Goal: Task Accomplishment & Management: Manage account settings

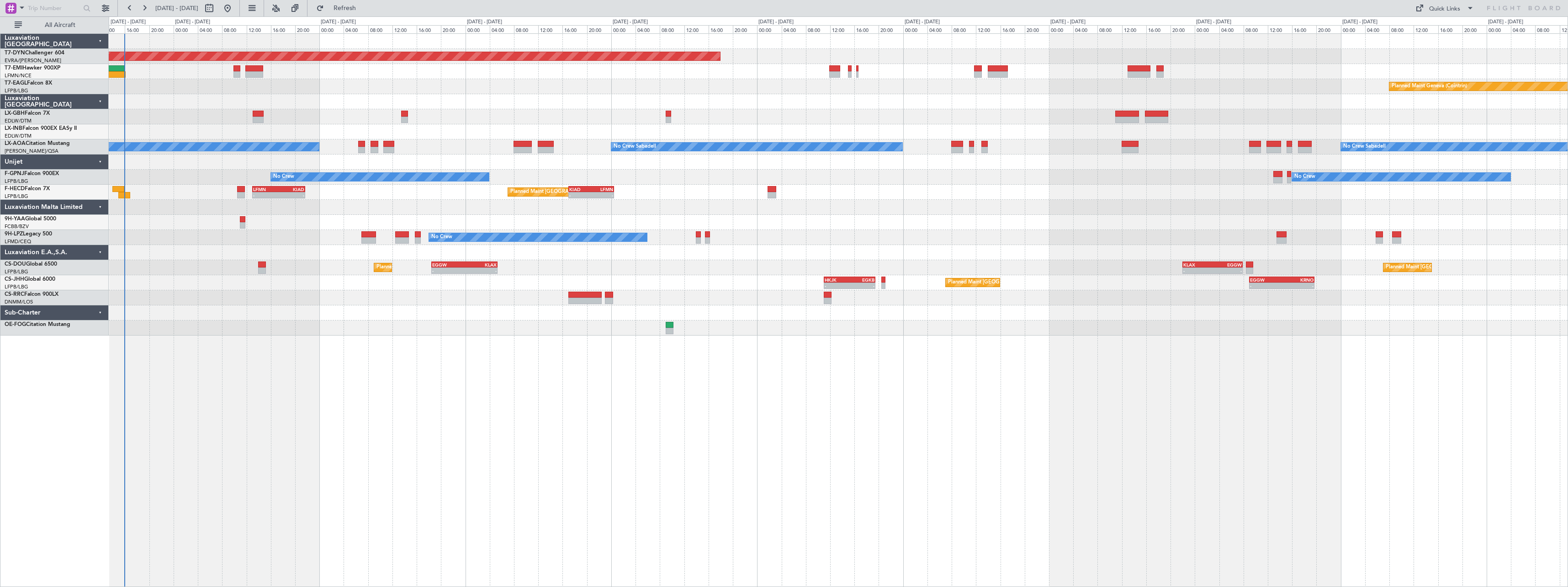
click at [161, 83] on div "Planned Maint [GEOGRAPHIC_DATA]-[GEOGRAPHIC_DATA] Planned Maint Geneva ([GEOGRA…" at bounding box center [838, 185] width 1459 height 302
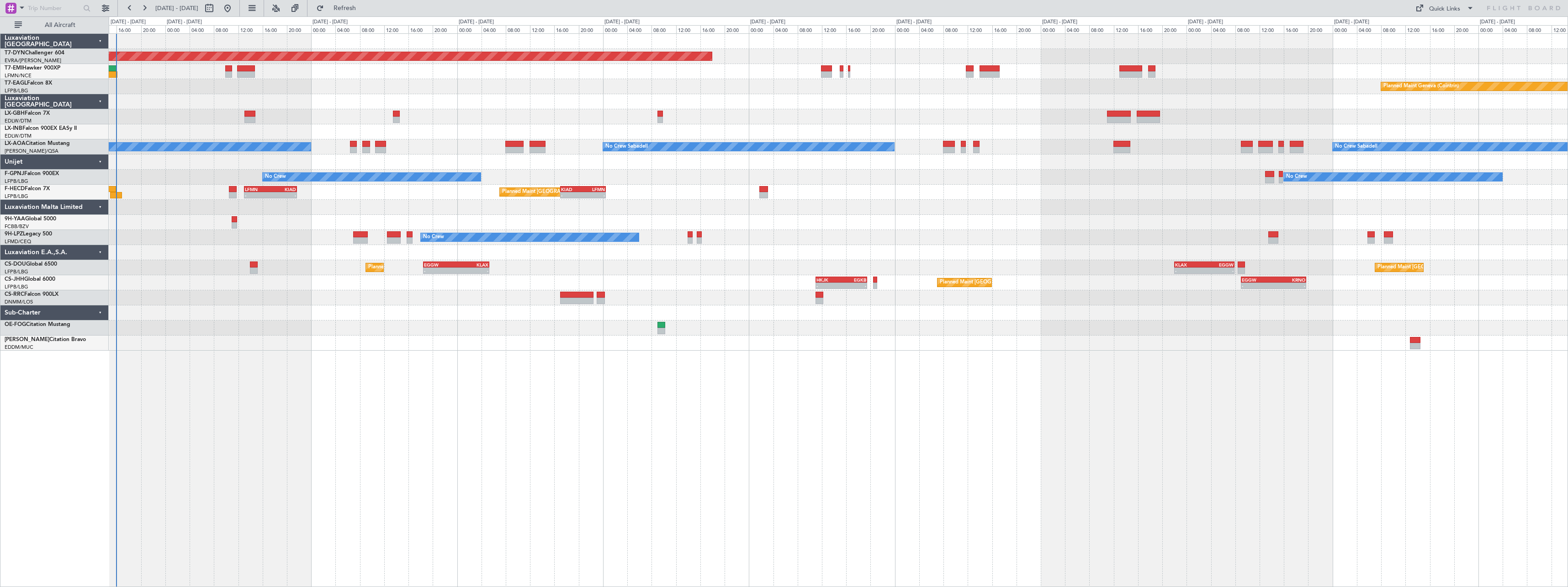
click at [307, 103] on div at bounding box center [838, 101] width 1459 height 15
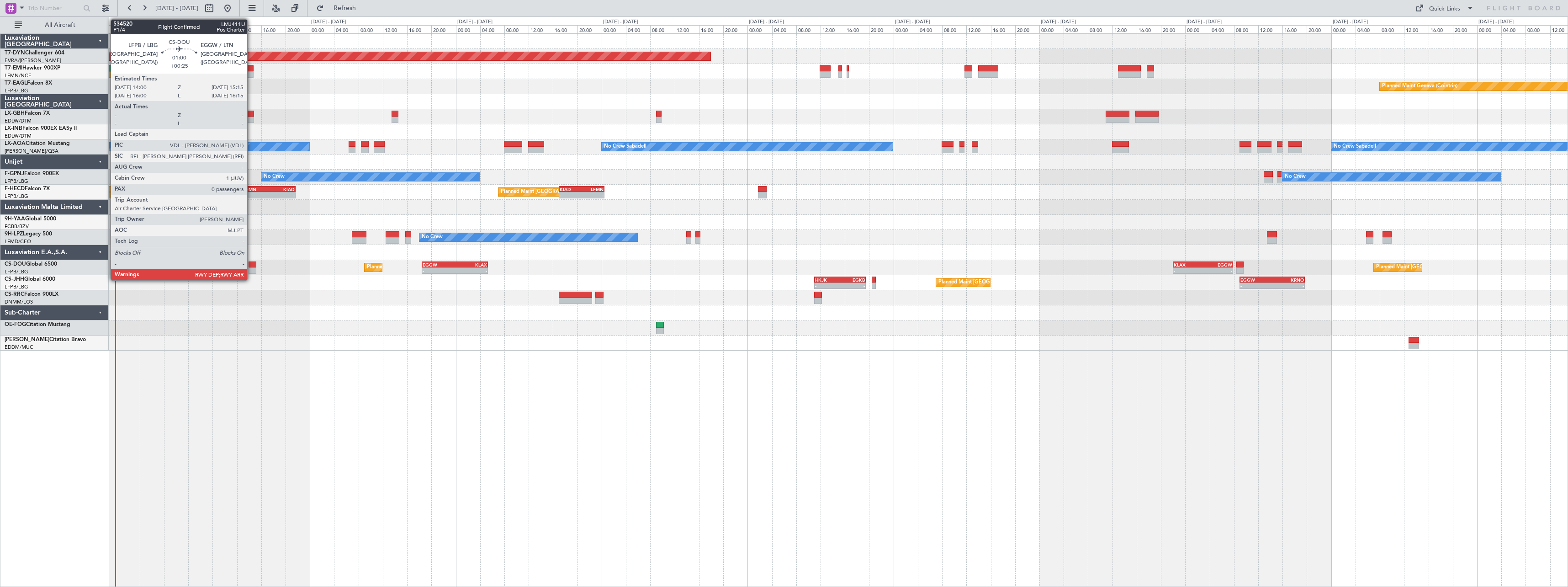
click at [251, 263] on div at bounding box center [252, 264] width 8 height 6
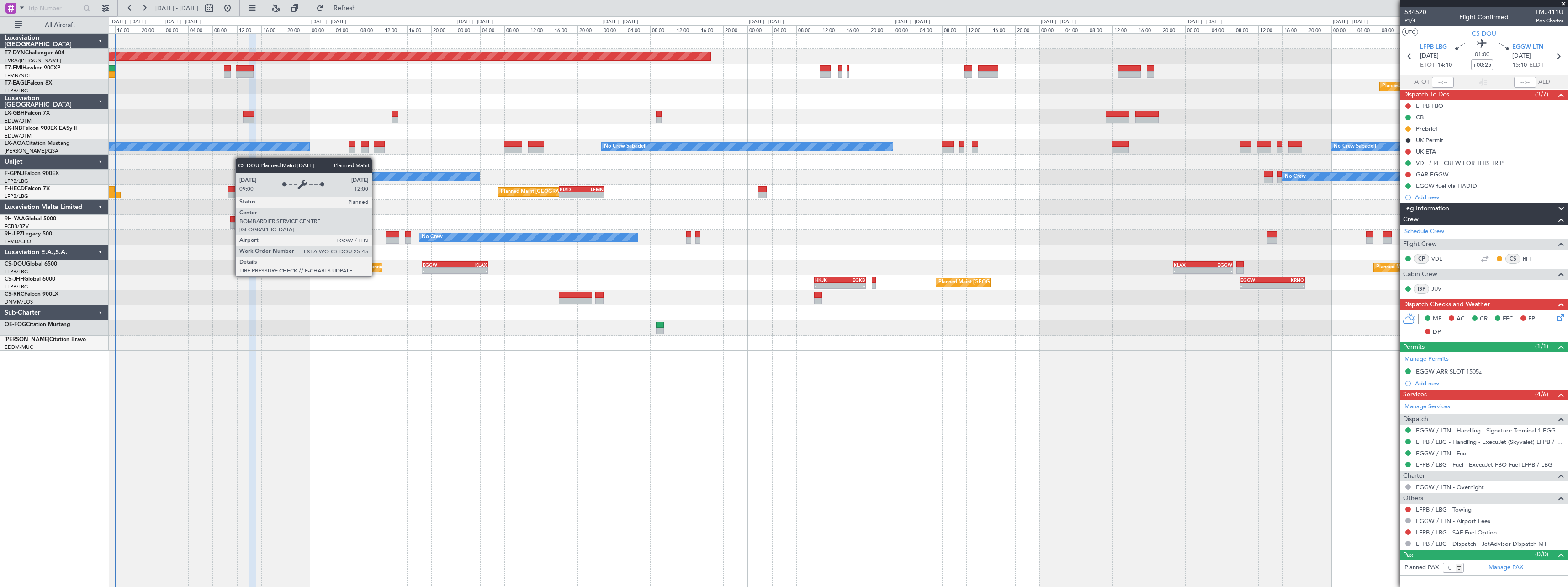
click at [376, 268] on div "Planned Maint [GEOGRAPHIC_DATA] ([GEOGRAPHIC_DATA])" at bounding box center [438, 268] width 144 height 14
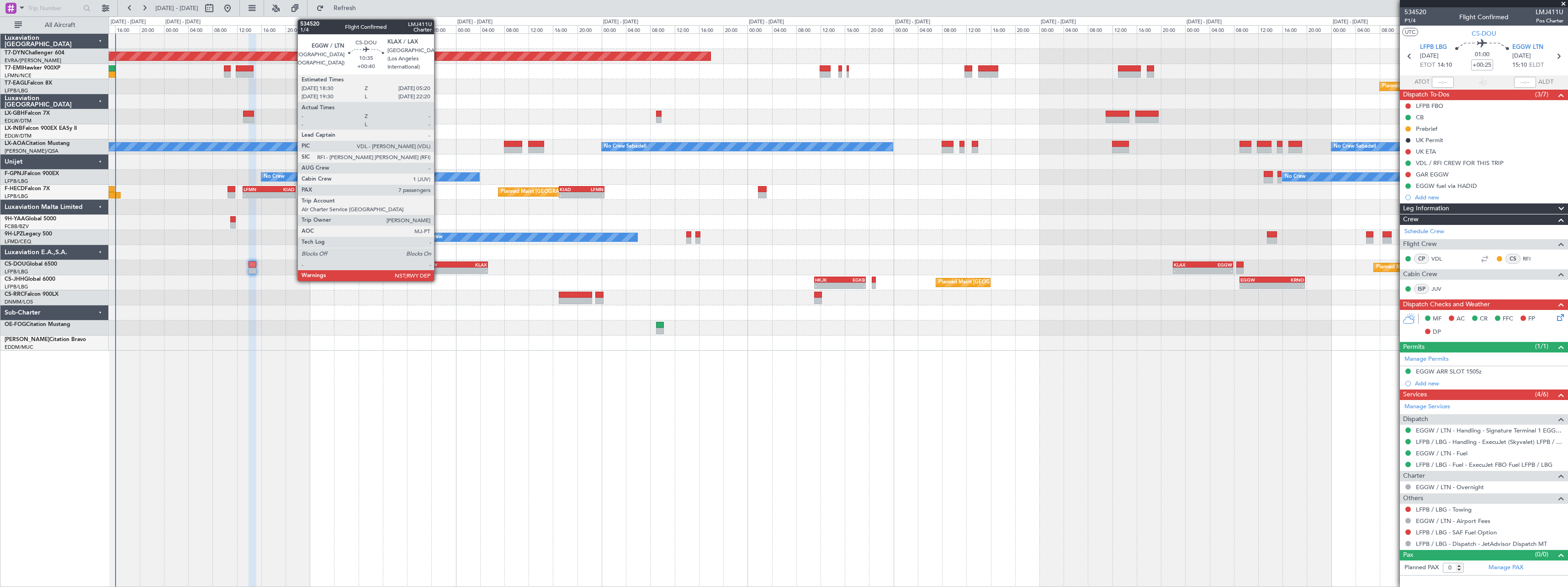
click at [438, 268] on div "-" at bounding box center [438, 271] width 32 height 6
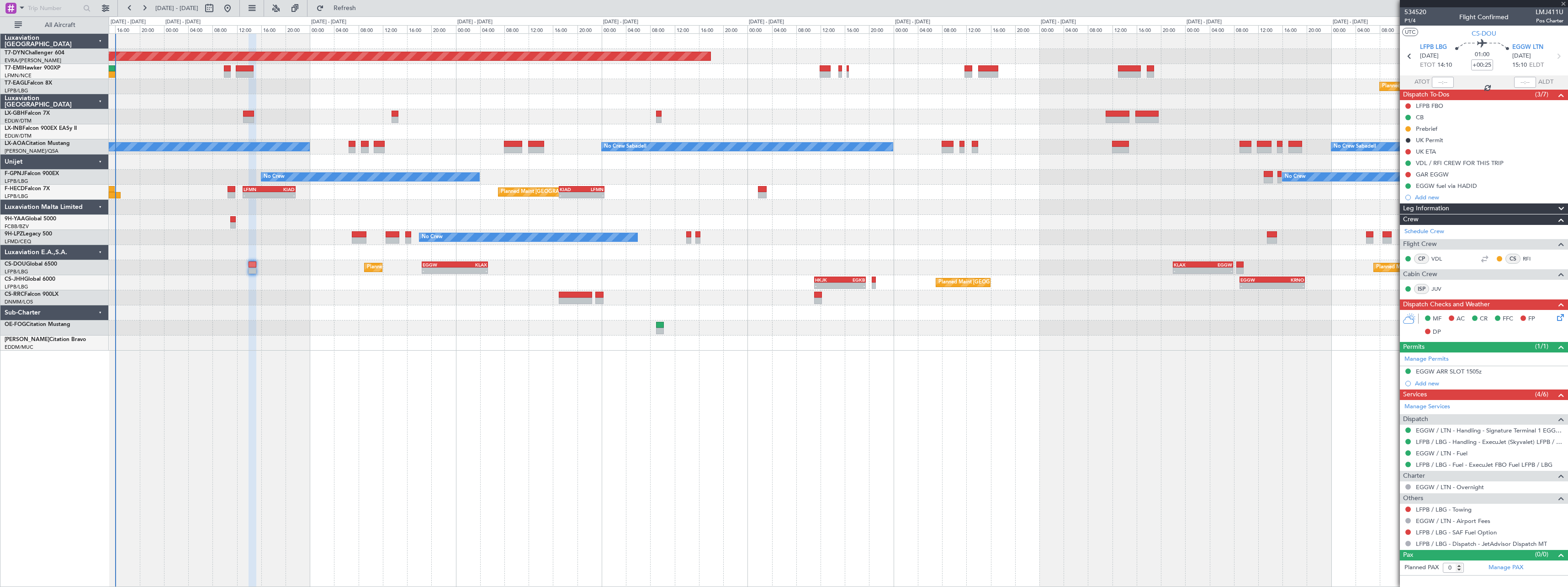
type input "+00:40"
type input "7"
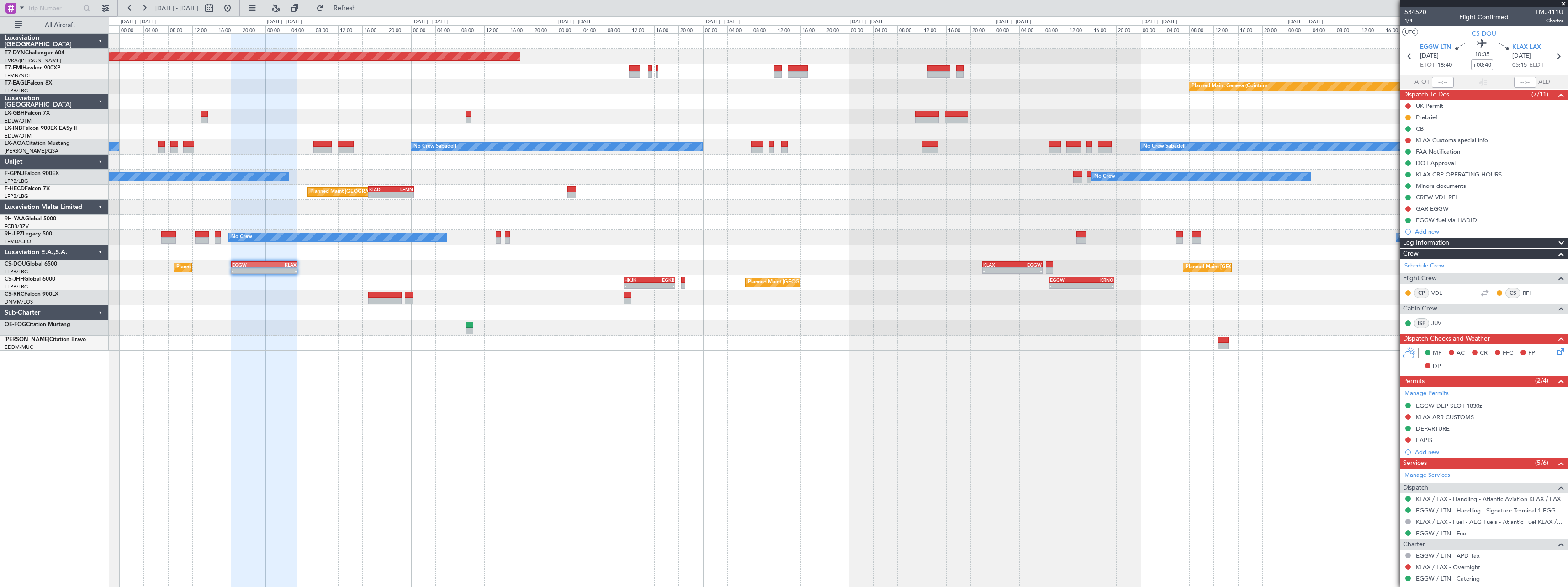
click at [730, 255] on div at bounding box center [838, 253] width 1459 height 15
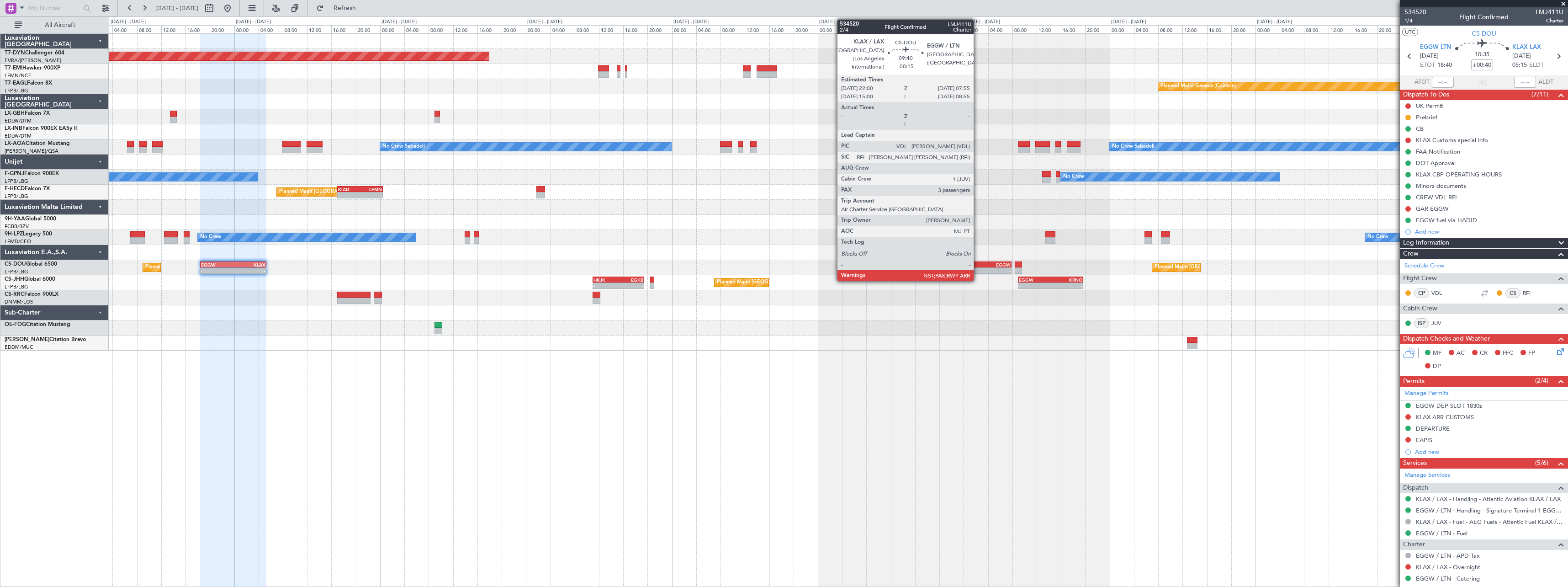
click at [978, 266] on div "KLAX" at bounding box center [966, 264] width 29 height 6
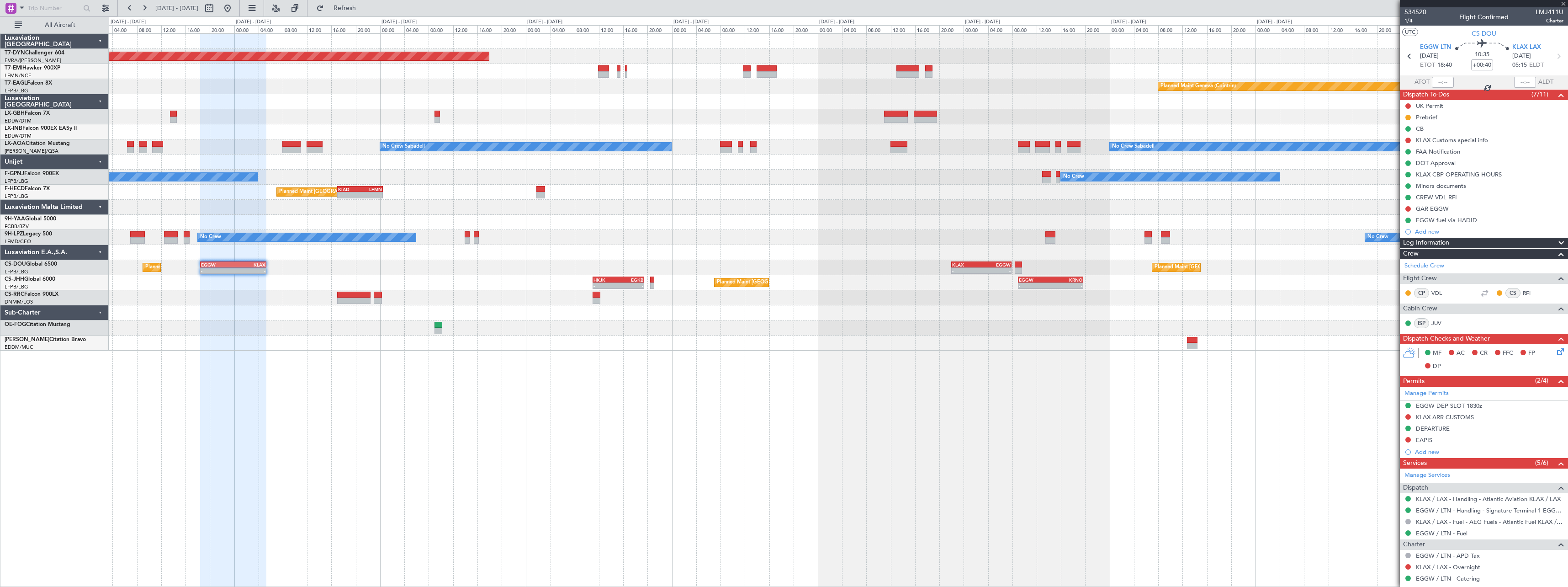
type input "-00:15"
type input "3"
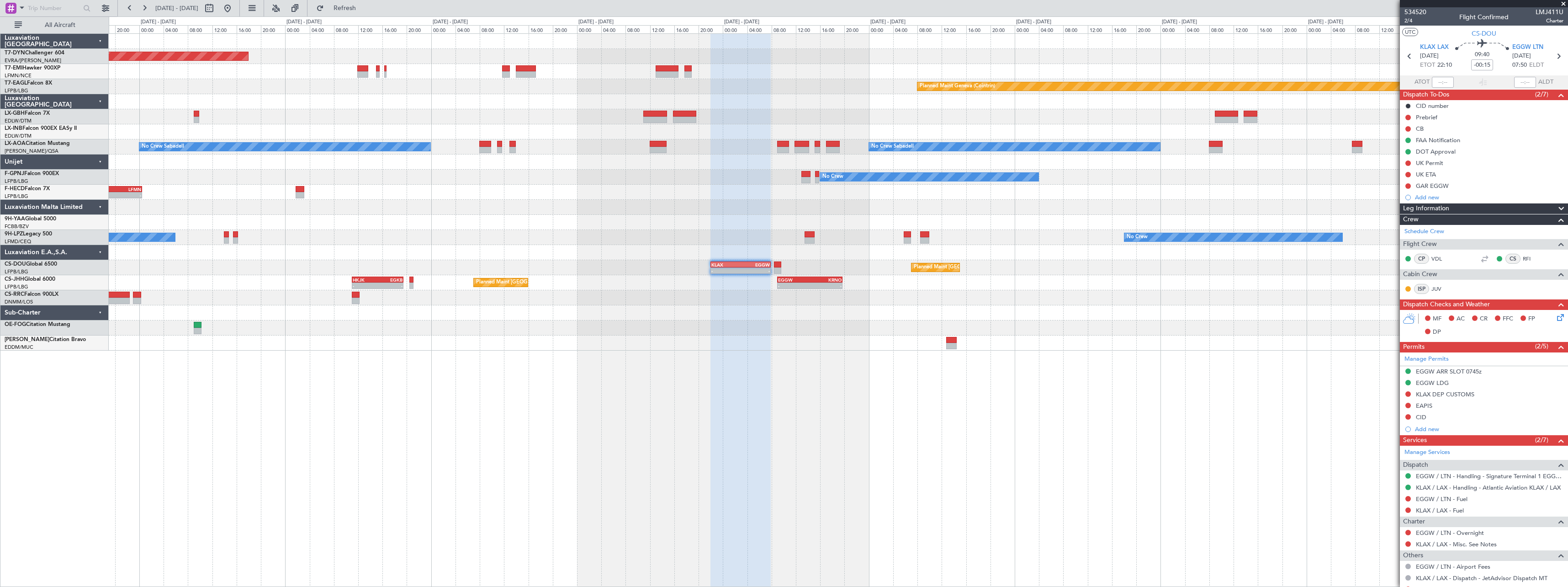
click at [145, 132] on div "Planned Maint Basel-Mulhouse Planned Maint Chester Planned Maint Geneva (Cointr…" at bounding box center [838, 192] width 1459 height 317
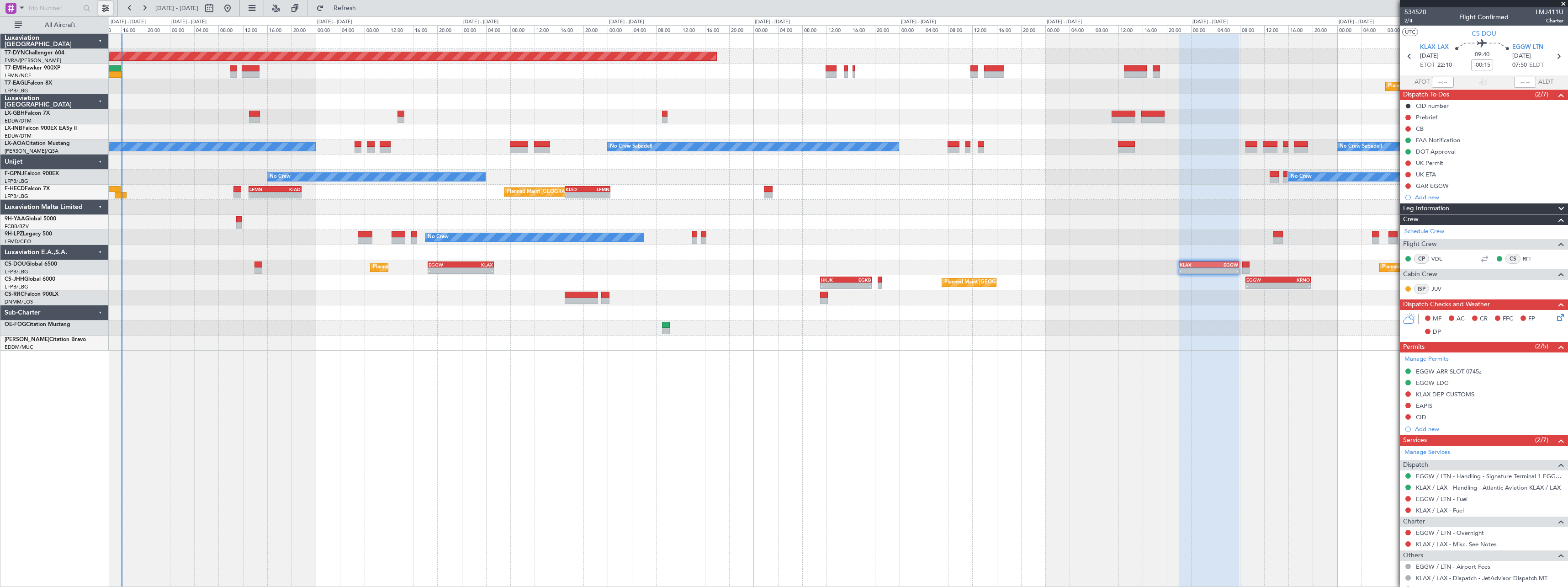
click at [106, 11] on button at bounding box center [106, 8] width 15 height 15
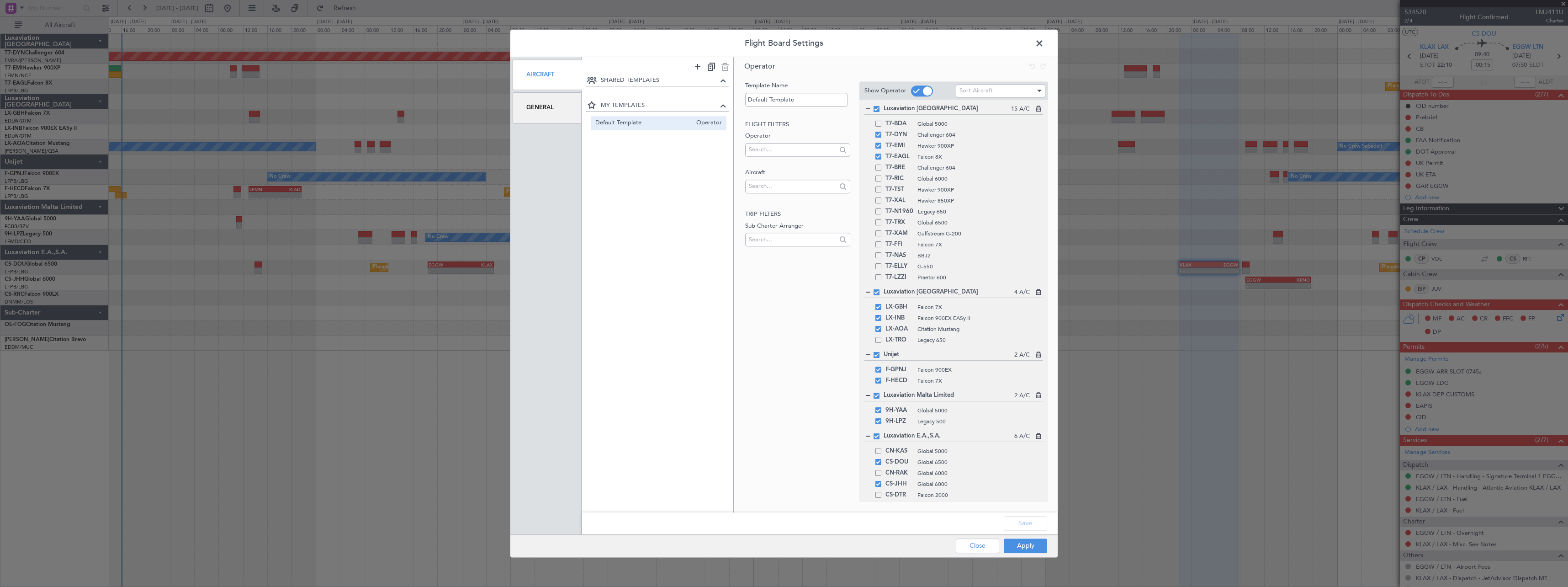
click at [529, 108] on div "General" at bounding box center [547, 108] width 69 height 31
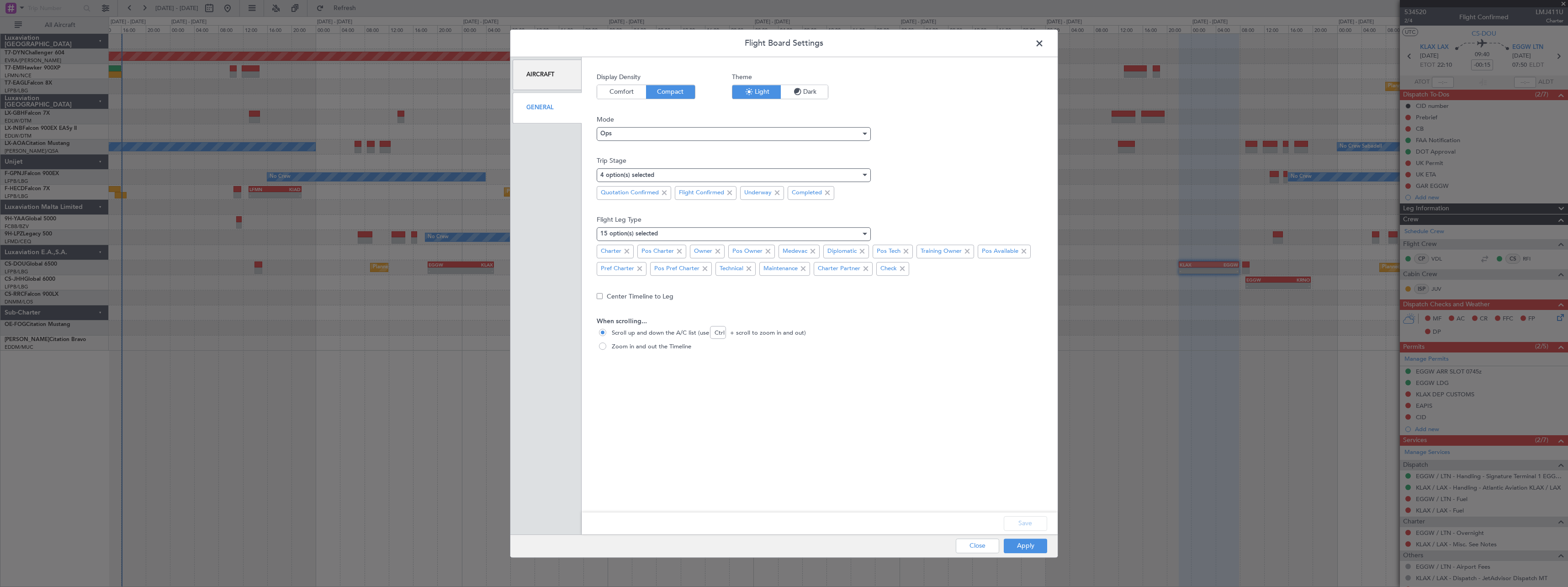
click at [1044, 45] on span at bounding box center [1044, 46] width 0 height 19
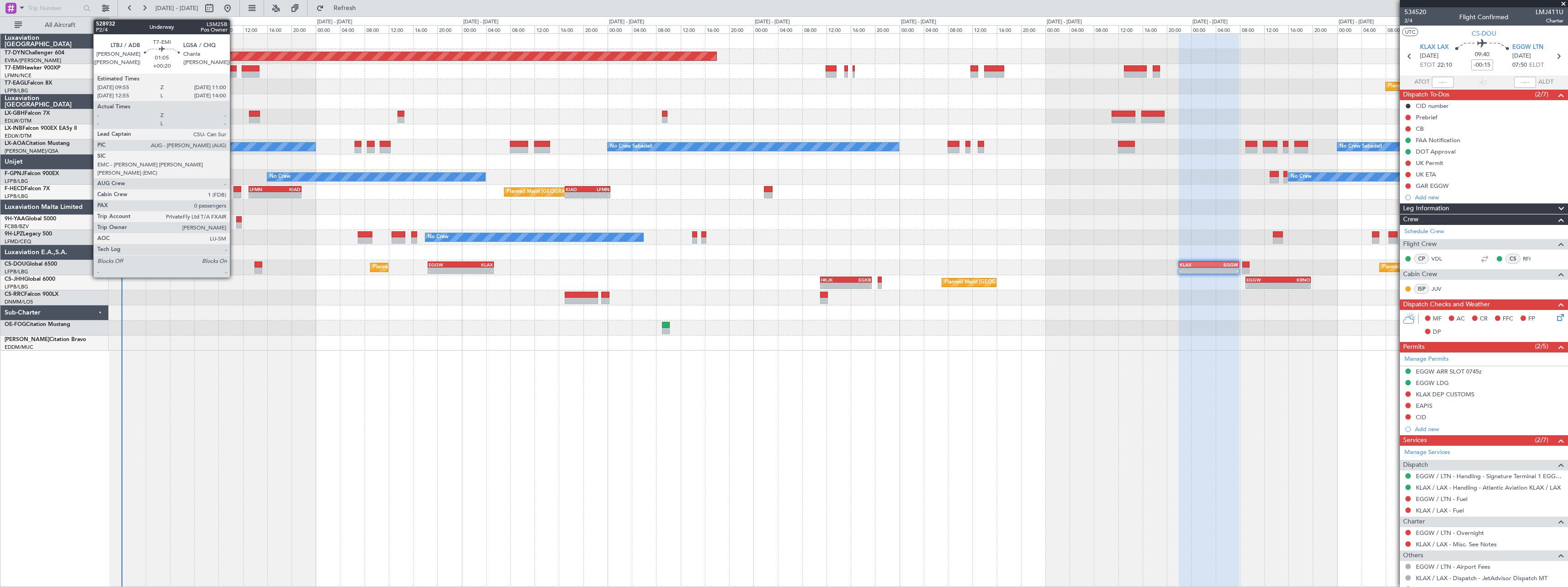
click at [234, 69] on div at bounding box center [233, 69] width 7 height 6
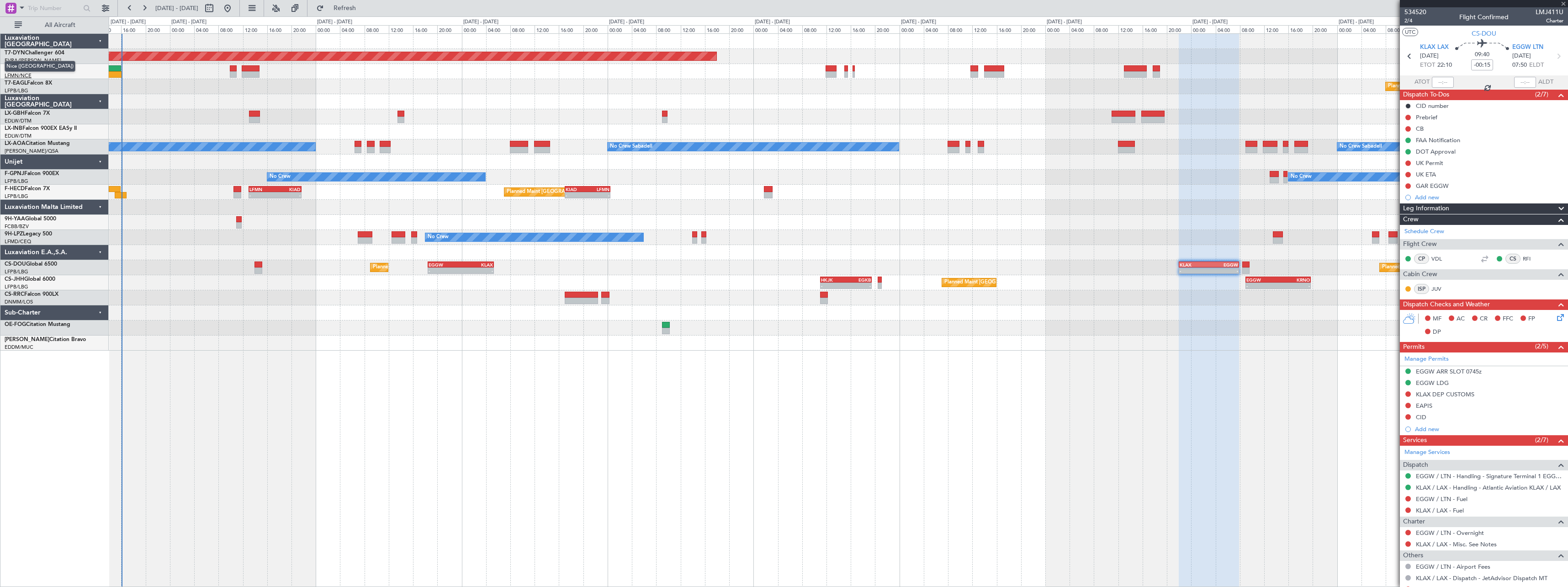
type input "+00:20"
type input "0"
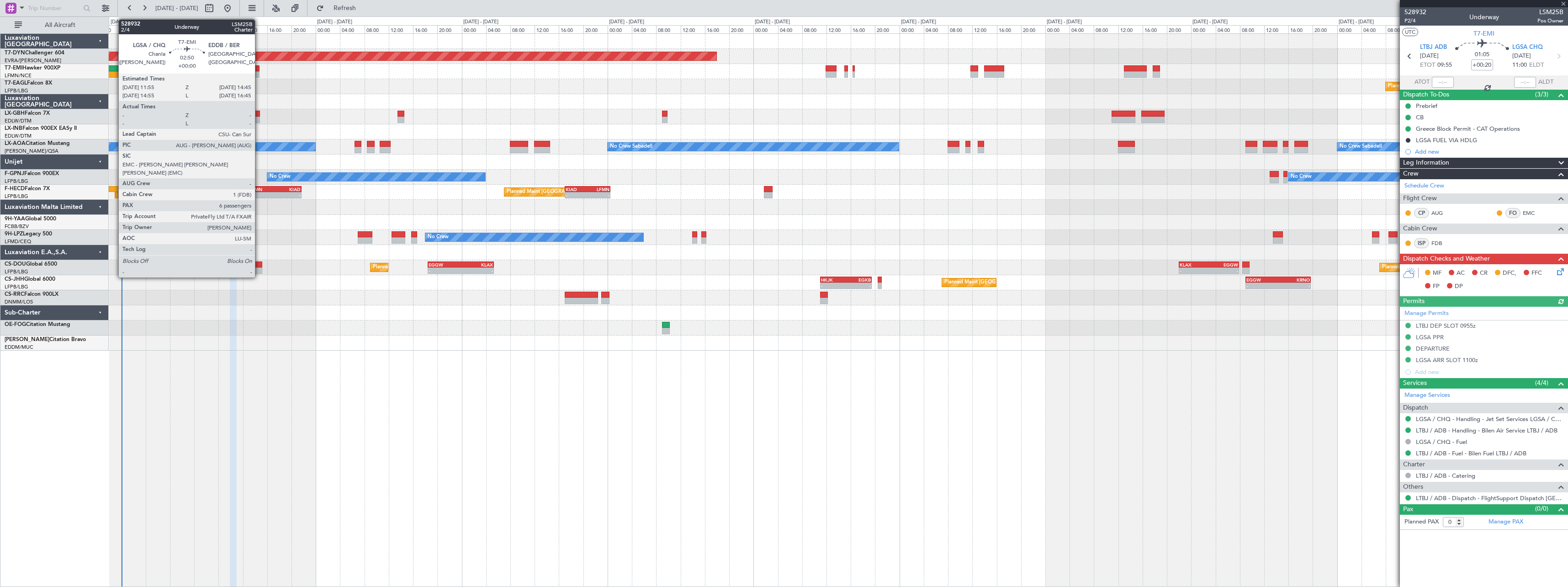
click at [259, 70] on div at bounding box center [250, 69] width 17 height 6
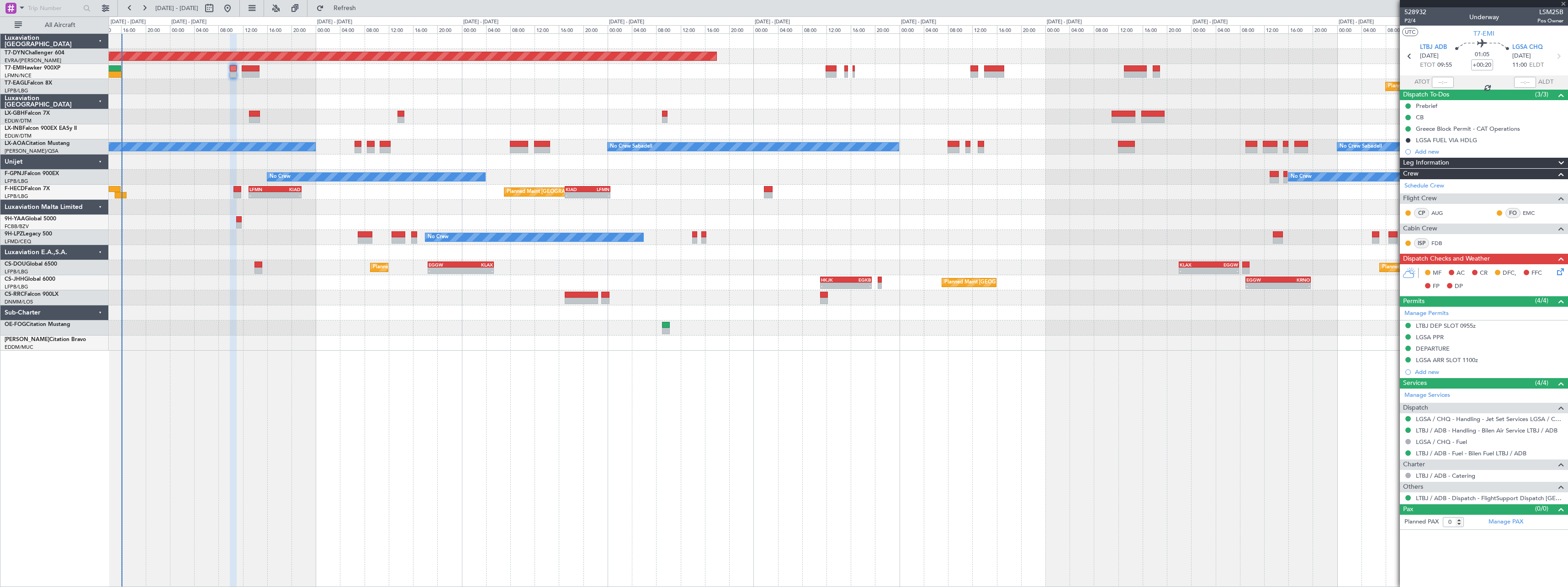
type input "6"
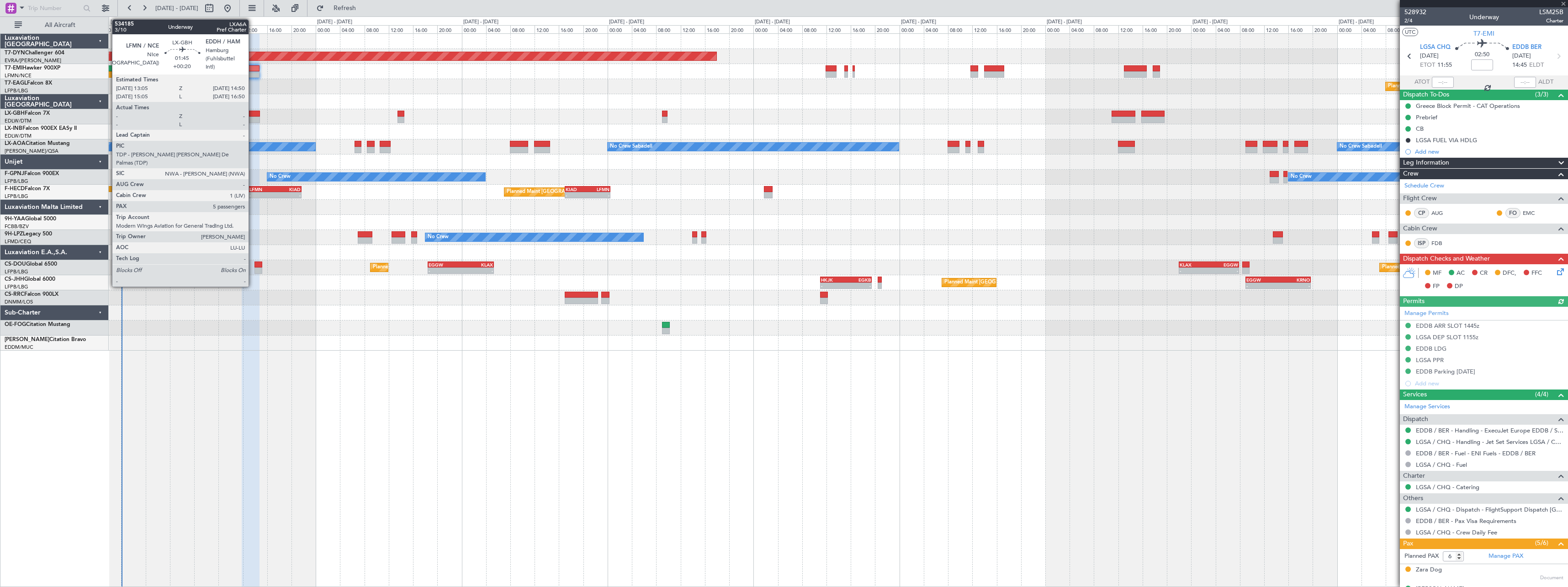
click at [253, 118] on div at bounding box center [254, 120] width 11 height 6
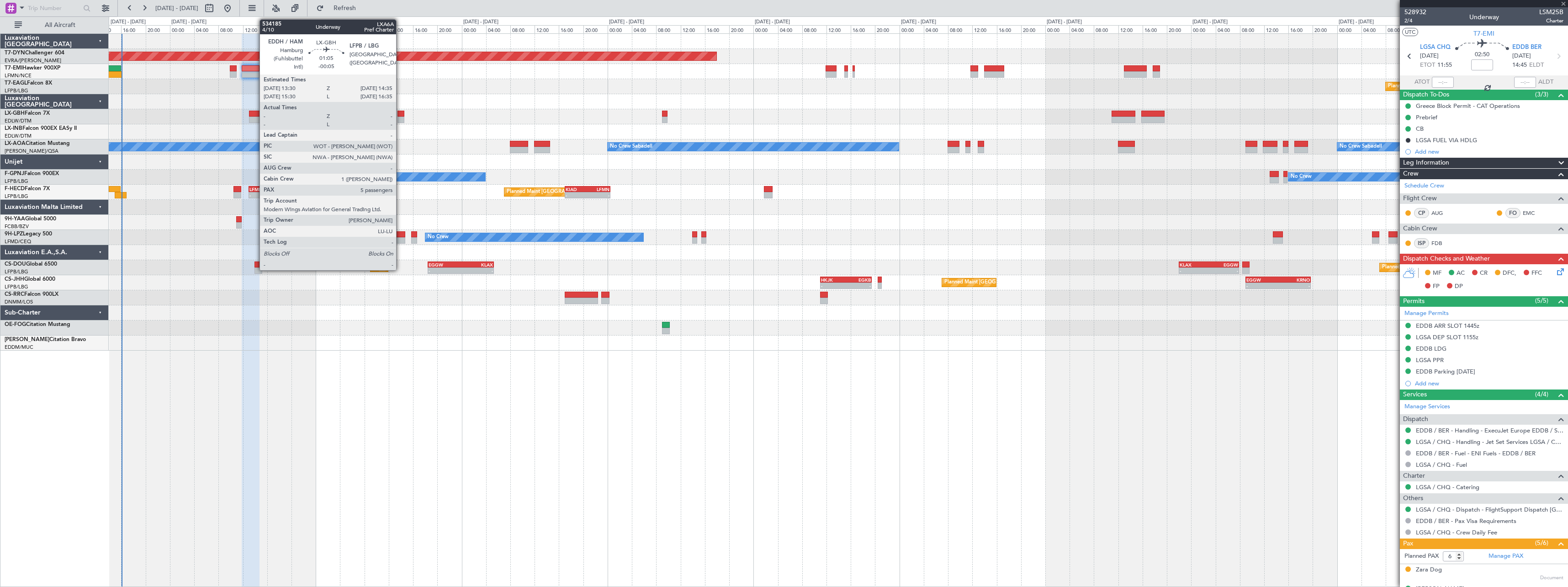
type input "+00:20"
type input "5"
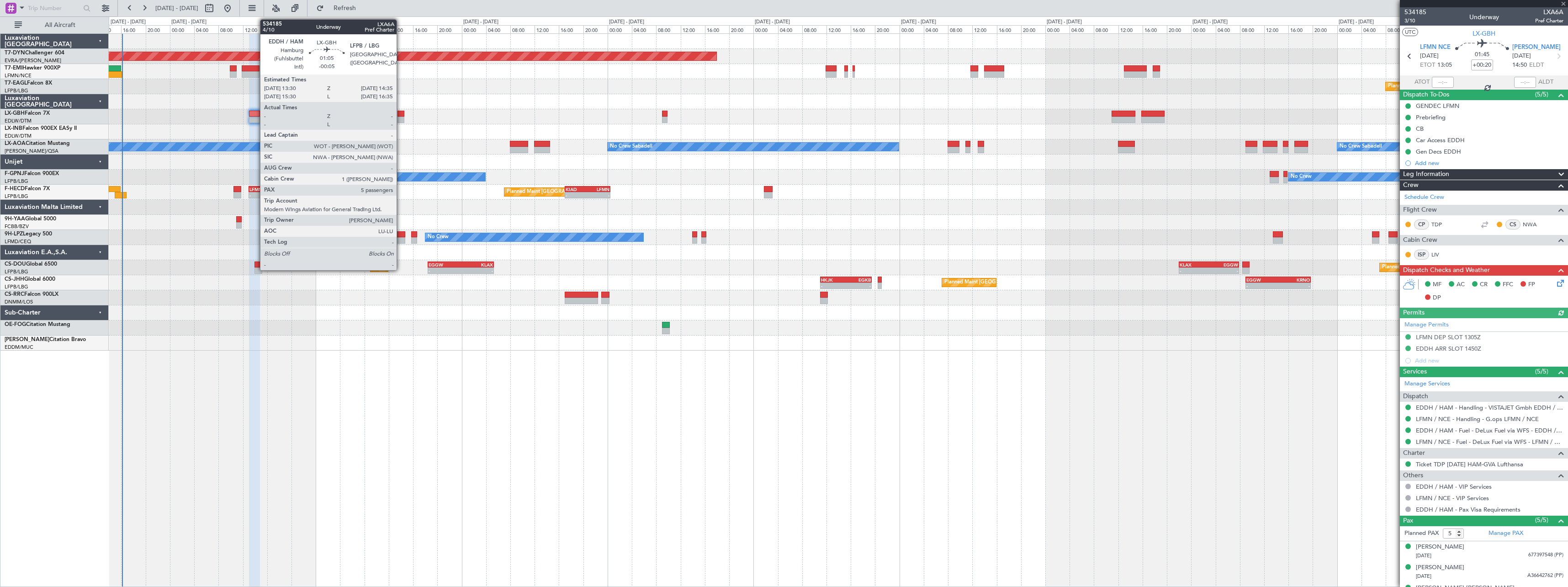
click at [401, 114] on div at bounding box center [401, 114] width 7 height 6
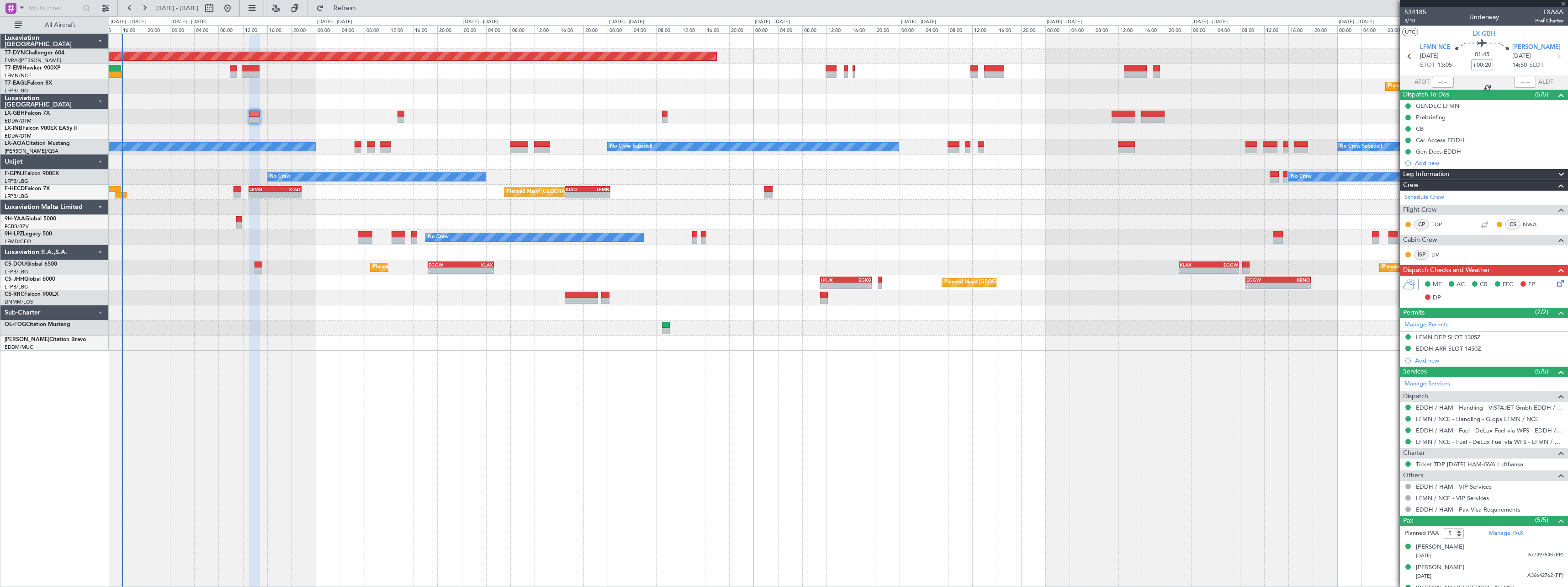
type input "-00:05"
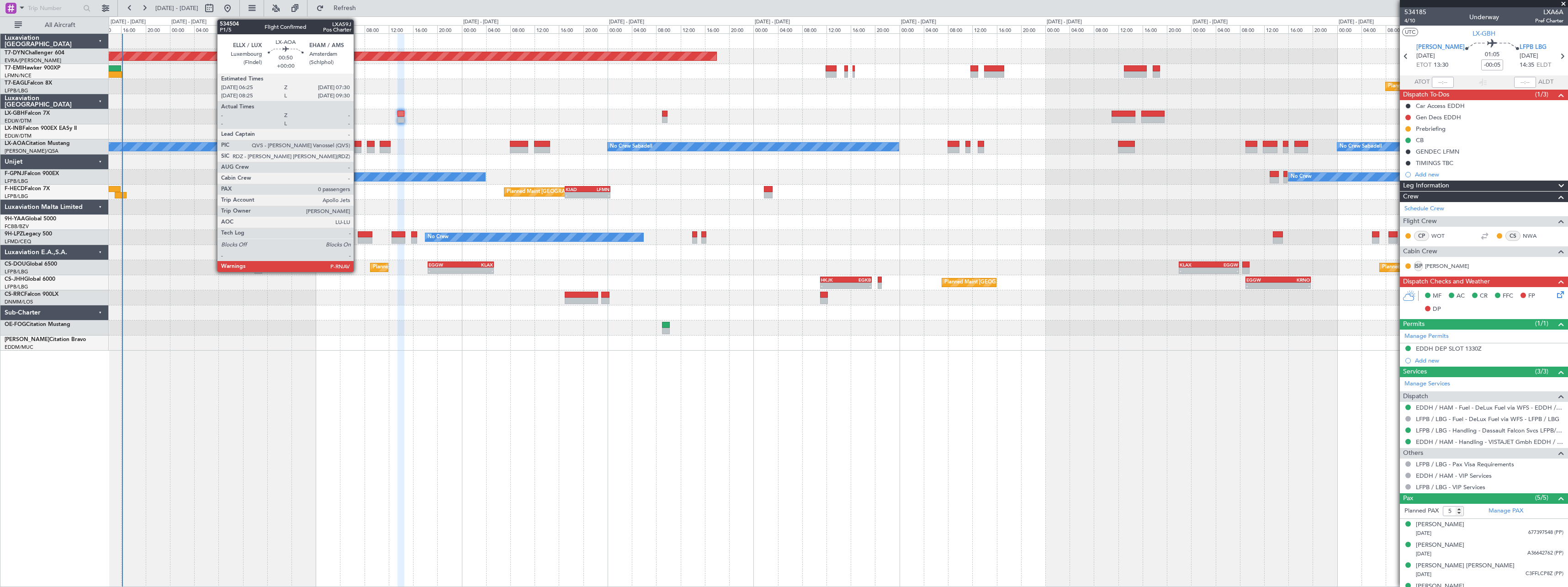
click at [358, 141] on div at bounding box center [358, 144] width 7 height 6
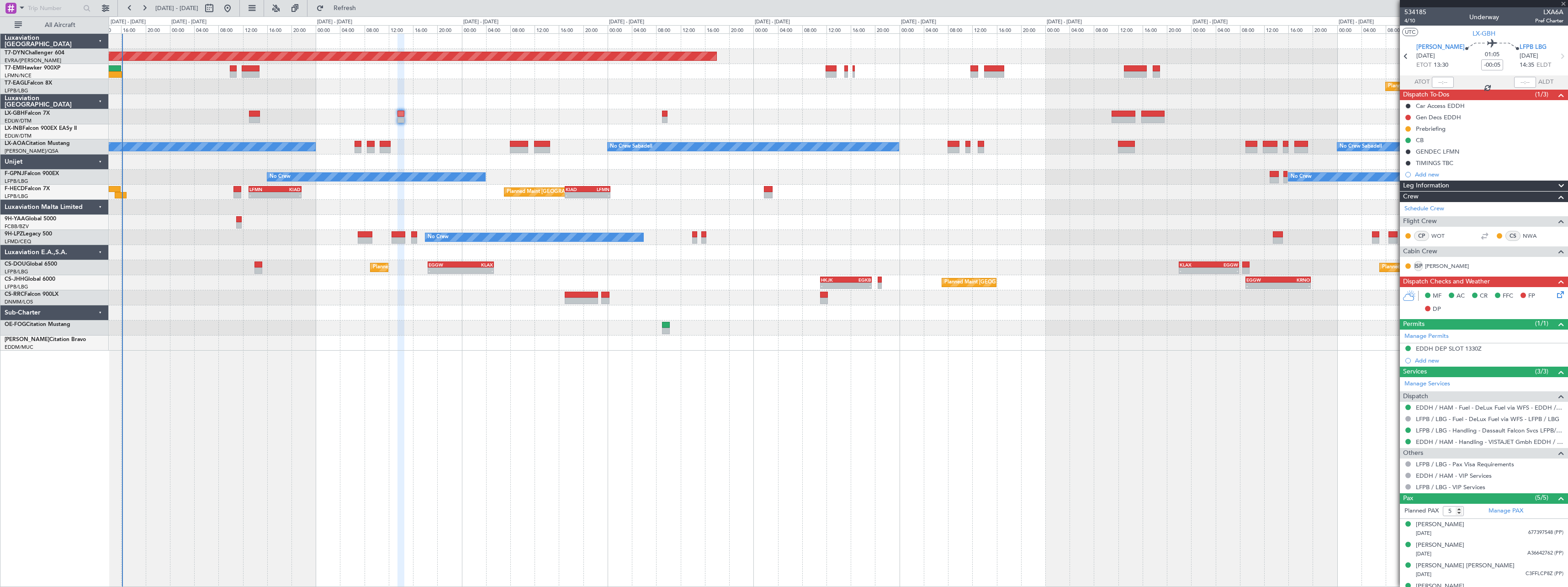
type input "0"
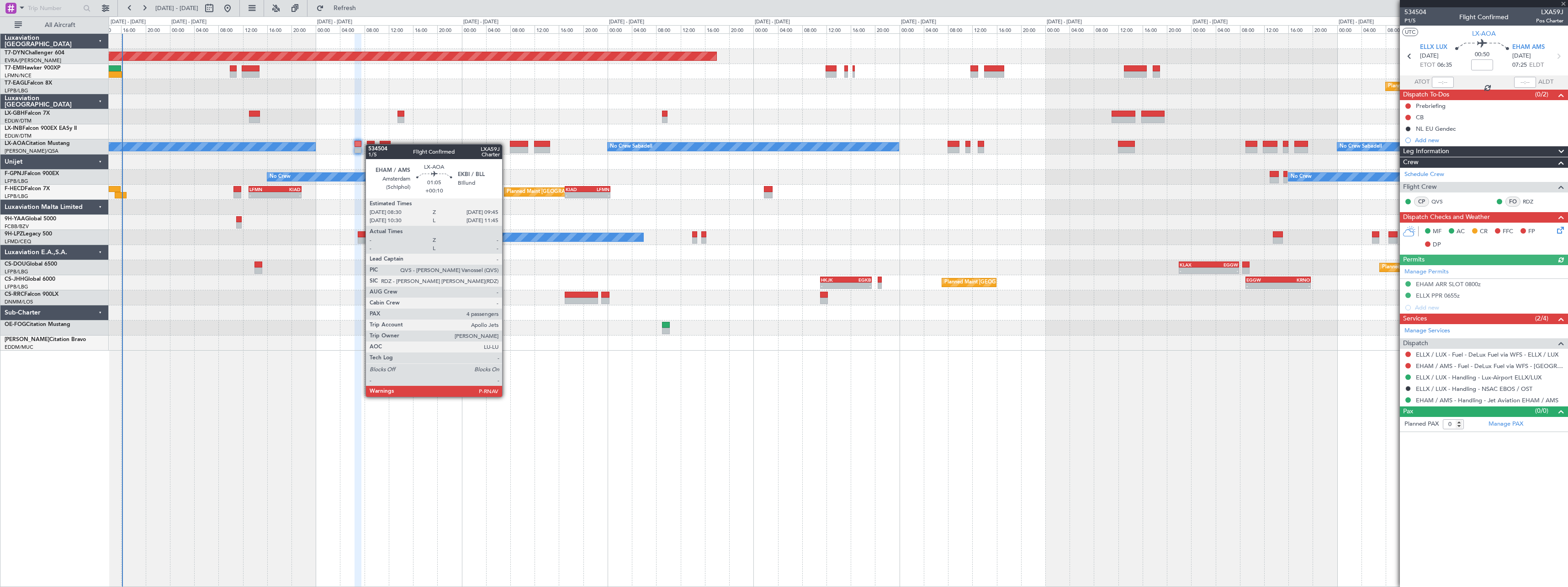
click at [370, 144] on div at bounding box center [371, 144] width 8 height 6
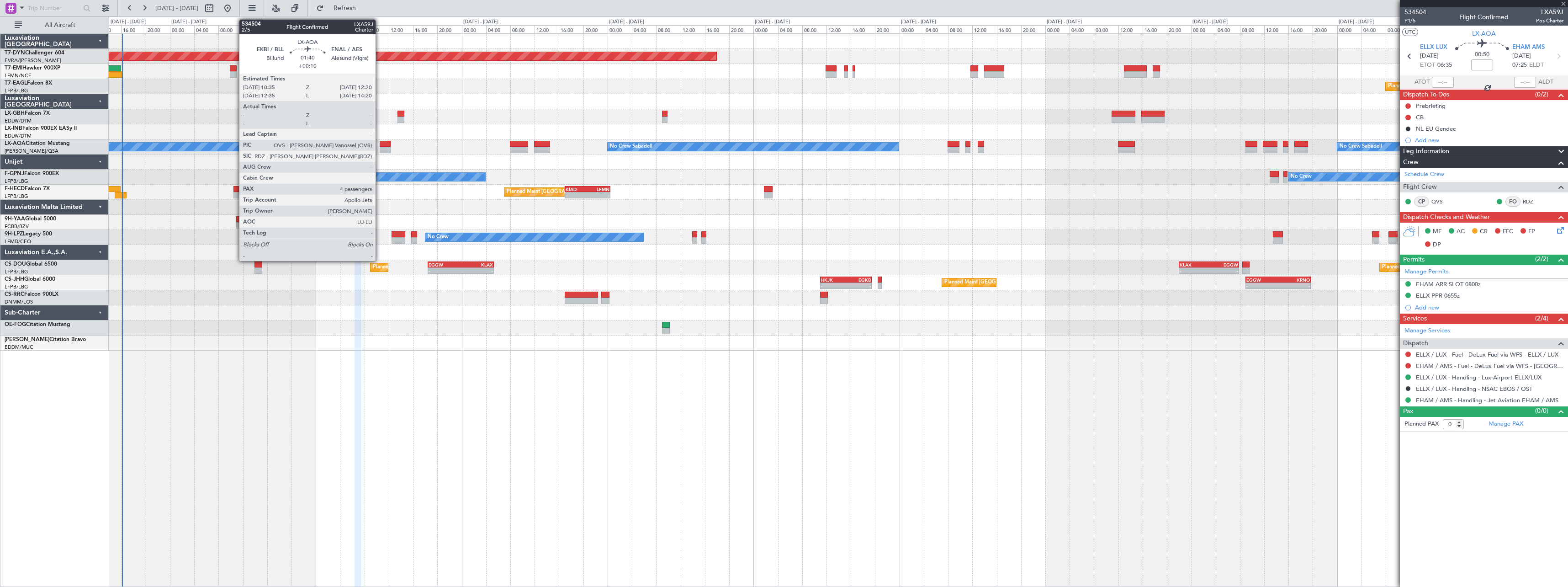
type input "+00:10"
type input "4"
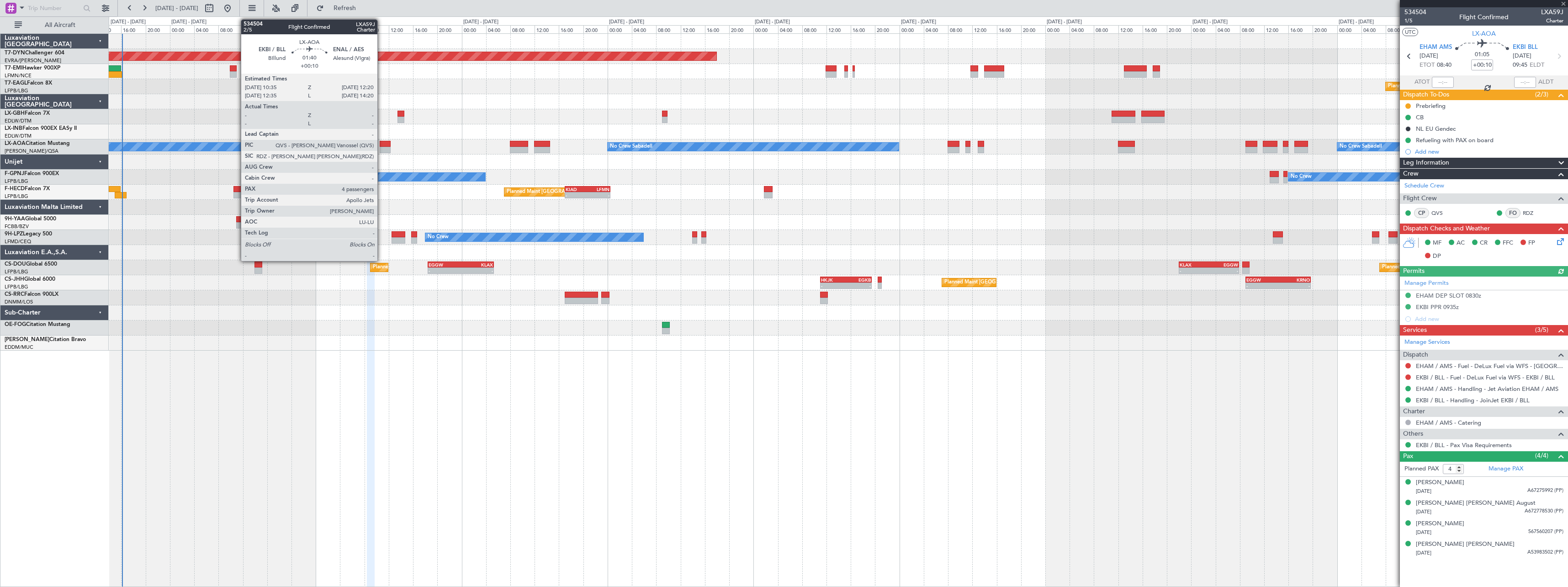
click at [382, 143] on div at bounding box center [385, 144] width 11 height 6
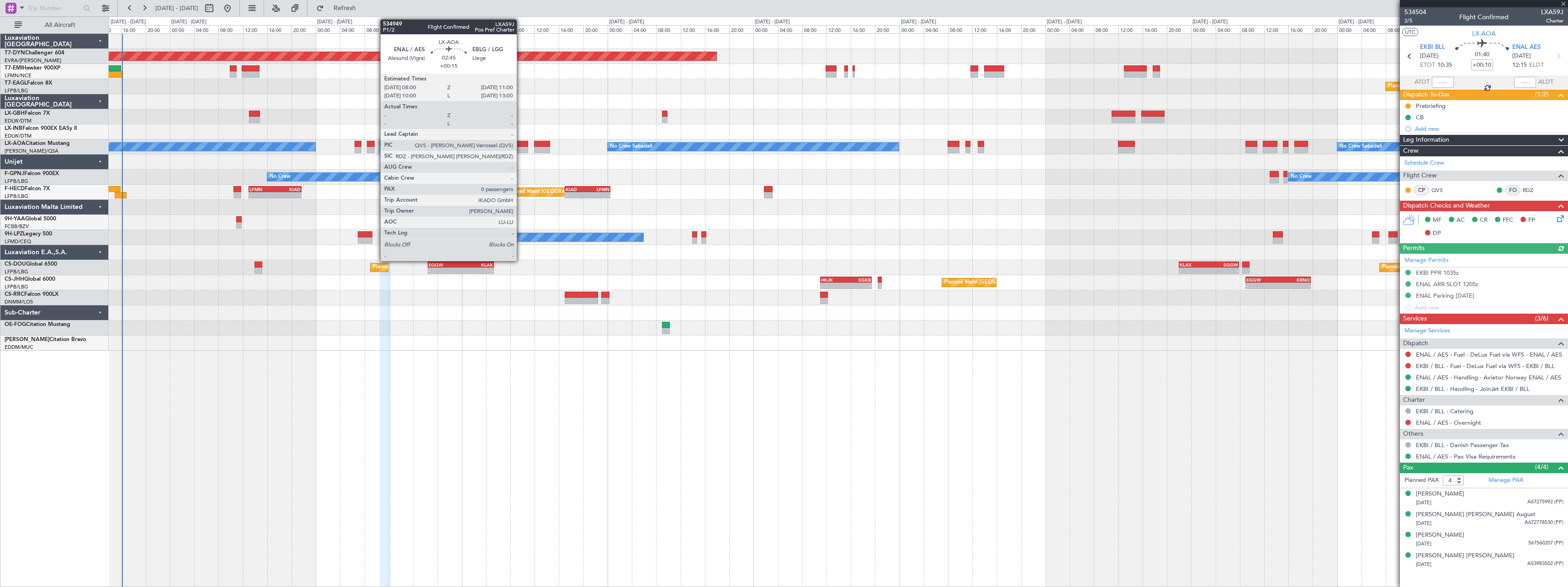
click at [521, 141] on div at bounding box center [519, 144] width 19 height 6
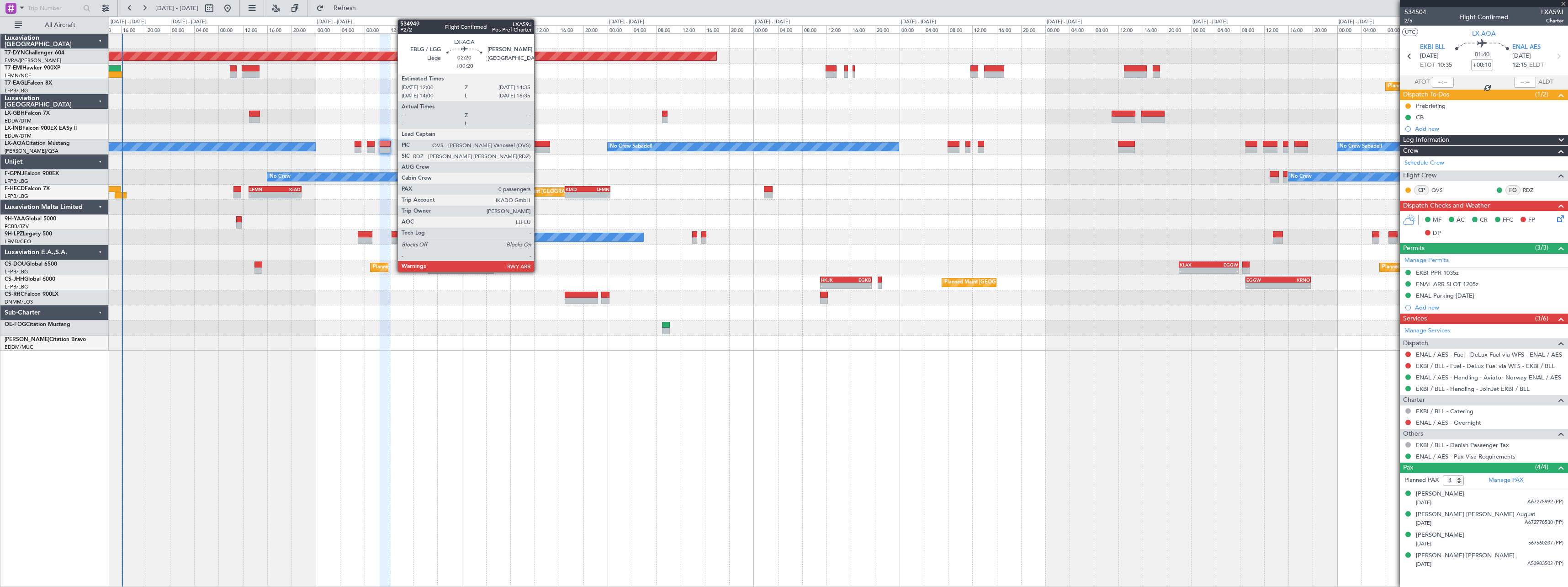
type input "+00:15"
type input "0"
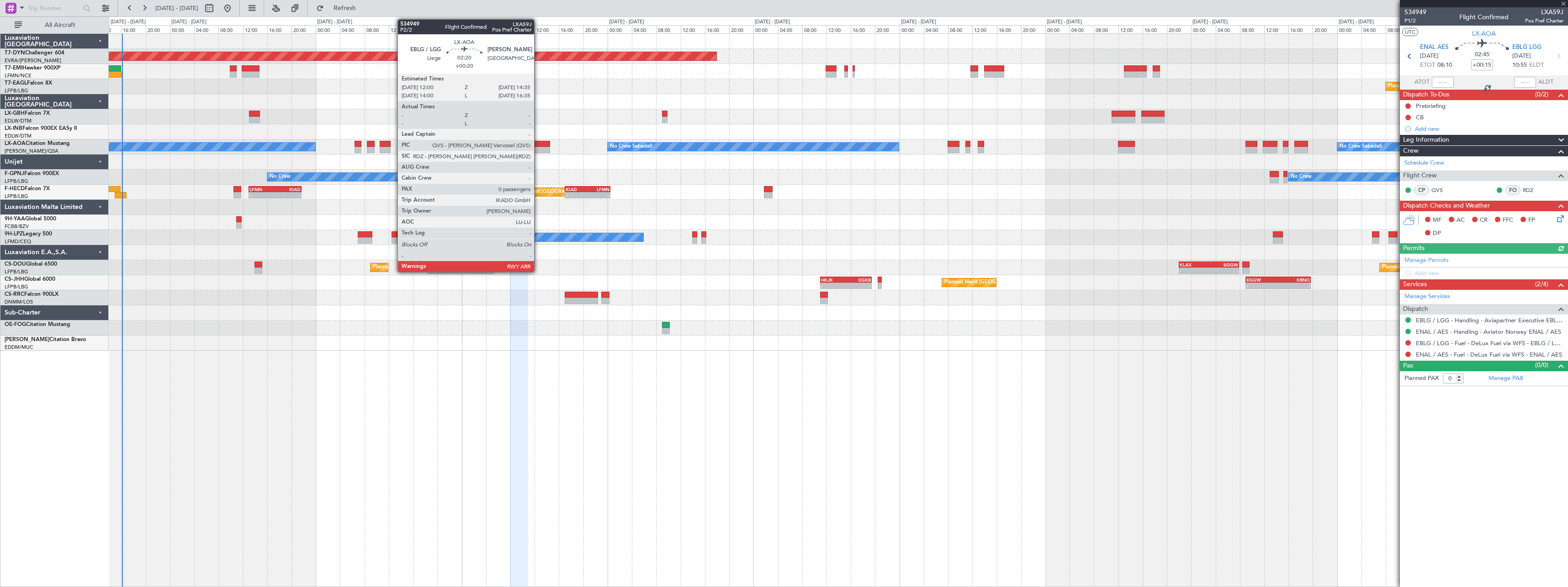
click at [539, 143] on div at bounding box center [542, 144] width 16 height 6
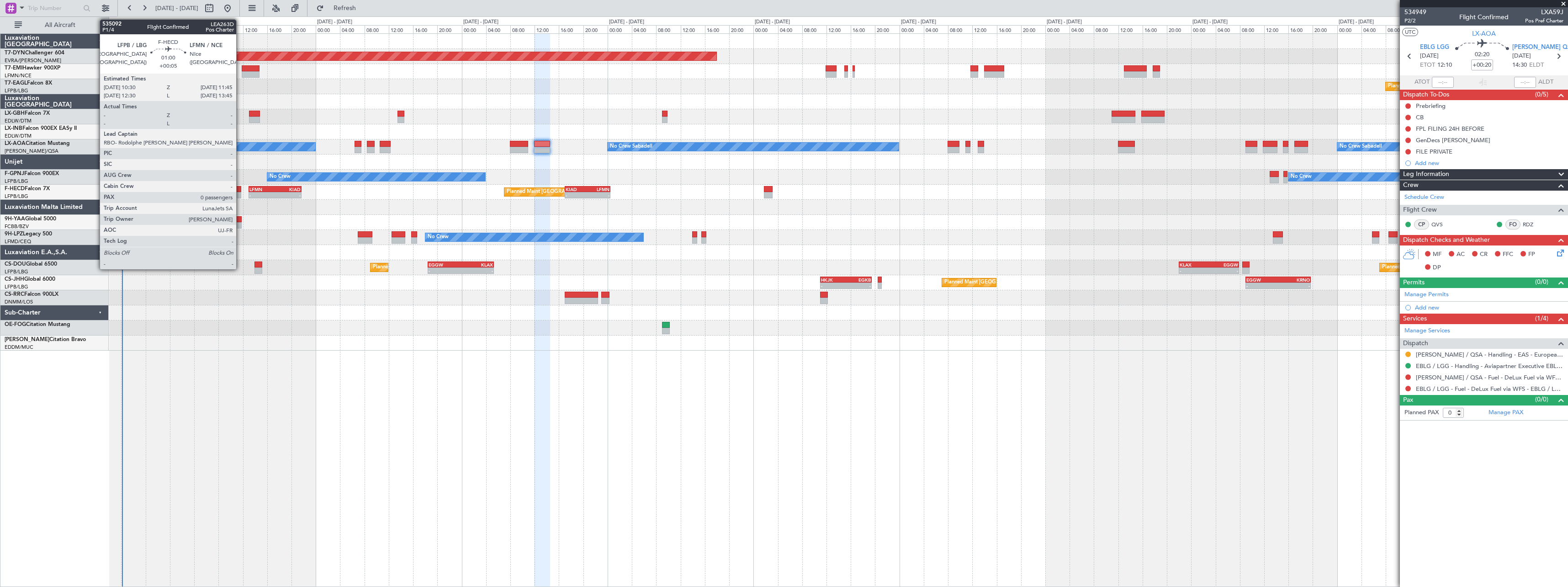
click at [240, 190] on div at bounding box center [237, 189] width 8 height 6
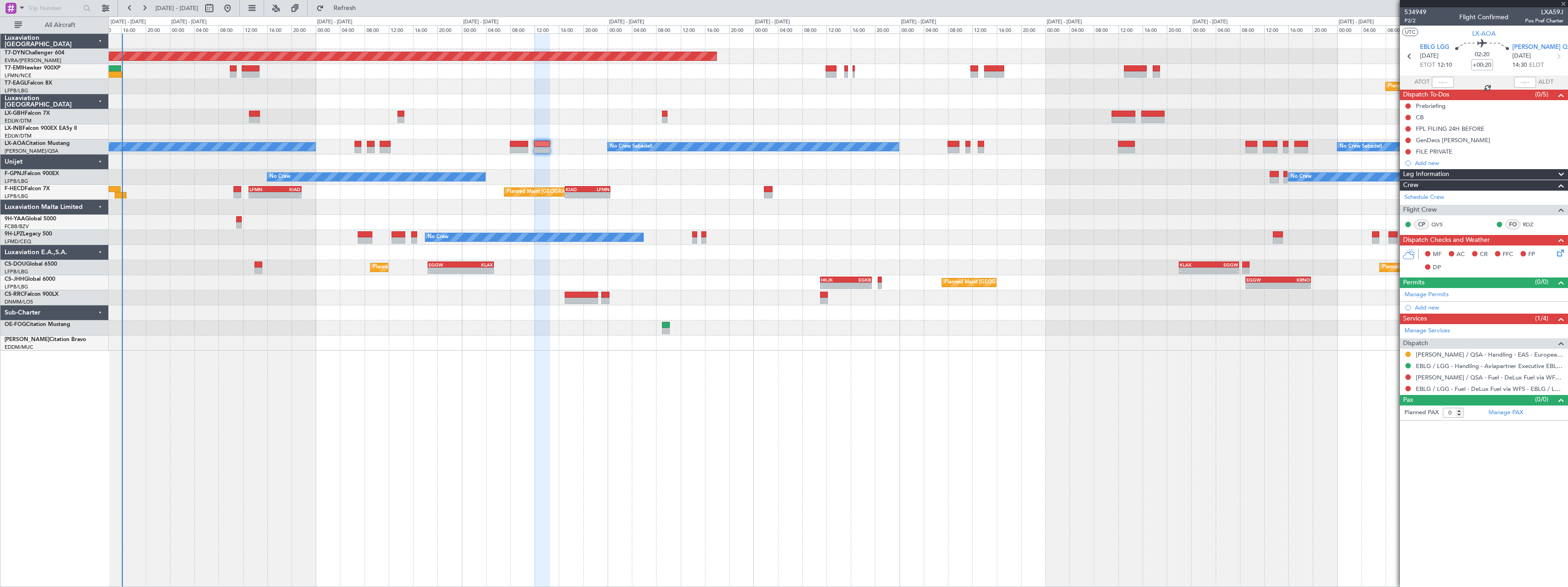
type input "+00:05"
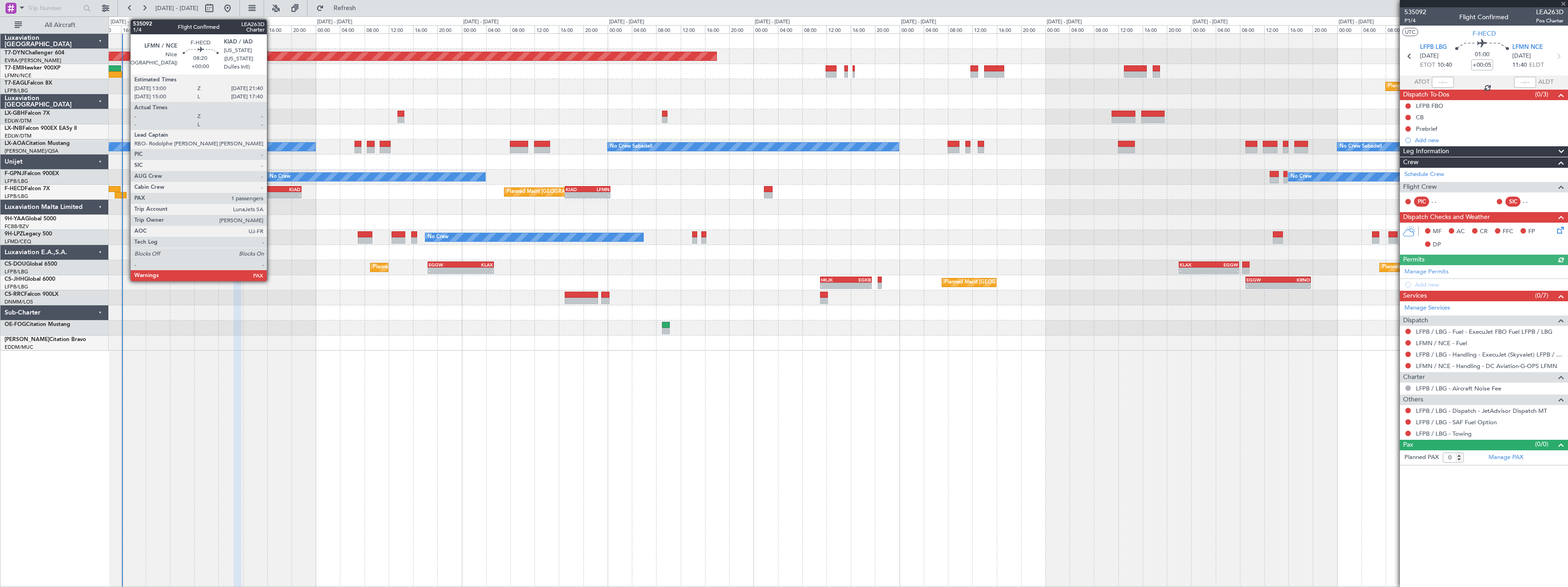
click at [271, 190] on div "LFMN" at bounding box center [262, 189] width 25 height 6
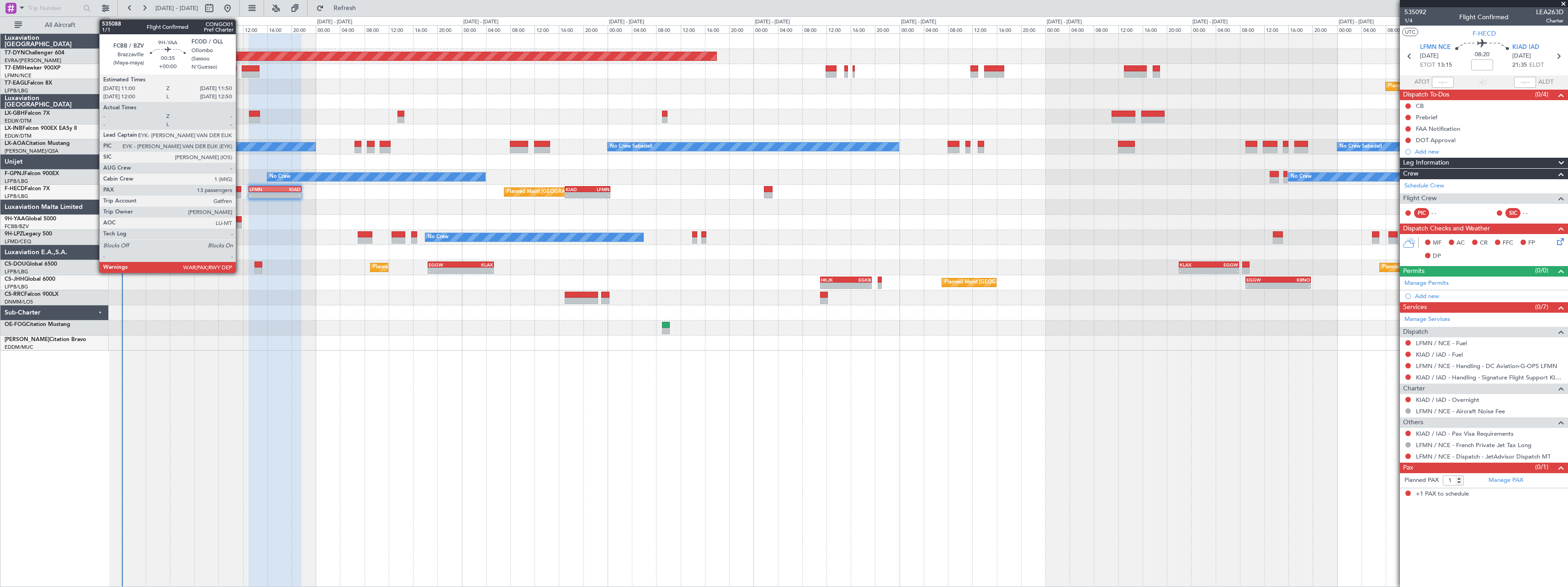
click at [240, 216] on div at bounding box center [238, 219] width 6 height 6
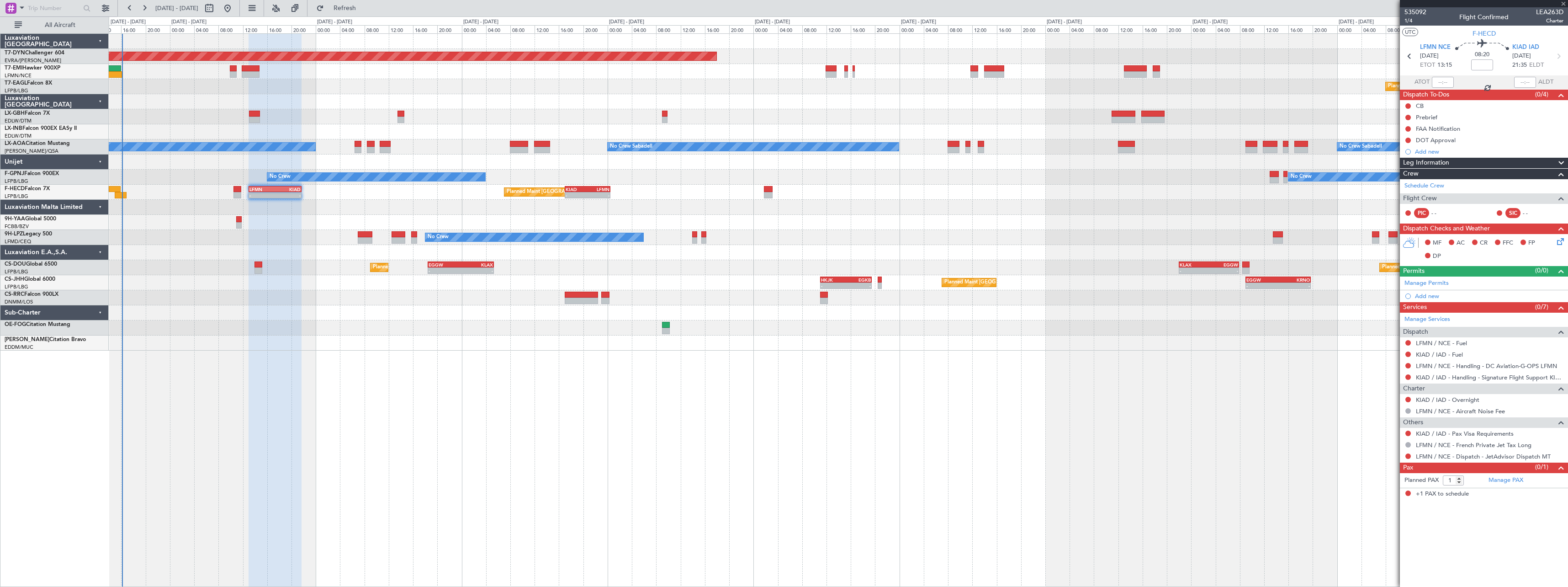
type input "13"
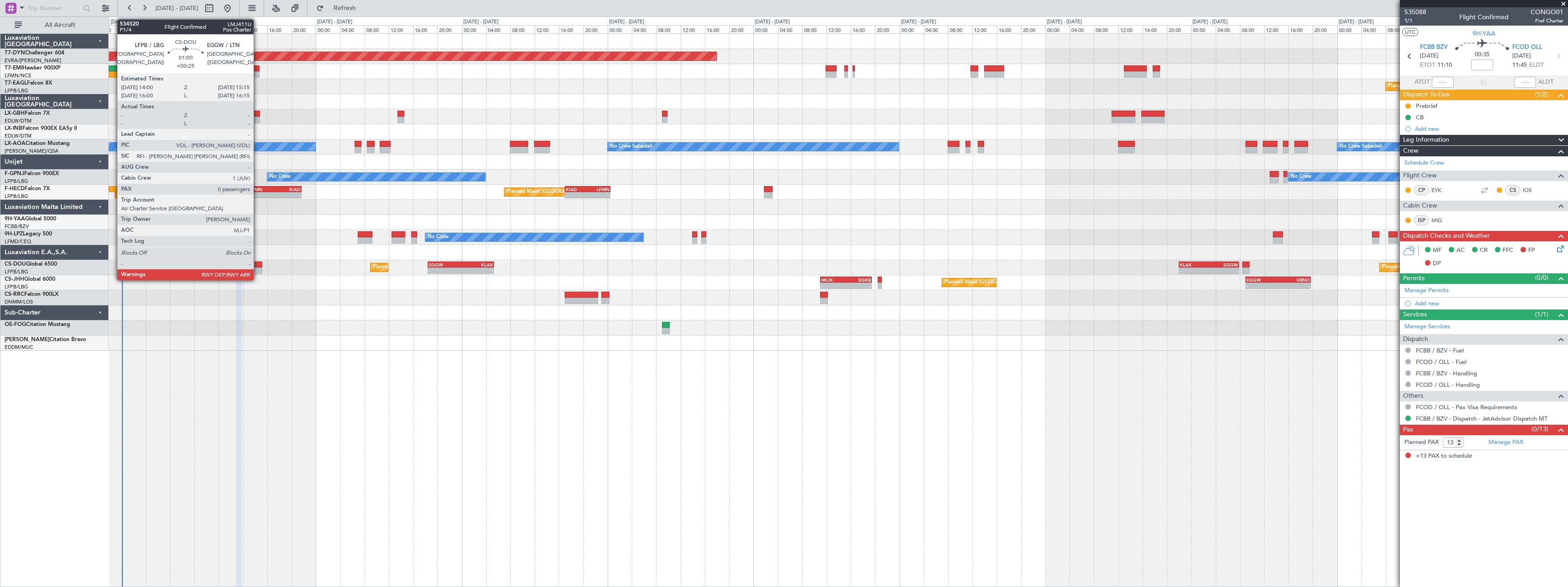
click at [258, 265] on div at bounding box center [258, 264] width 8 height 6
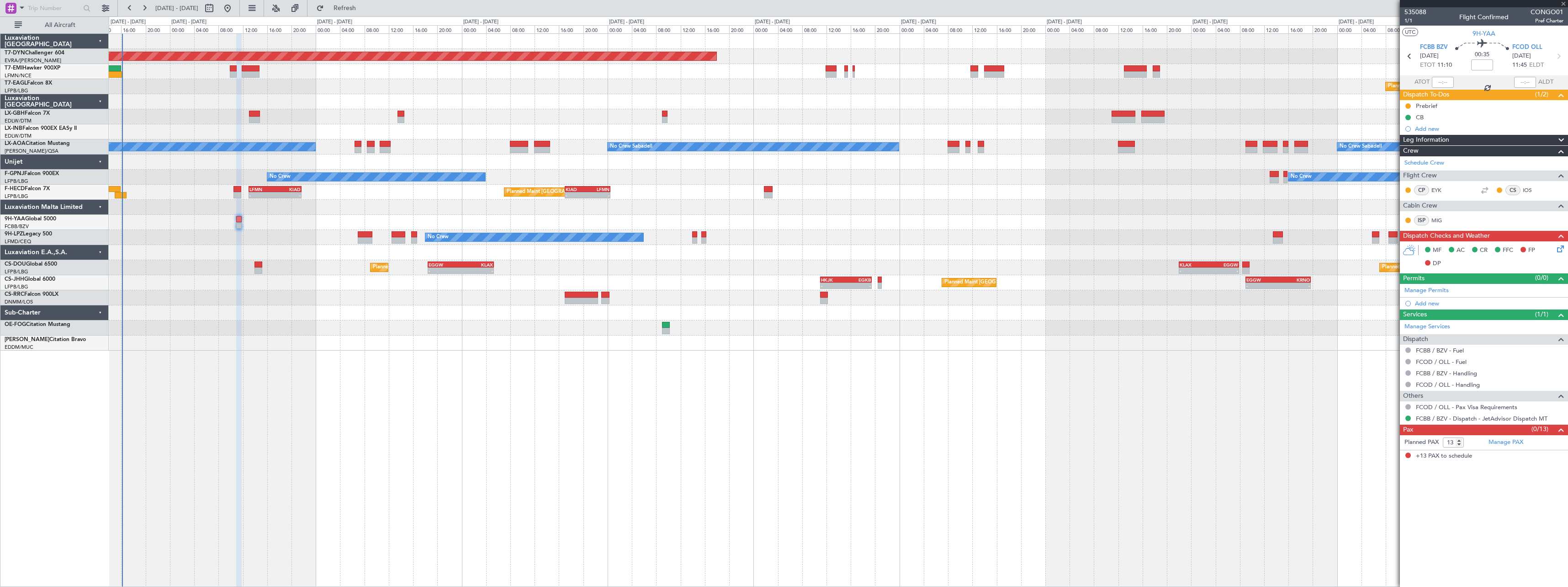
type input "+00:25"
type input "0"
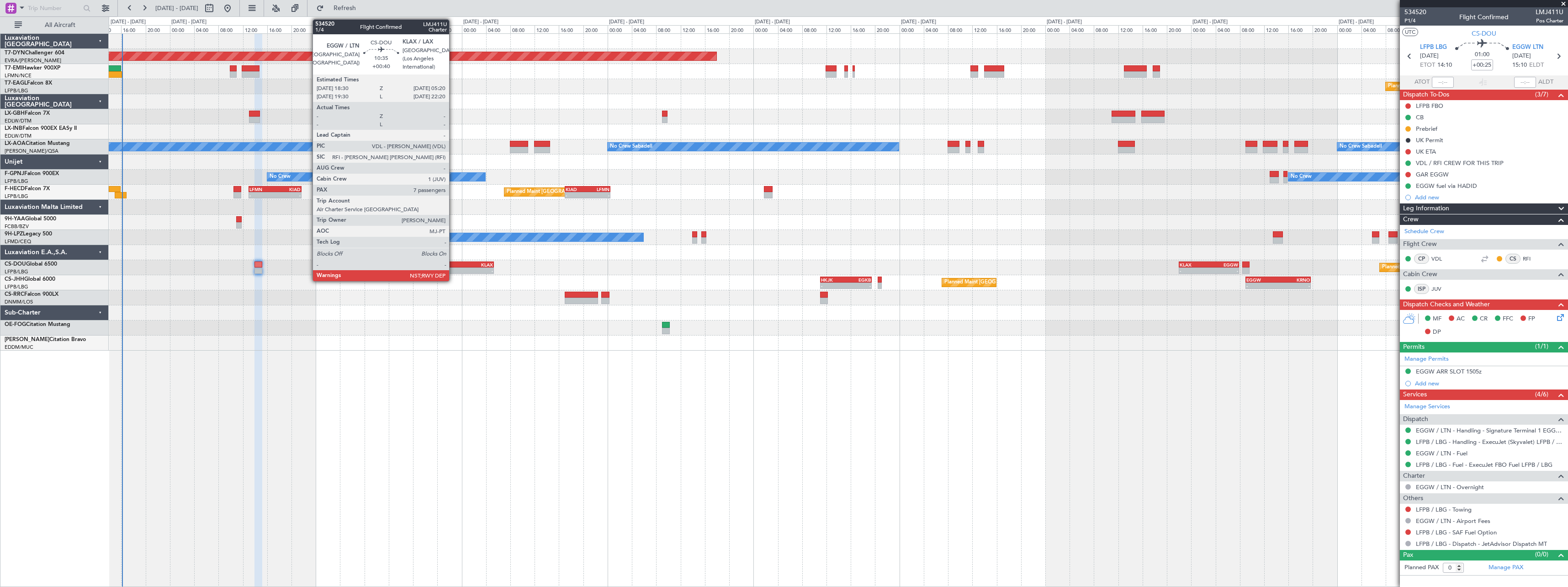
click at [453, 264] on div "EGGW" at bounding box center [445, 264] width 32 height 6
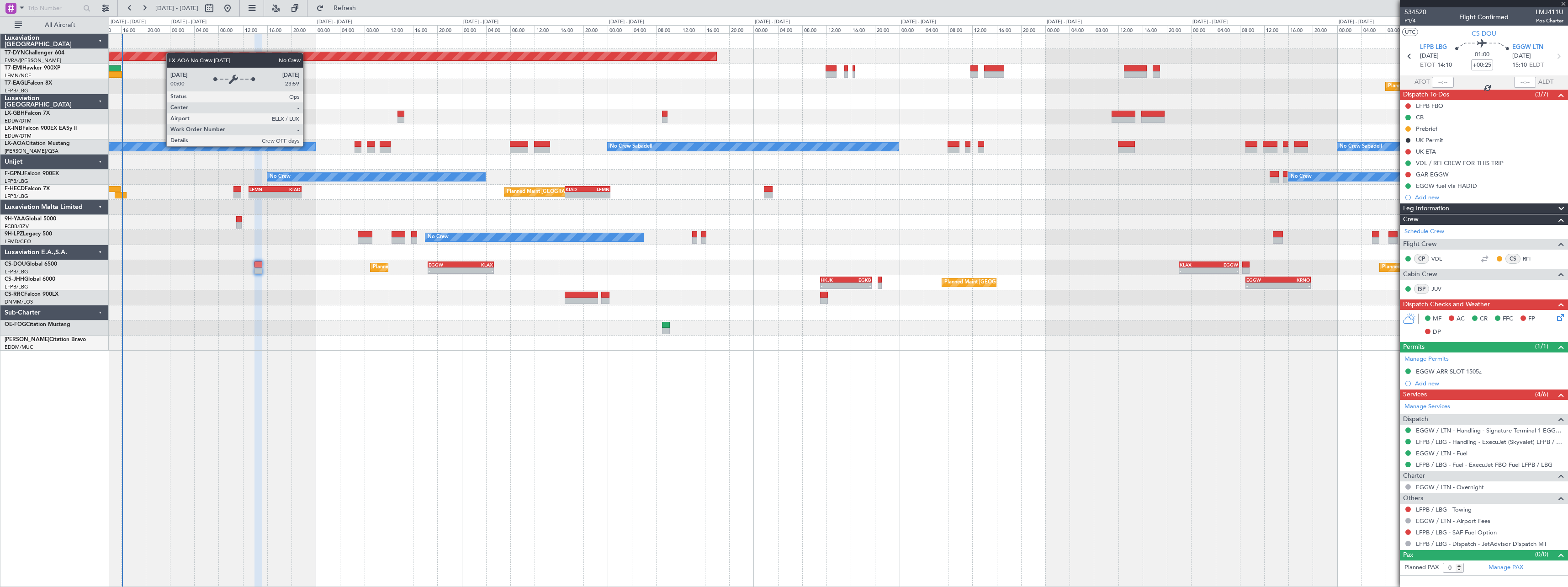
type input "+00:40"
type input "7"
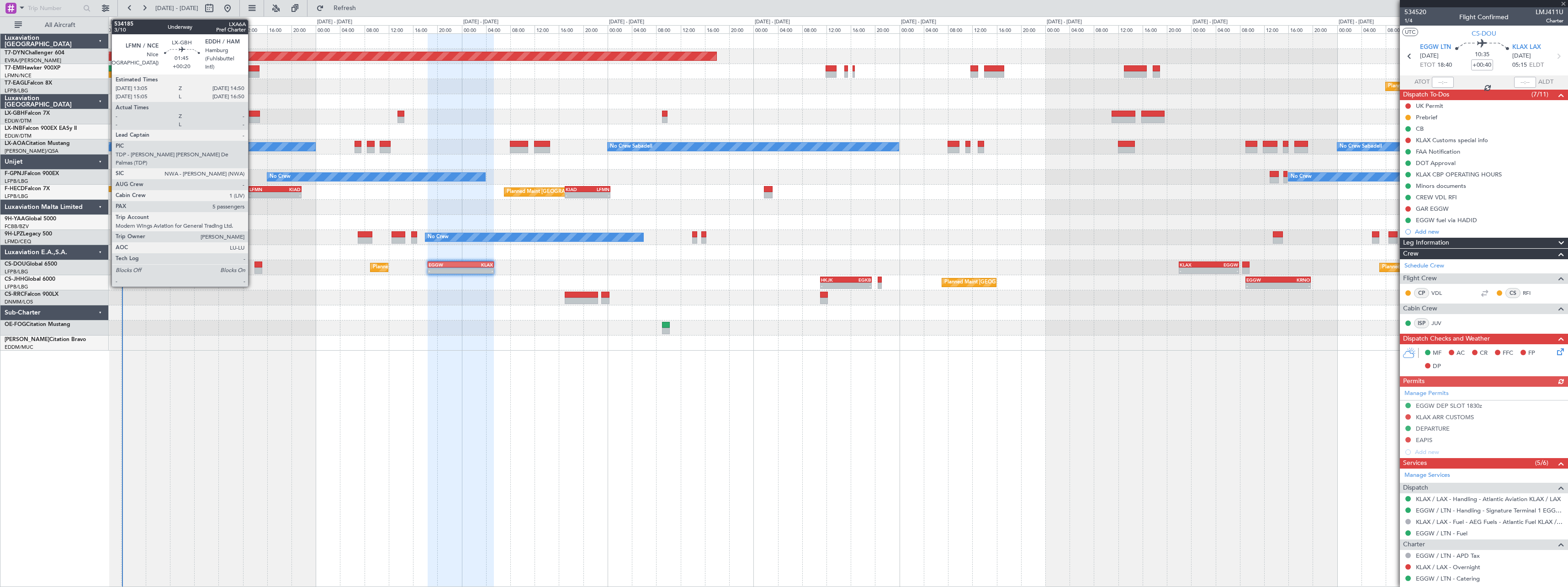
click at [252, 115] on div at bounding box center [254, 114] width 11 height 6
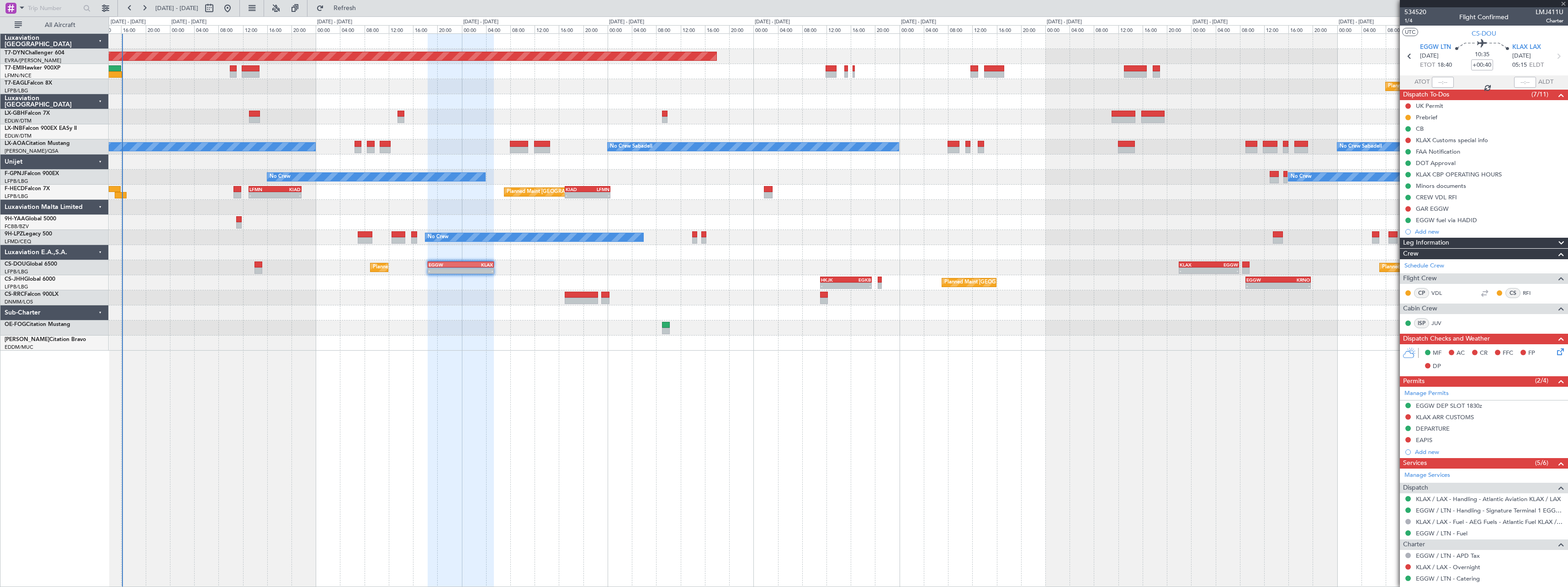
type input "+00:20"
type input "5"
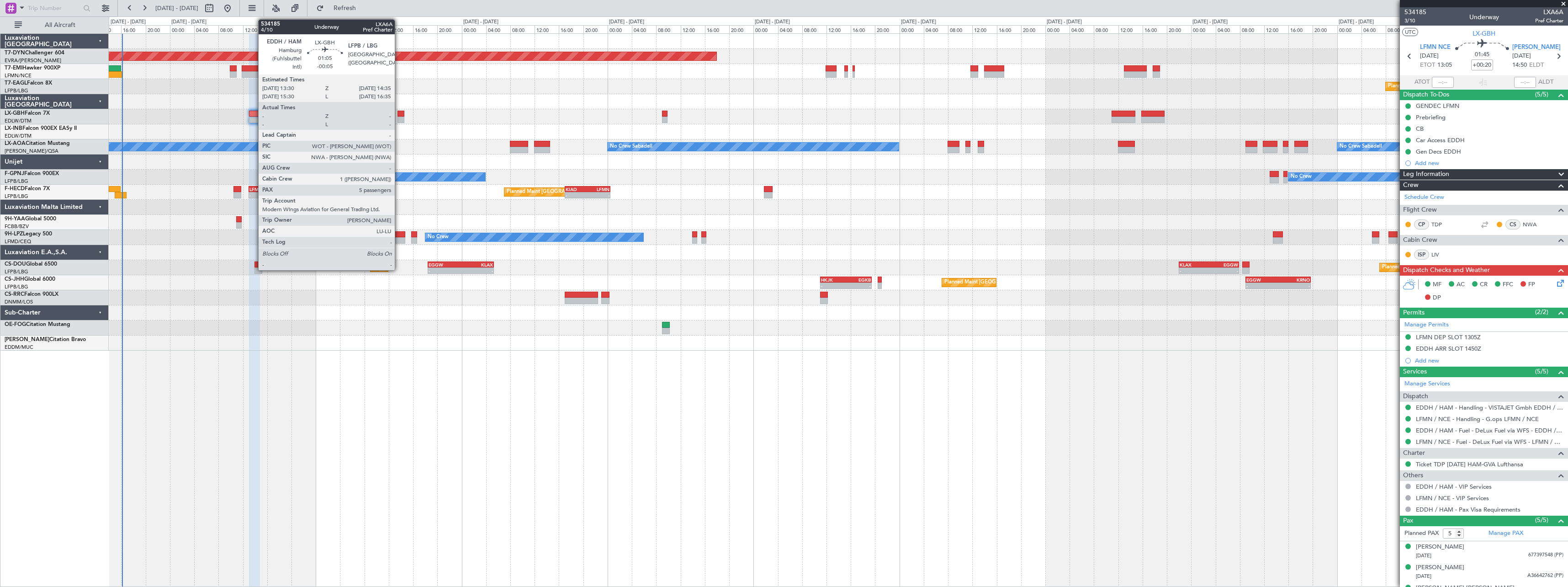
click at [399, 114] on div at bounding box center [401, 114] width 7 height 6
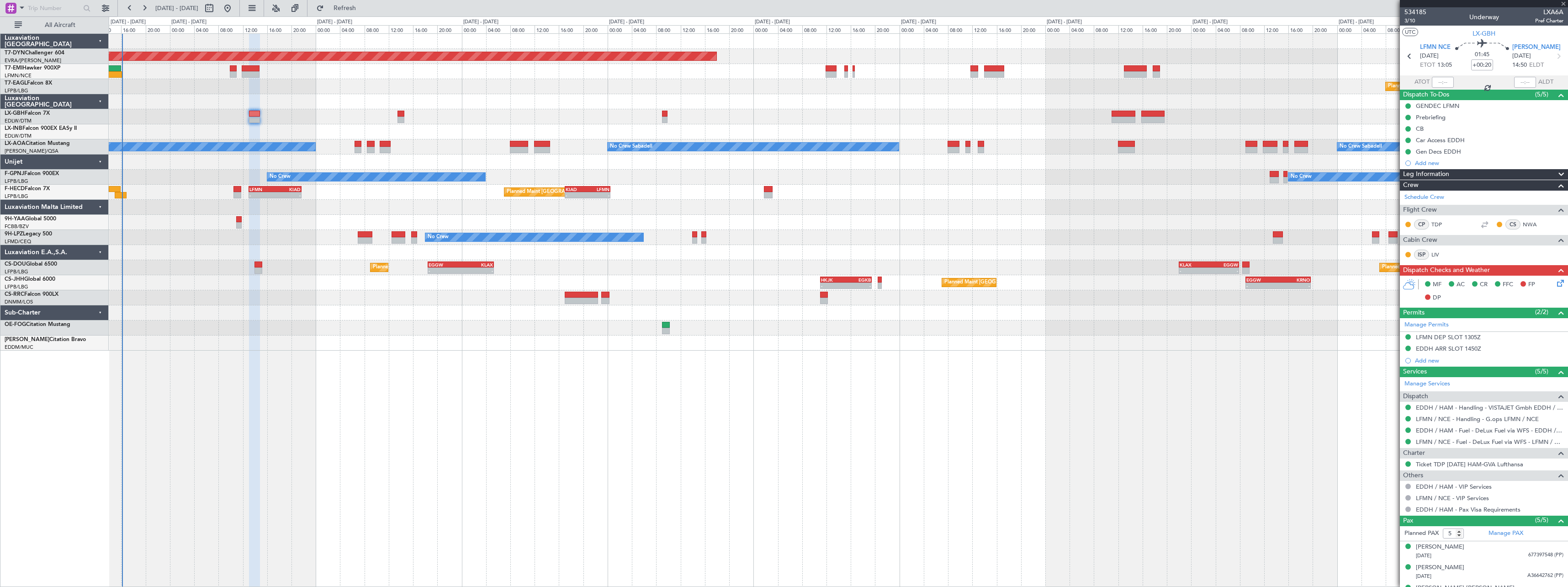
type input "-00:05"
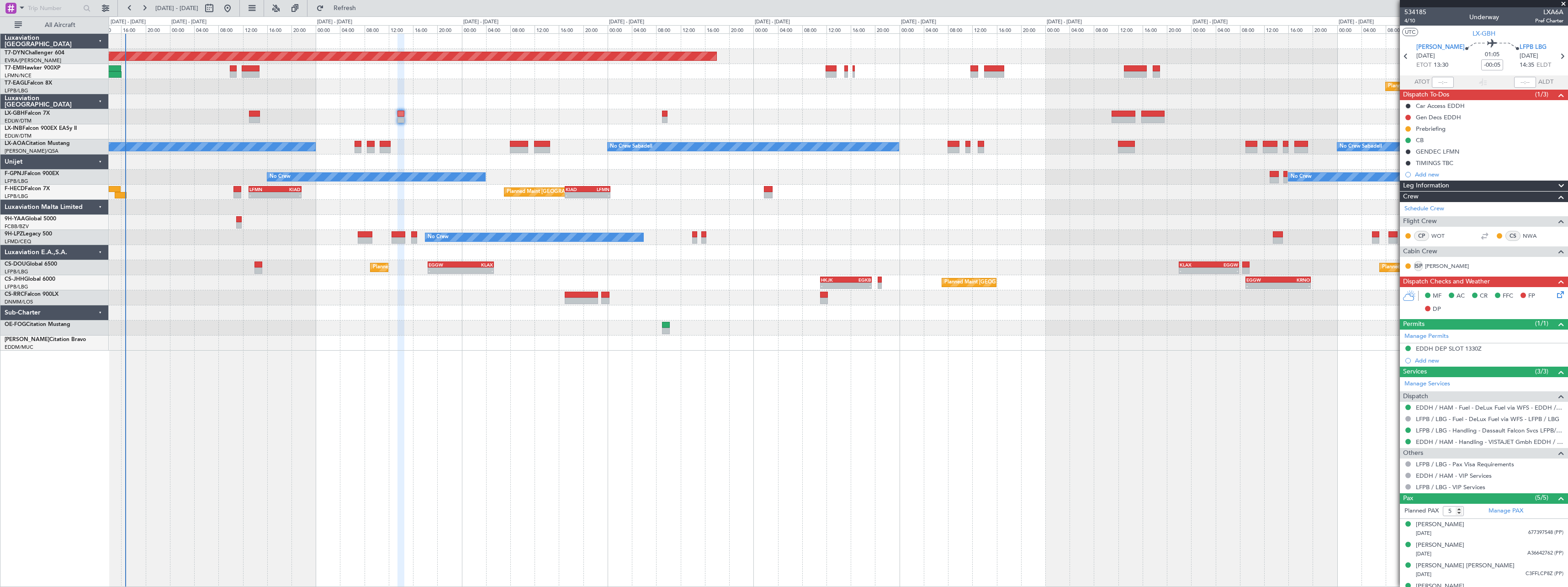
click at [1490, 118] on div "Gen Decs EDDH" at bounding box center [1484, 117] width 168 height 11
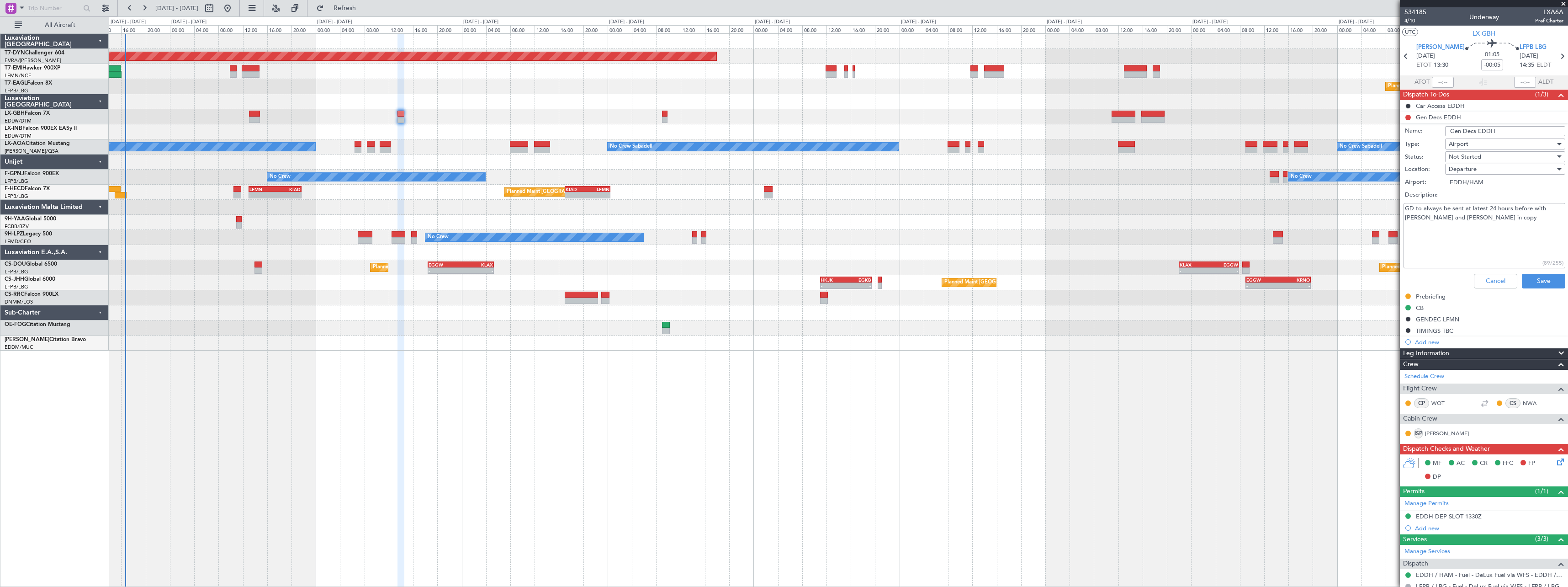
click at [1407, 118] on li "Gen Decs EDDH Name: Gen Decs EDDH Type: Airport Status: Not Started Location: D…" at bounding box center [1484, 202] width 168 height 180
click at [1499, 119] on li "Gen Decs EDDH Name: Gen Decs EDDH Type: Airport Status: Not Started Location: D…" at bounding box center [1484, 202] width 168 height 180
click at [1406, 115] on li "Gen Decs EDDH Name: Gen Decs EDDH Type: Airport Status: Not Started Location: D…" at bounding box center [1484, 202] width 168 height 180
click at [1384, 125] on div at bounding box center [838, 132] width 1459 height 15
click at [1429, 120] on li "Gen Decs EDDH Name: Gen Decs EDDH Type: Airport Status: Not Started Location: D…" at bounding box center [1484, 202] width 168 height 180
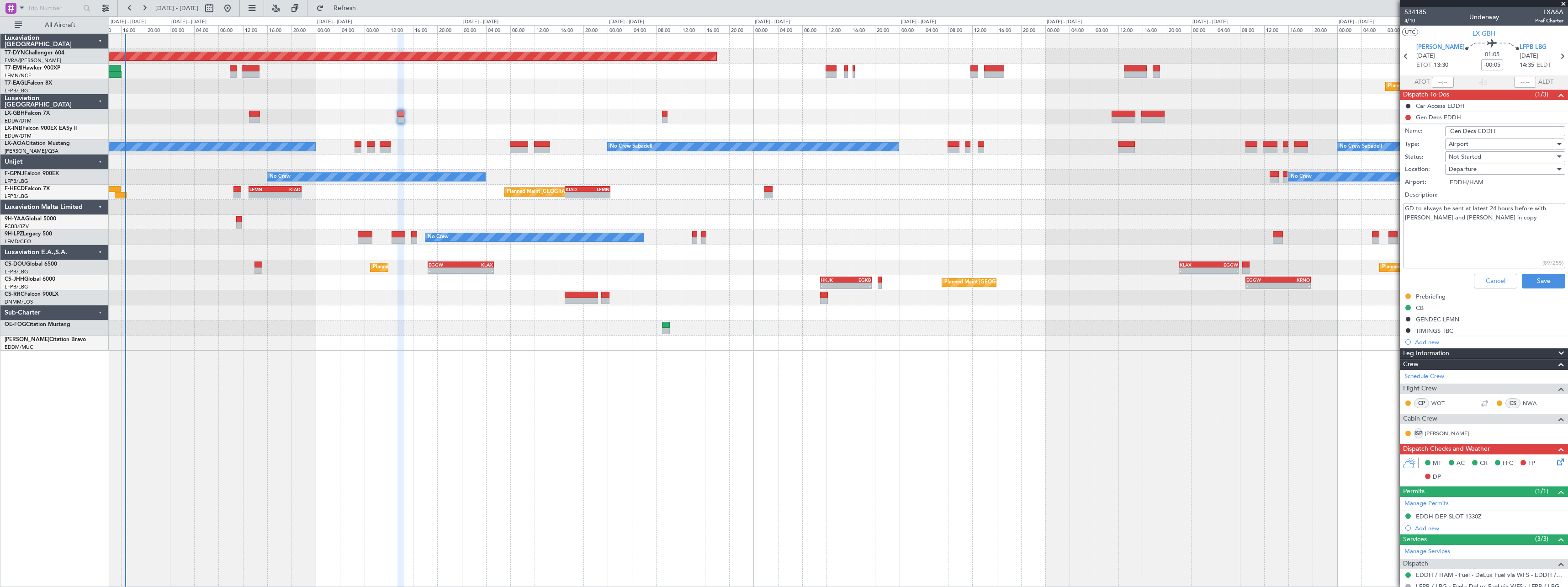
click at [1434, 117] on li "Gen Decs EDDH Name: Gen Decs EDDH Type: Airport Status: Not Started Location: D…" at bounding box center [1484, 202] width 168 height 180
click at [1372, 118] on div at bounding box center [838, 117] width 1459 height 15
click at [1519, 158] on div "Not Started" at bounding box center [1502, 157] width 106 height 14
click at [1478, 203] on span "Completed" at bounding box center [1501, 203] width 107 height 14
click at [1541, 277] on button "Save" at bounding box center [1543, 281] width 43 height 15
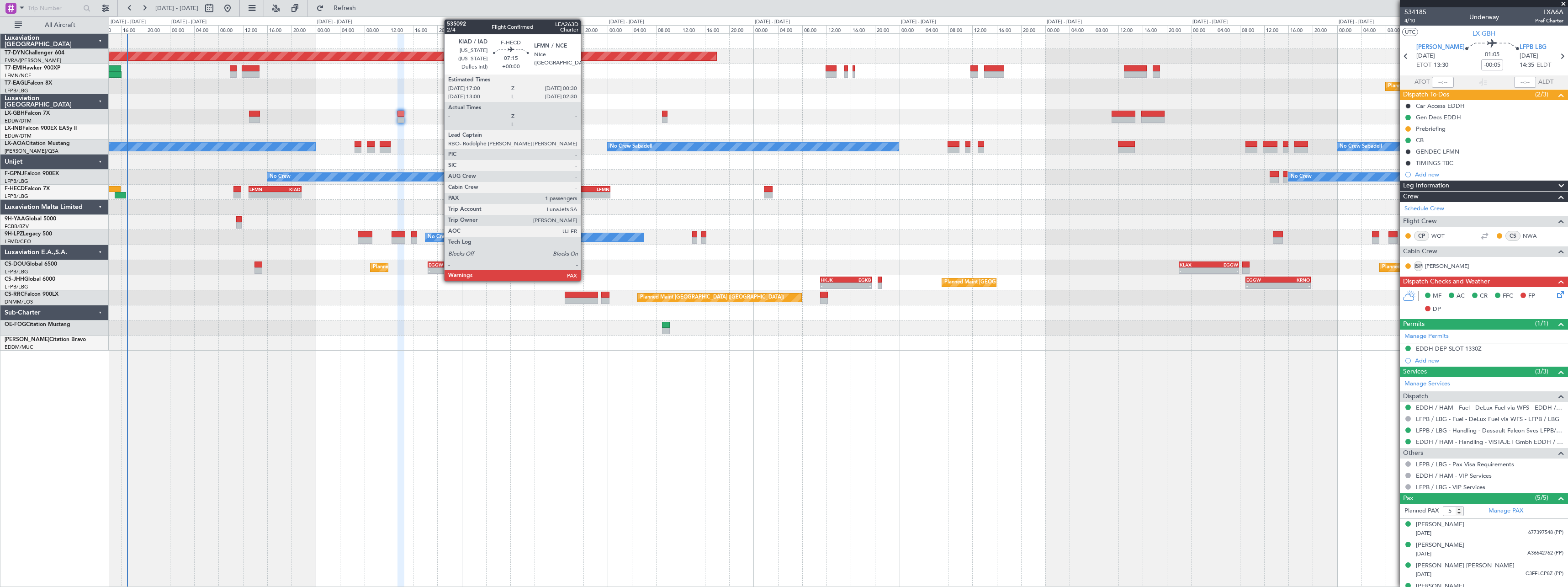
click at [585, 188] on div "KIAD" at bounding box center [577, 189] width 22 height 6
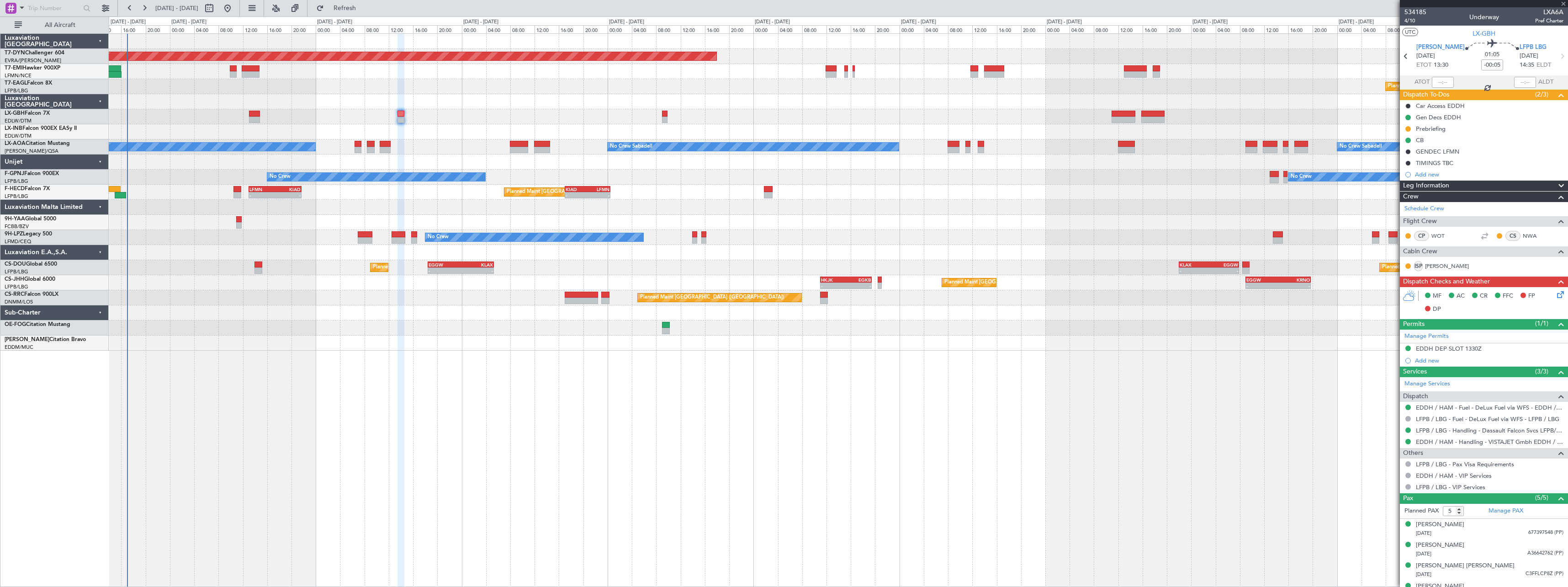
type input "1"
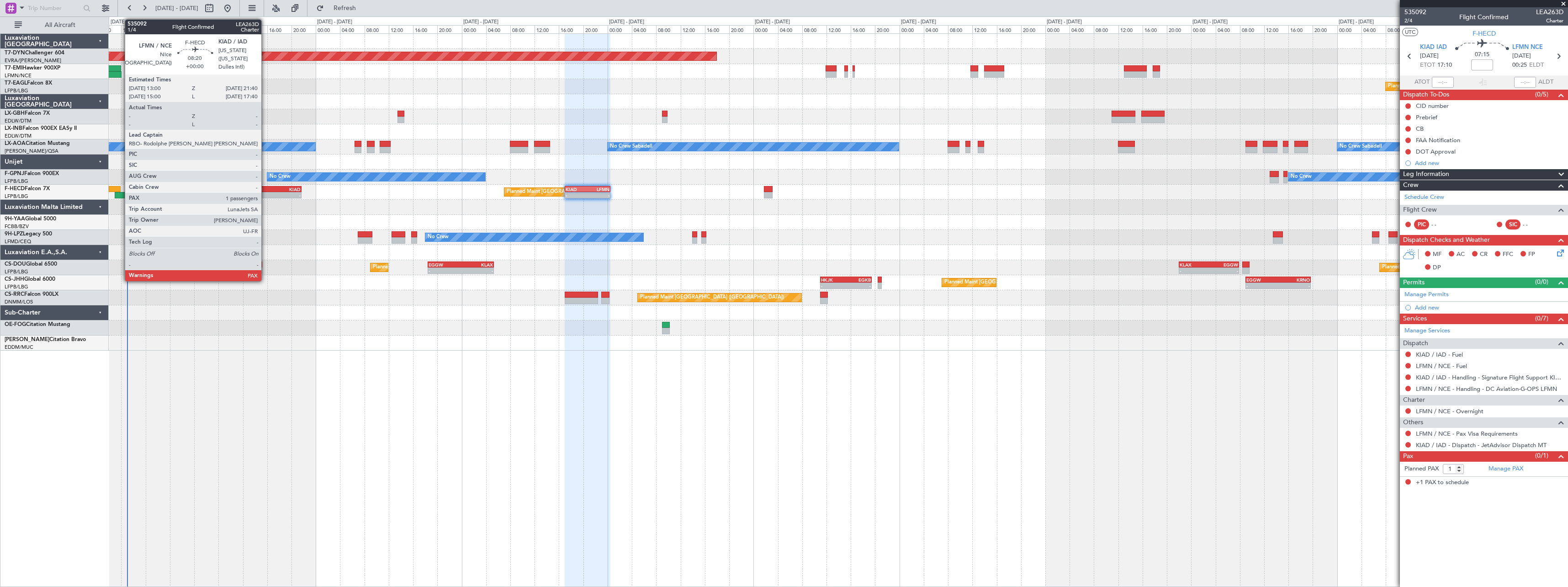
click at [266, 188] on div "LFMN" at bounding box center [262, 189] width 25 height 6
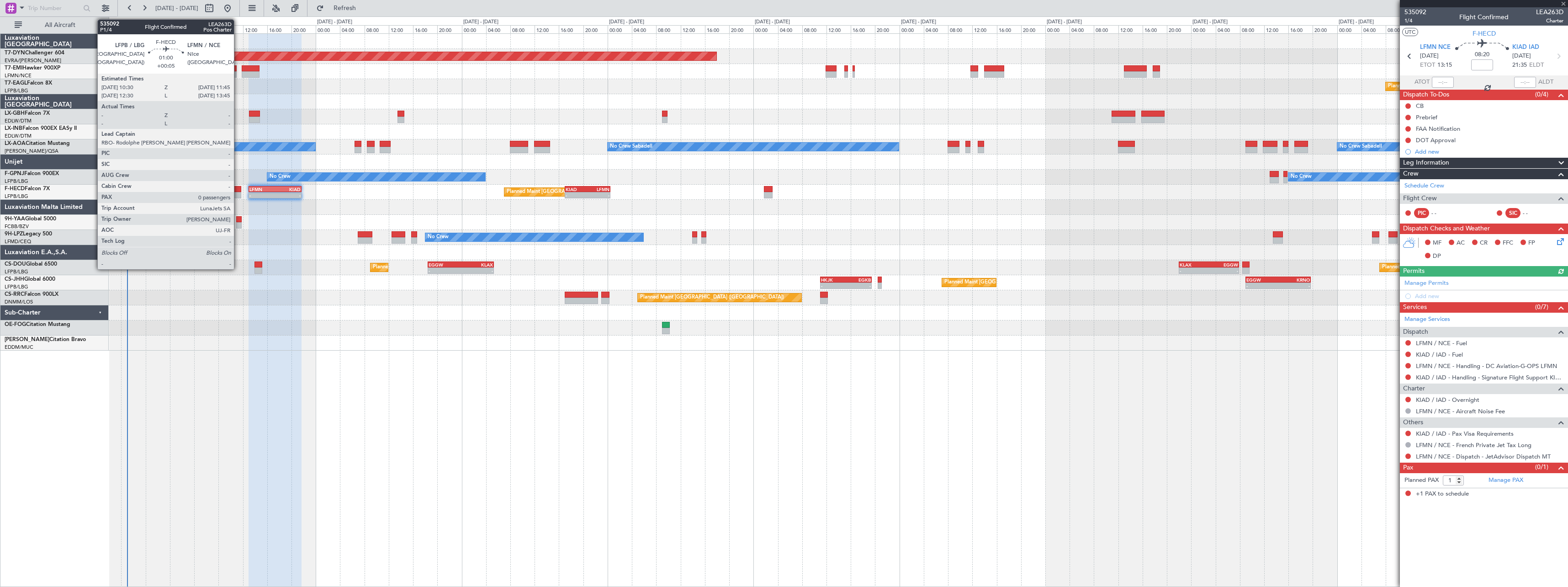
click at [238, 187] on div at bounding box center [237, 189] width 8 height 6
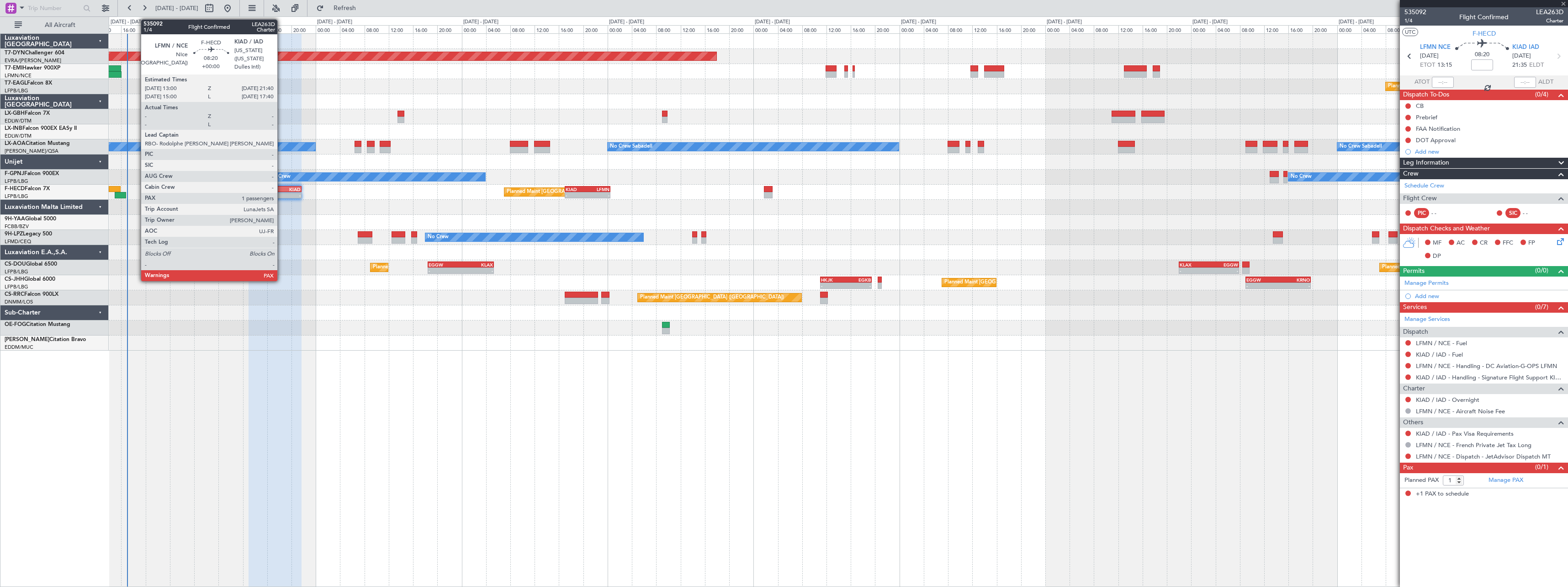
type input "+00:05"
type input "0"
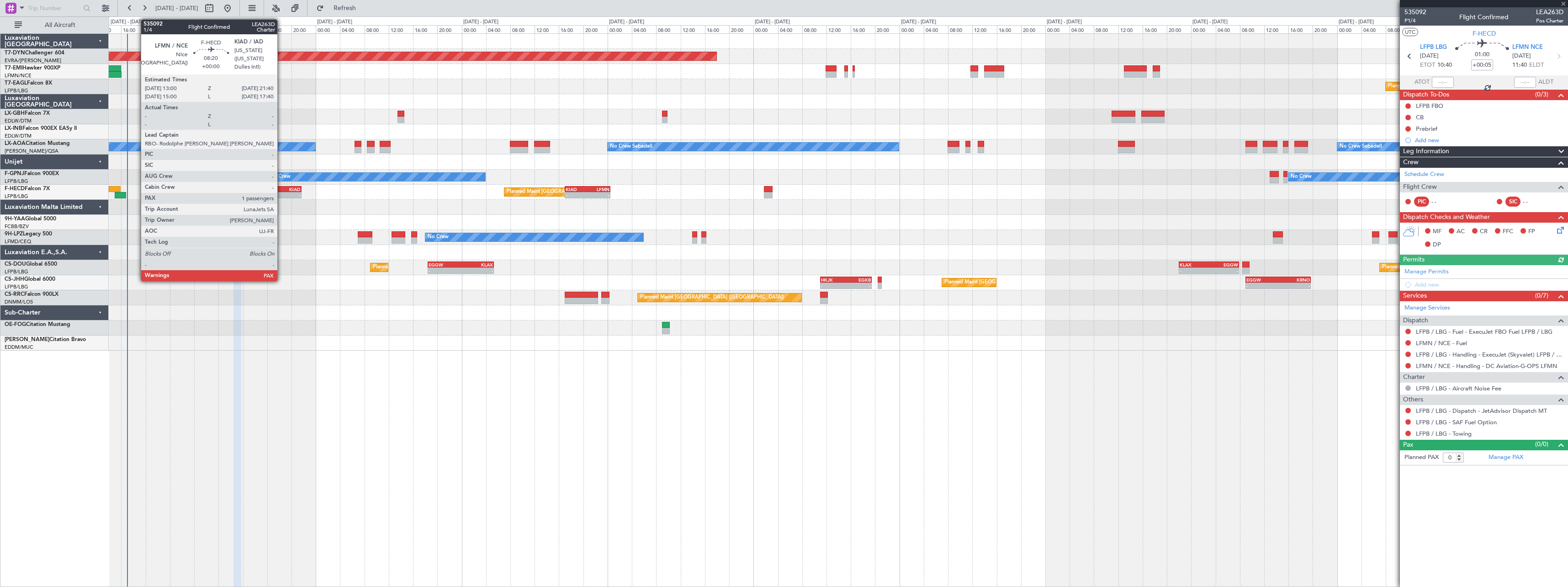
click at [282, 187] on div "KIAD" at bounding box center [287, 189] width 25 height 6
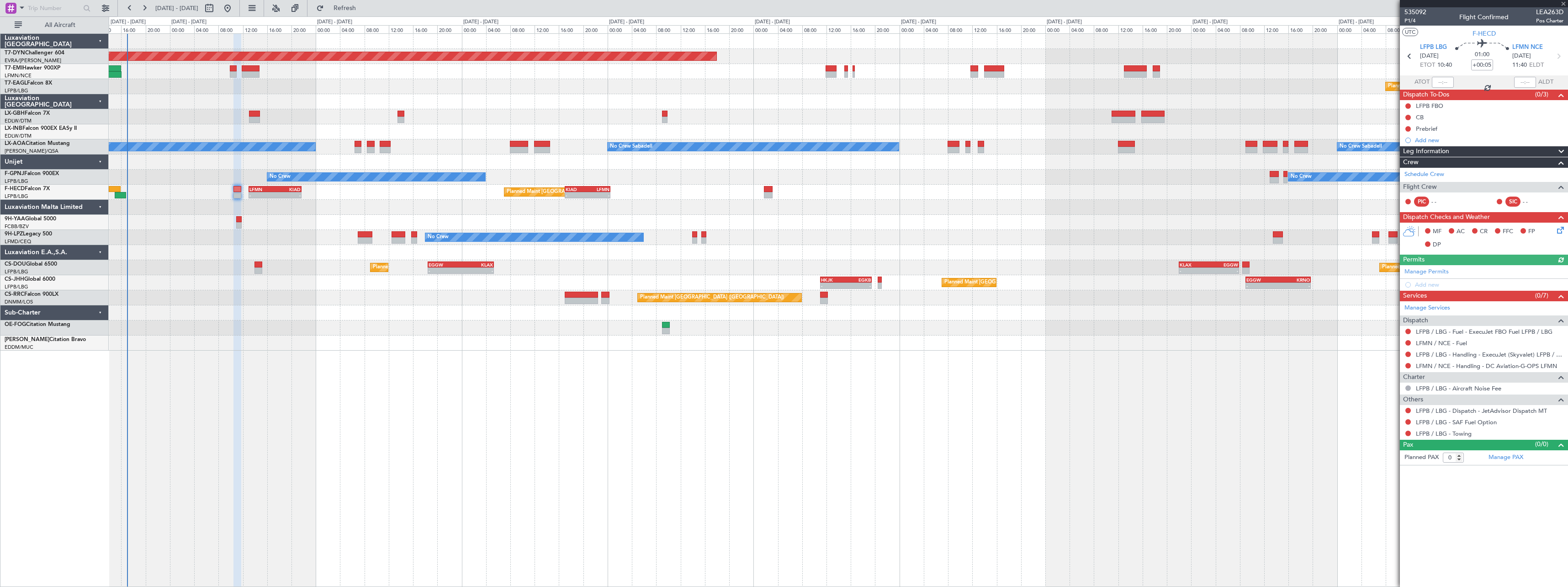
type input "1"
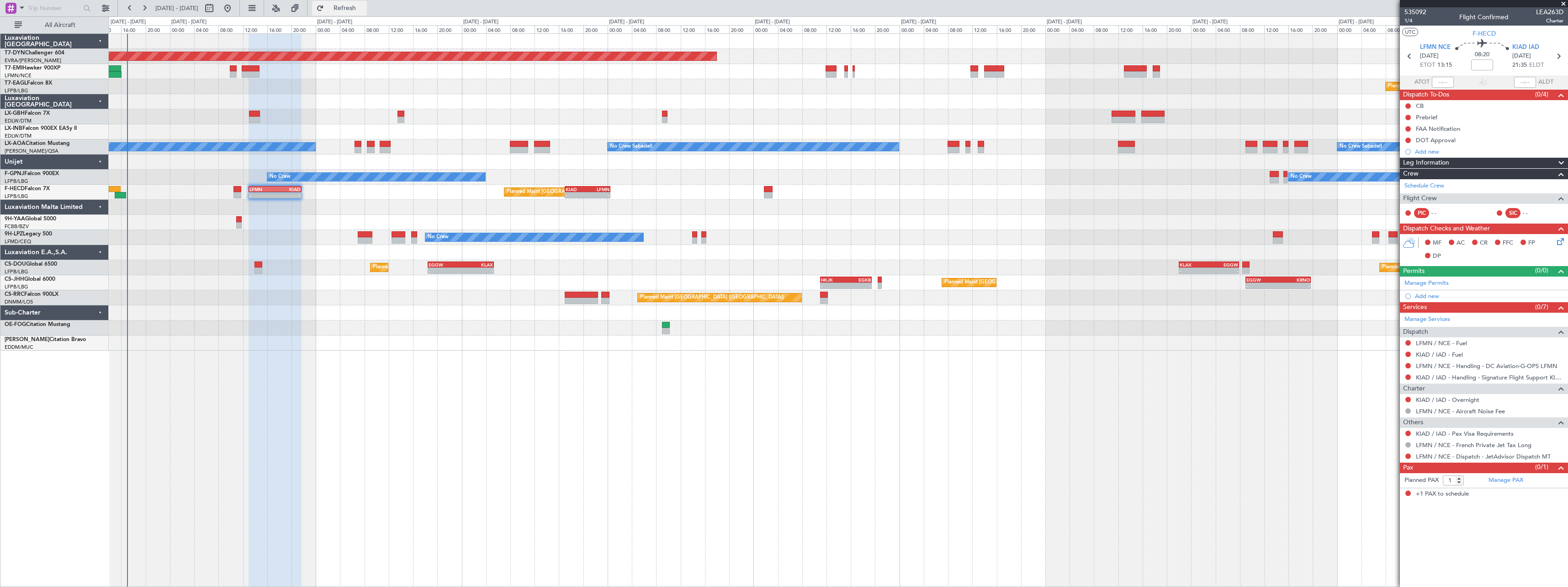
click at [367, 4] on button "Refresh" at bounding box center [339, 8] width 55 height 15
click at [348, 7] on button "Refresh" at bounding box center [339, 8] width 55 height 15
type input "-00:10"
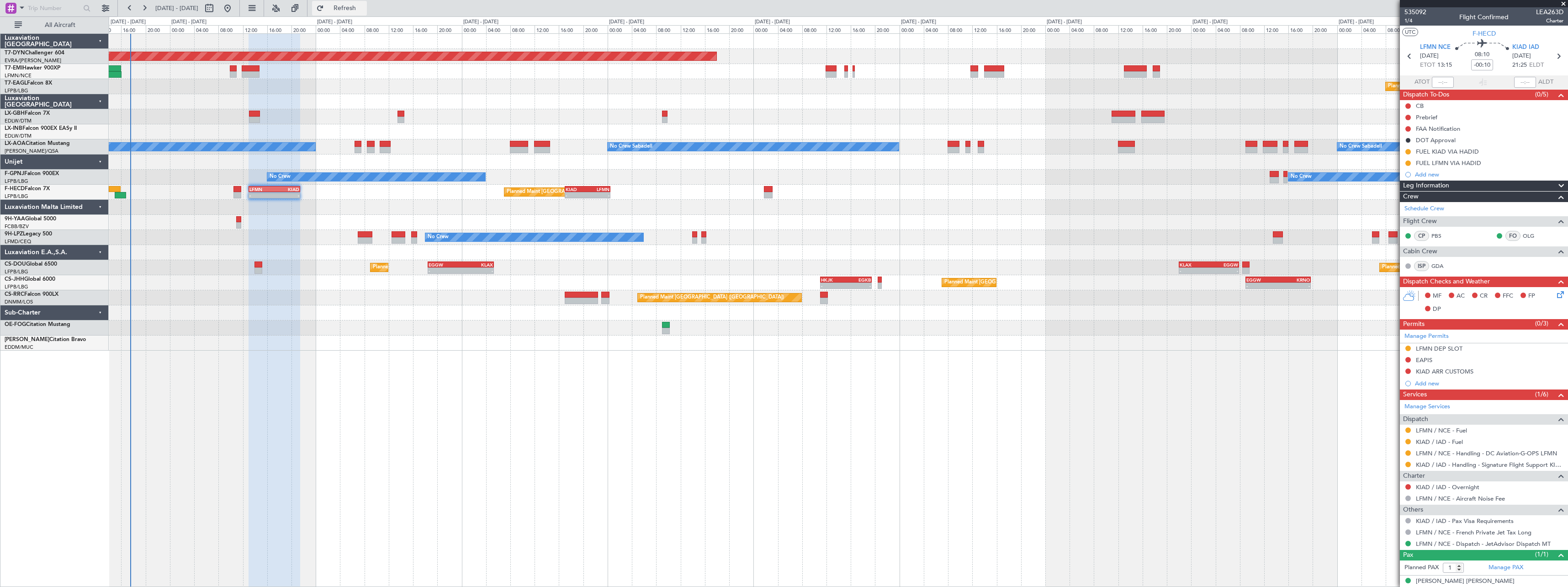
click at [364, 8] on span "Refresh" at bounding box center [345, 8] width 38 height 6
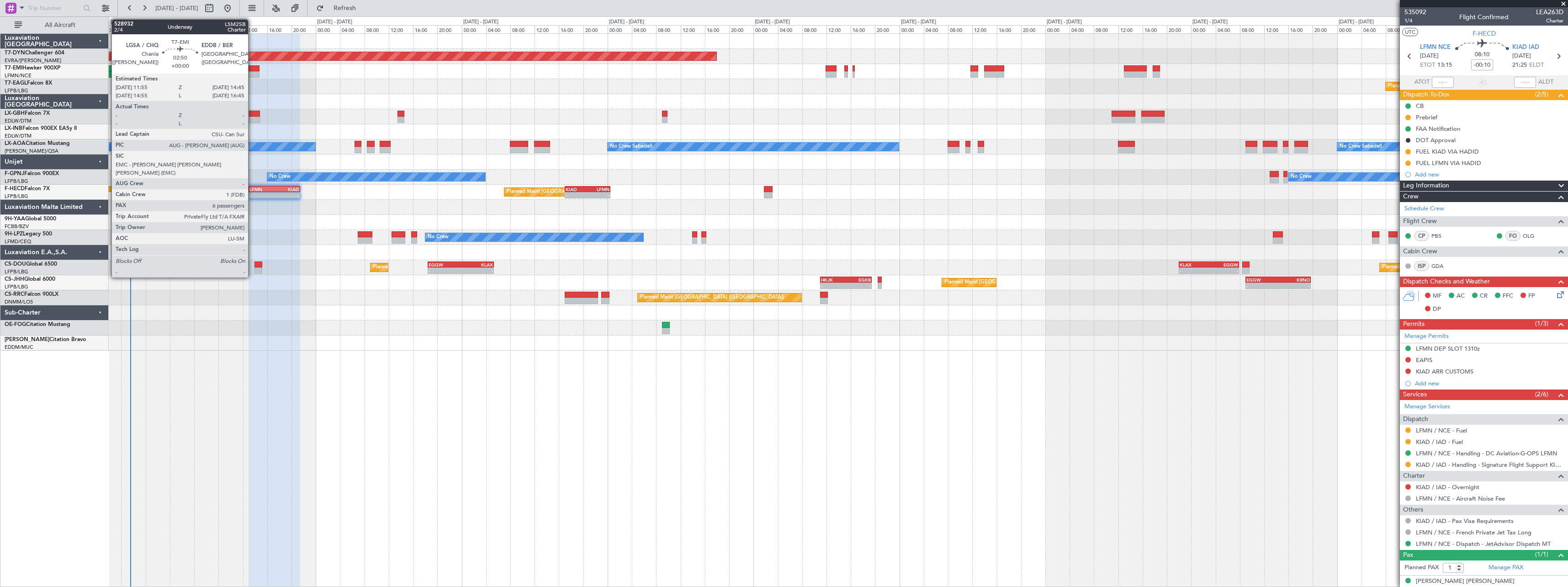
click at [252, 69] on div at bounding box center [250, 69] width 17 height 6
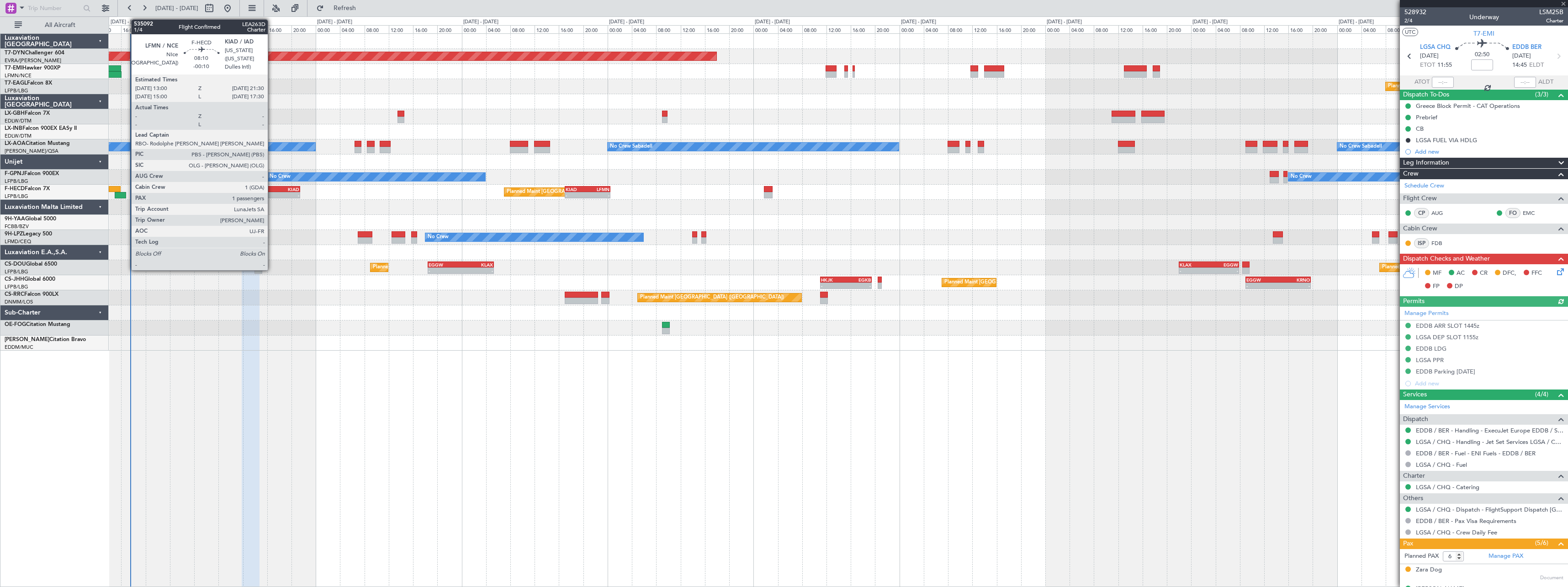
click at [272, 189] on div "LFMN" at bounding box center [262, 189] width 25 height 6
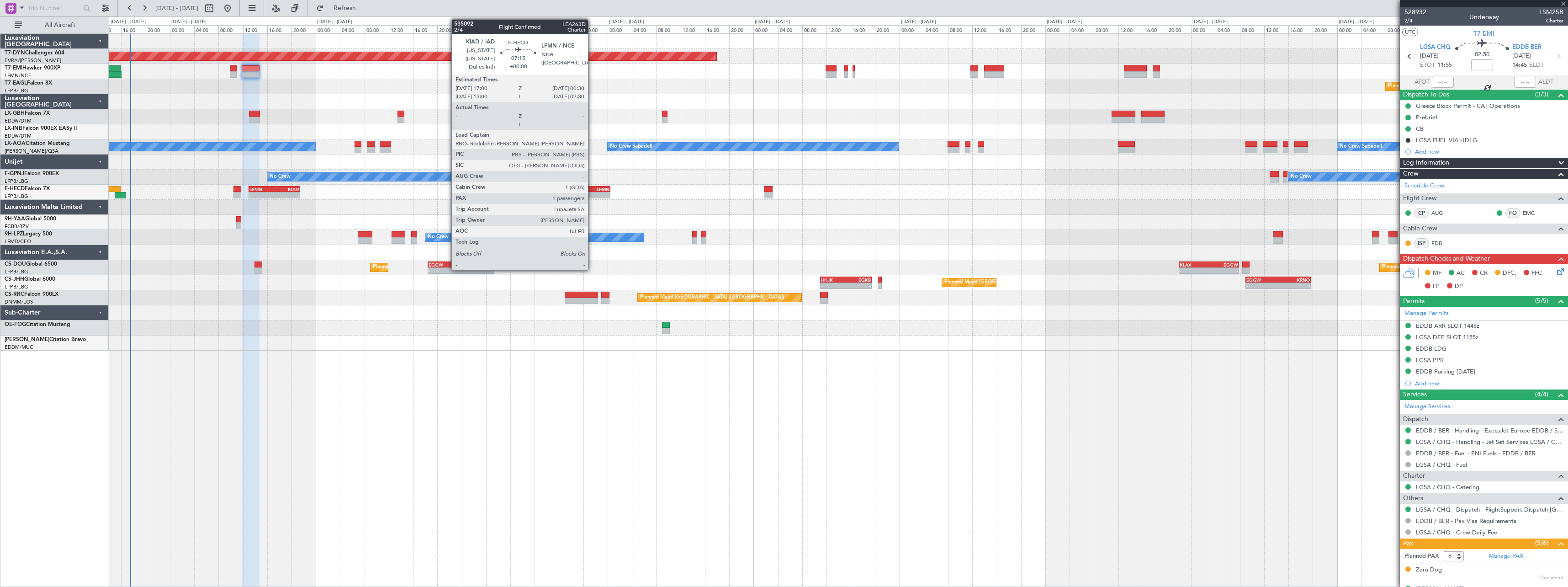
click at [592, 187] on div "LFMN" at bounding box center [598, 189] width 22 height 6
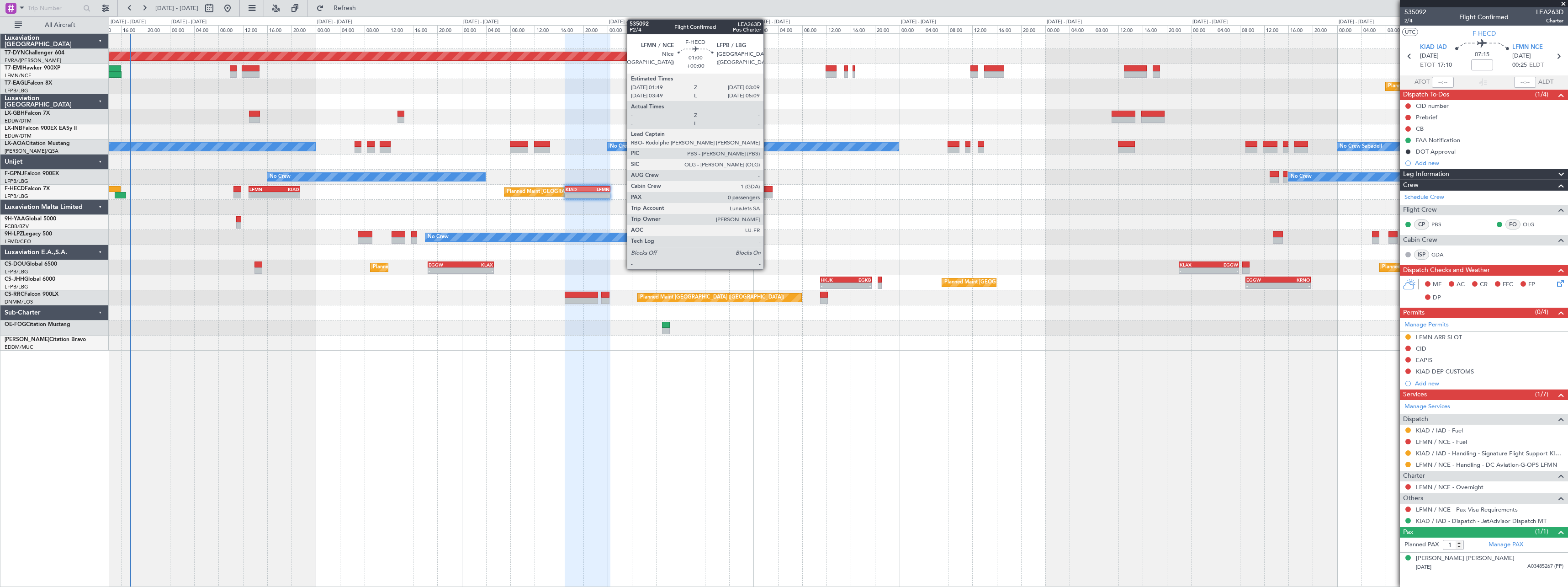
click at [768, 195] on div at bounding box center [768, 195] width 8 height 6
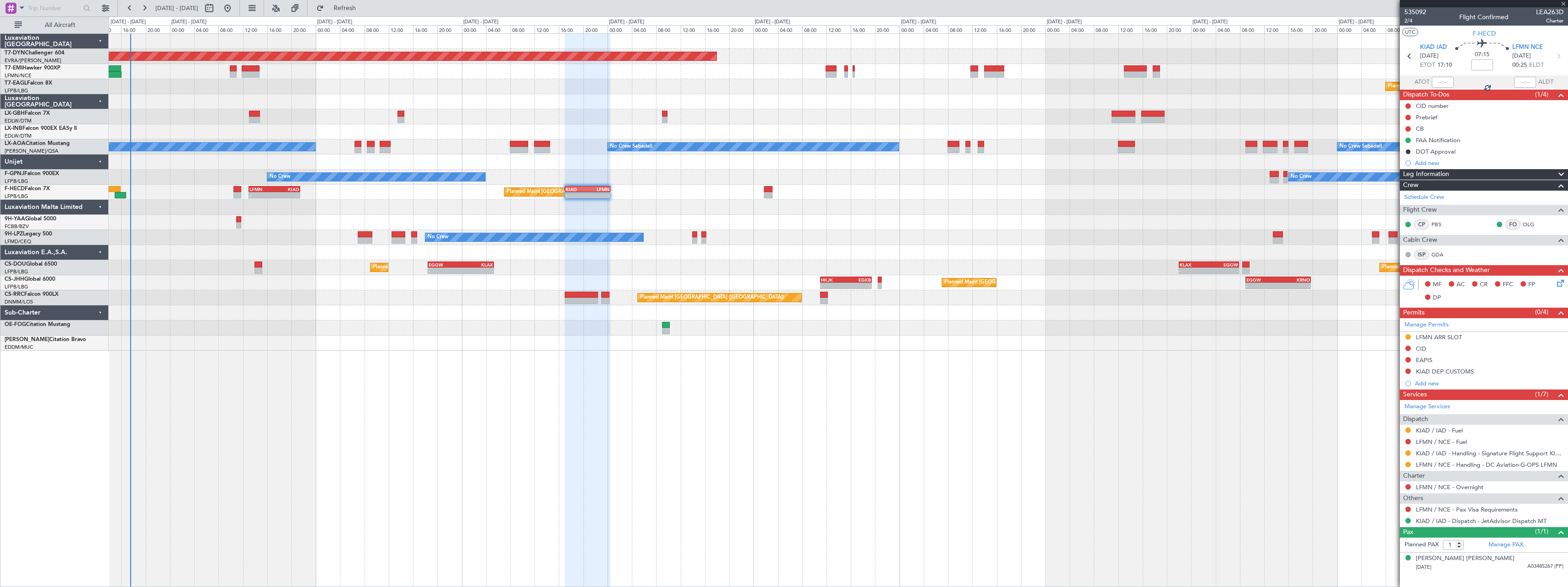
type input "0"
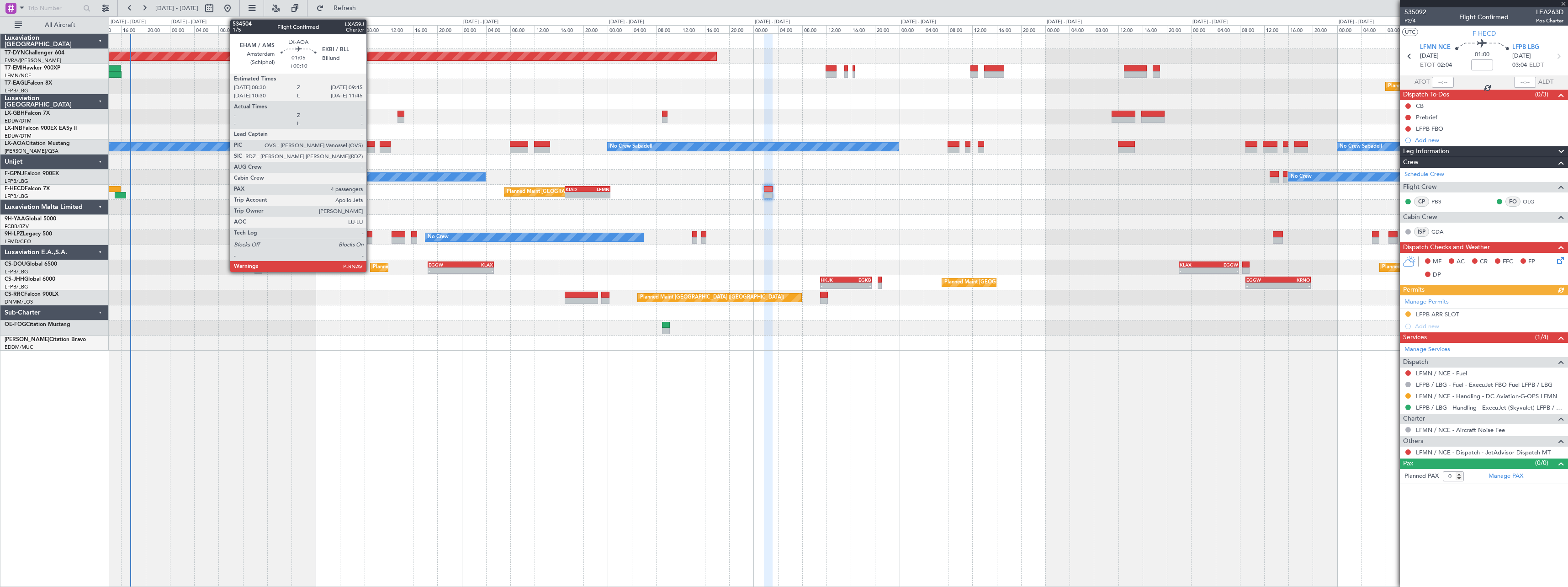
click at [371, 143] on div at bounding box center [371, 144] width 8 height 6
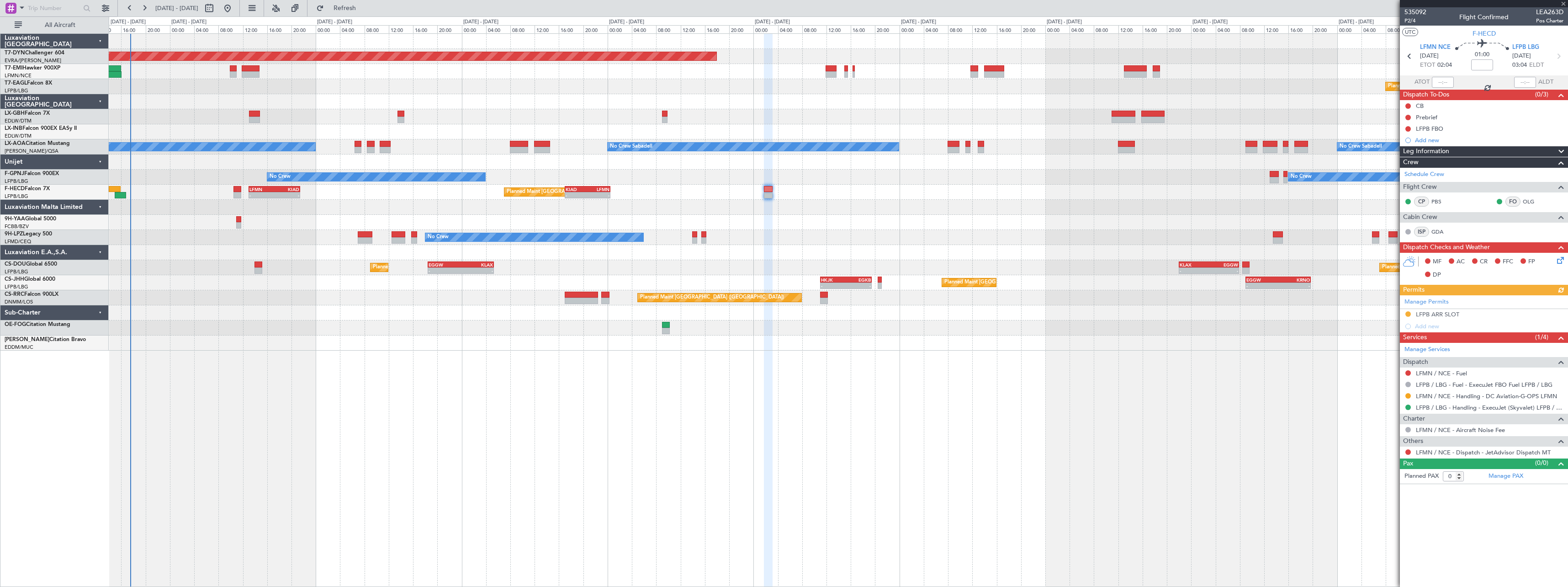
type input "+00:10"
type input "4"
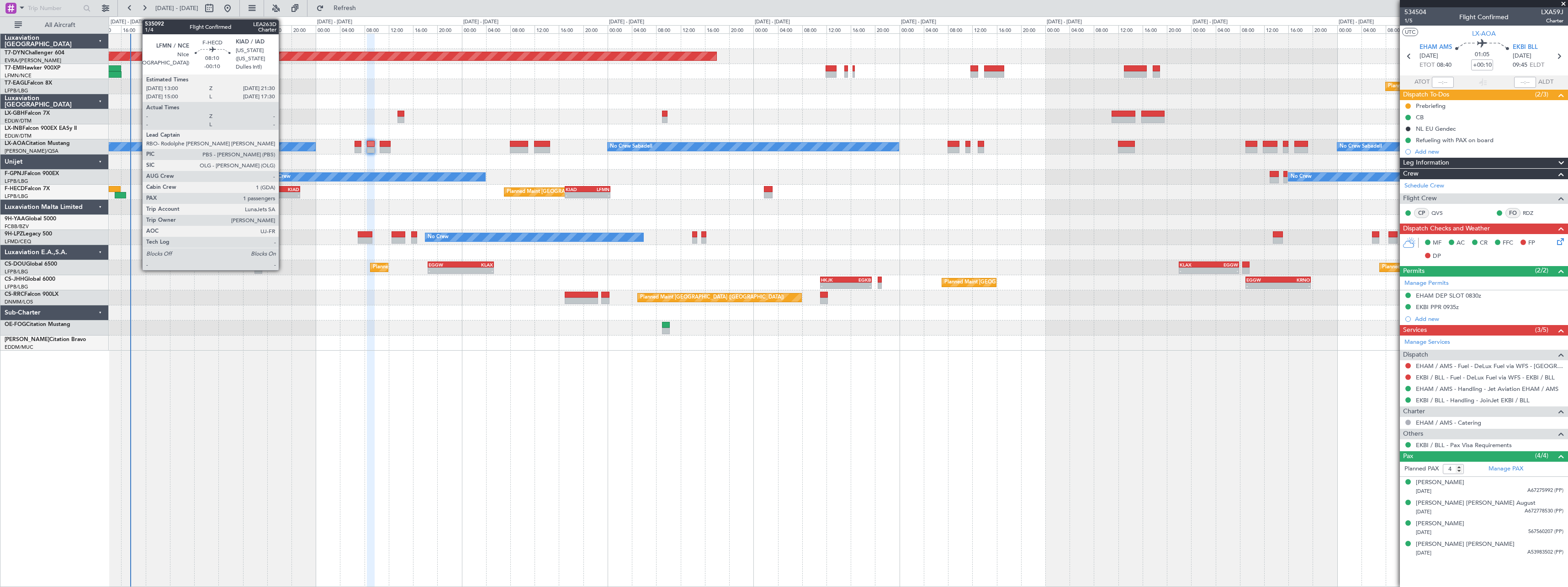
click at [277, 189] on div "KIAD" at bounding box center [287, 189] width 25 height 6
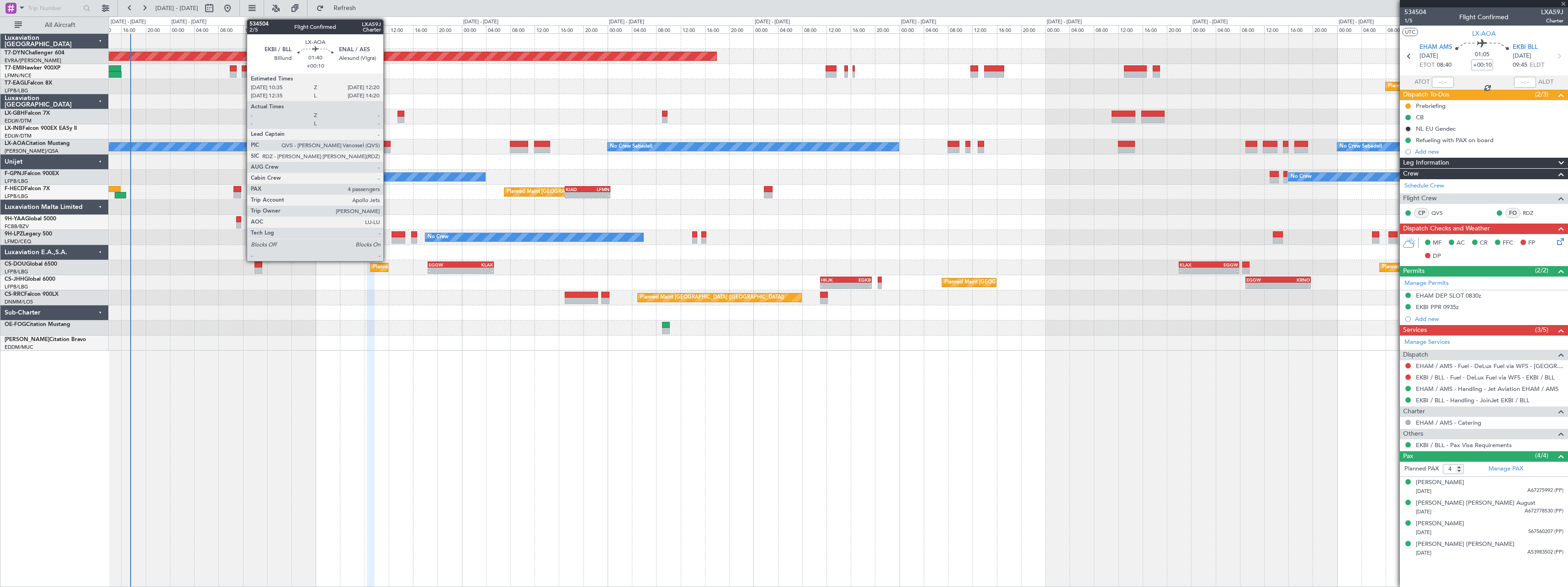
type input "-00:10"
type input "1"
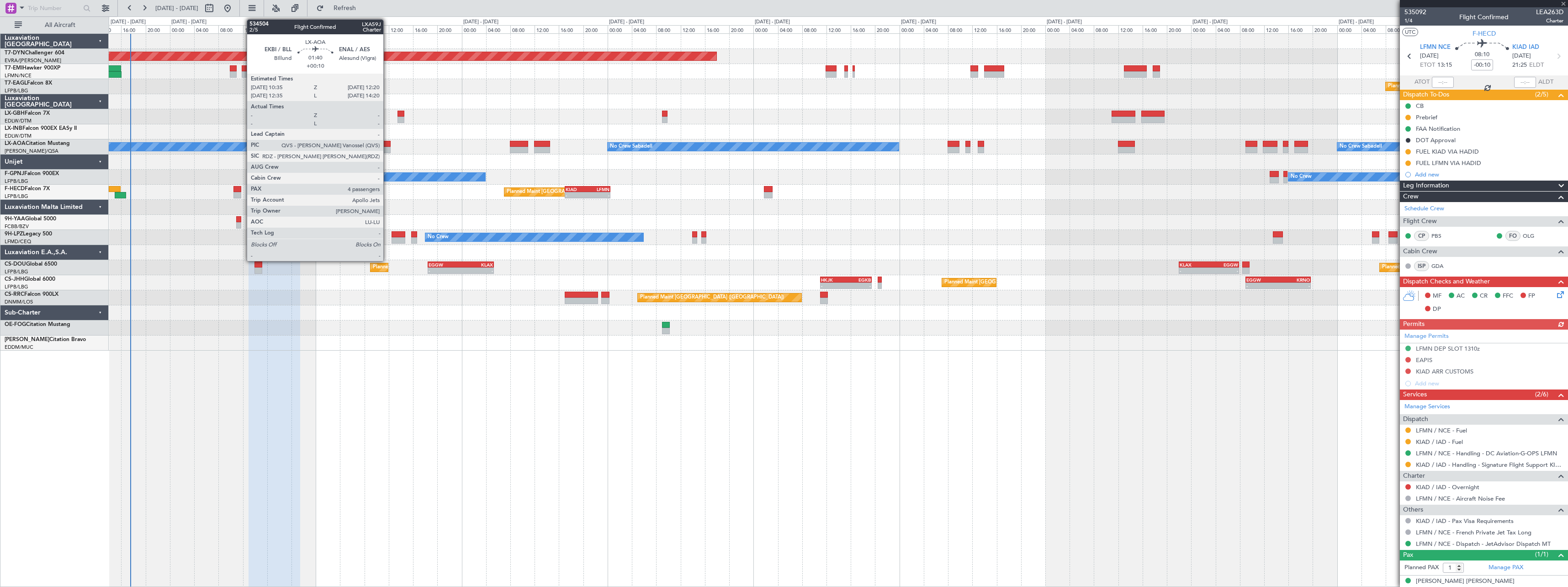
click at [387, 143] on div at bounding box center [385, 144] width 11 height 6
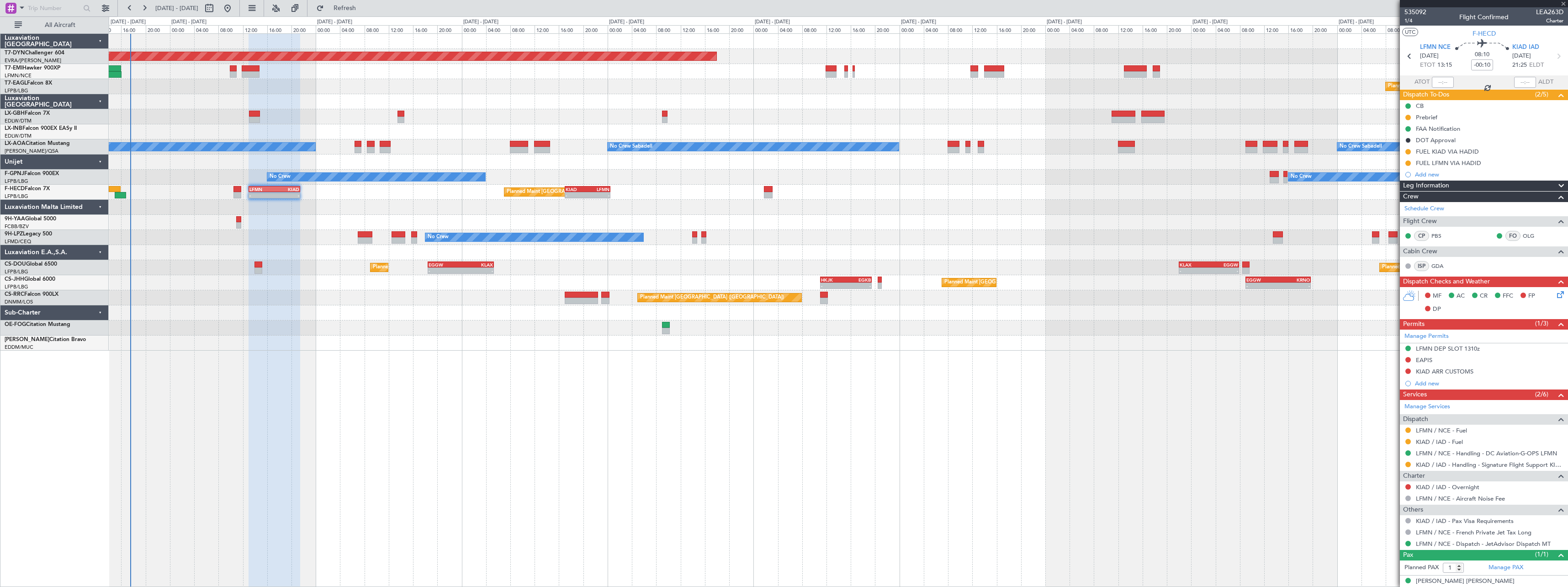
type input "+00:10"
type input "4"
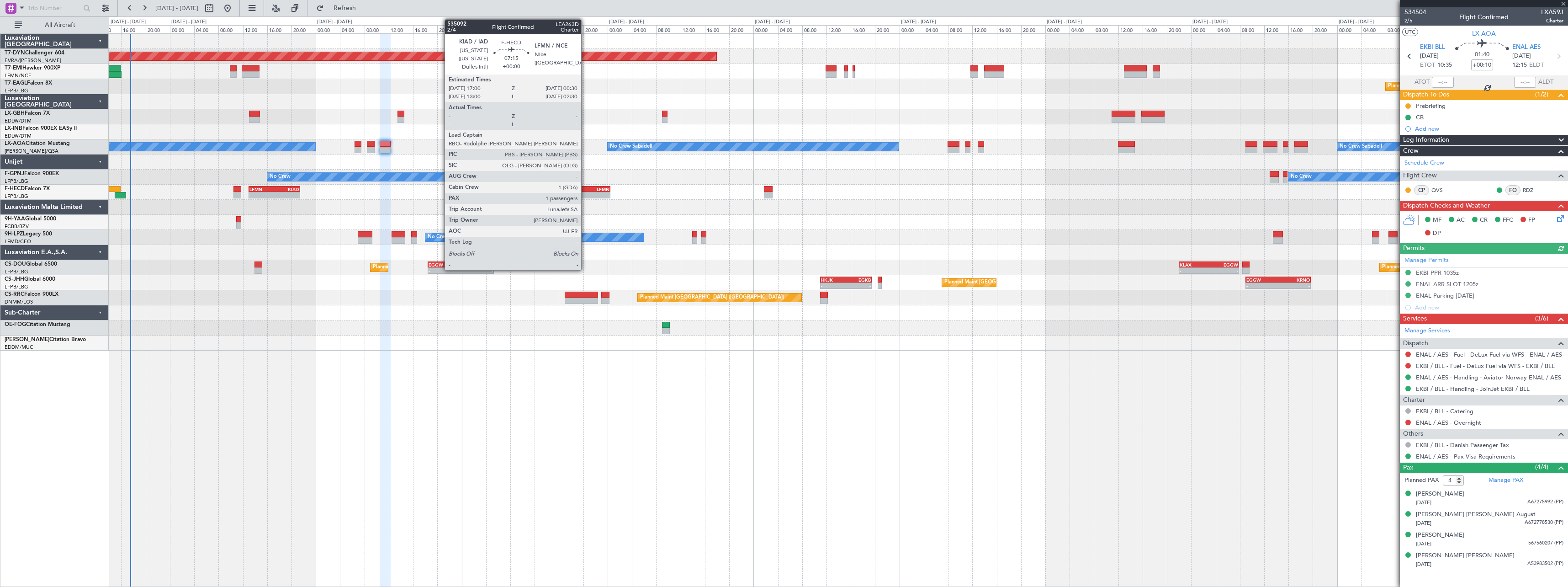
click at [585, 190] on div "KIAD" at bounding box center [577, 189] width 22 height 6
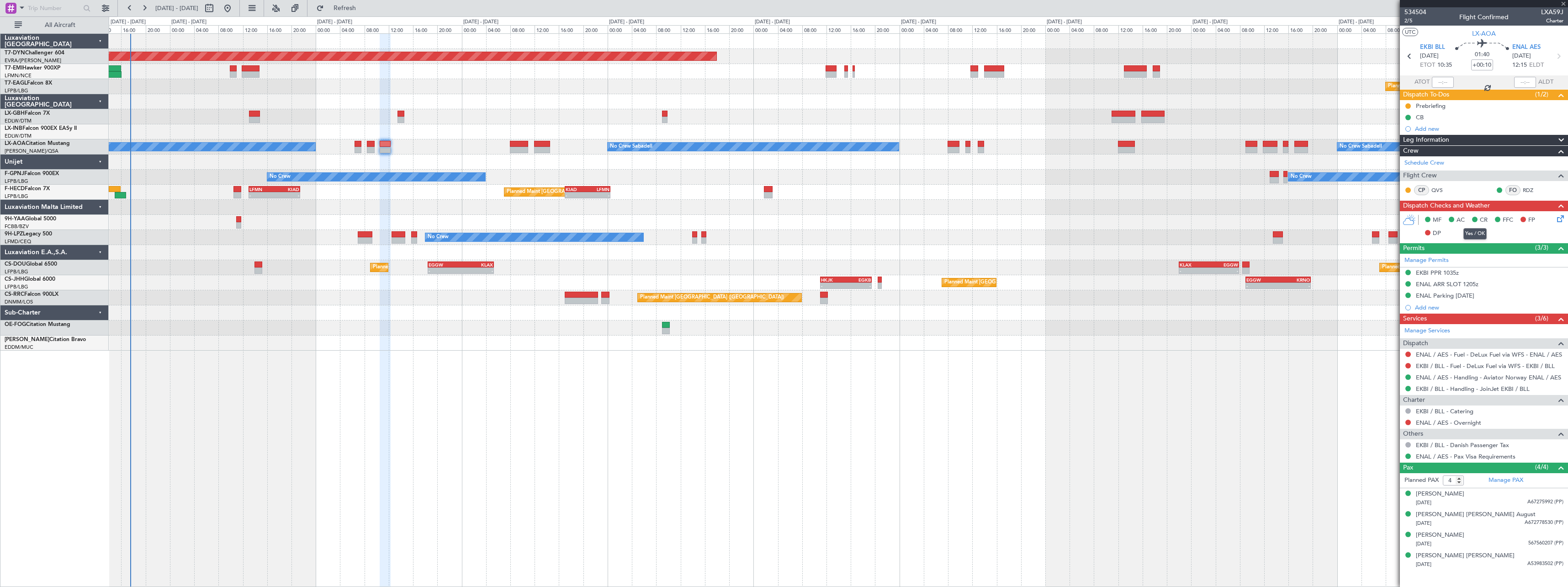
type input "1"
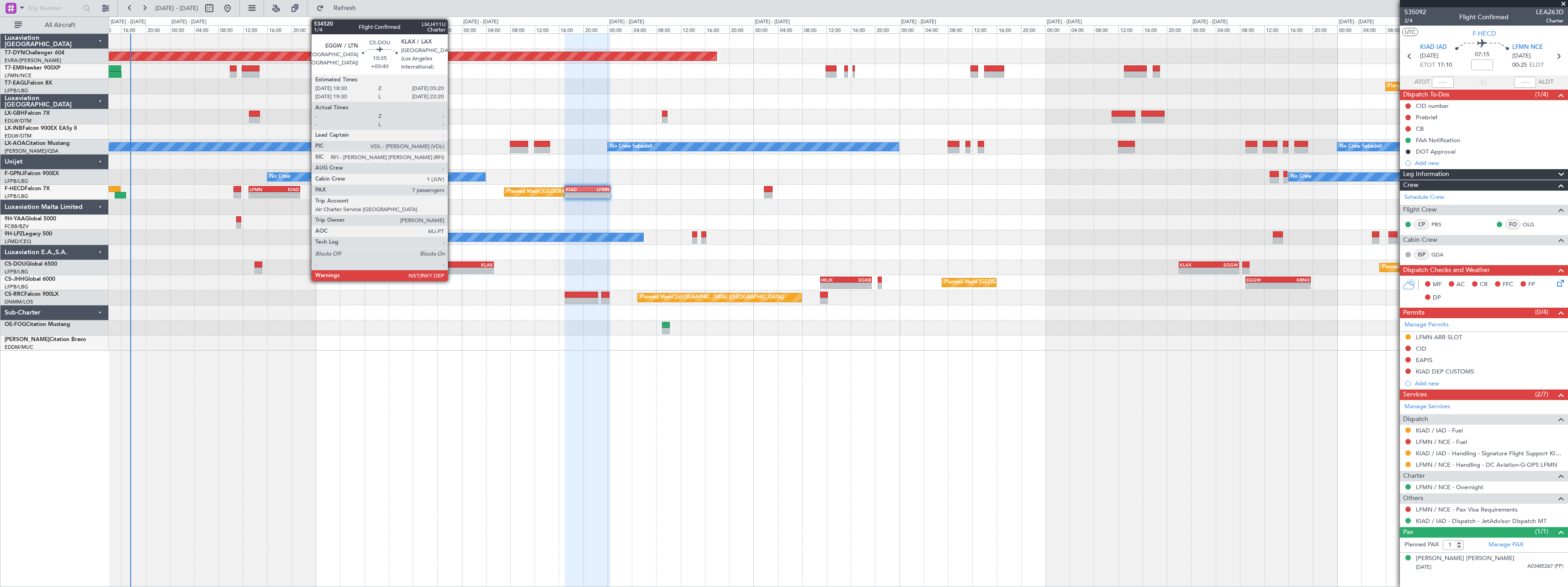
click at [452, 264] on div "EGGW" at bounding box center [445, 264] width 32 height 6
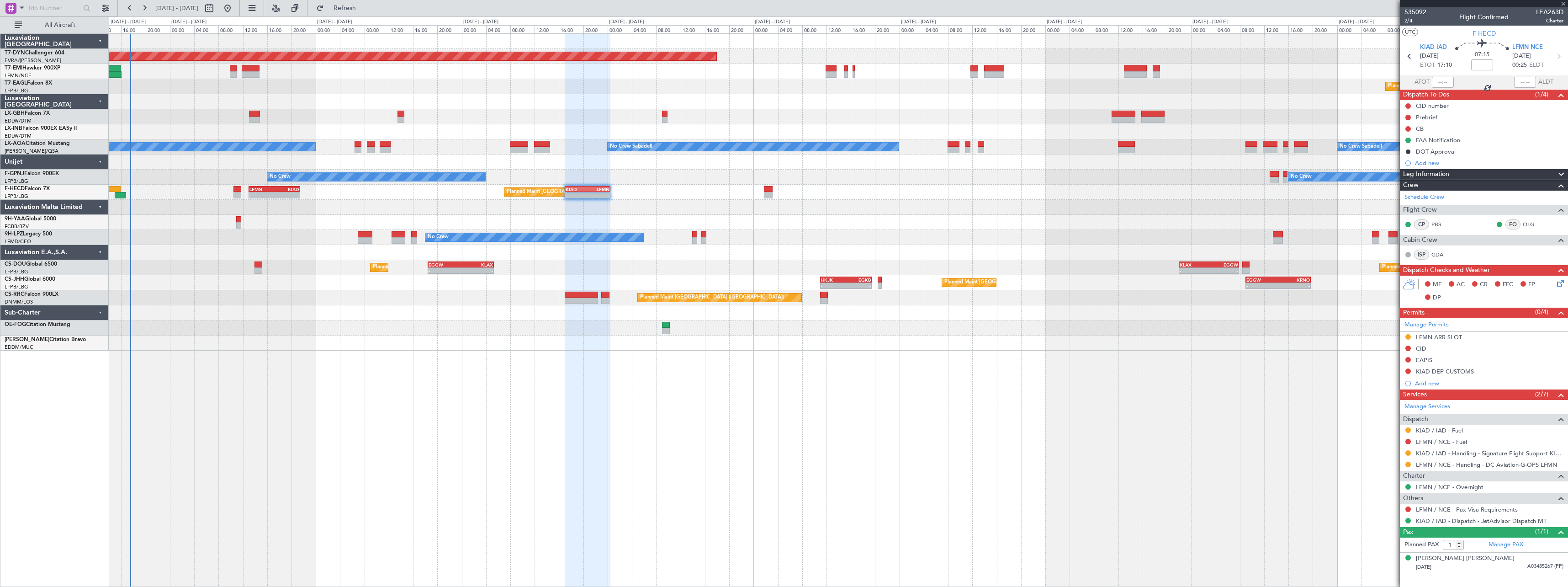
type input "+00:40"
type input "7"
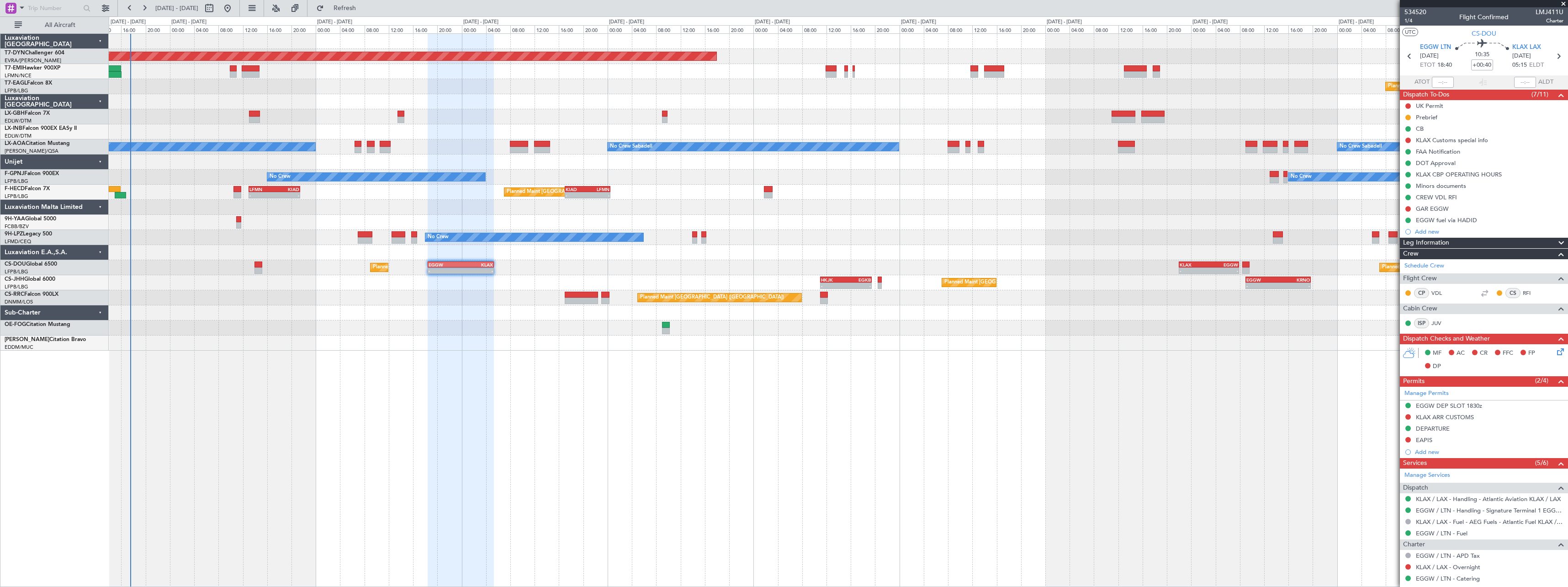
click at [229, 66] on div at bounding box center [838, 72] width 1459 height 15
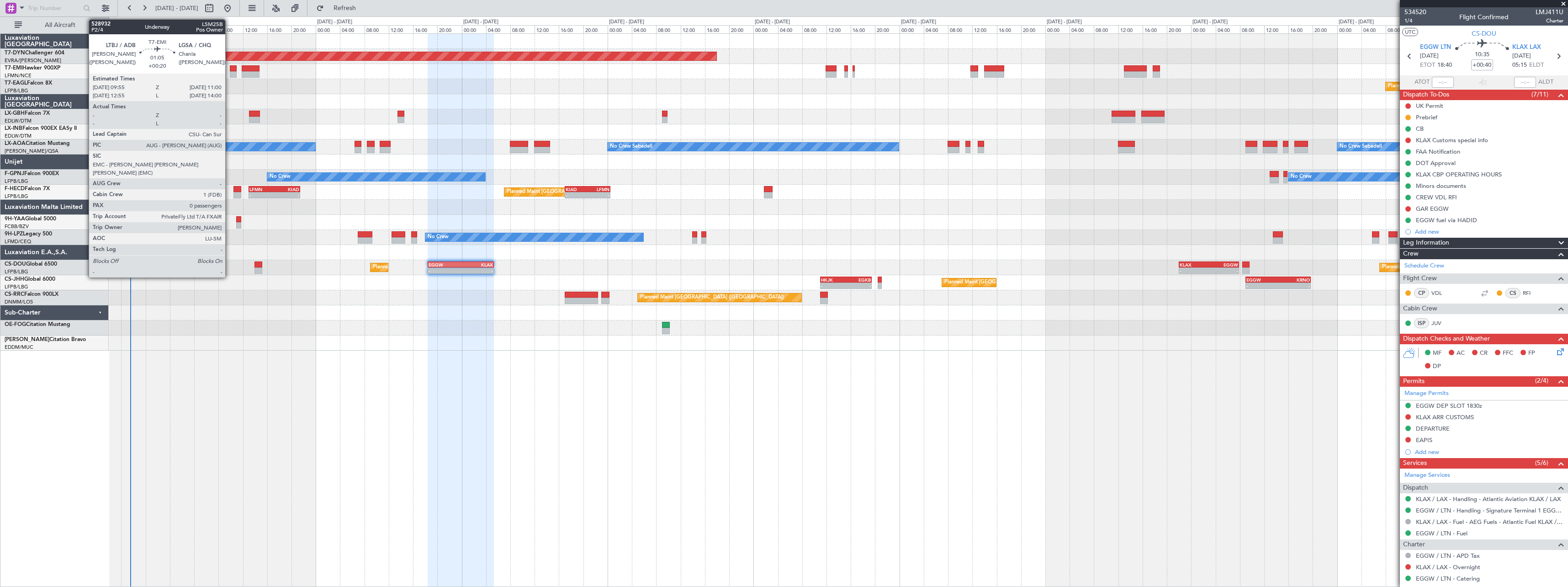
click at [230, 66] on div at bounding box center [233, 69] width 7 height 6
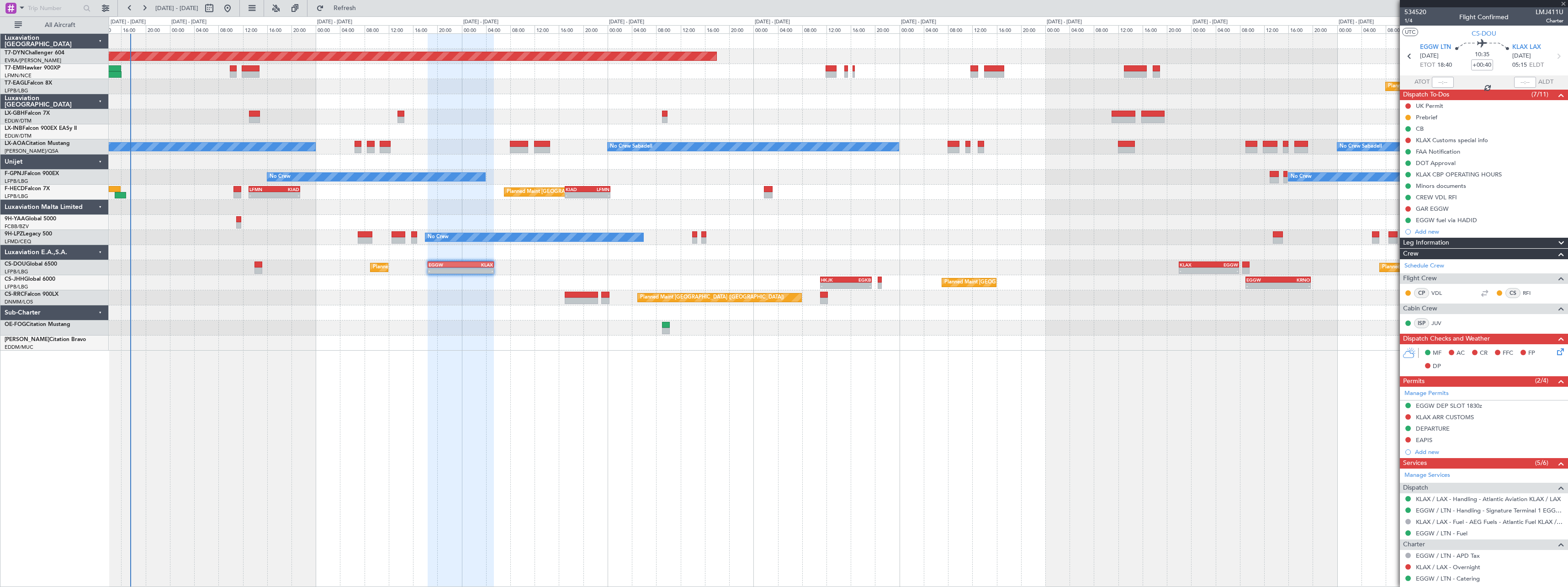
type input "+00:20"
type input "0"
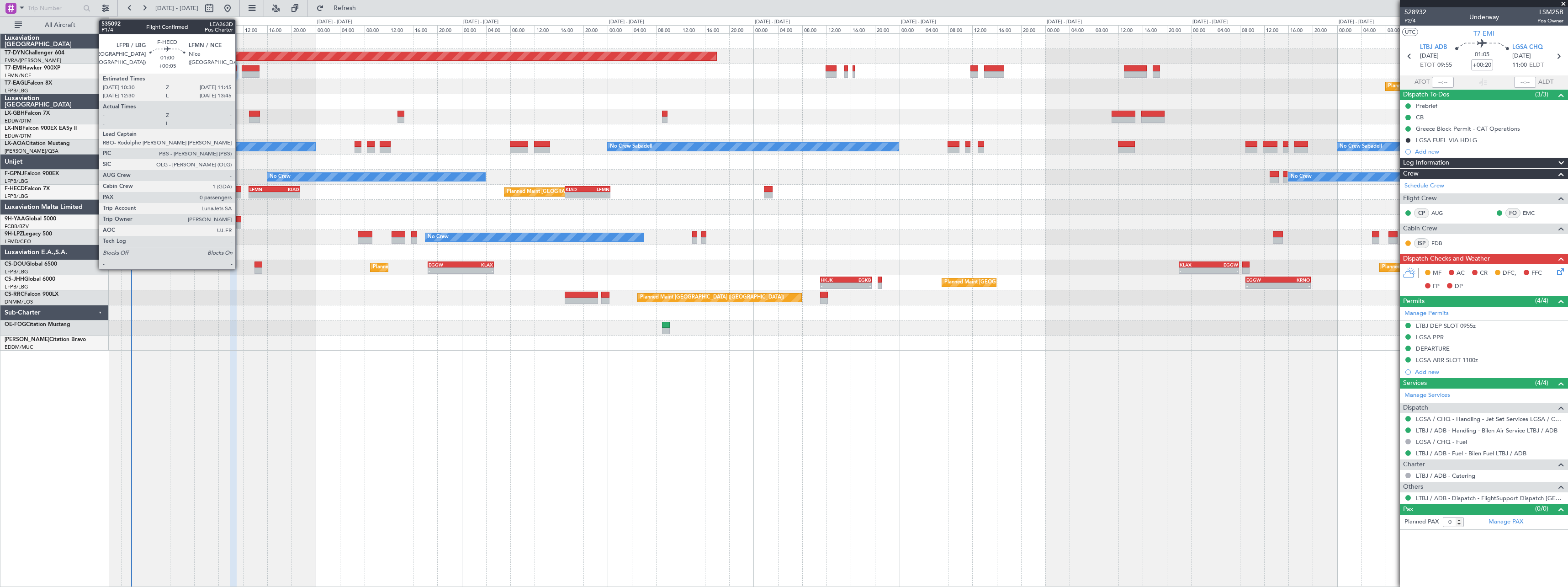
click at [240, 192] on div at bounding box center [237, 189] width 8 height 6
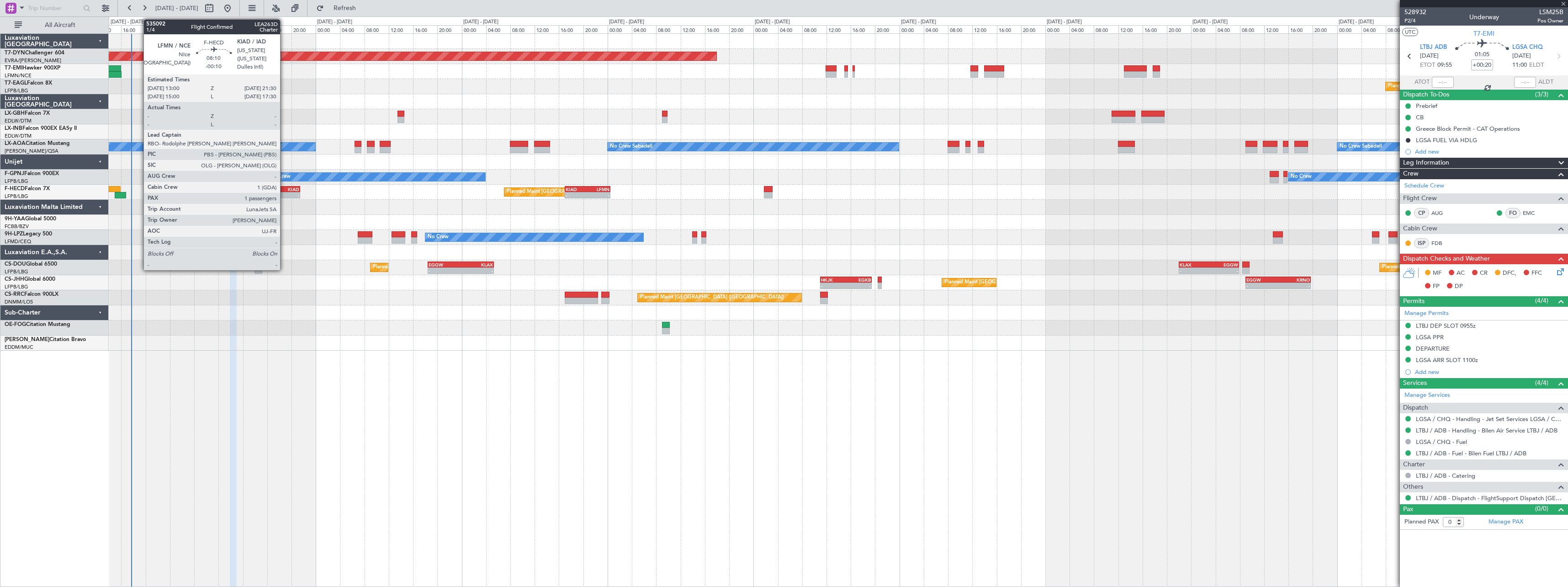
click at [284, 189] on div "KIAD" at bounding box center [287, 189] width 25 height 6
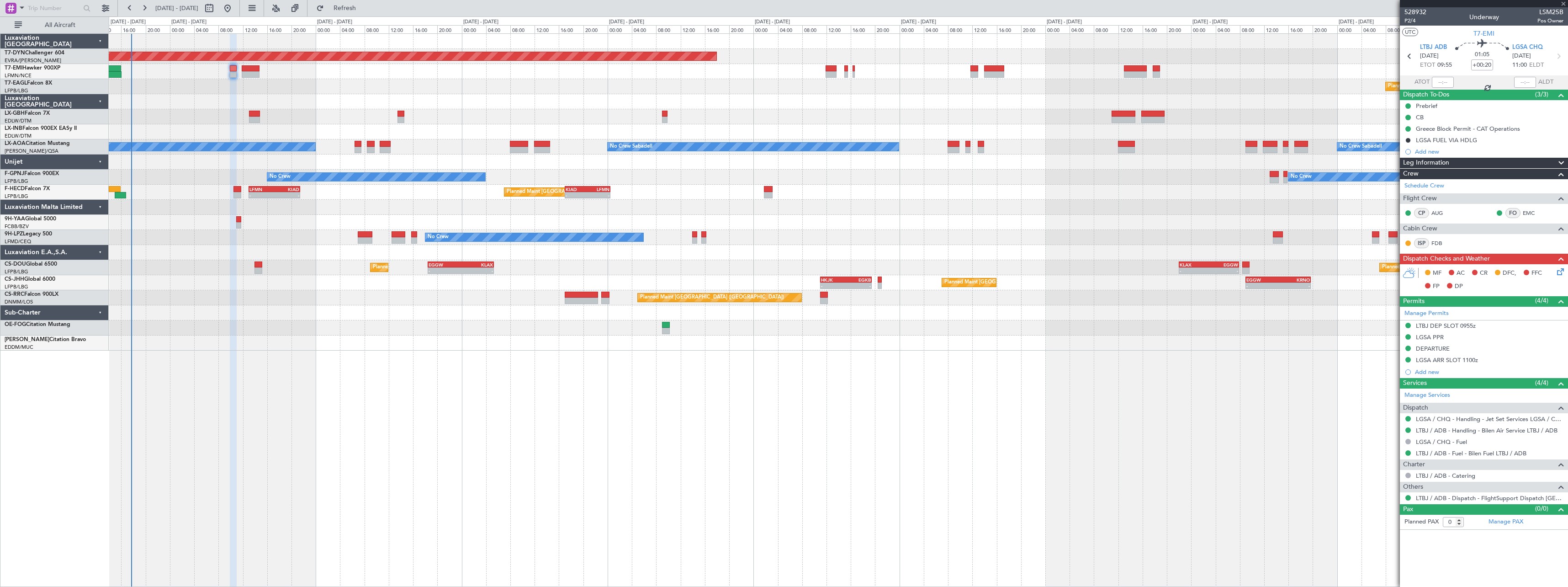
type input "-00:10"
type input "1"
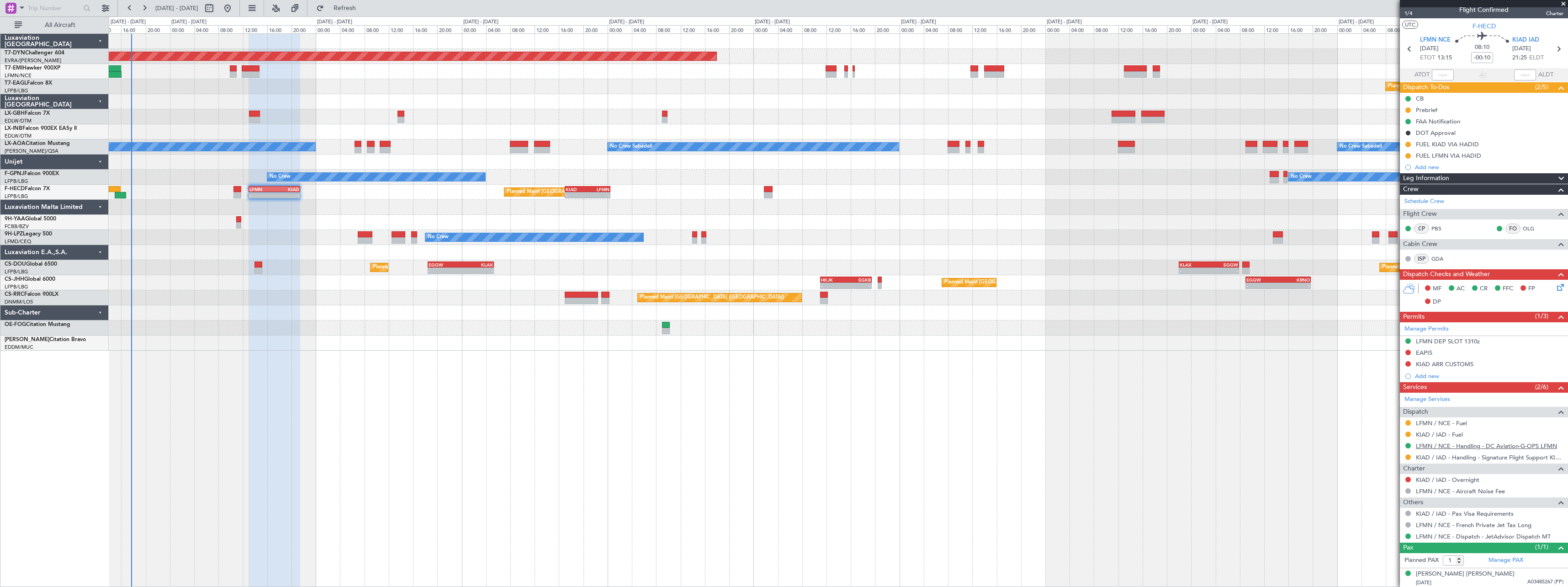
scroll to position [9, 0]
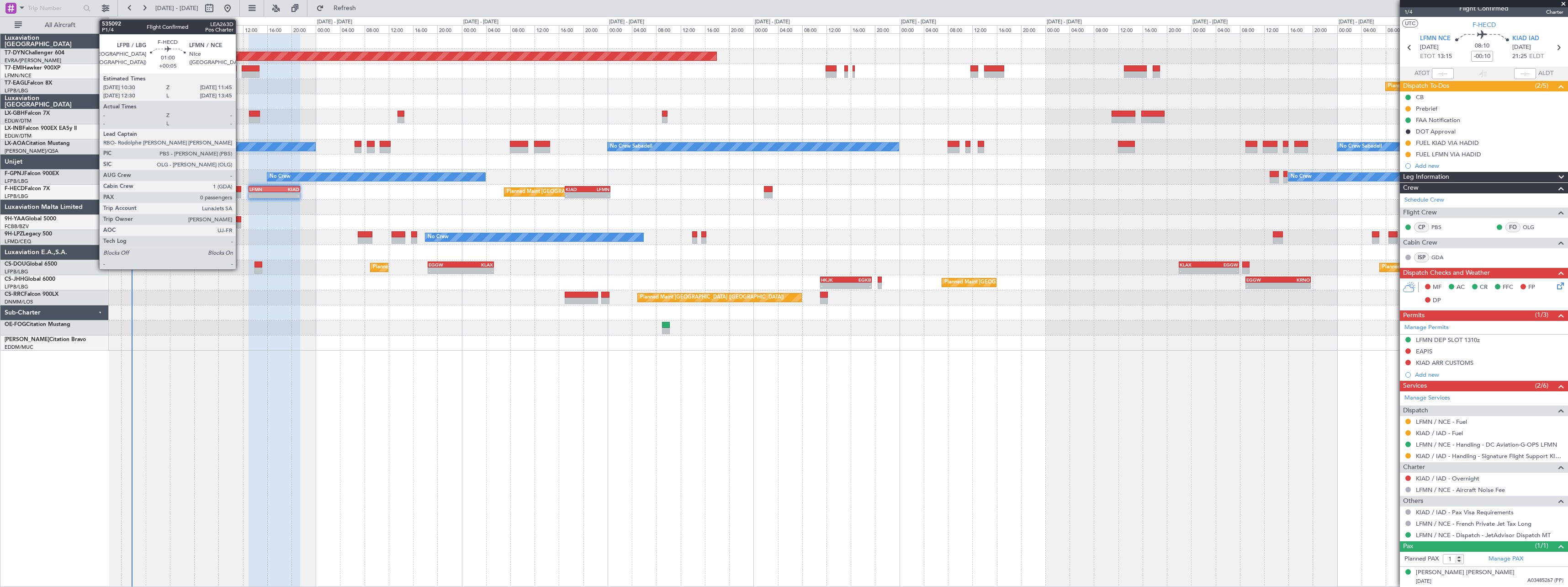
click at [240, 187] on div at bounding box center [237, 189] width 8 height 6
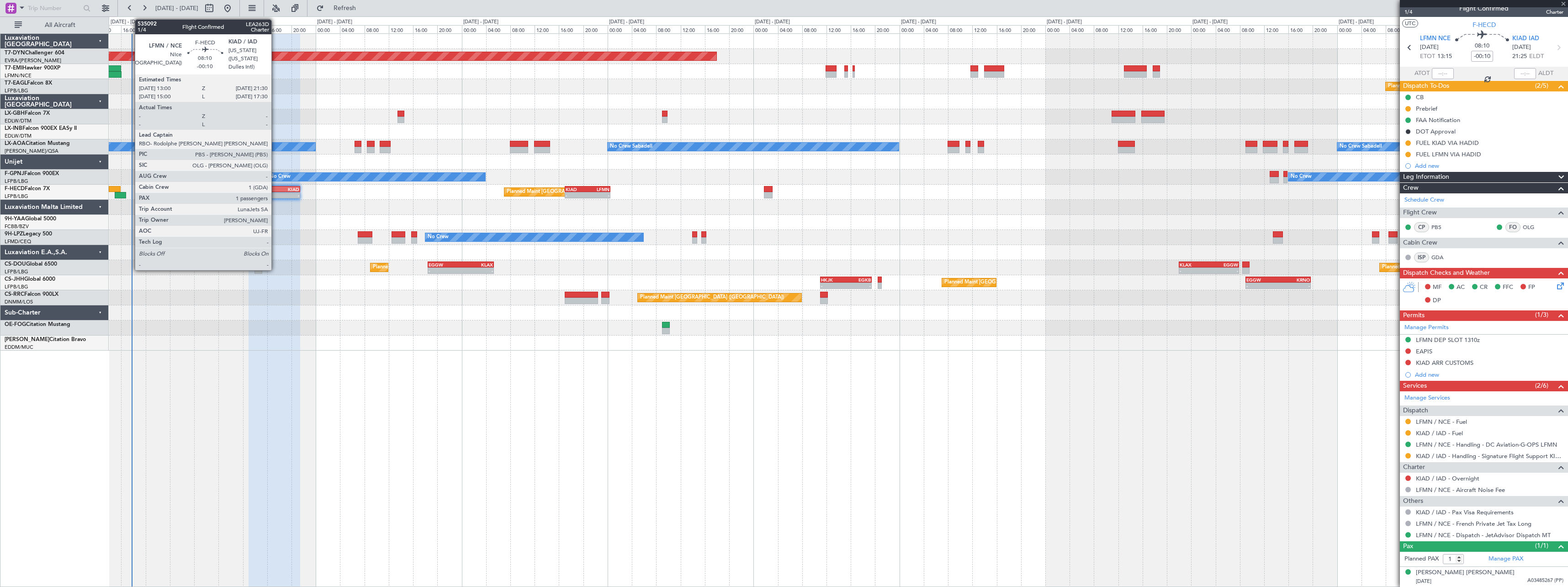
type input "+00:05"
type input "0"
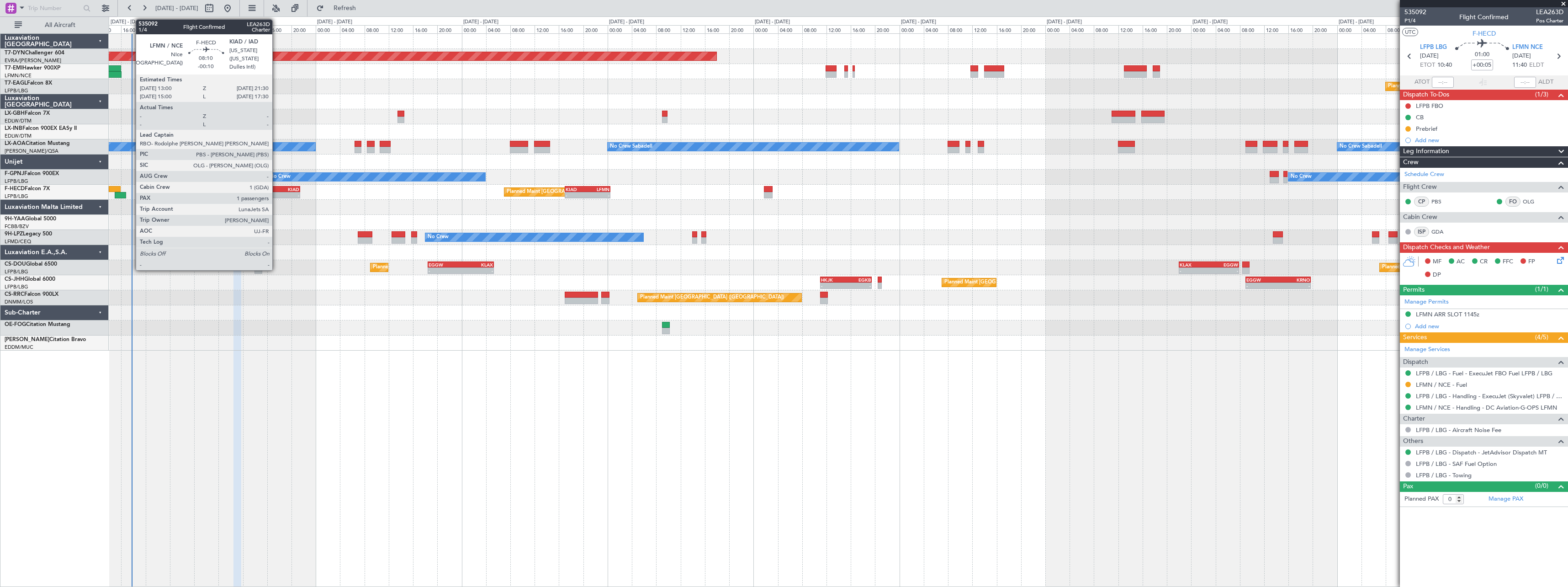
click at [277, 187] on div "KIAD" at bounding box center [287, 189] width 25 height 6
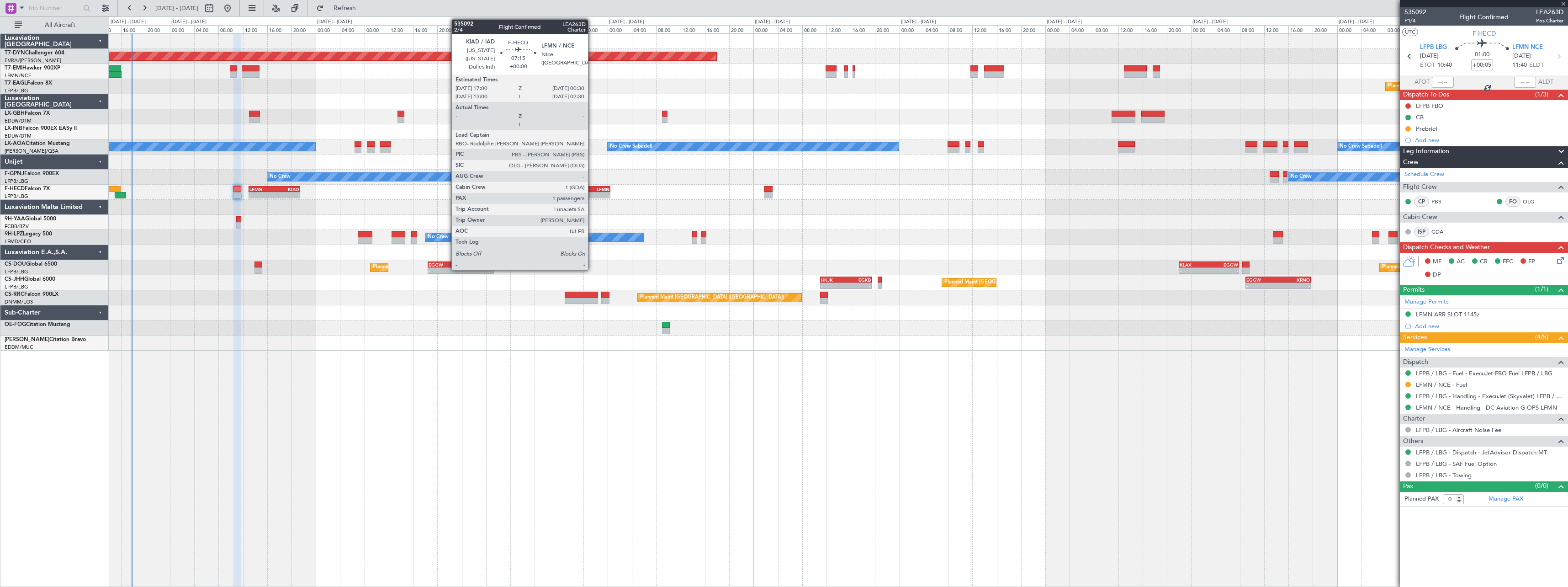
type input "-00:10"
type input "1"
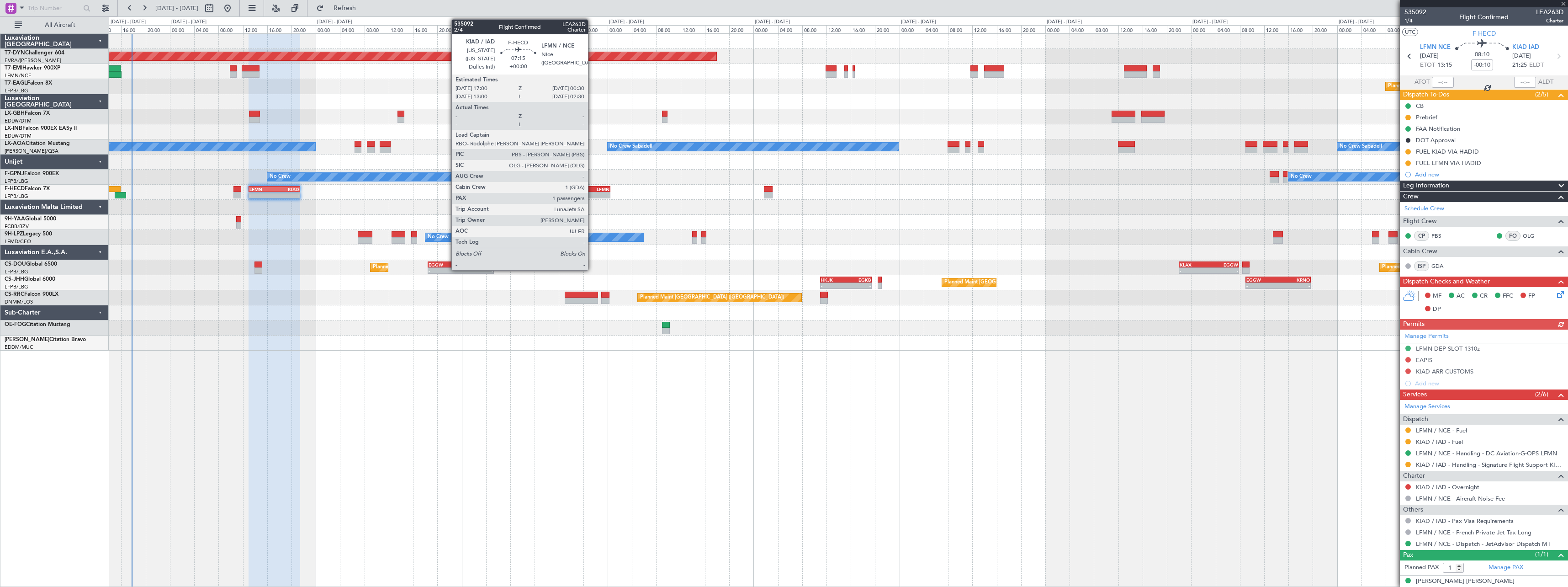
click at [592, 188] on div "LFMN" at bounding box center [598, 189] width 22 height 6
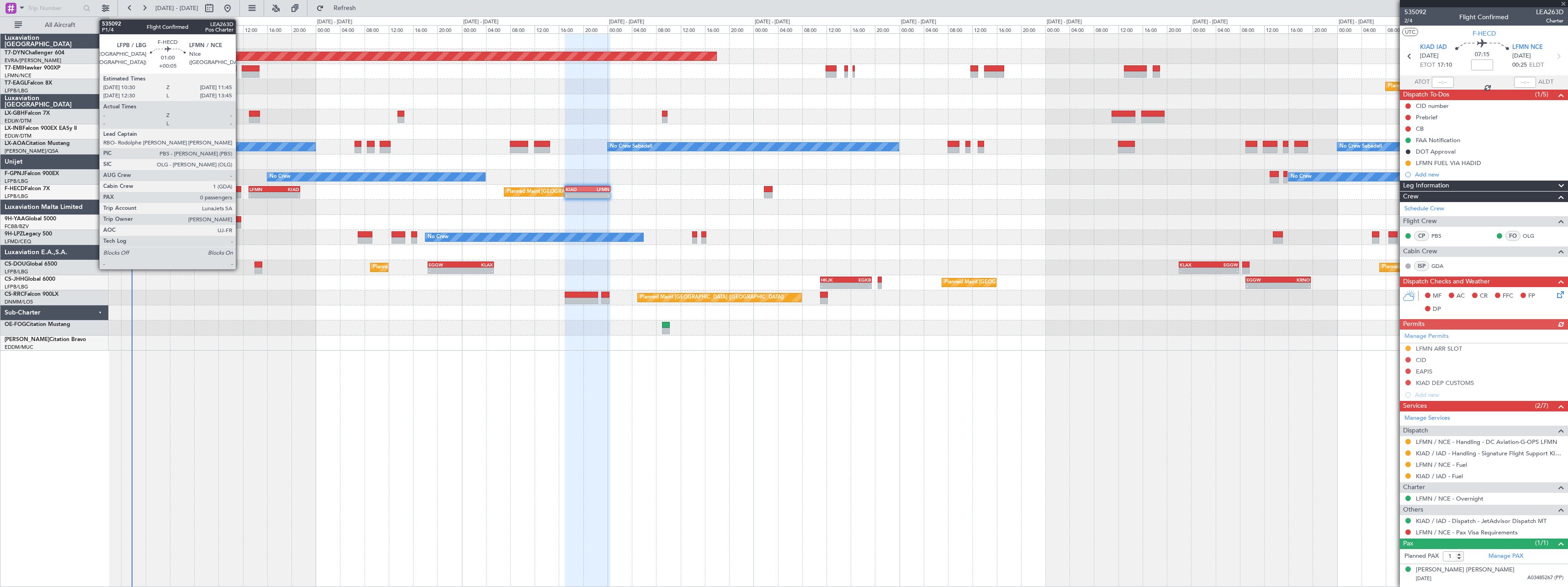
click at [240, 187] on div at bounding box center [237, 189] width 8 height 6
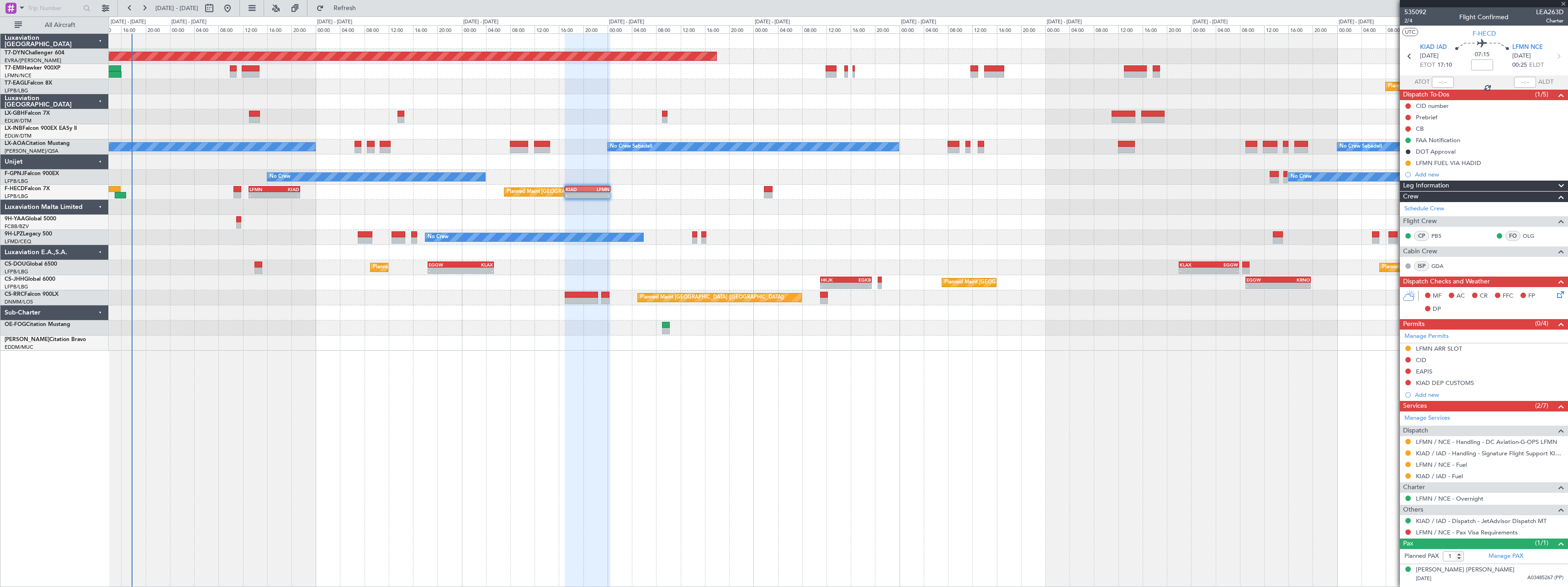
type input "+00:05"
type input "0"
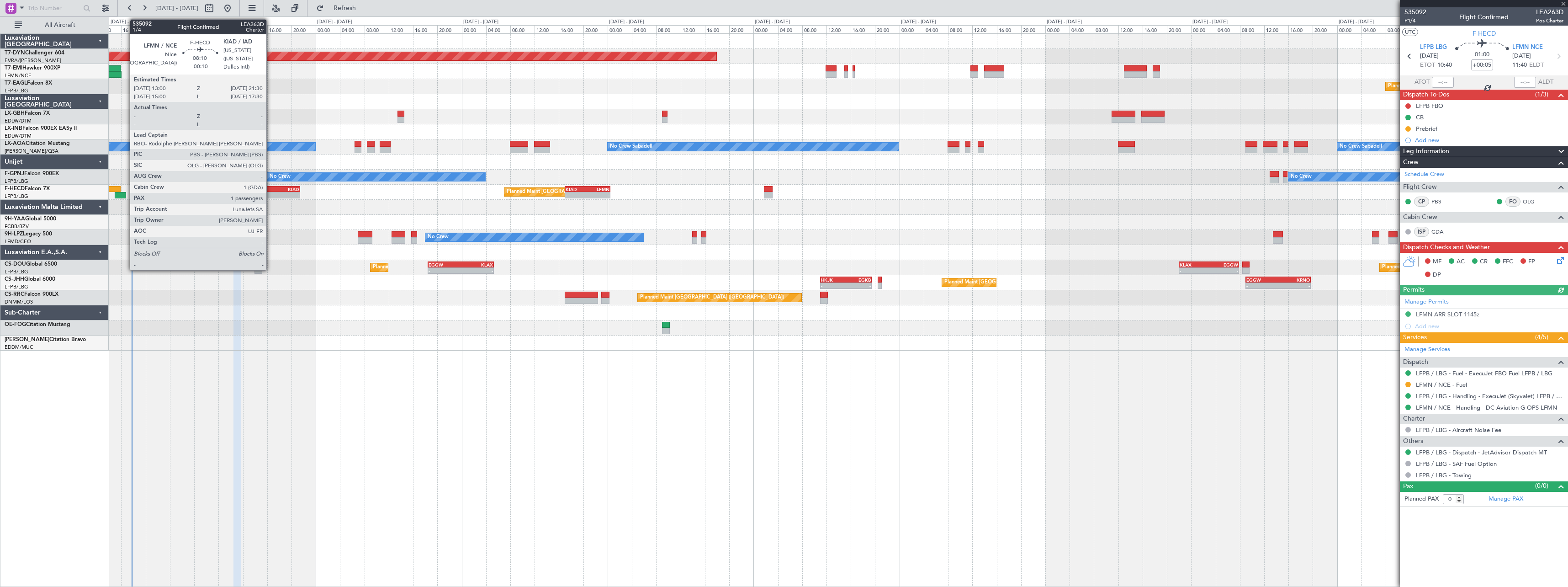
click at [270, 192] on div "- -" at bounding box center [274, 195] width 52 height 6
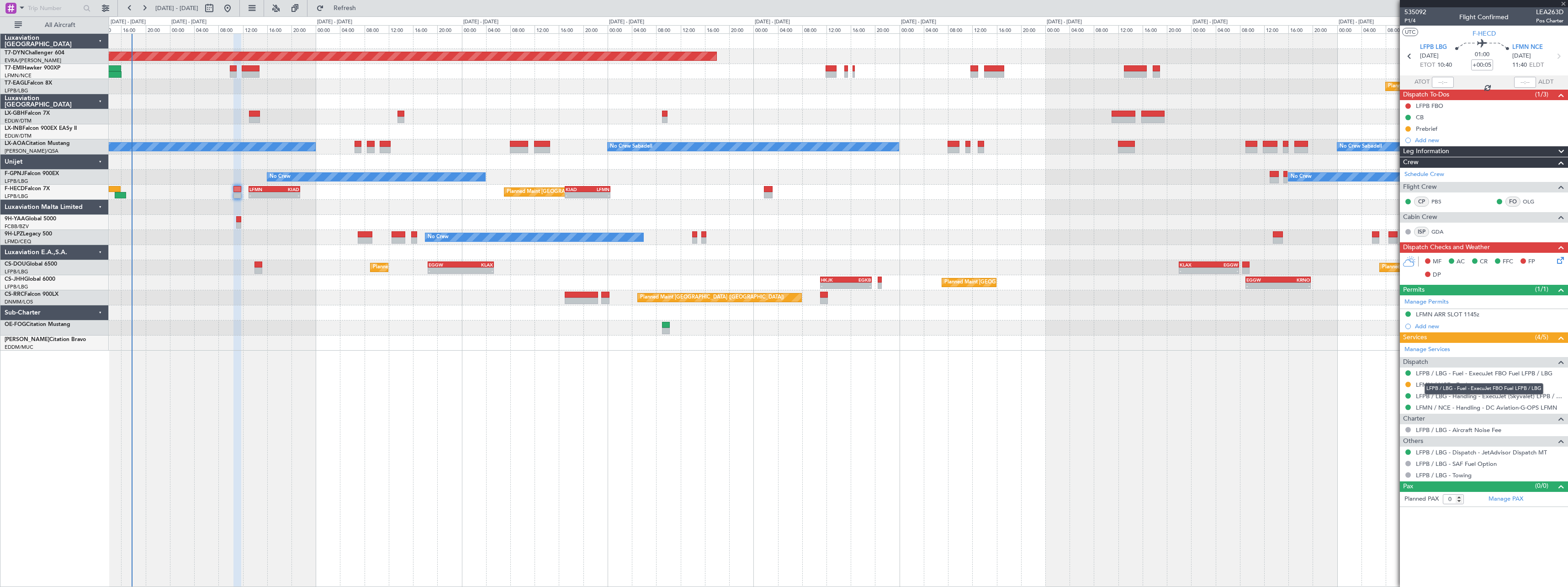
type input "-00:10"
type input "1"
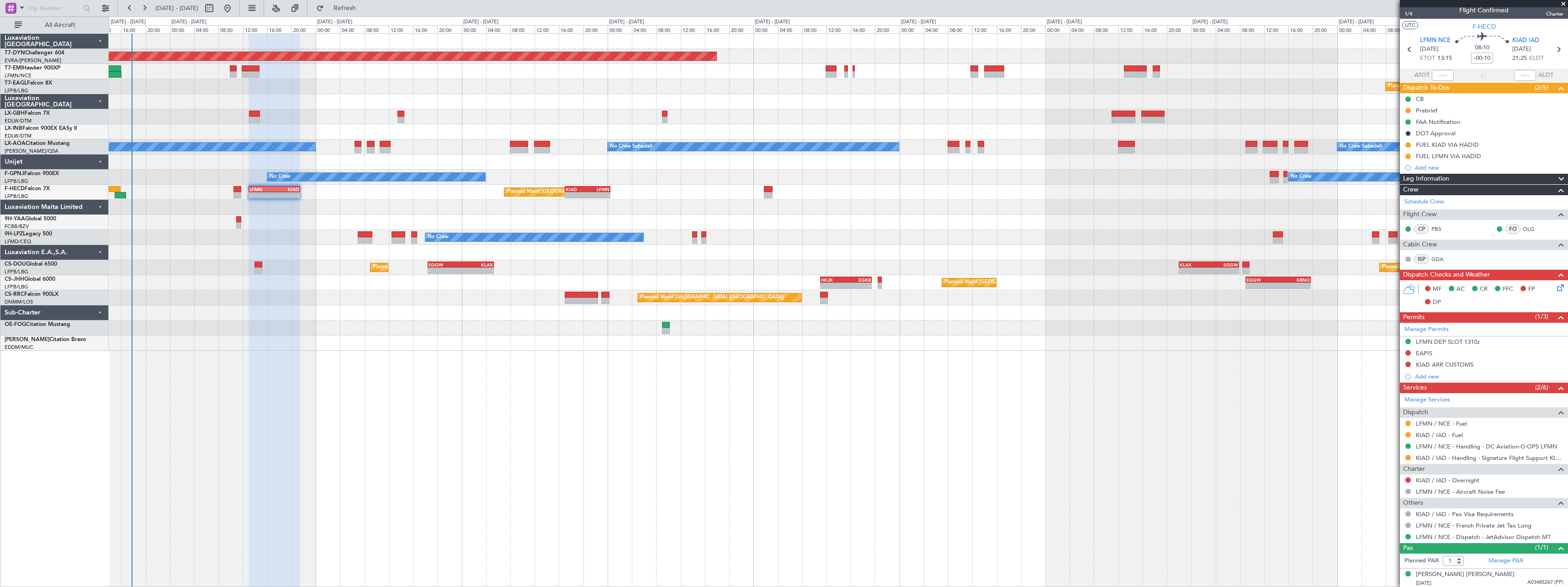
scroll to position [9, 0]
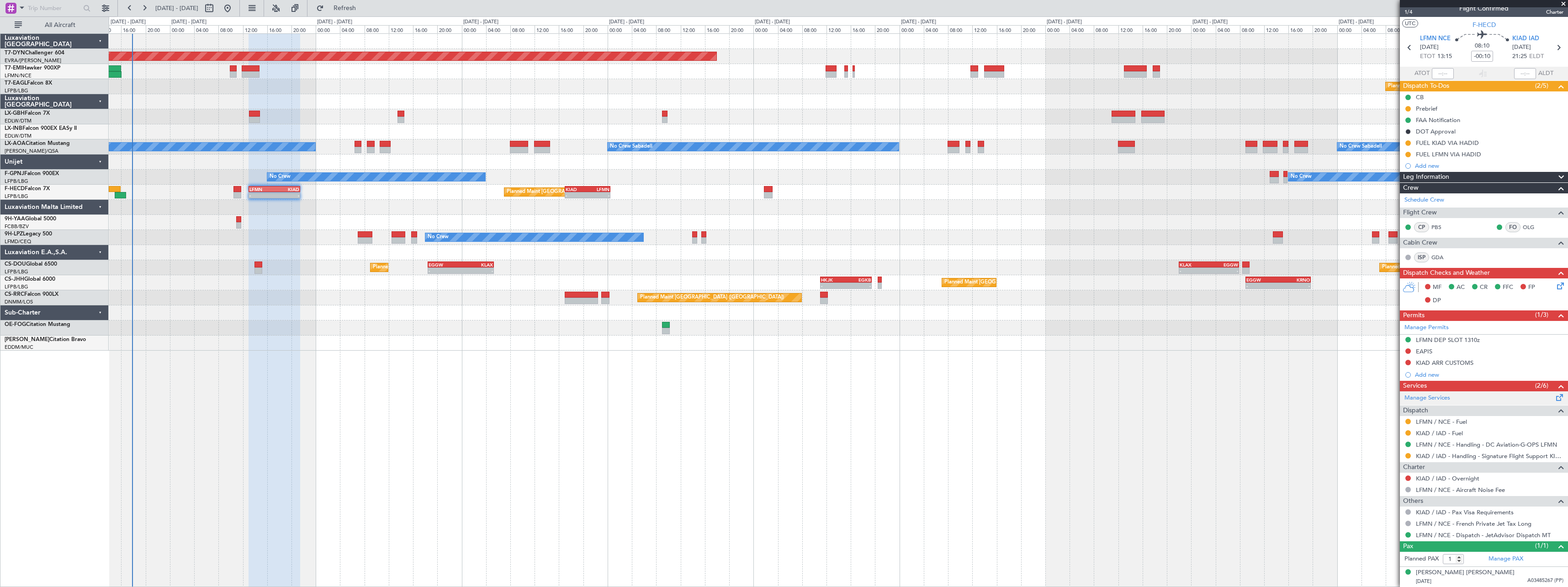
click at [1524, 403] on div "Manage Services" at bounding box center [1484, 398] width 168 height 14
click at [348, 14] on button "Refresh" at bounding box center [339, 8] width 55 height 15
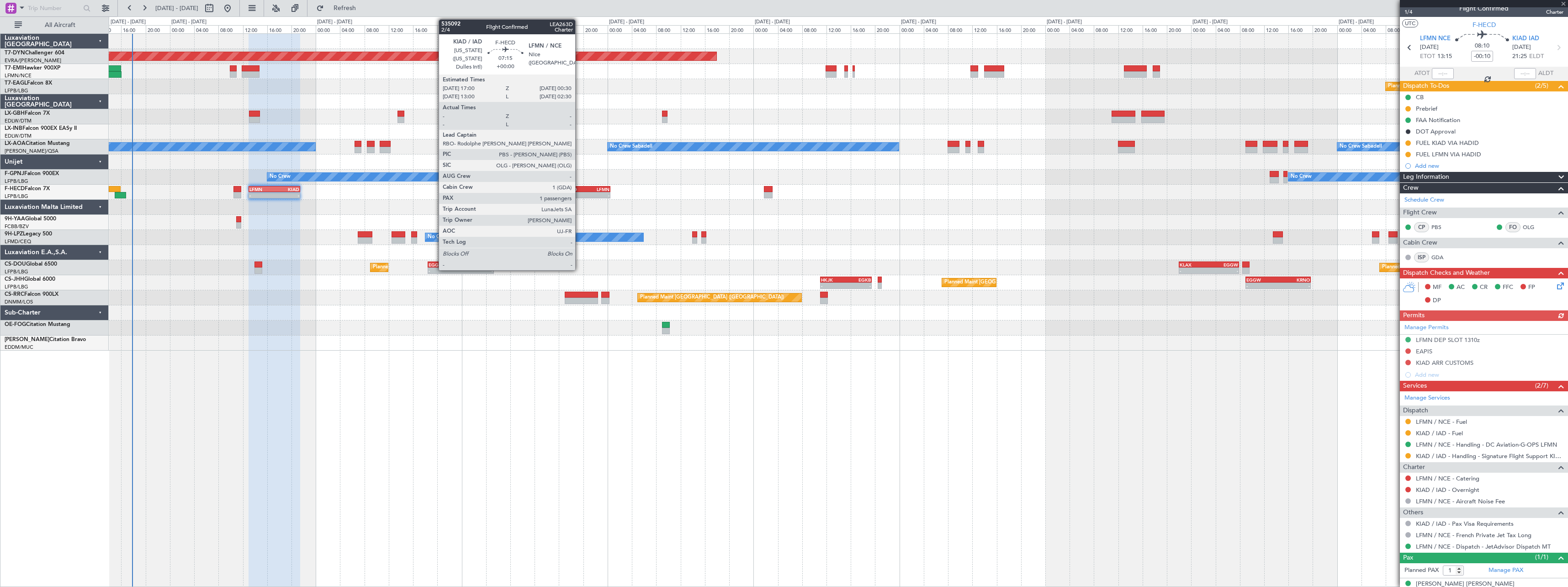
click at [579, 189] on div "KIAD" at bounding box center [577, 189] width 22 height 6
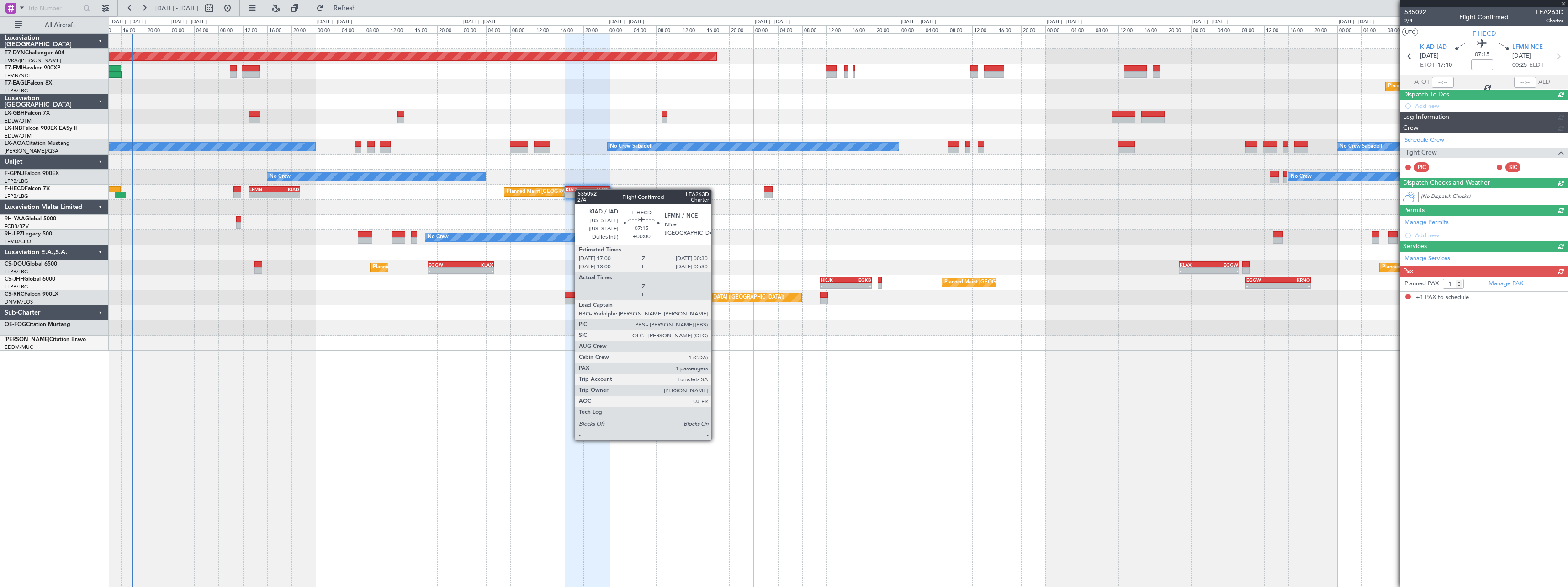
scroll to position [0, 0]
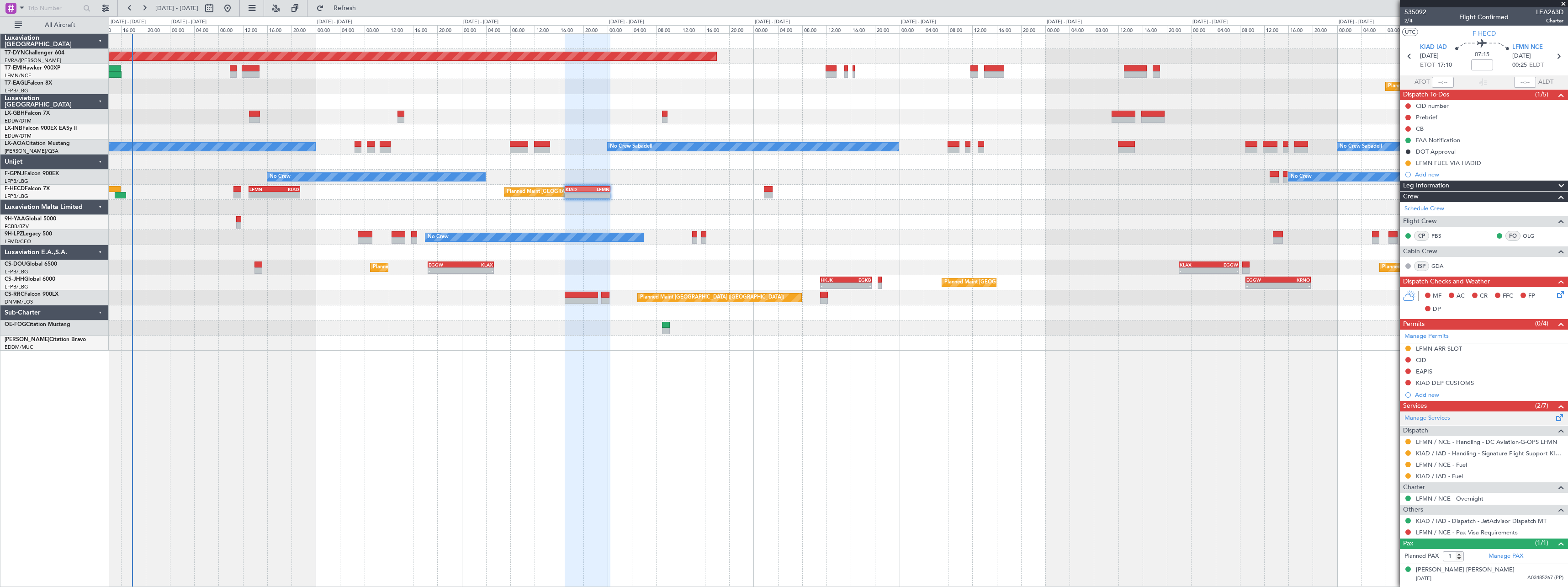
click at [1558, 418] on span at bounding box center [1560, 415] width 11 height 7
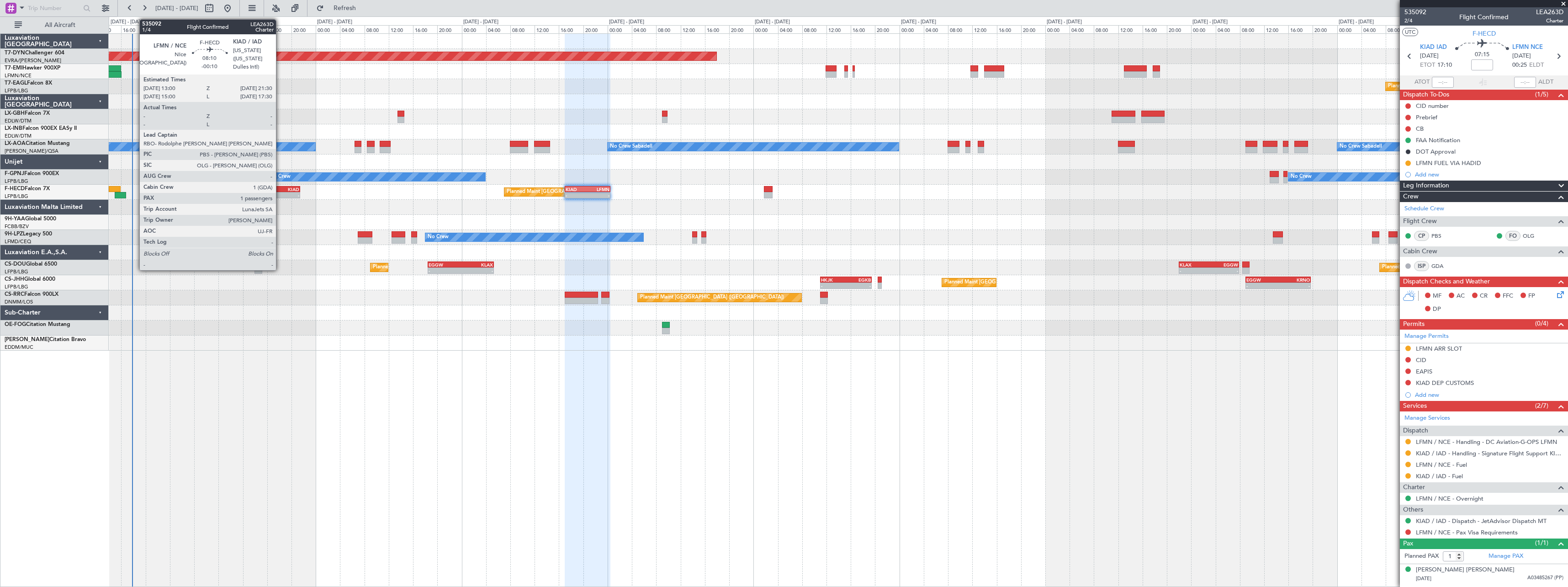
click at [279, 187] on div "KIAD" at bounding box center [287, 189] width 25 height 6
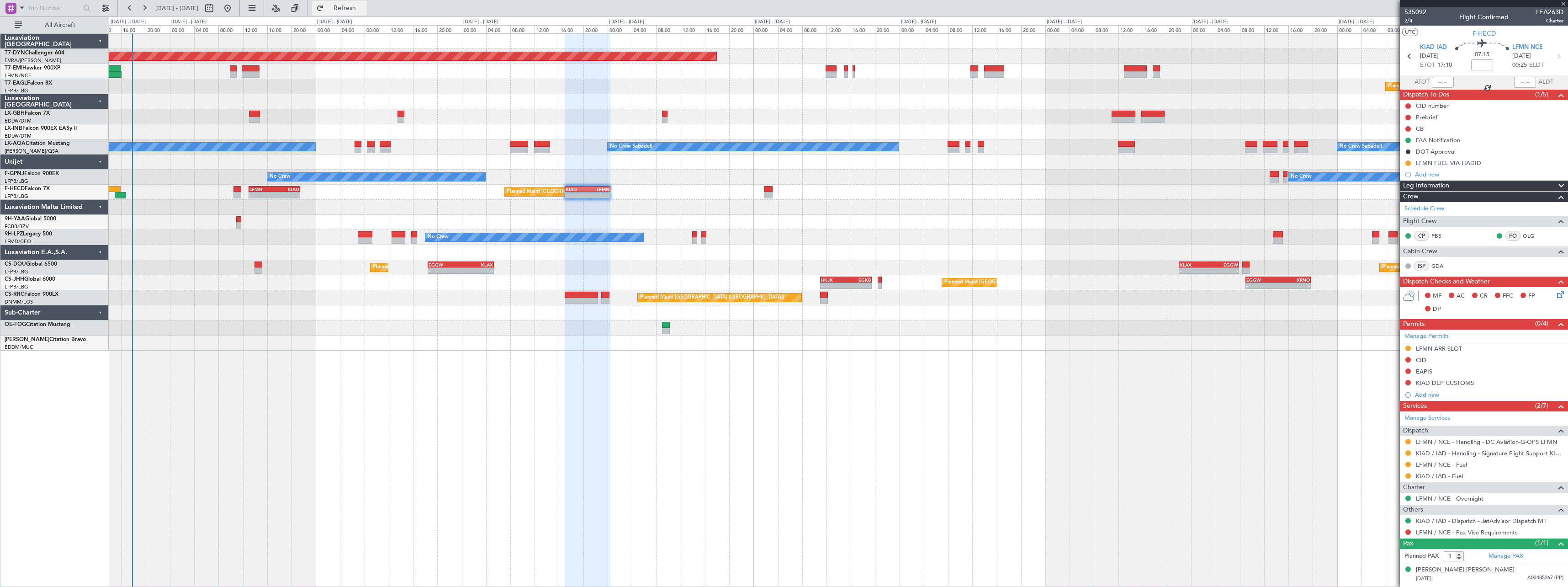
type input "-00:10"
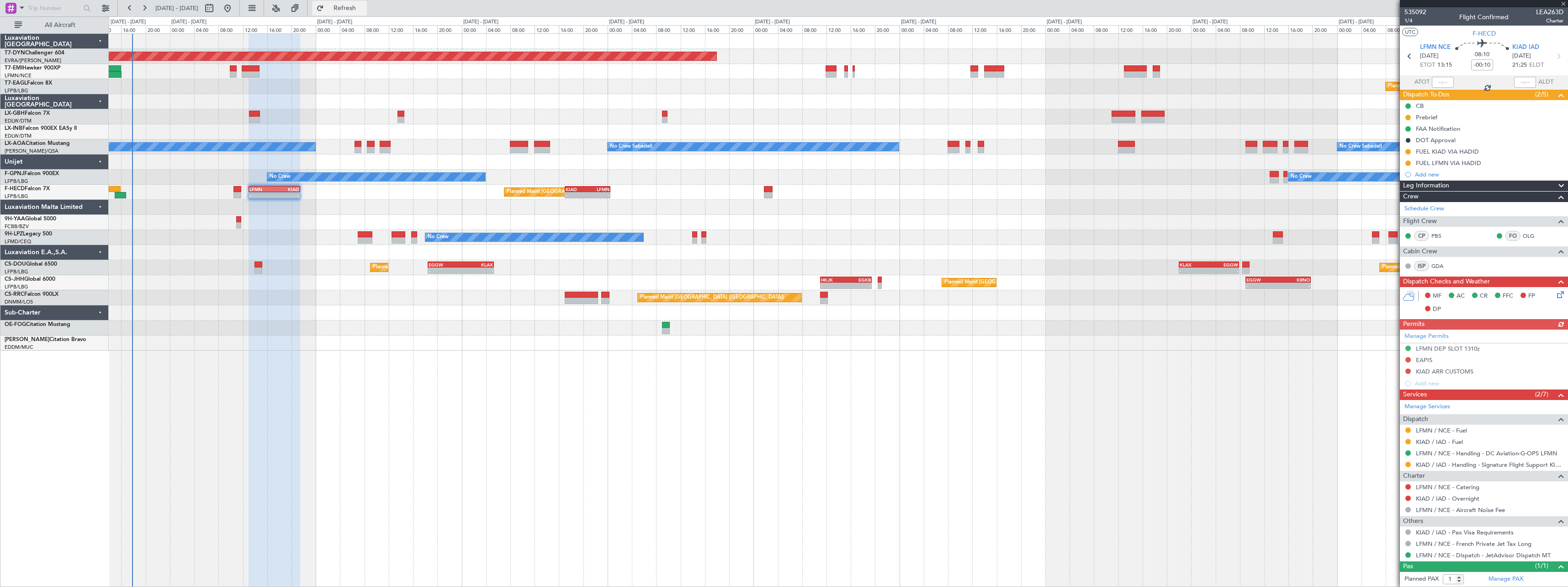
click at [367, 14] on button "Refresh" at bounding box center [339, 8] width 55 height 15
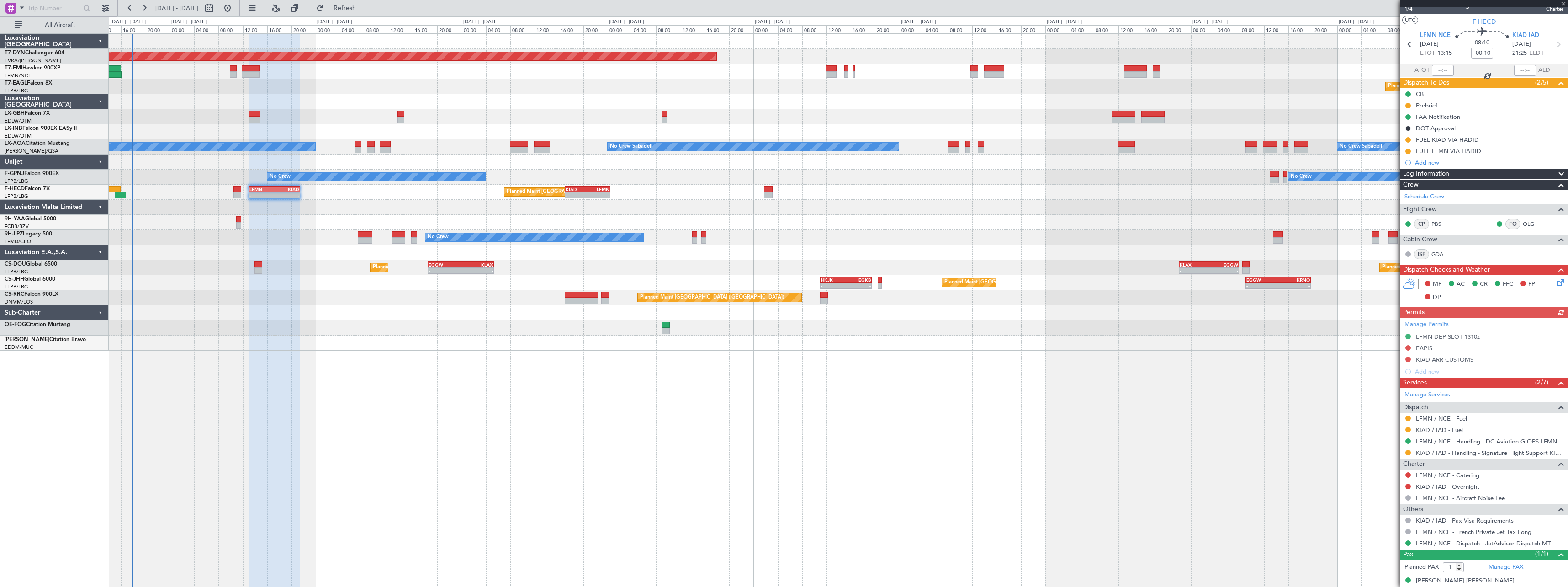
scroll to position [20, 0]
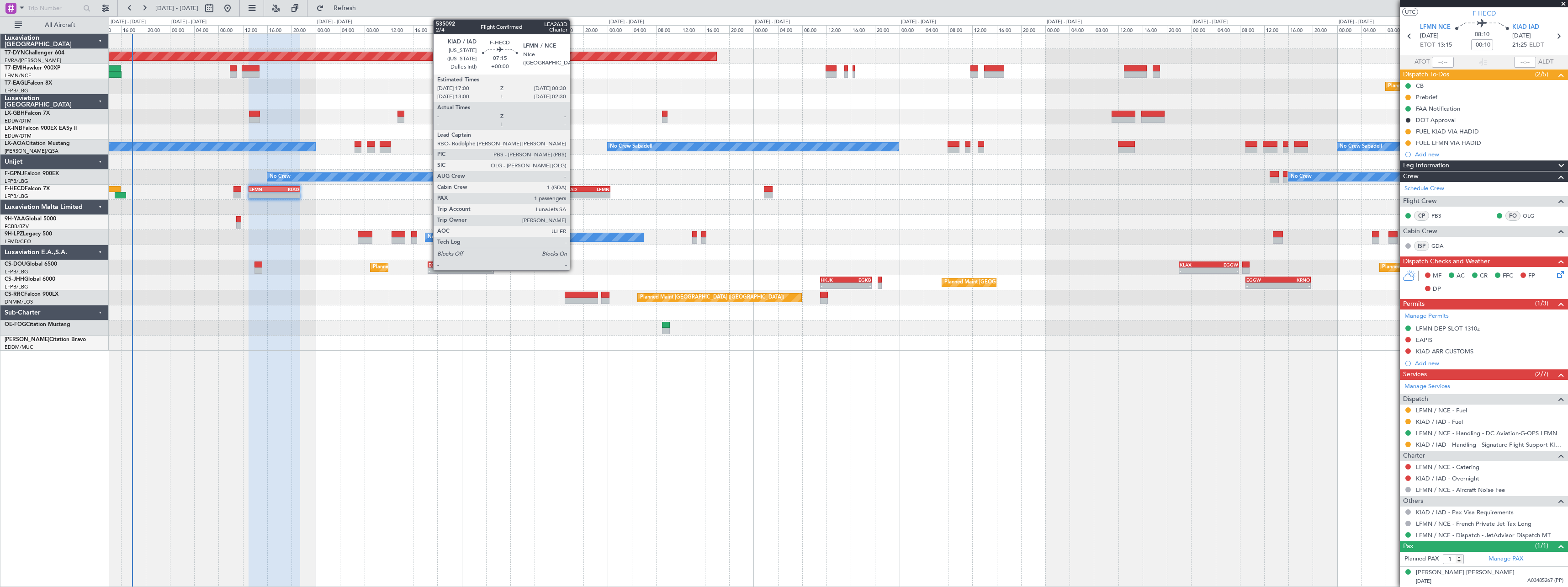
click at [574, 191] on div "KIAD" at bounding box center [577, 189] width 22 height 6
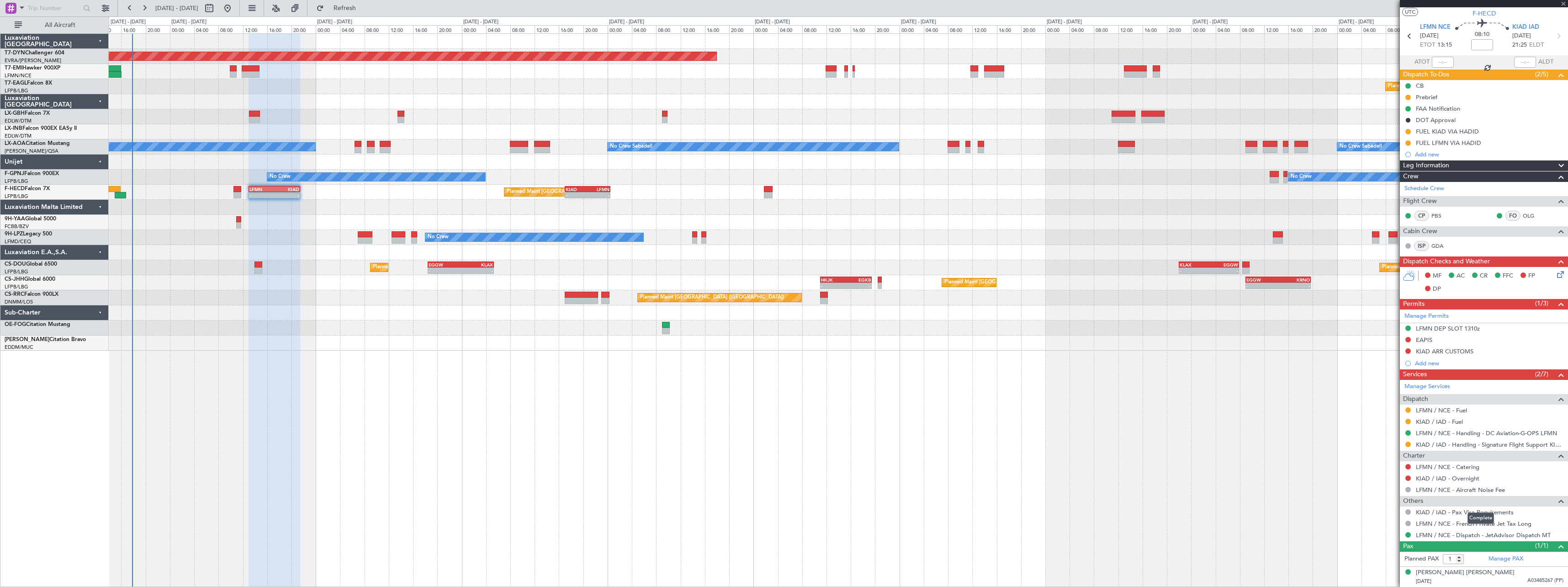
scroll to position [0, 0]
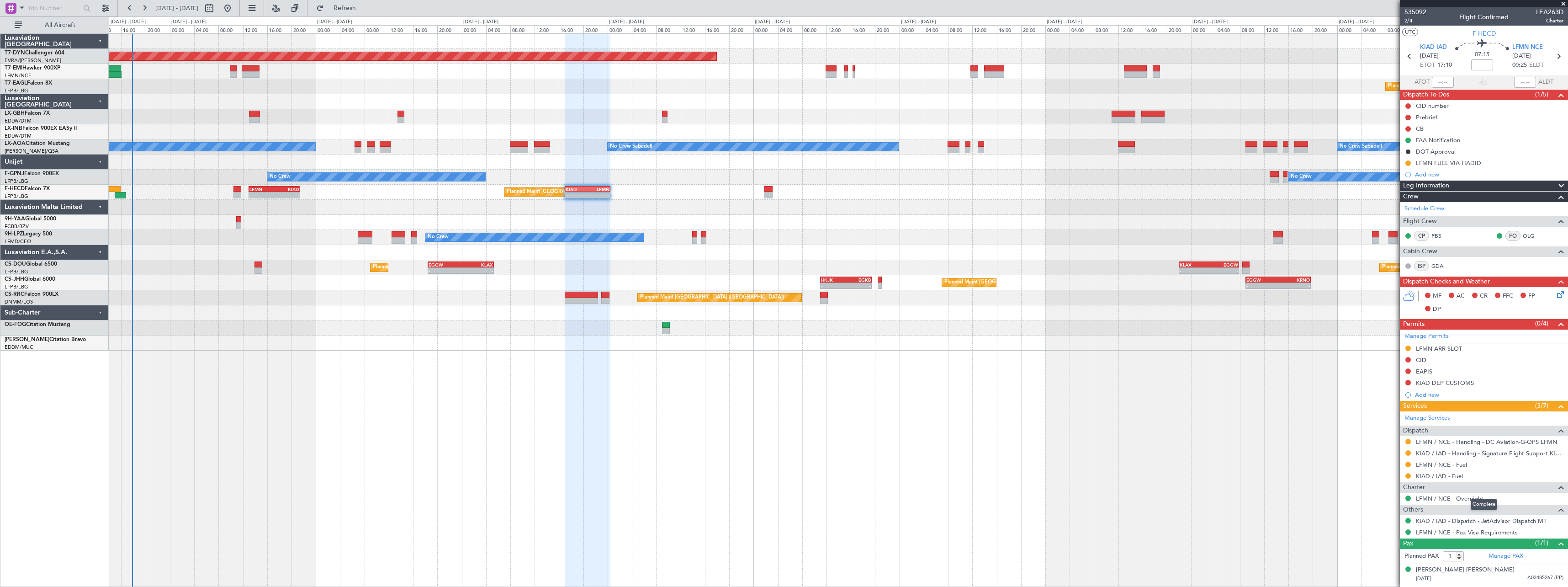
click at [1525, 484] on div "Charter" at bounding box center [1484, 488] width 168 height 11
click at [1549, 509] on div at bounding box center [1558, 510] width 19 height 11
click at [1559, 416] on span at bounding box center [1560, 415] width 11 height 7
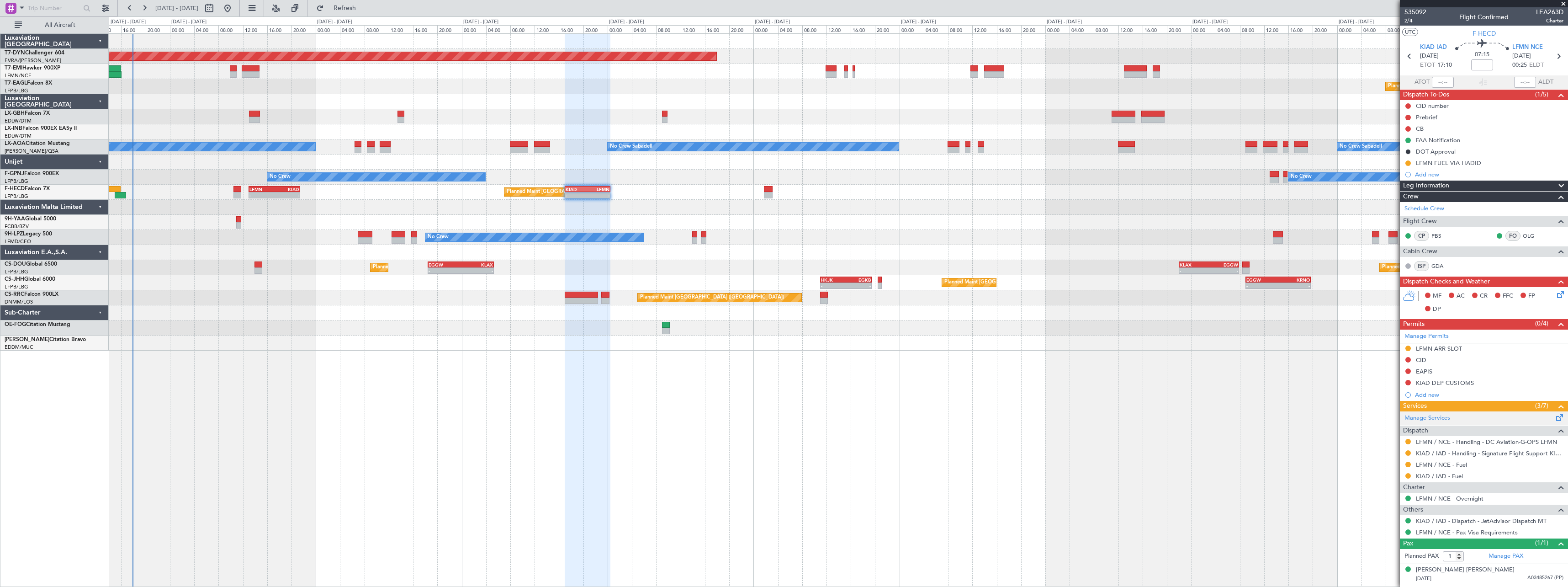
click at [1559, 416] on span at bounding box center [1560, 415] width 11 height 7
click at [231, 188] on div "Planned Maint [GEOGRAPHIC_DATA] ([GEOGRAPHIC_DATA]) - - LFMN 13:00 Z KIAD 21:30…" at bounding box center [838, 192] width 1459 height 15
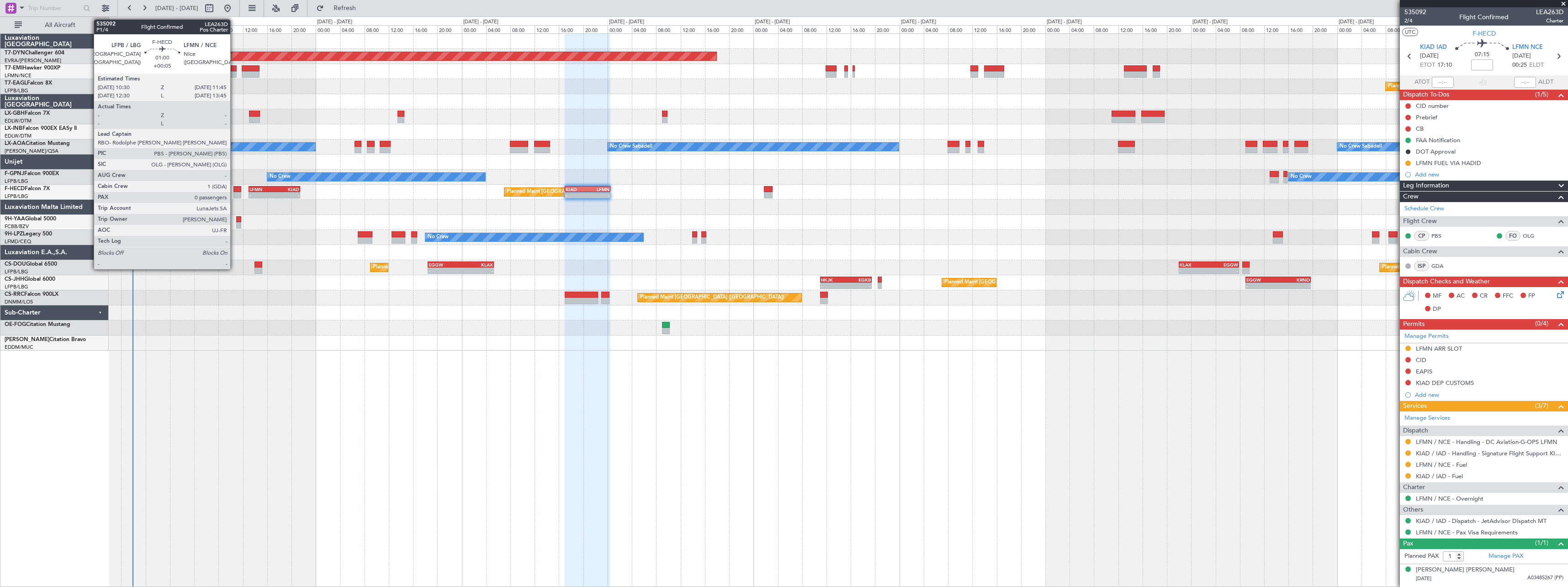
click at [235, 188] on div at bounding box center [237, 189] width 8 height 6
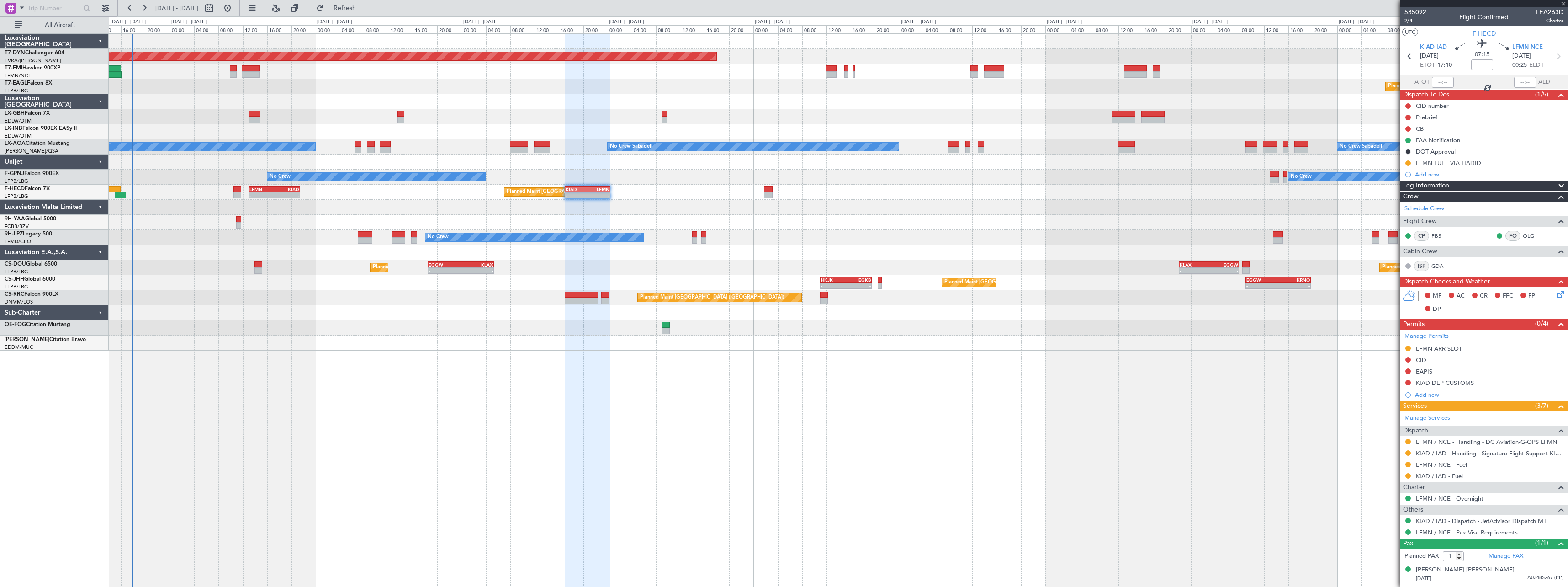
type input "+00:05"
type input "0"
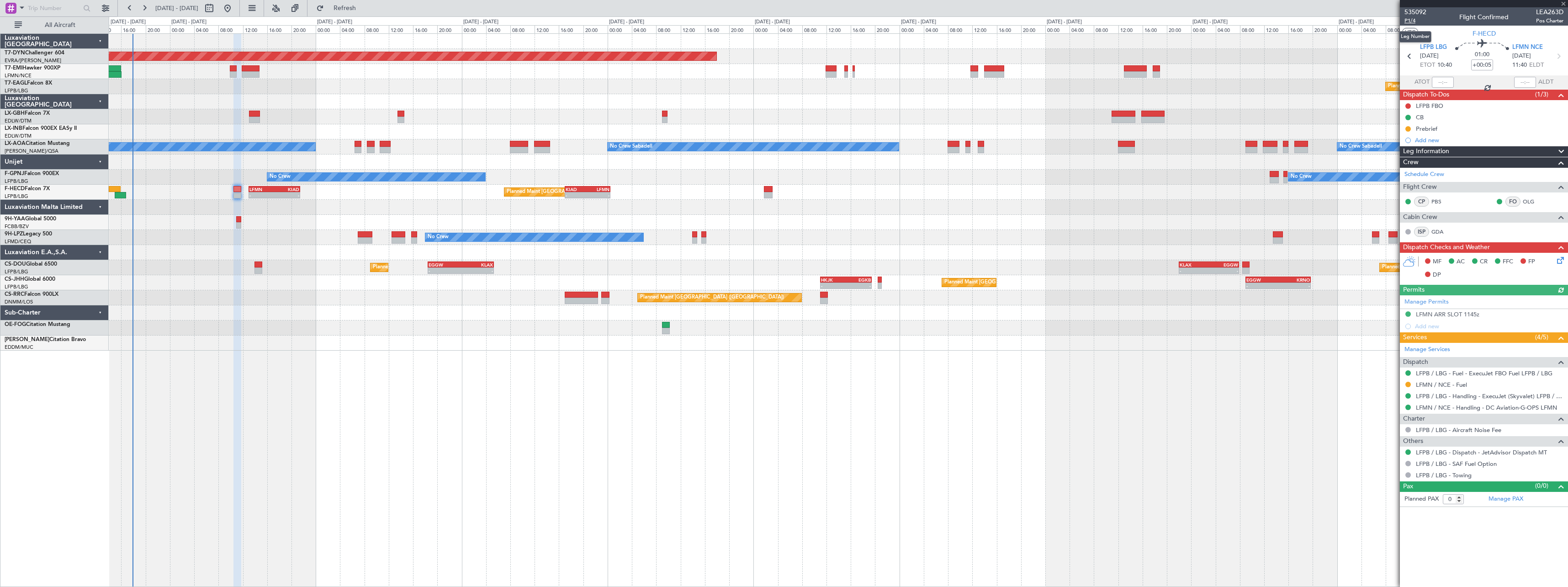
click at [1410, 22] on span "P1/4" at bounding box center [1415, 20] width 22 height 8
click at [1552, 347] on div "Manage Services" at bounding box center [1484, 350] width 168 height 14
click at [356, 11] on button "Refresh" at bounding box center [339, 8] width 55 height 15
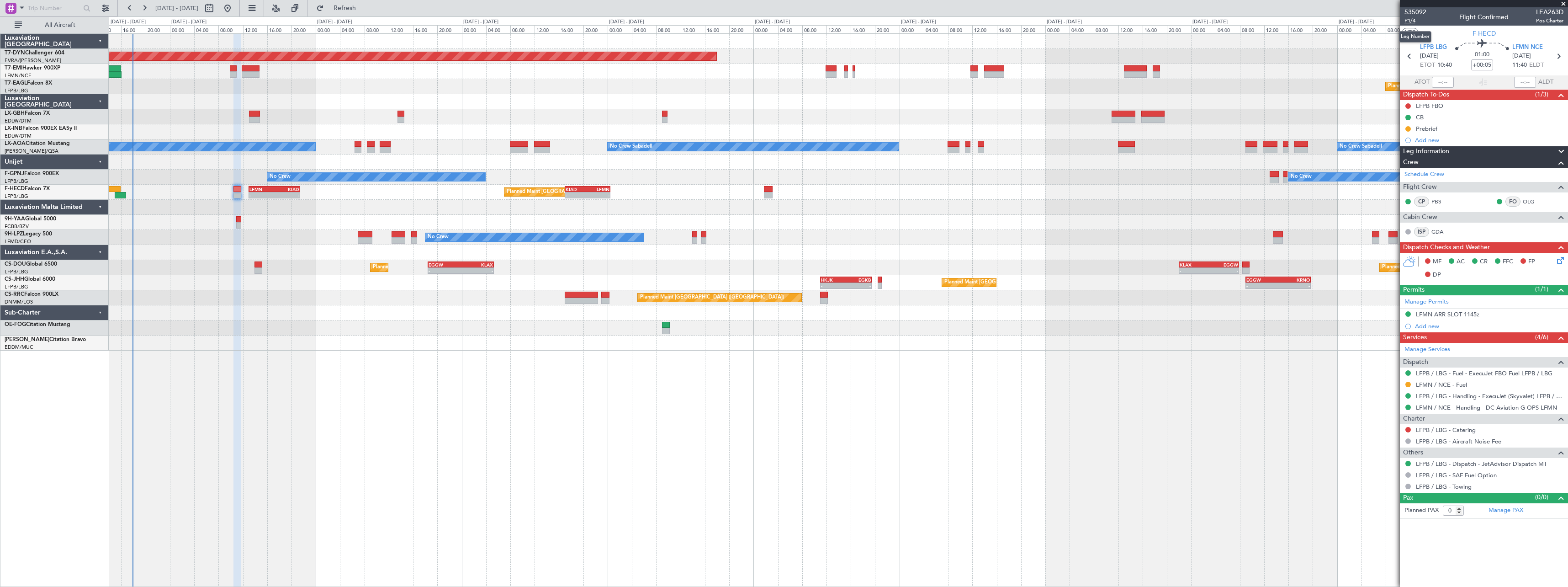
click at [1413, 20] on span "P1/4" at bounding box center [1415, 20] width 22 height 8
click at [364, 7] on span "Refresh" at bounding box center [345, 8] width 38 height 6
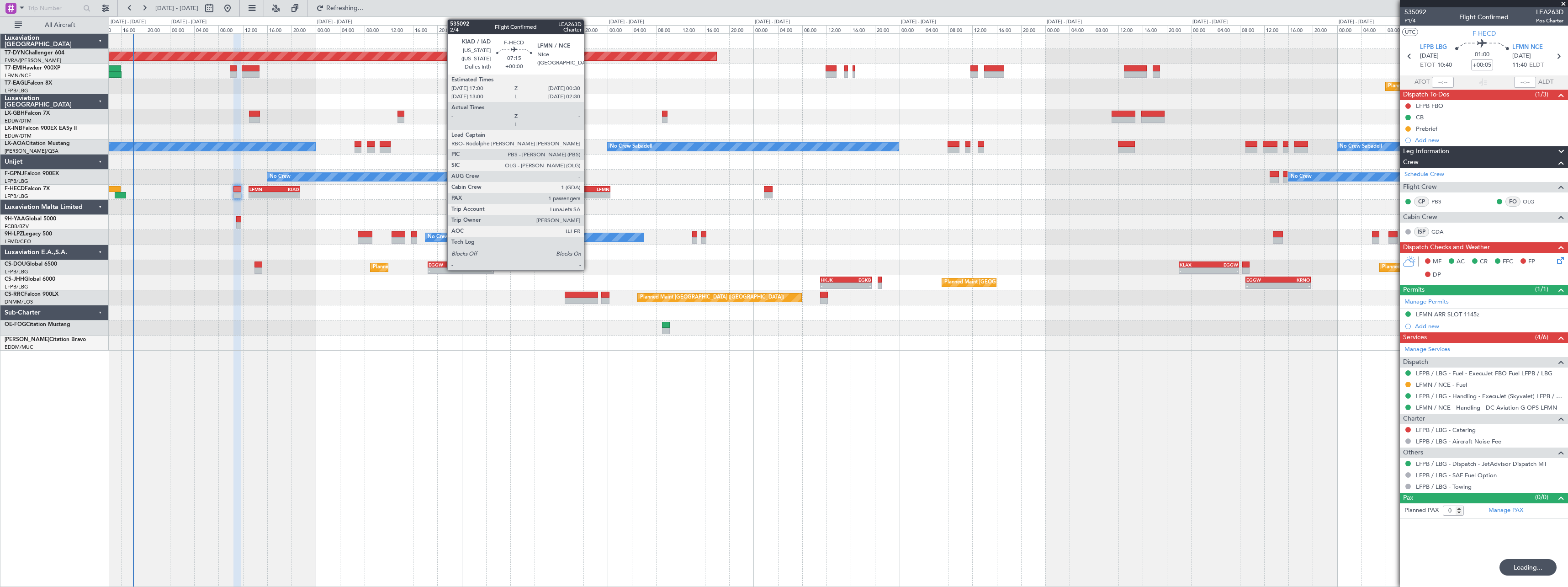
click at [587, 188] on div "LFMN" at bounding box center [598, 189] width 22 height 6
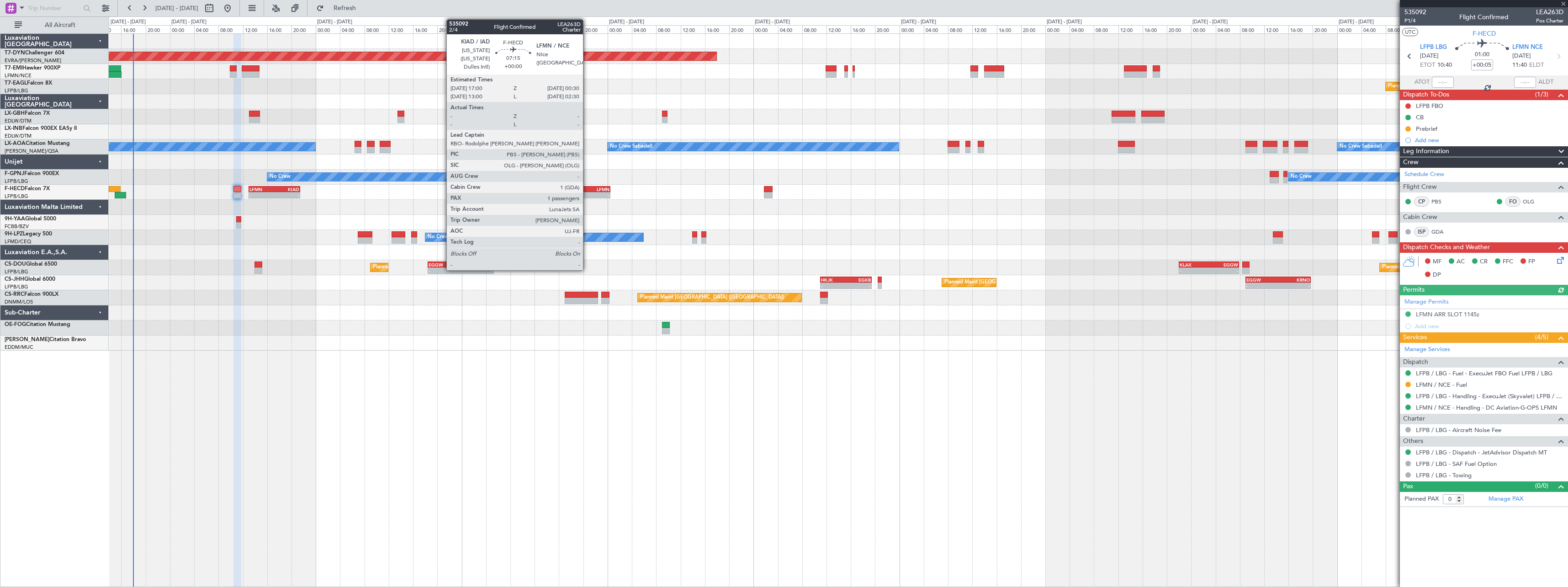
type input "1"
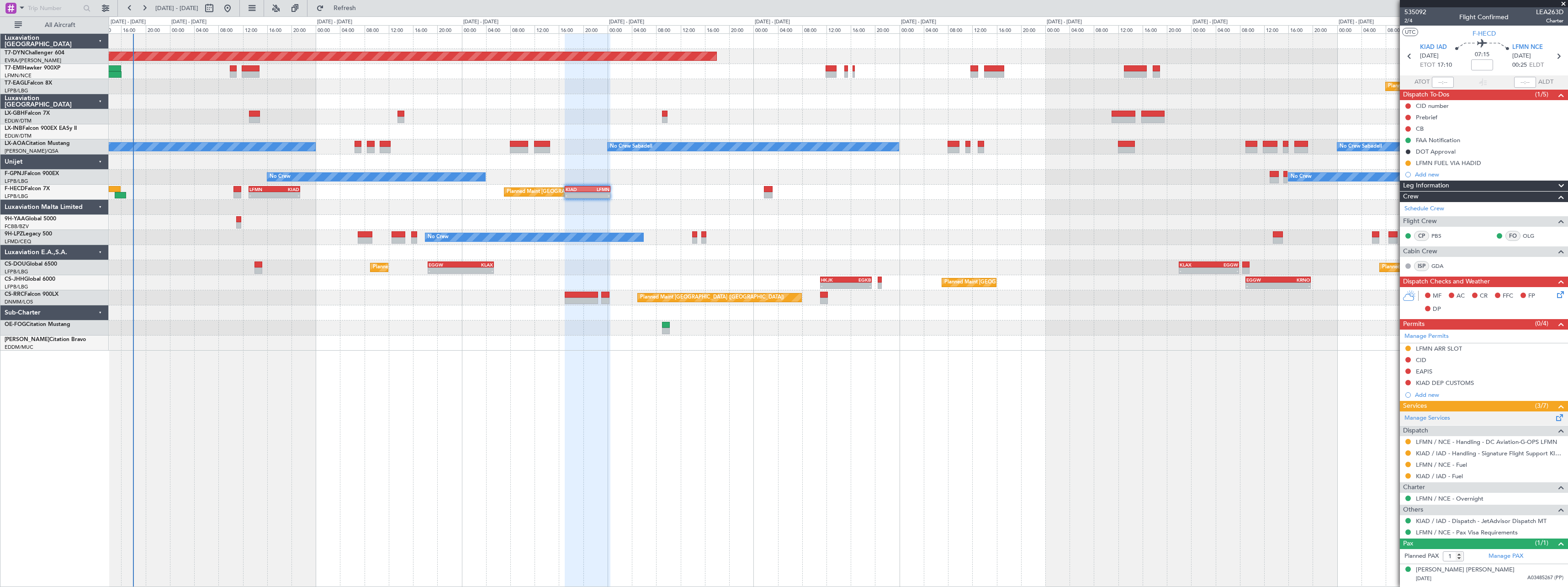
click at [1554, 420] on div "Manage Services" at bounding box center [1484, 418] width 168 height 14
click at [364, 11] on span "Refresh" at bounding box center [345, 8] width 38 height 6
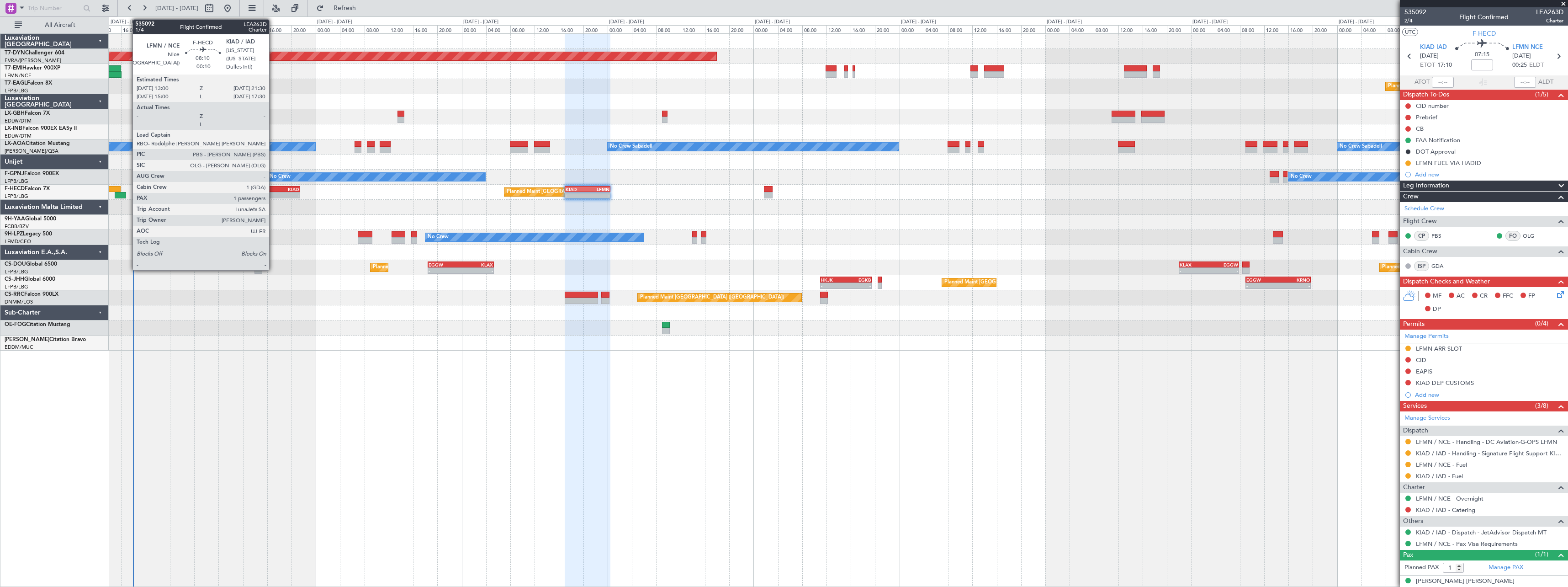
click at [273, 191] on div "LFMN" at bounding box center [262, 189] width 25 height 6
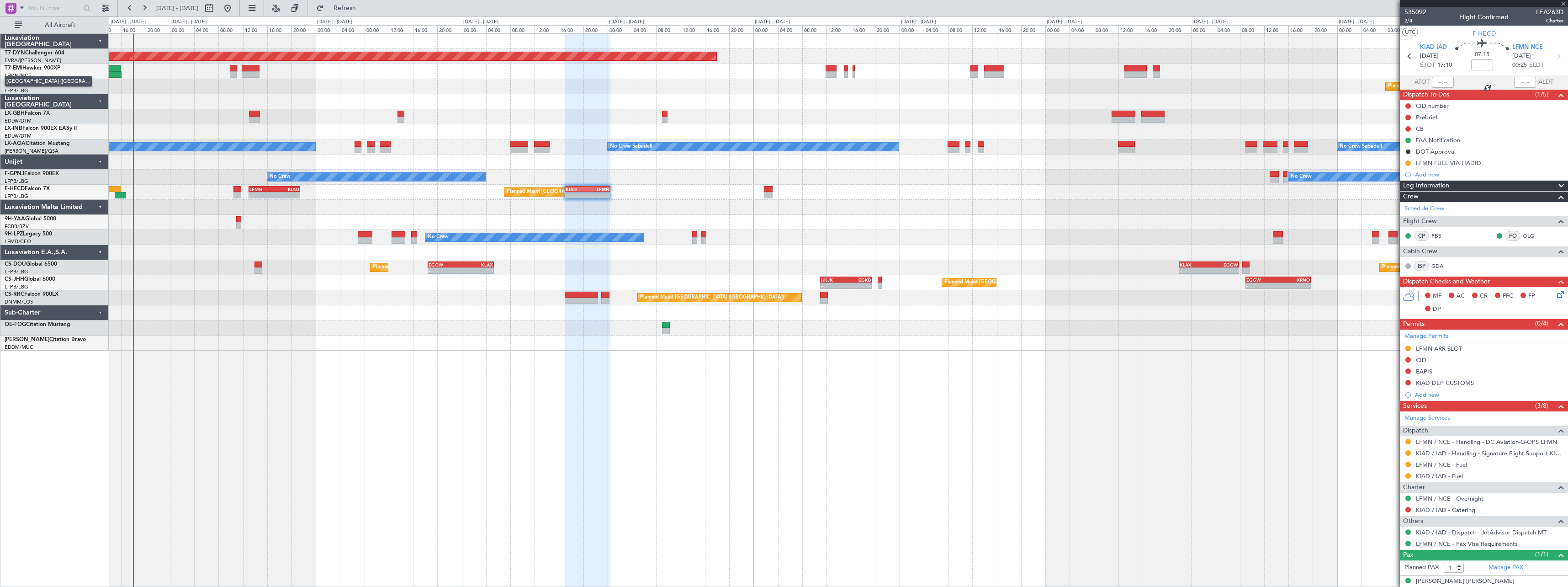
type input "-00:10"
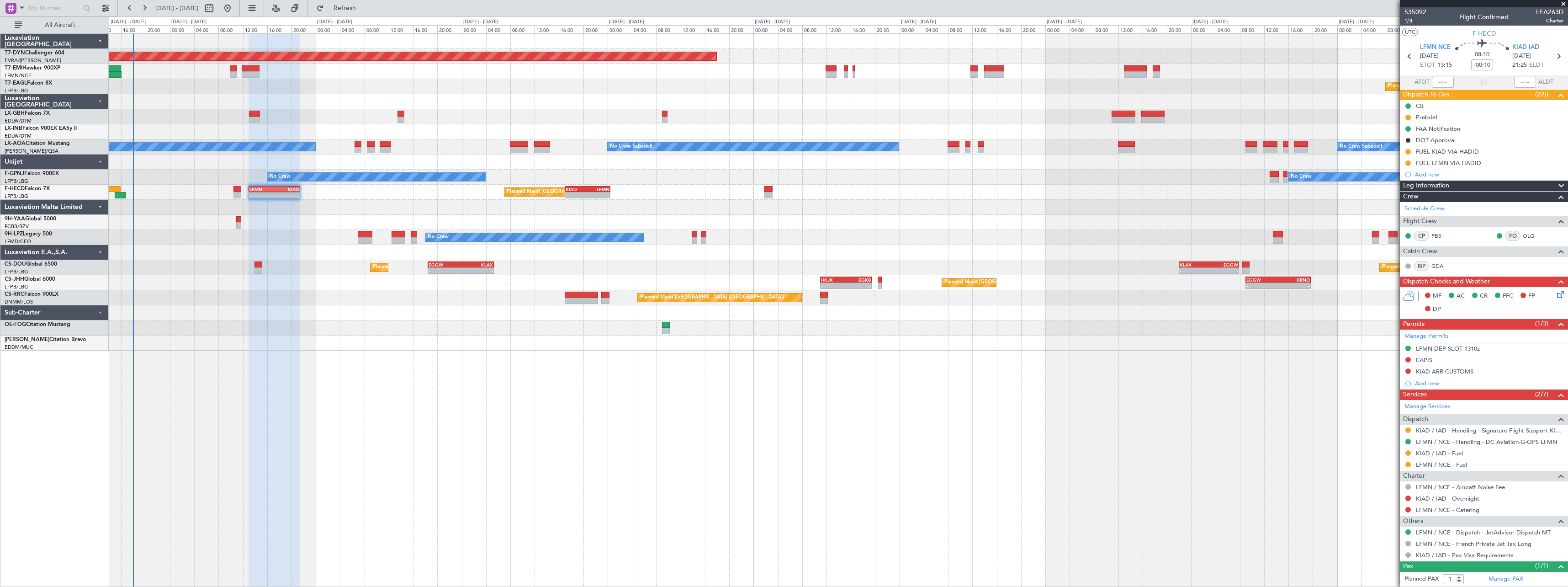
click at [1407, 18] on span "1/4" at bounding box center [1415, 20] width 22 height 8
click at [1553, 56] on icon at bounding box center [1558, 56] width 12 height 12
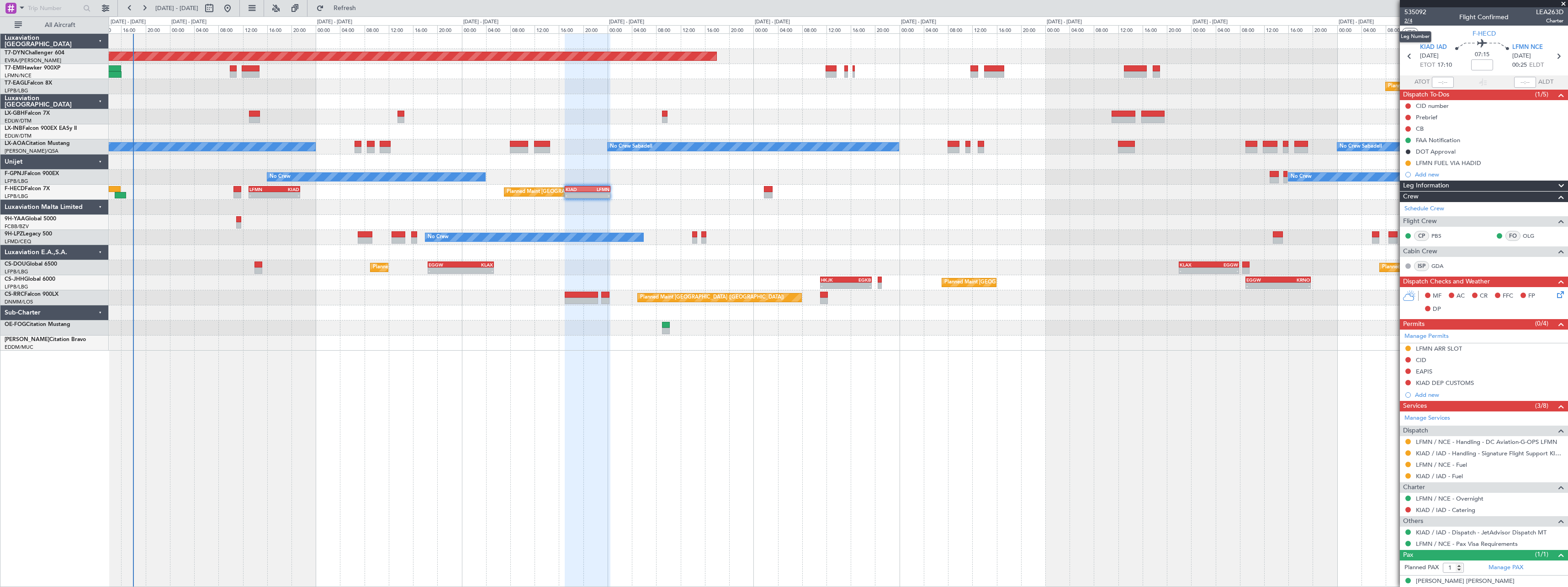
click at [1412, 22] on span "2/4" at bounding box center [1415, 20] width 22 height 8
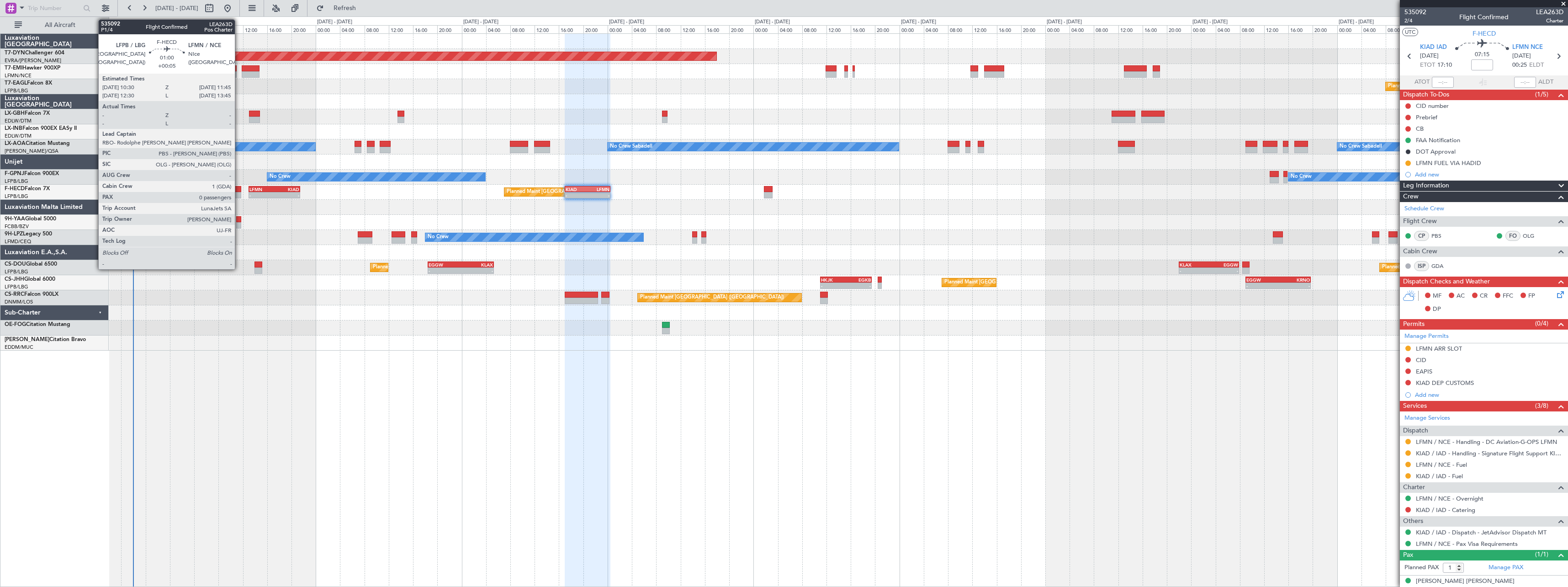
click at [239, 187] on div at bounding box center [237, 189] width 8 height 6
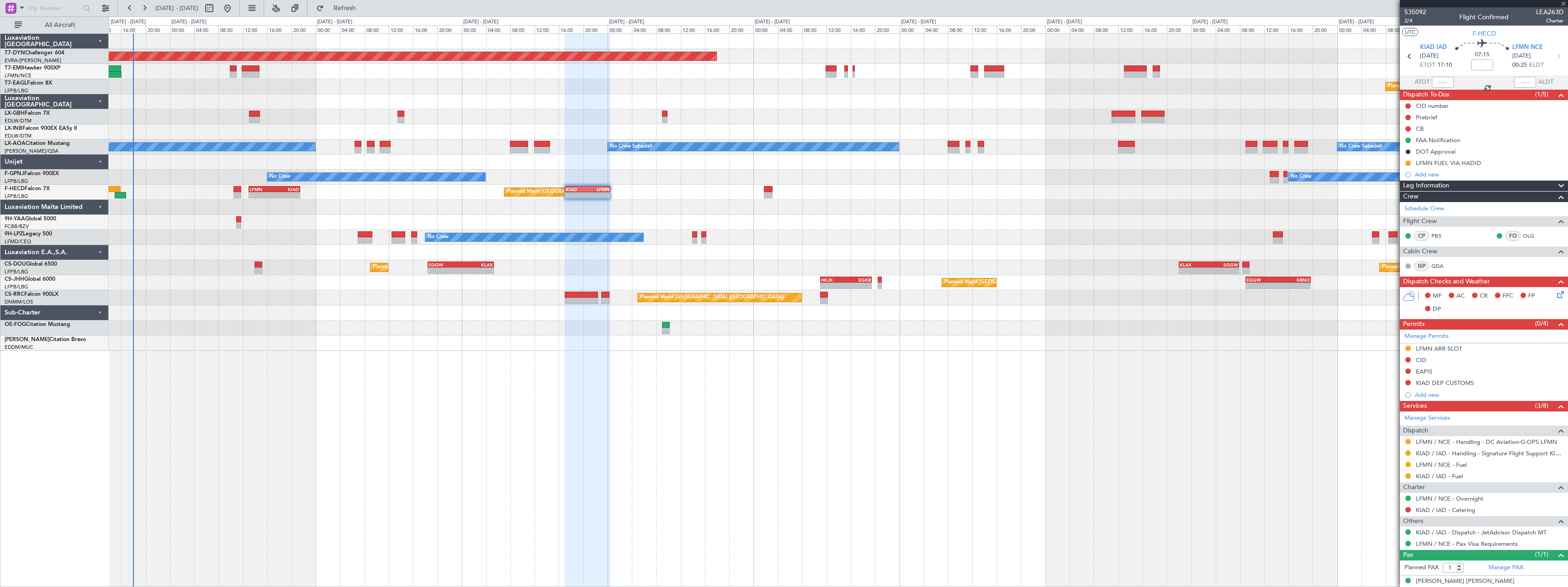
type input "+00:05"
type input "0"
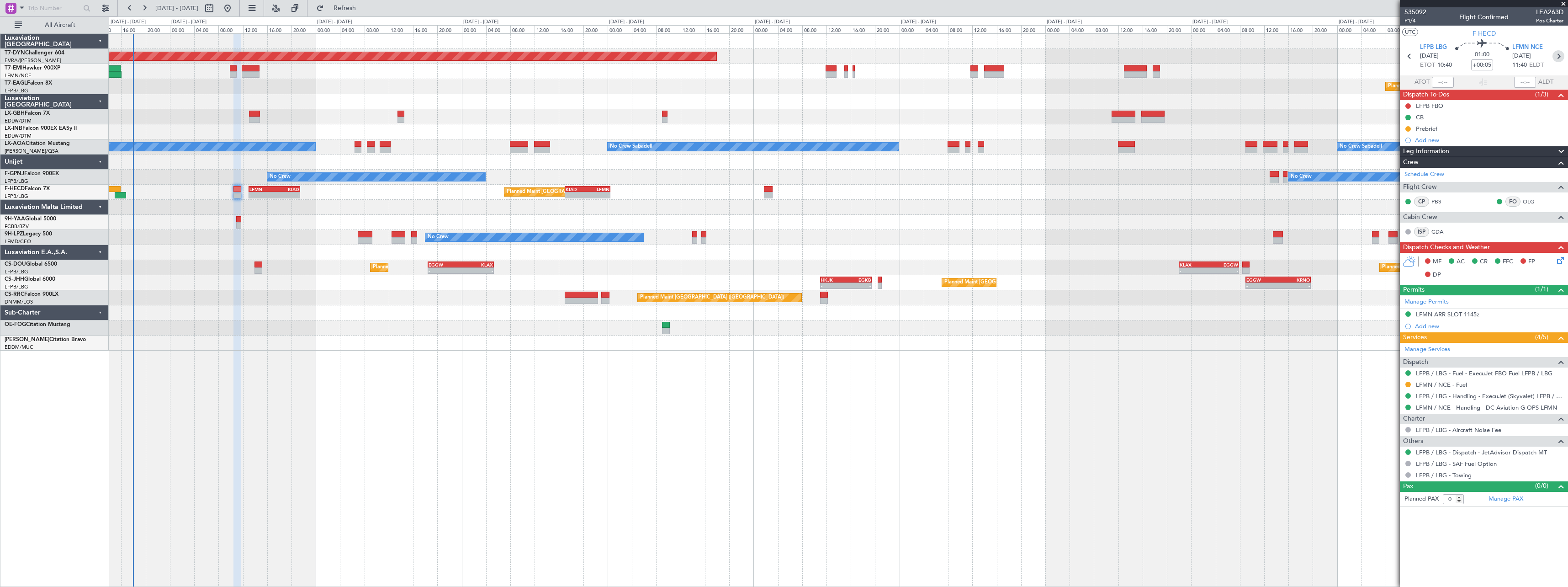
click at [1556, 61] on icon at bounding box center [1558, 56] width 12 height 12
type input "-00:10"
type input "1"
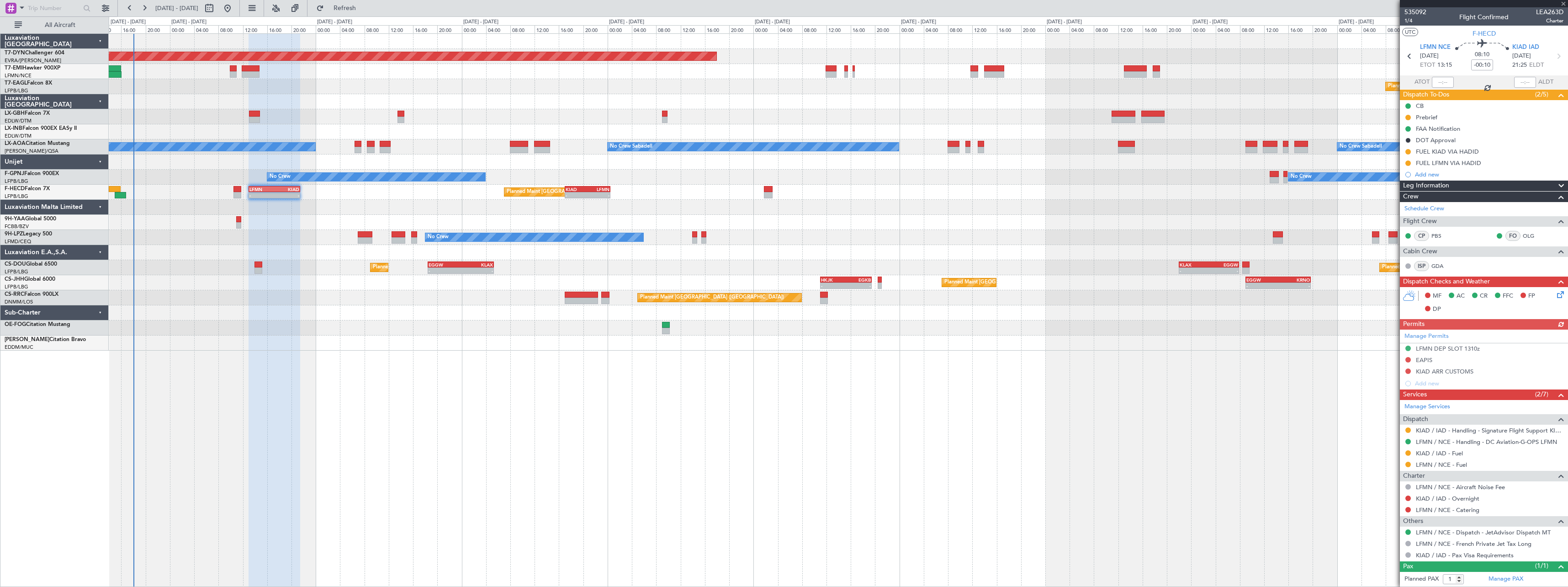
scroll to position [20, 0]
click at [1553, 50] on icon at bounding box center [1558, 56] width 12 height 12
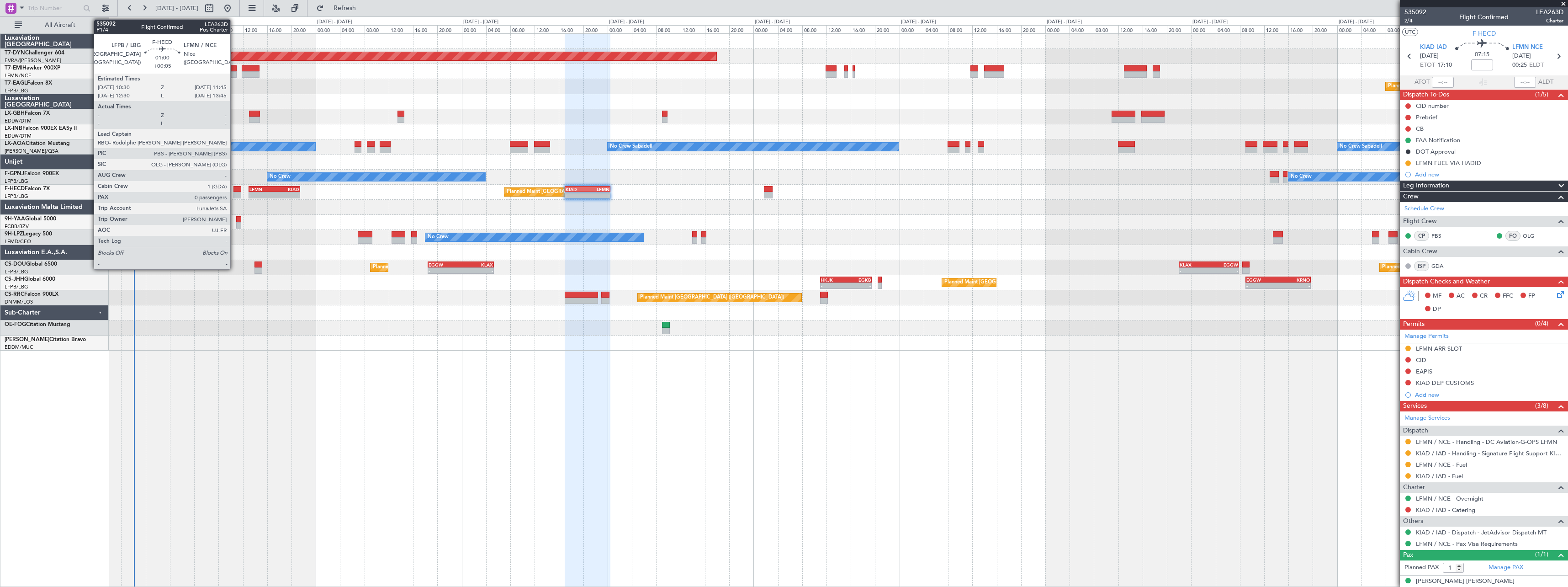
click at [235, 191] on div at bounding box center [237, 189] width 8 height 6
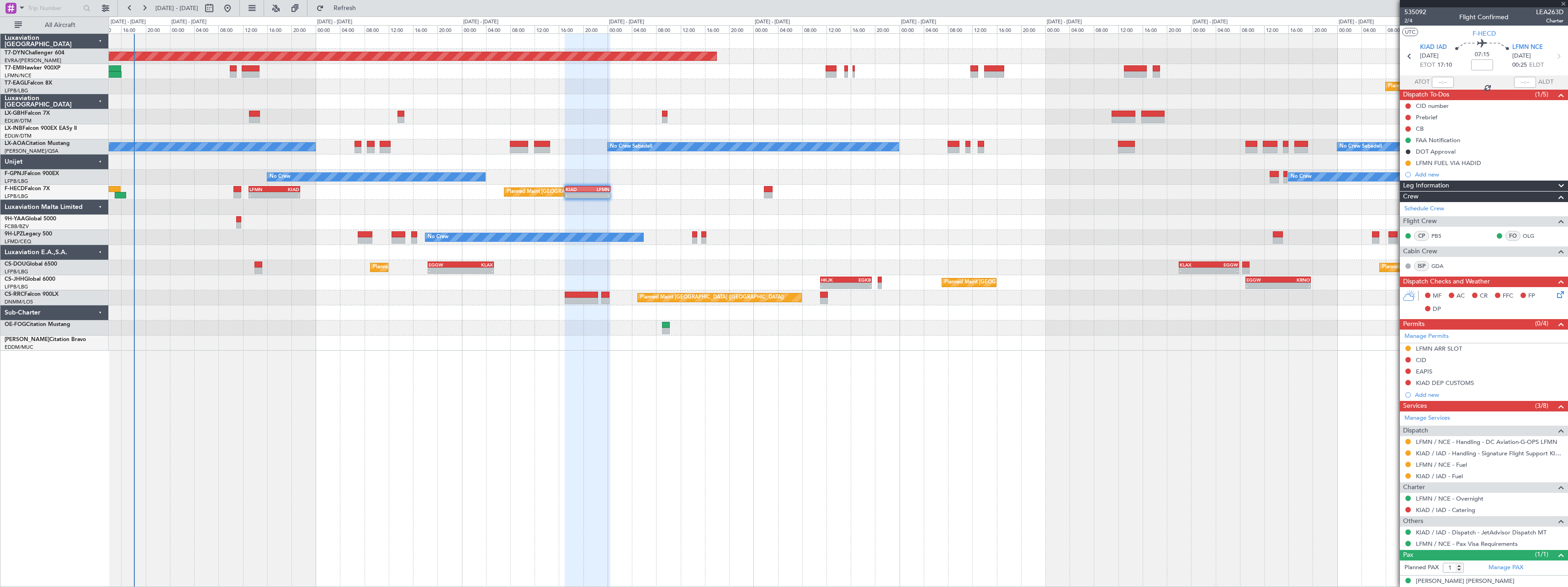
type input "+00:05"
type input "0"
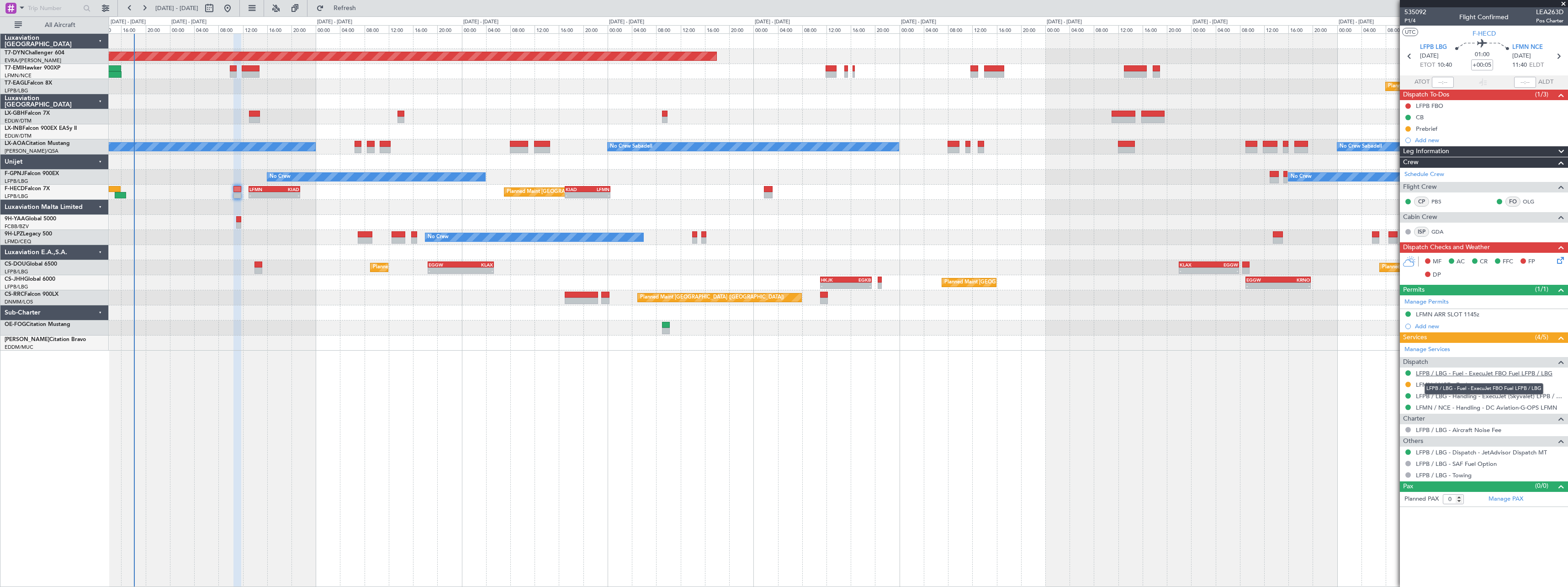
click at [1512, 371] on link "LFPB / LBG - Fuel - ExecuJet FBO Fuel LFPB / LBG" at bounding box center [1484, 373] width 136 height 8
click at [1541, 405] on link "LFMN / NCE - Handling - DC Aviation-G-OPS LFMN" at bounding box center [1486, 407] width 141 height 8
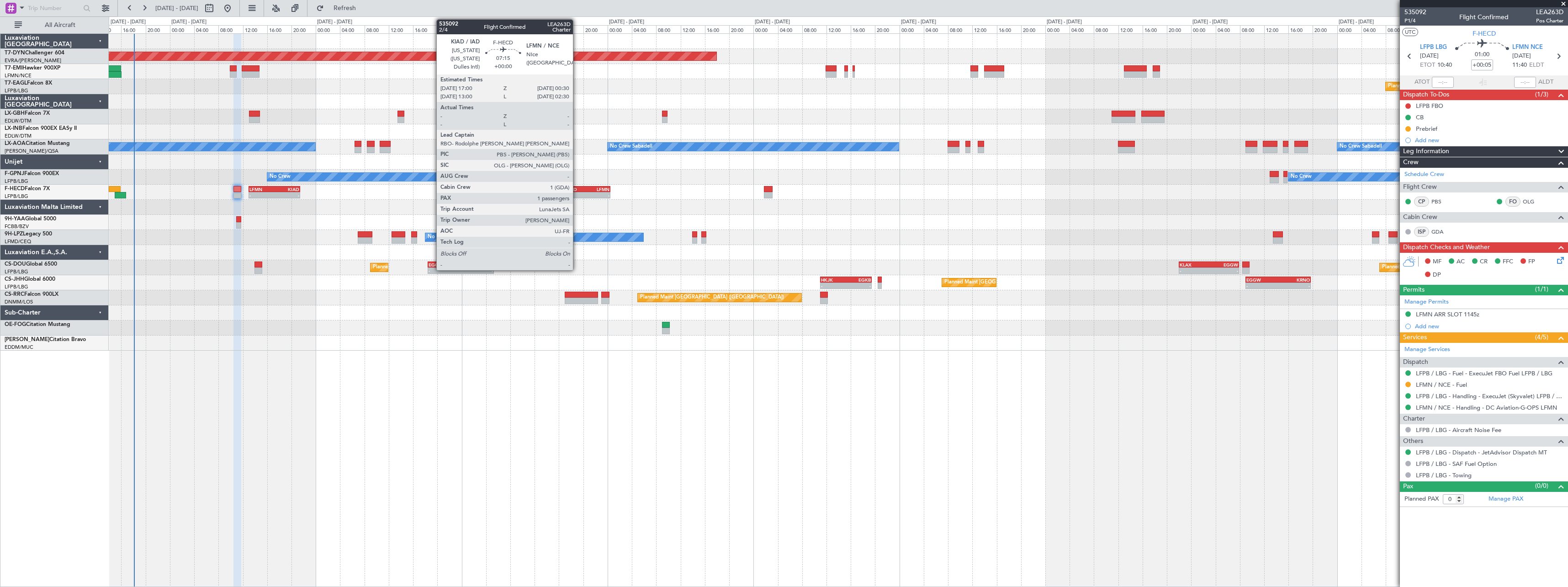
click at [577, 188] on div "KIAD" at bounding box center [577, 189] width 22 height 6
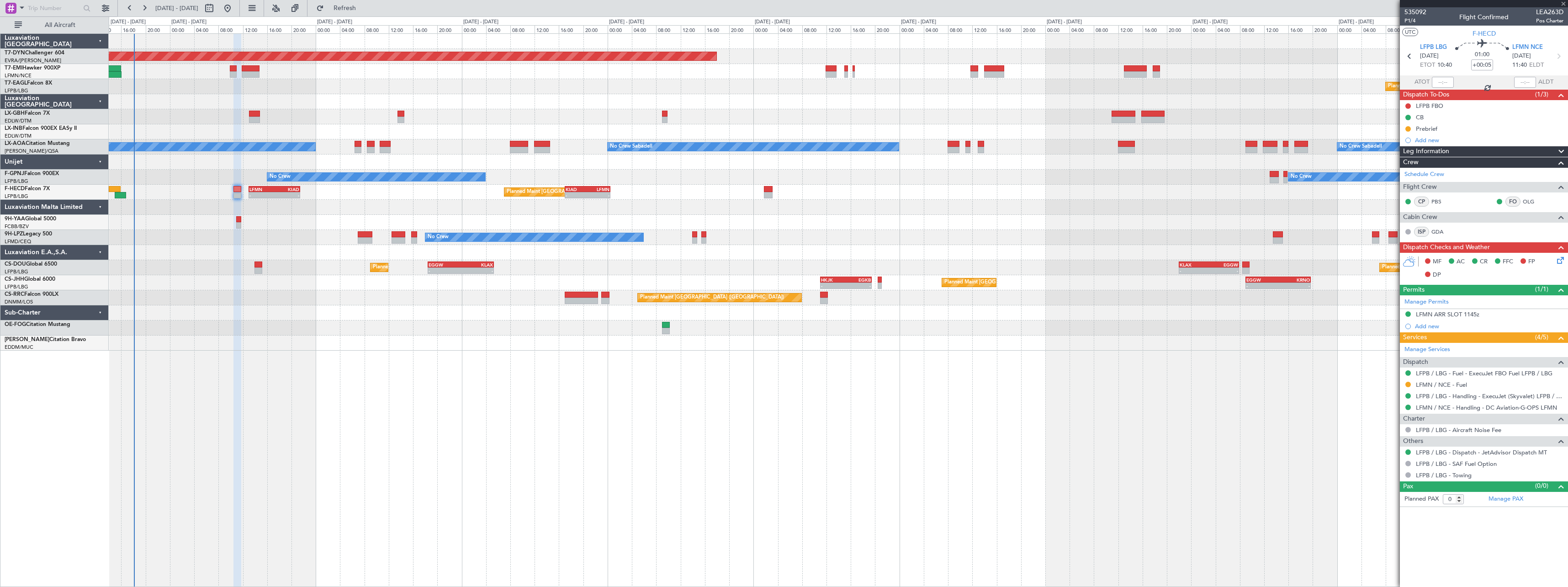
type input "1"
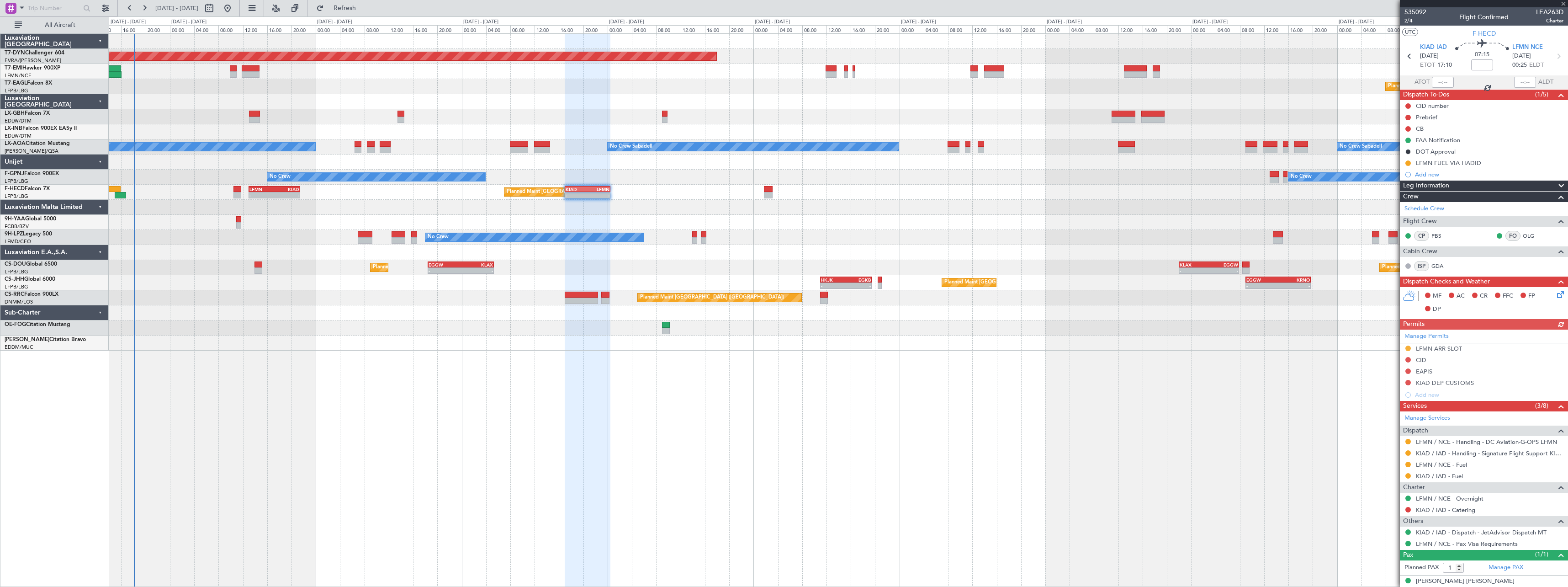
scroll to position [9, 0]
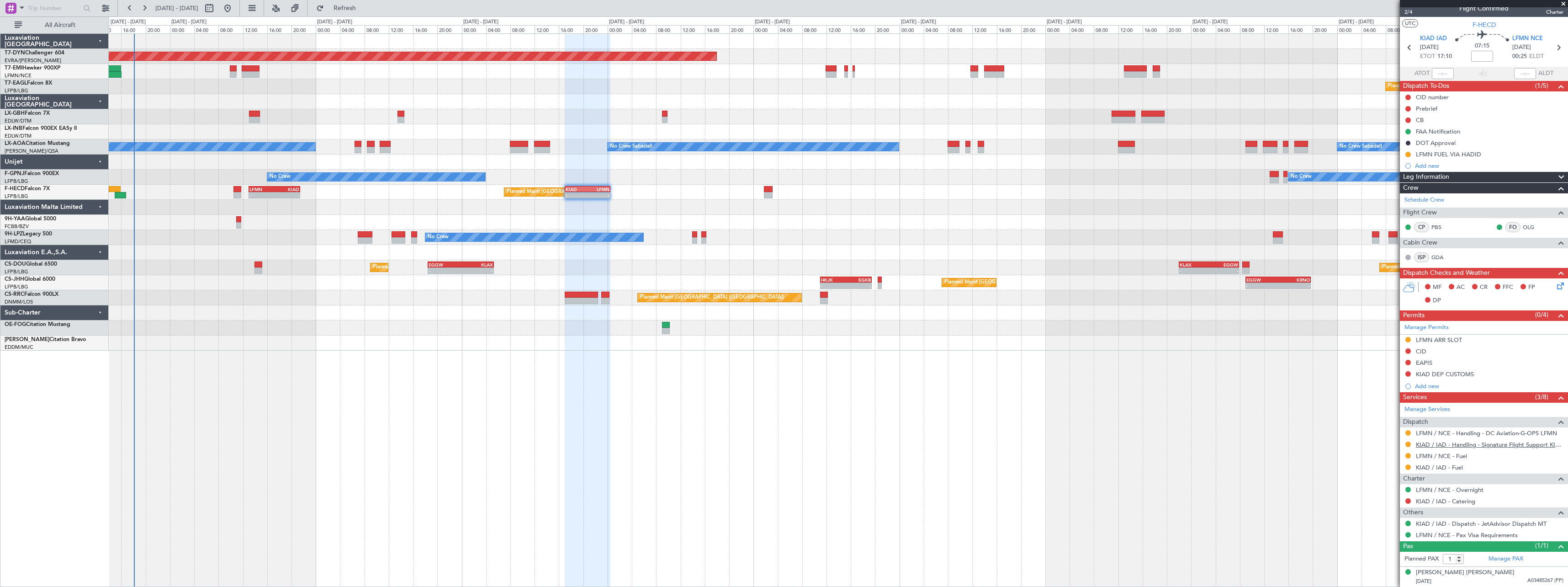
click at [1515, 446] on link "KIAD / IAD - Handling - Signature Flight Support KIAD / IAD" at bounding box center [1490, 444] width 148 height 8
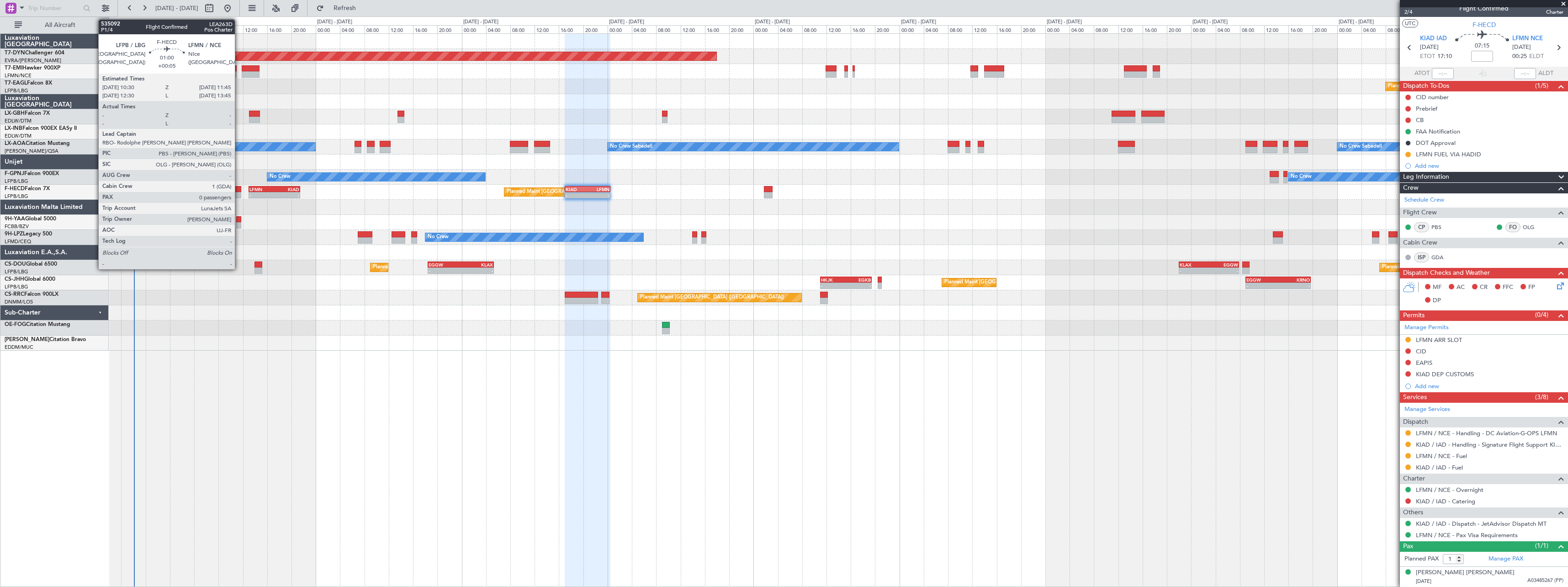
click at [239, 191] on div at bounding box center [237, 189] width 8 height 6
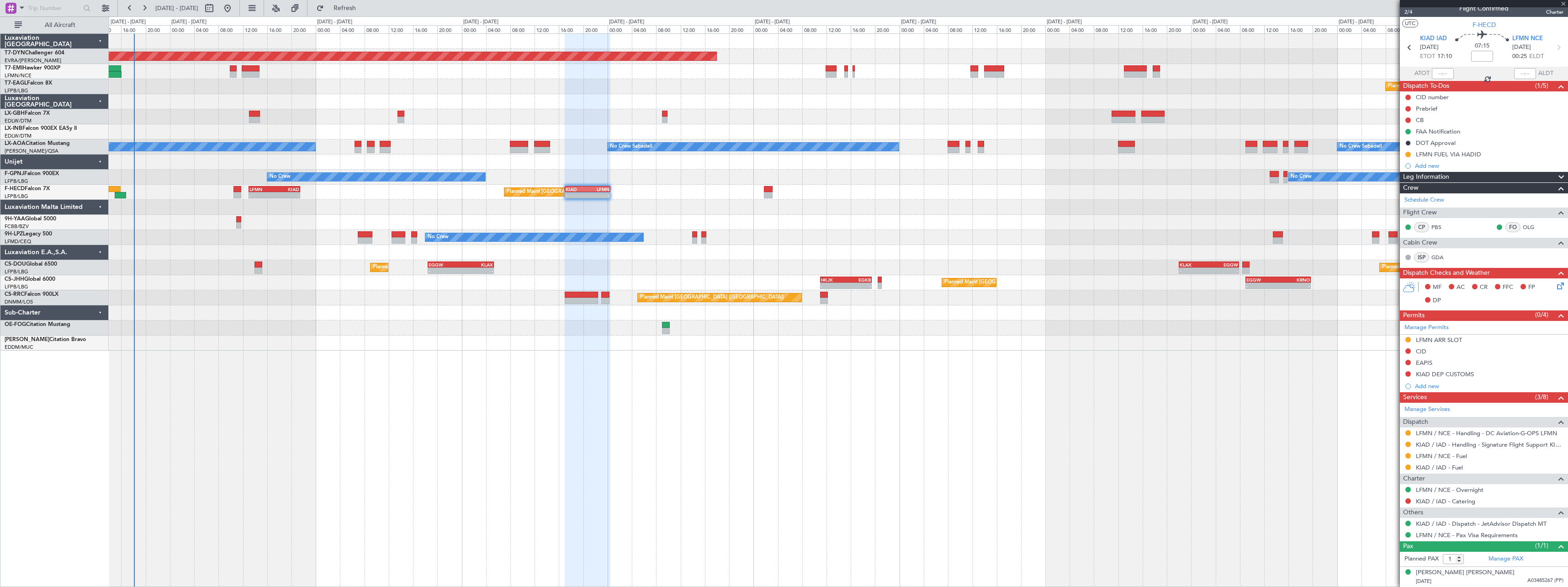
type input "+00:05"
type input "0"
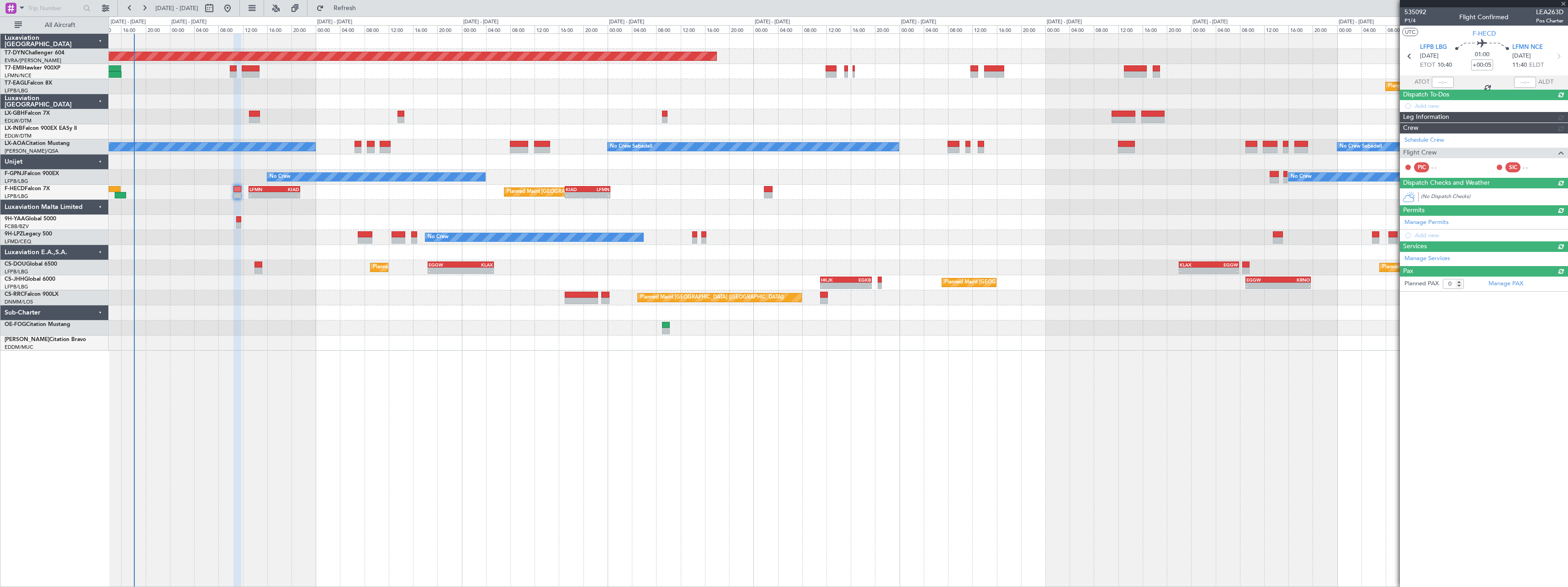
scroll to position [0, 0]
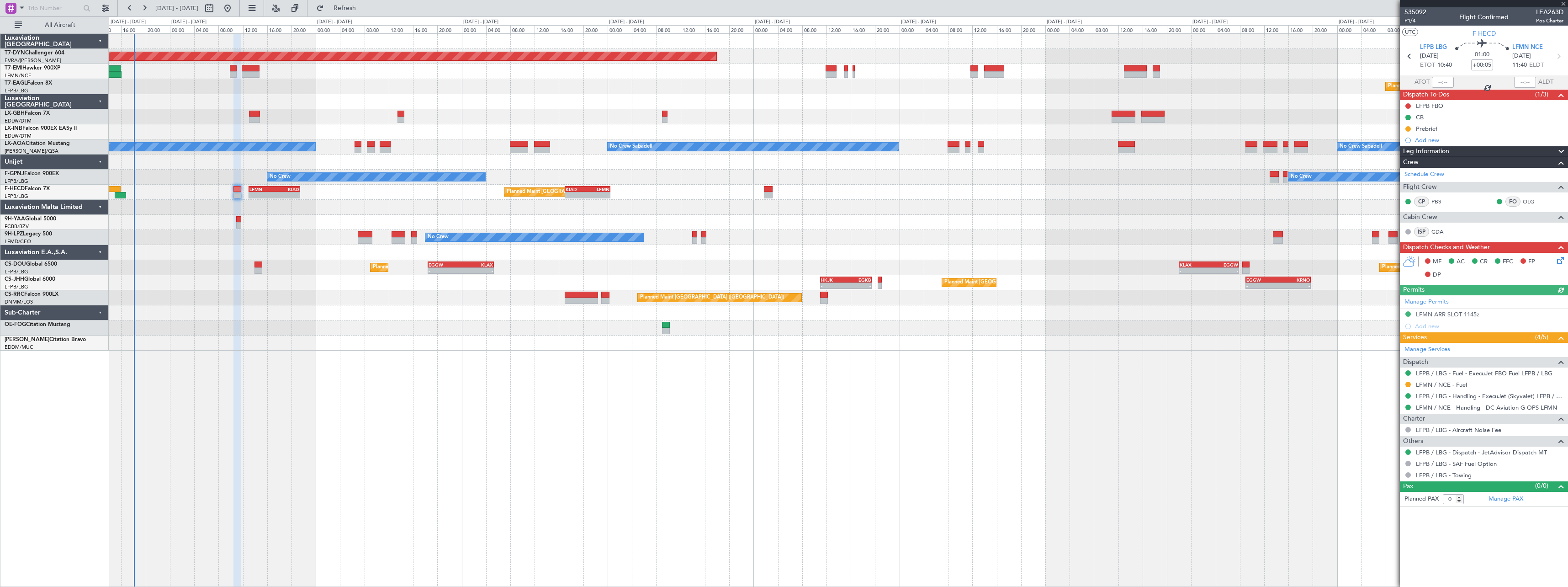
click at [1562, 261] on icon at bounding box center [1559, 259] width 7 height 7
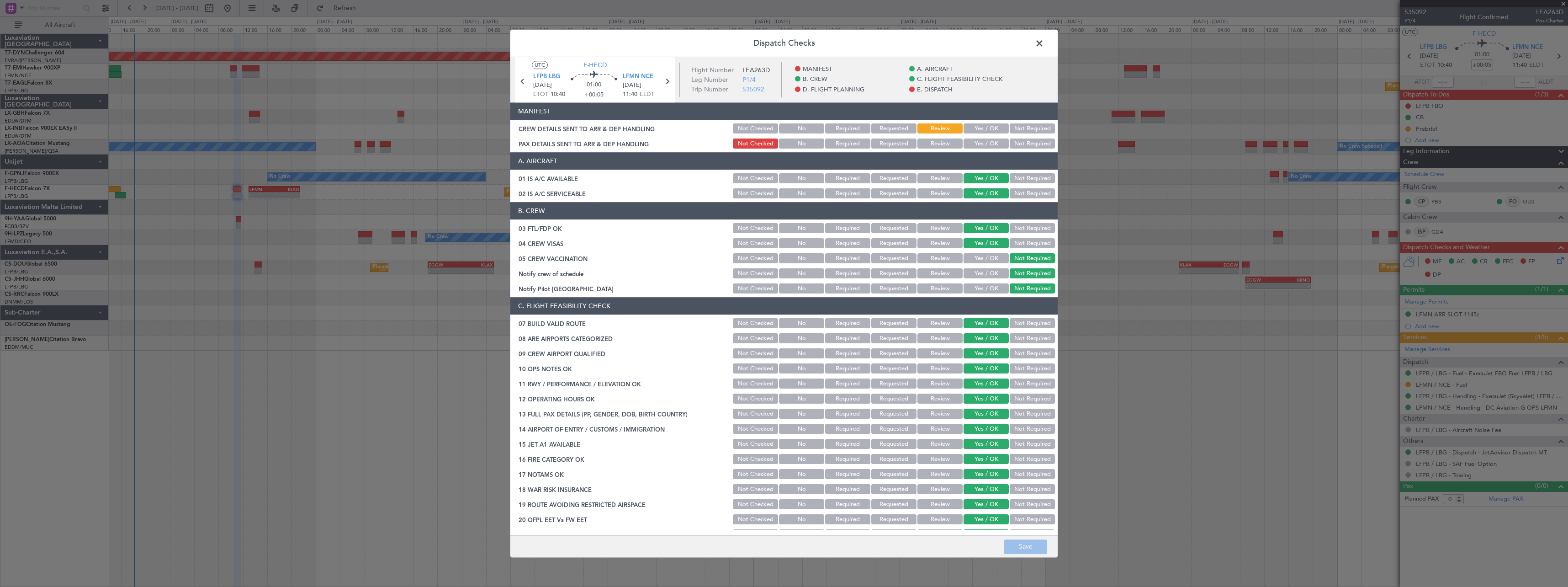
click at [984, 125] on button "Yes / OK" at bounding box center [986, 129] width 45 height 10
click at [989, 139] on button "Yes / OK" at bounding box center [986, 144] width 45 height 10
click at [1029, 546] on button "Save" at bounding box center [1025, 547] width 43 height 15
click at [1044, 44] on span at bounding box center [1044, 46] width 0 height 19
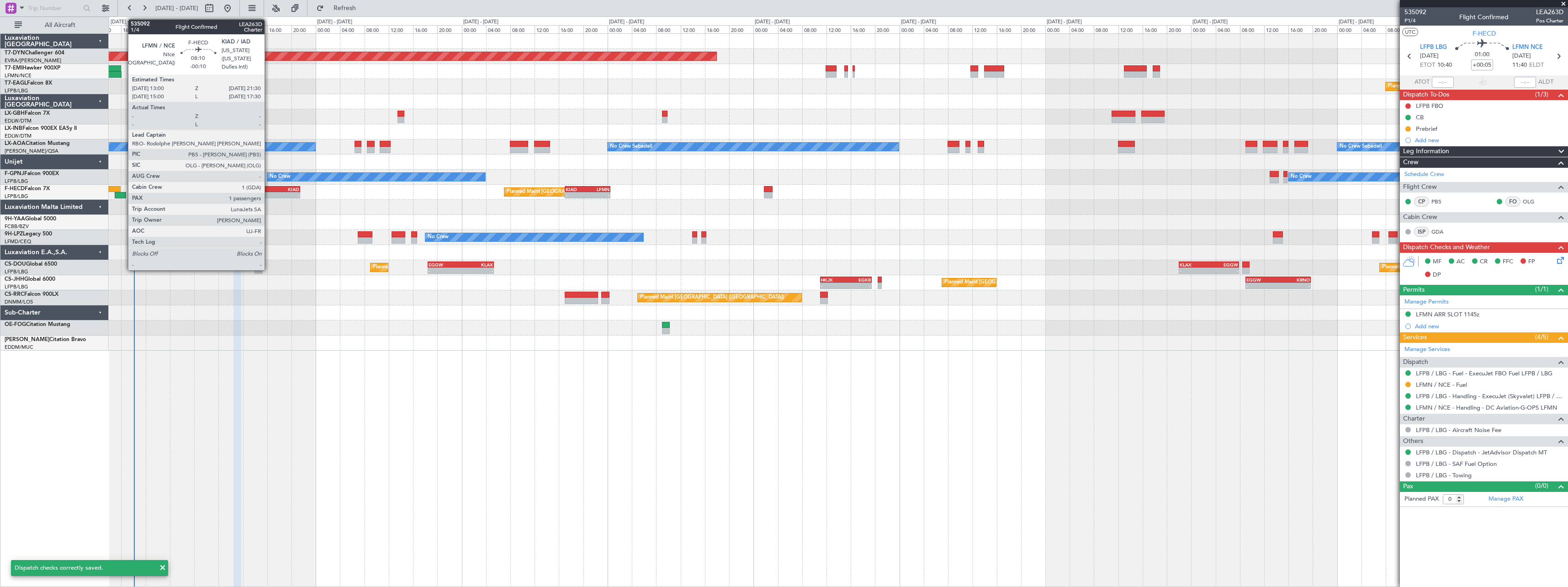
click at [269, 190] on div "LFMN" at bounding box center [262, 189] width 25 height 6
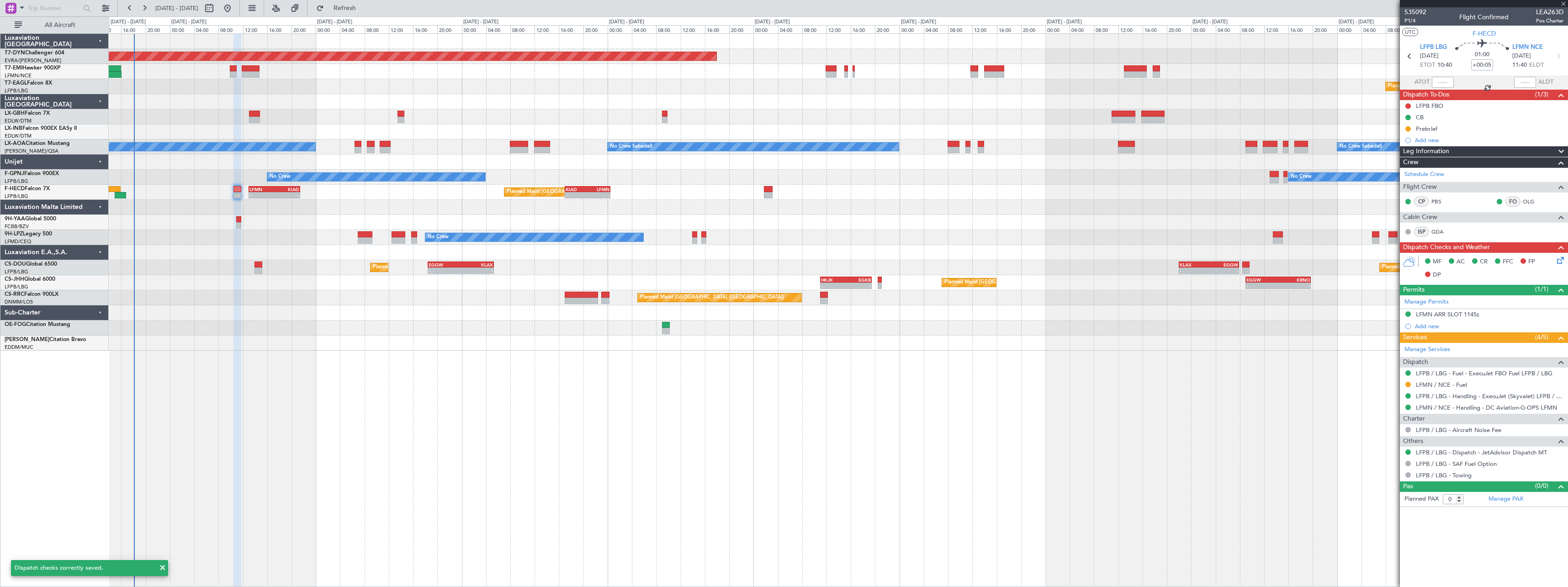
type input "-00:10"
type input "1"
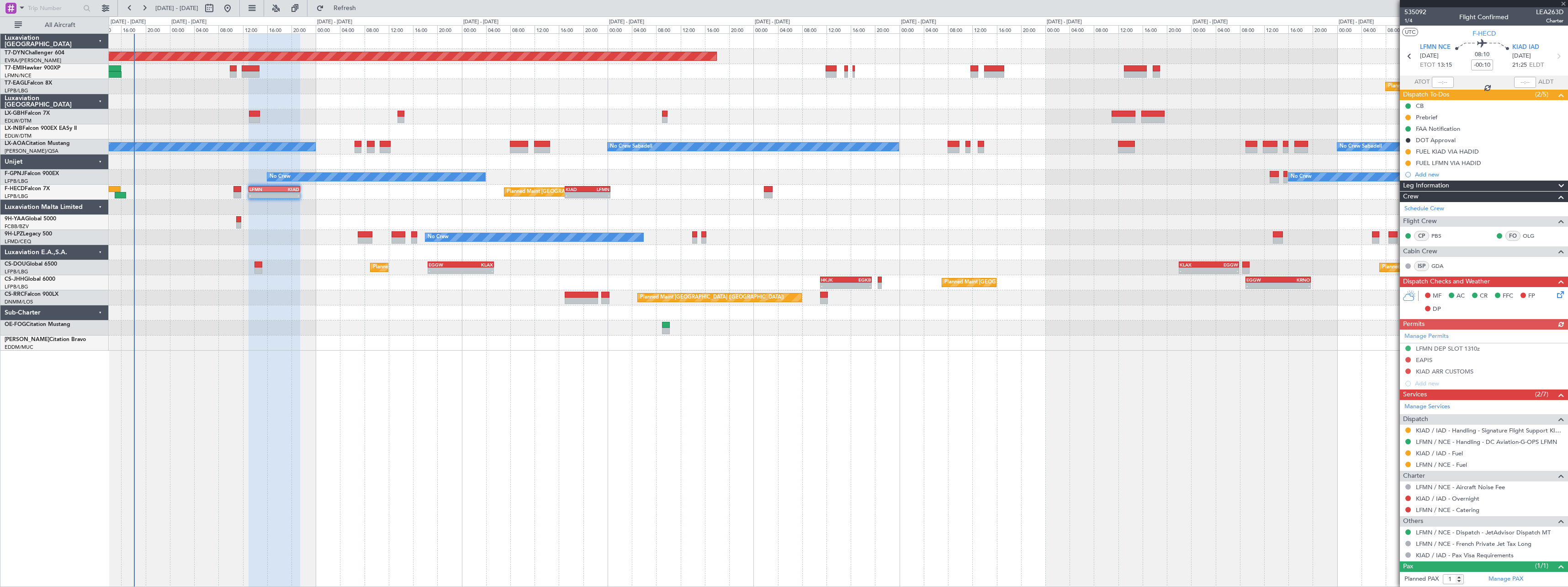
click at [1555, 294] on icon at bounding box center [1559, 293] width 7 height 7
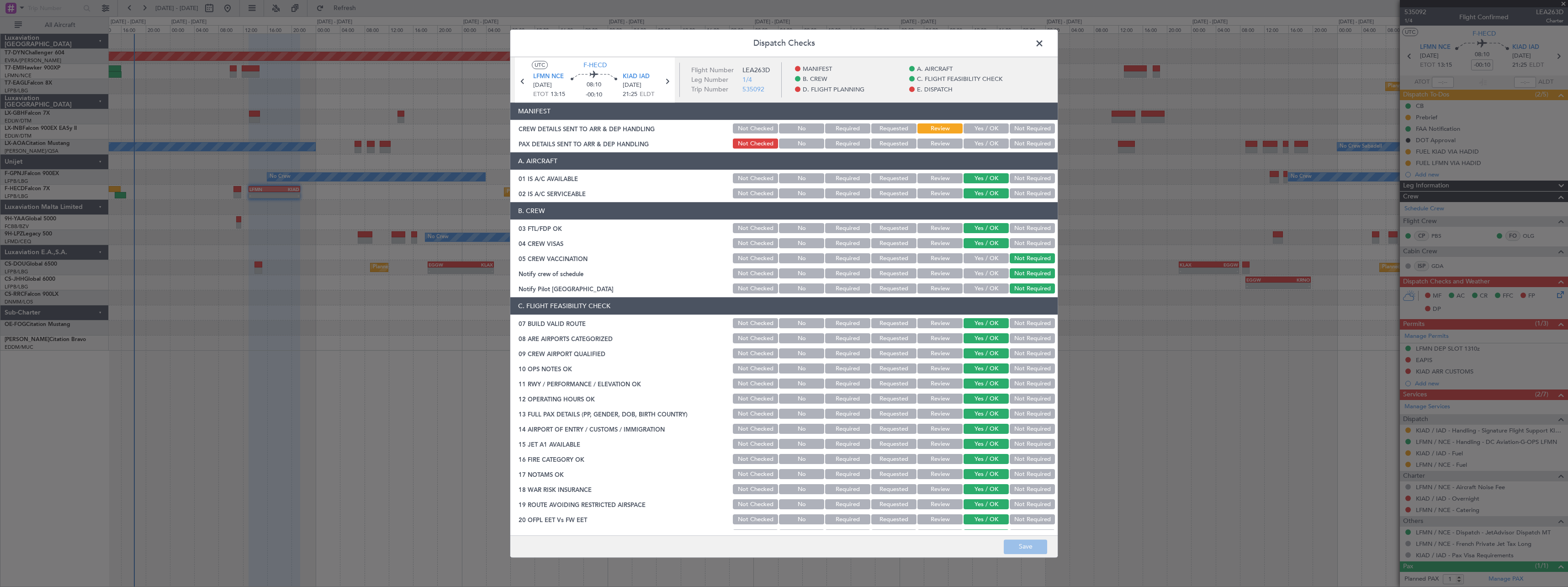
click at [992, 126] on button "Yes / OK" at bounding box center [986, 129] width 45 height 10
click at [987, 143] on button "Yes / OK" at bounding box center [986, 144] width 45 height 10
click at [1037, 543] on button "Save" at bounding box center [1025, 547] width 43 height 15
click at [1044, 43] on span at bounding box center [1044, 46] width 0 height 19
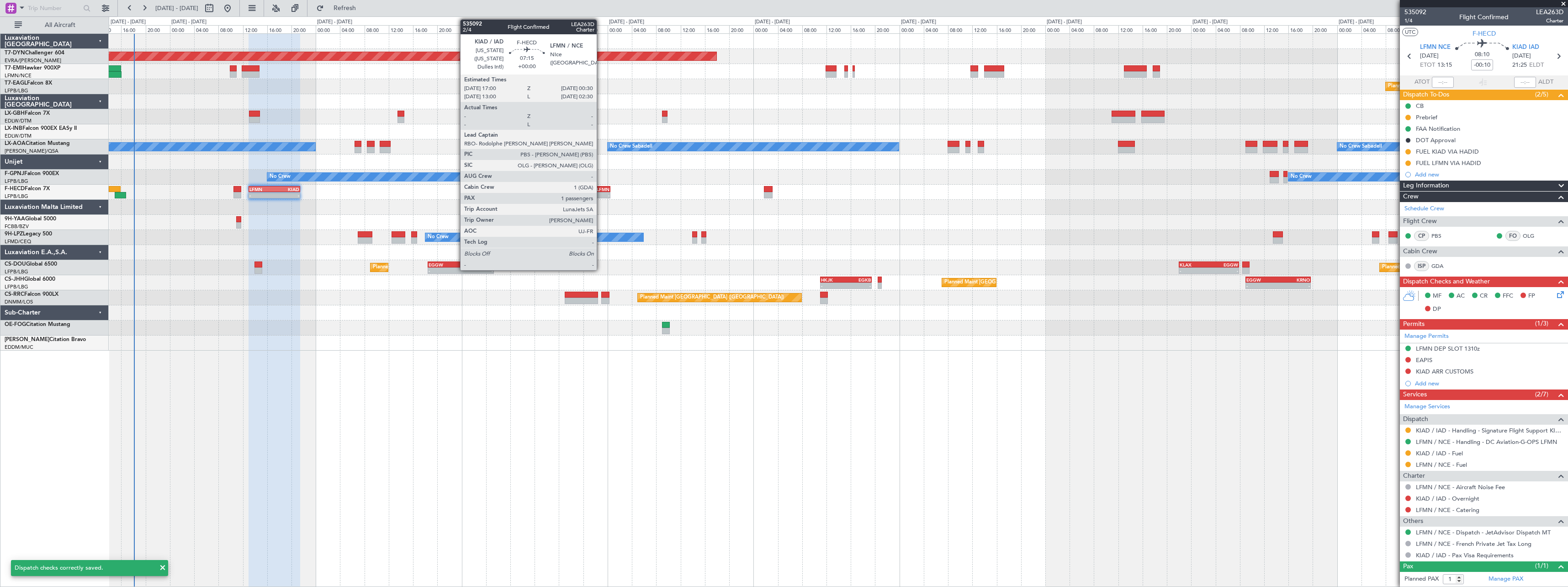
click at [600, 187] on div "LFMN" at bounding box center [598, 189] width 22 height 6
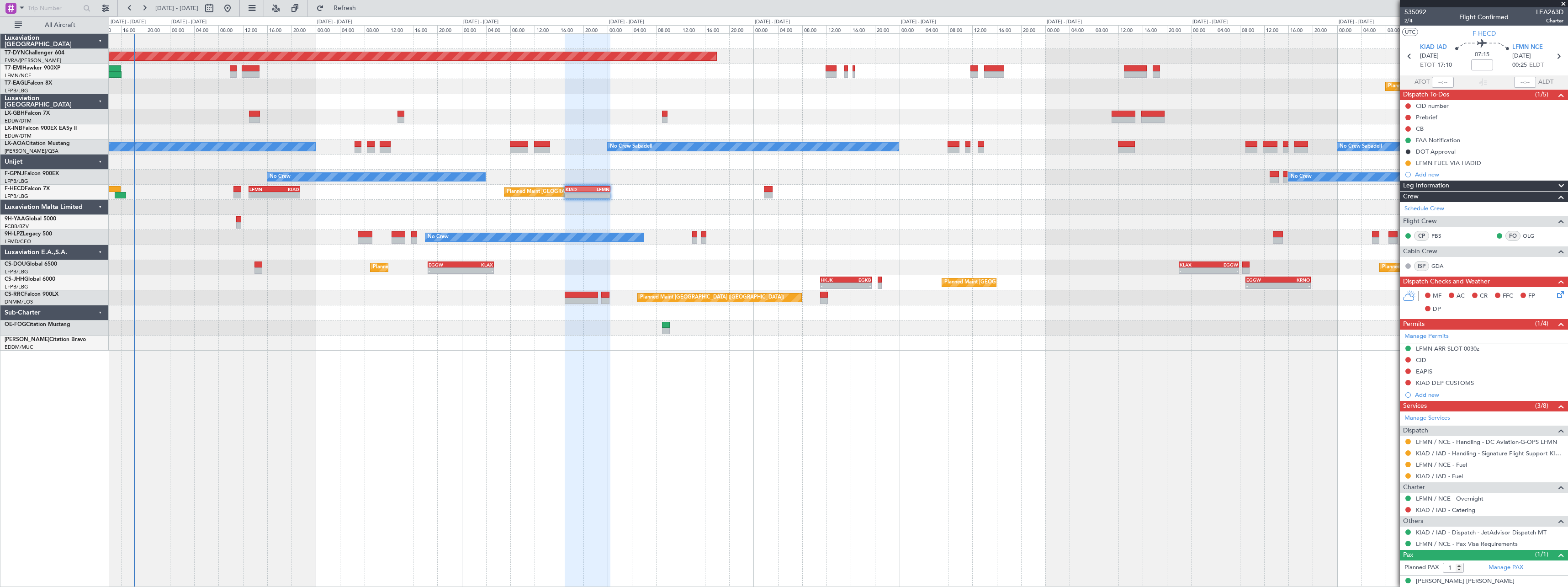
click at [1555, 295] on icon at bounding box center [1559, 293] width 7 height 7
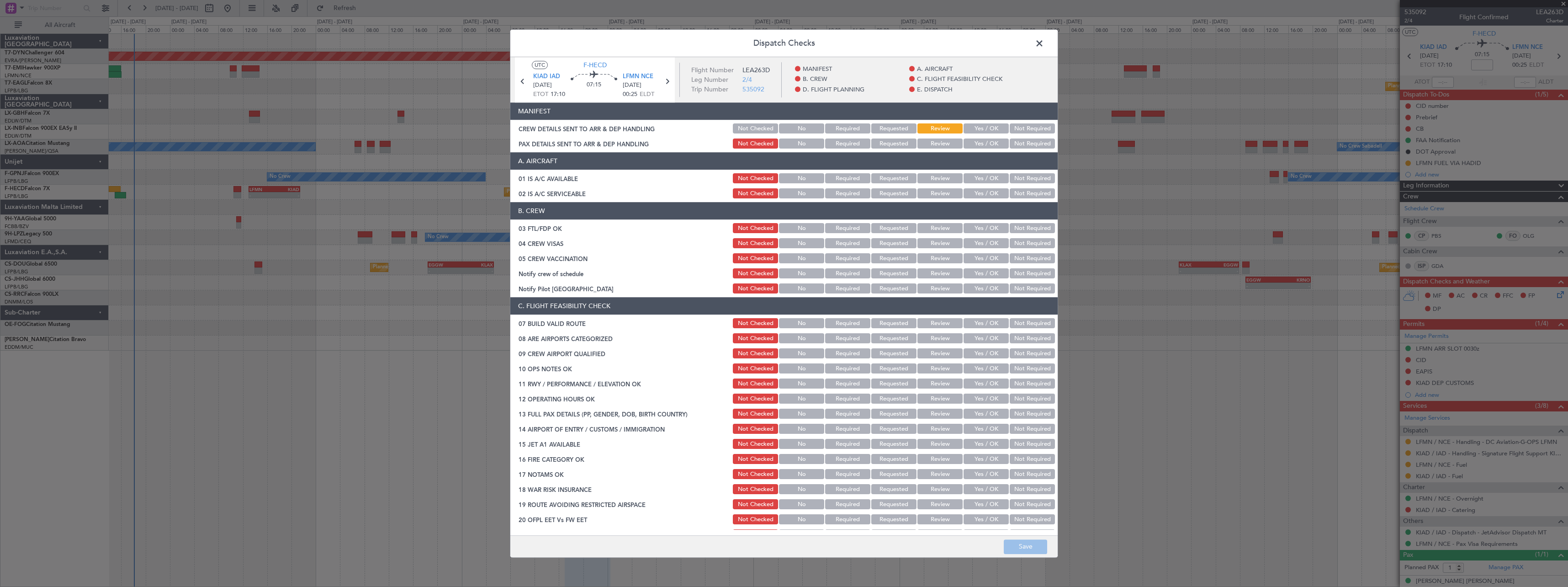
click at [971, 133] on button "Yes / OK" at bounding box center [986, 129] width 45 height 10
click at [974, 141] on button "Yes / OK" at bounding box center [986, 144] width 45 height 10
click at [1031, 552] on button "Save" at bounding box center [1025, 547] width 43 height 15
click at [1044, 45] on span at bounding box center [1044, 46] width 0 height 19
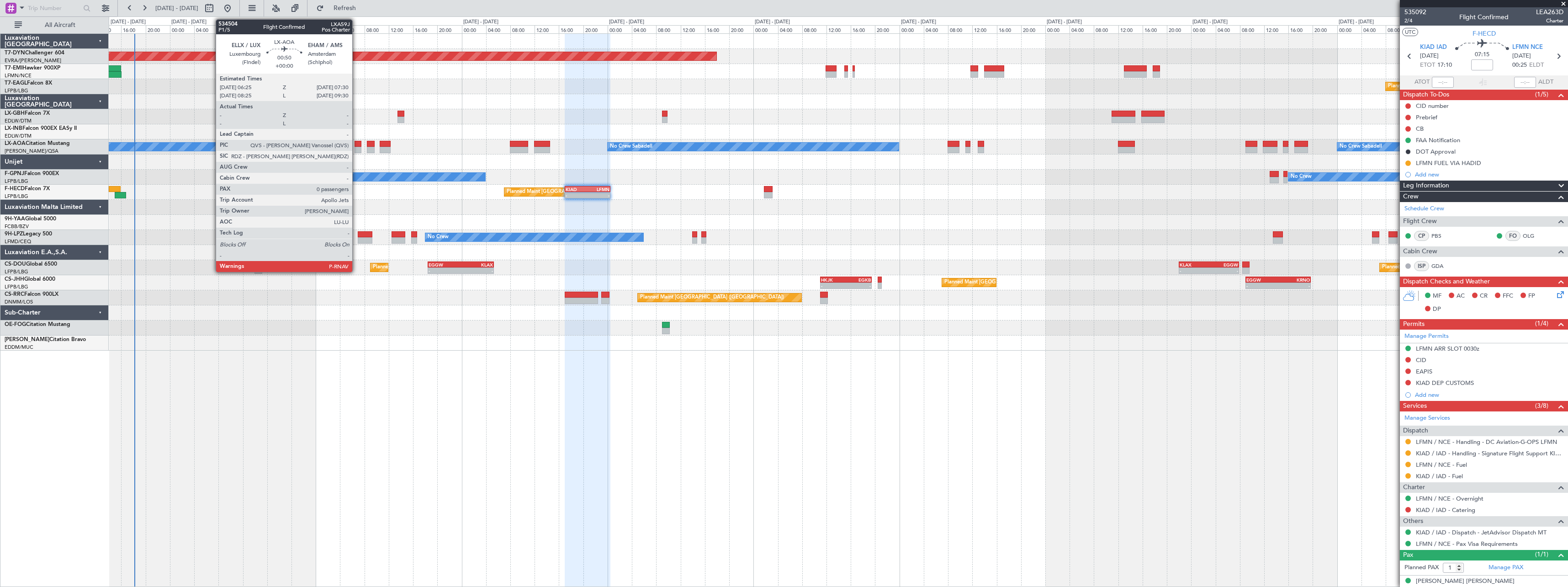
click at [356, 141] on div at bounding box center [358, 144] width 7 height 6
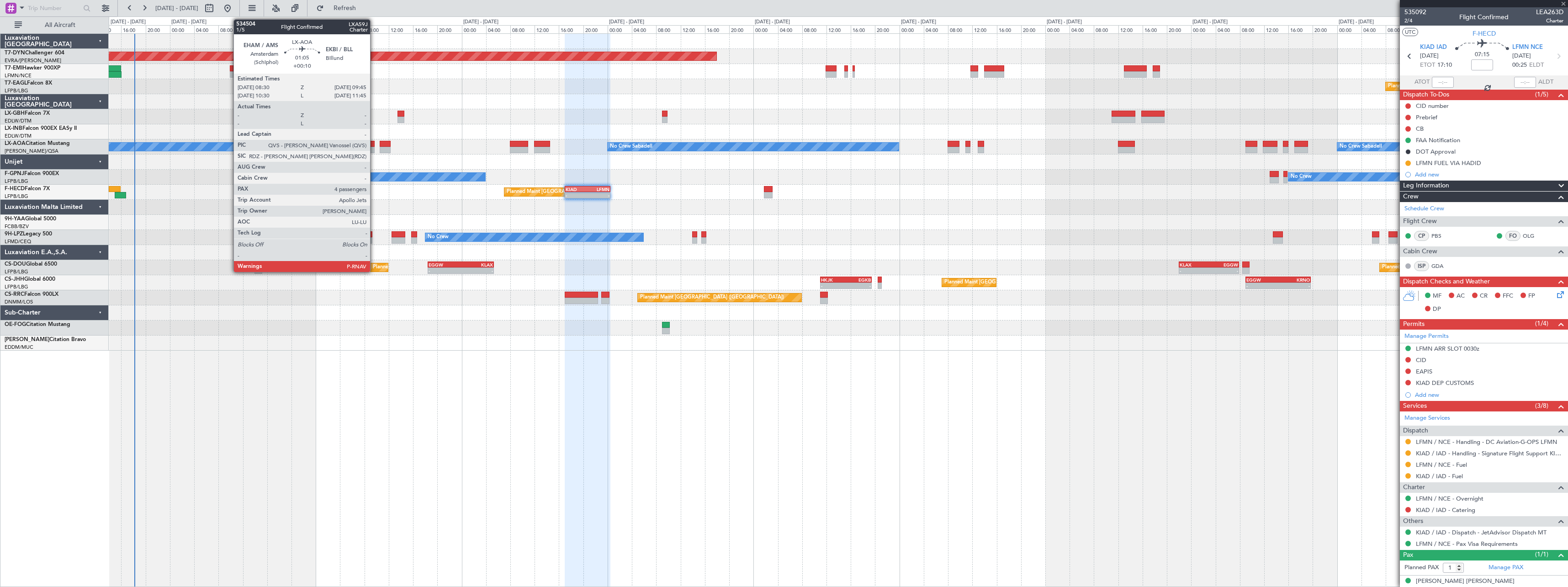
type input "0"
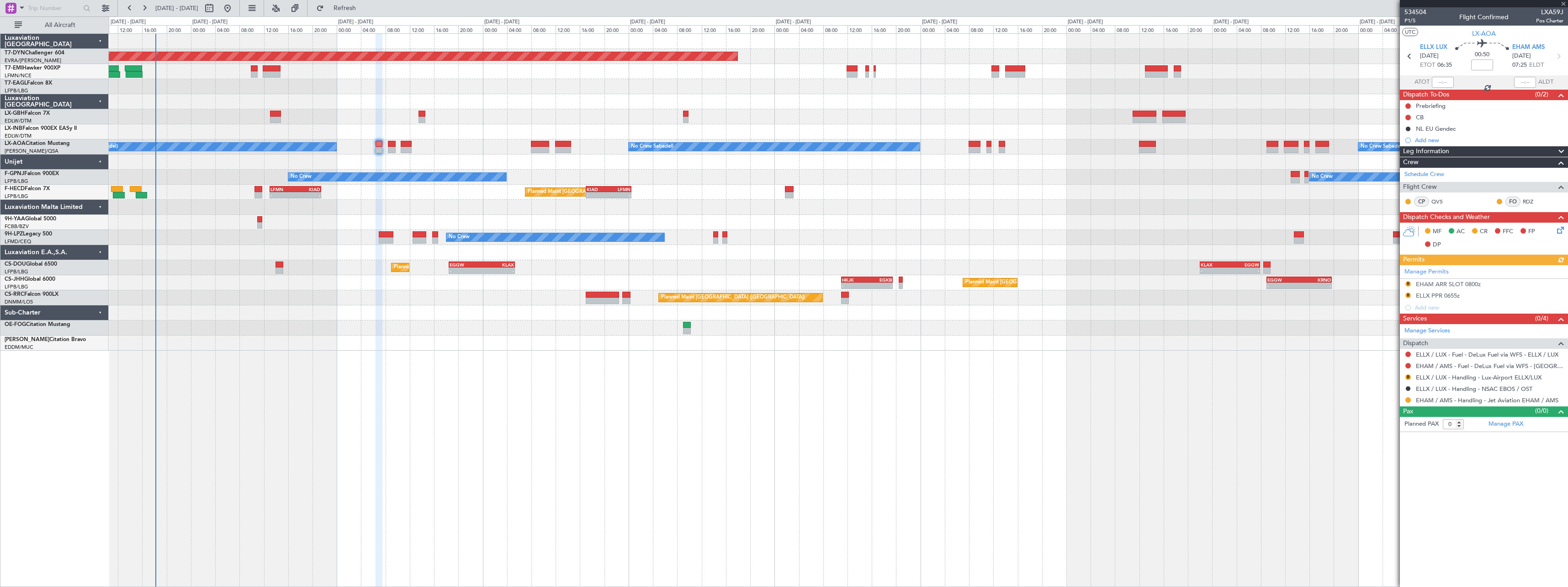
click at [321, 133] on div at bounding box center [838, 132] width 1459 height 15
click at [361, 6] on span "Refresh" at bounding box center [345, 8] width 38 height 6
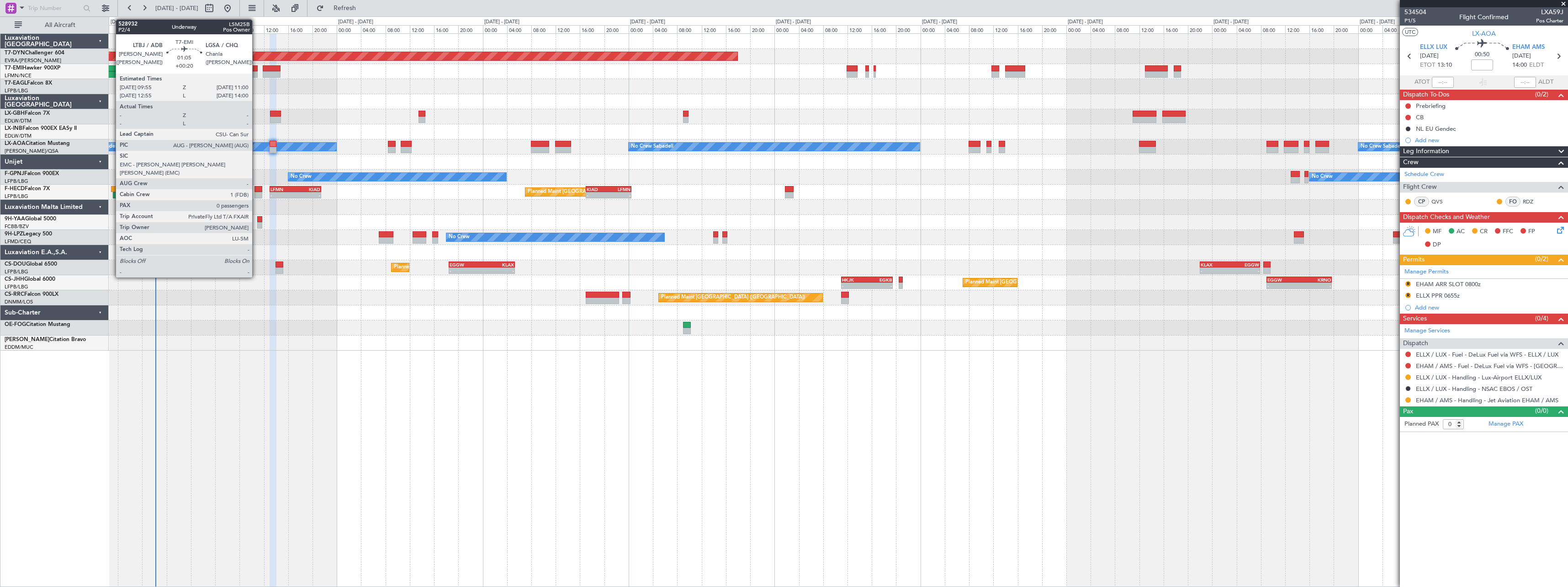
click at [256, 65] on div at bounding box center [254, 69] width 7 height 6
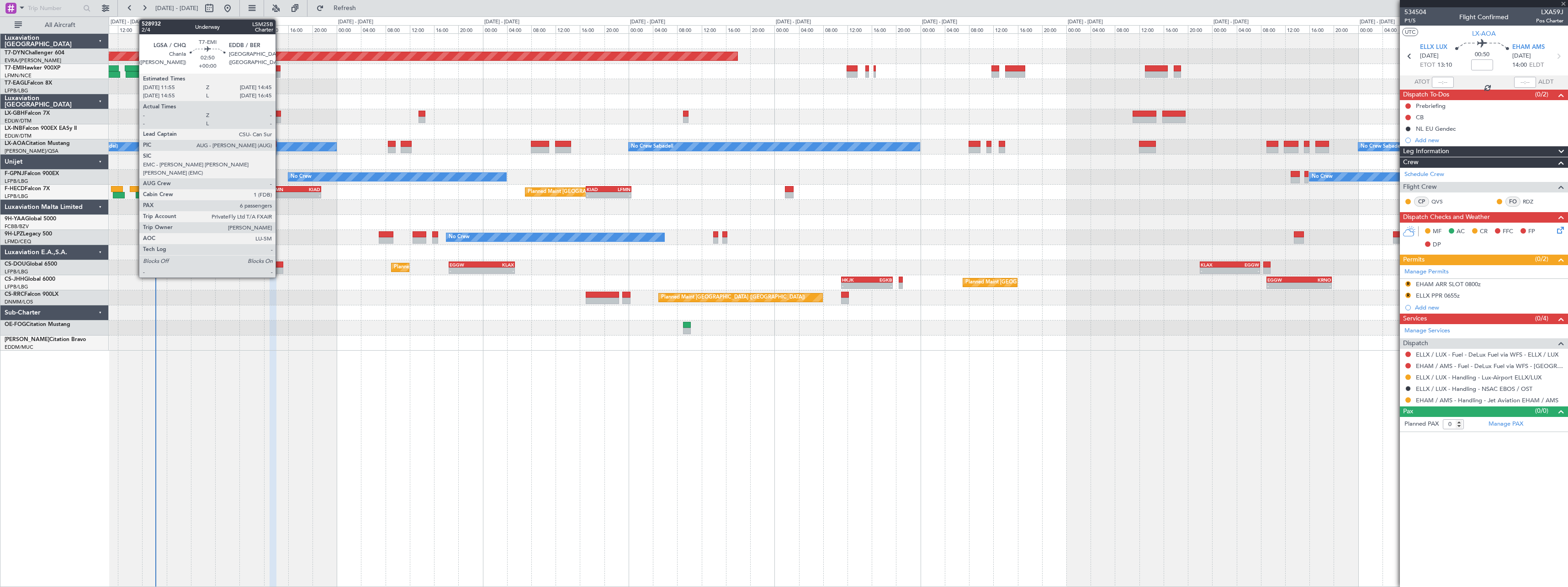
type input "+00:20"
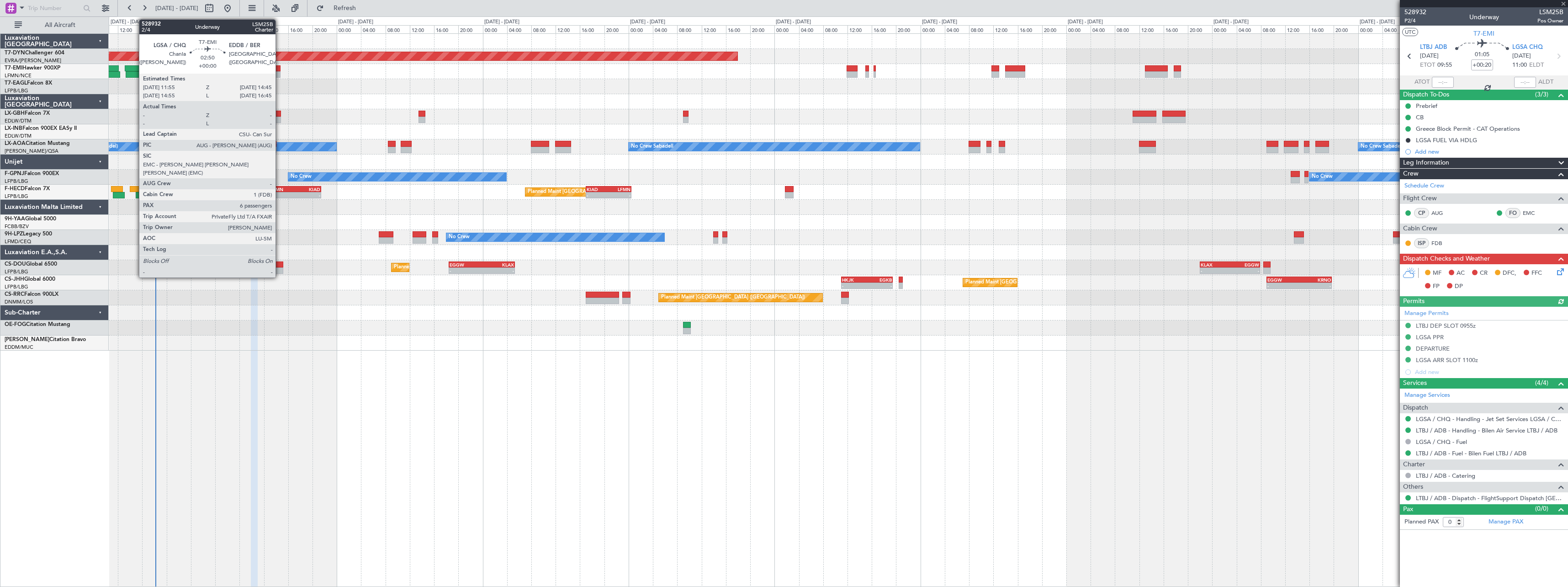
click at [280, 68] on div at bounding box center [271, 69] width 17 height 6
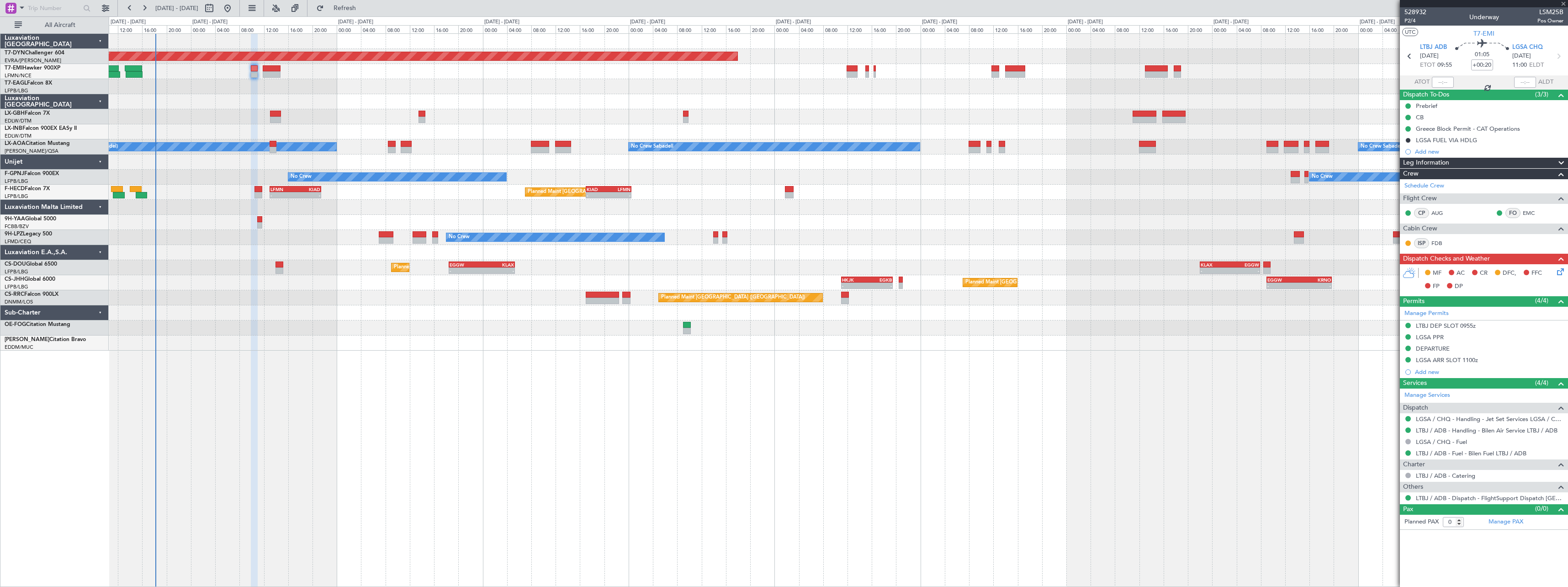
type input "6"
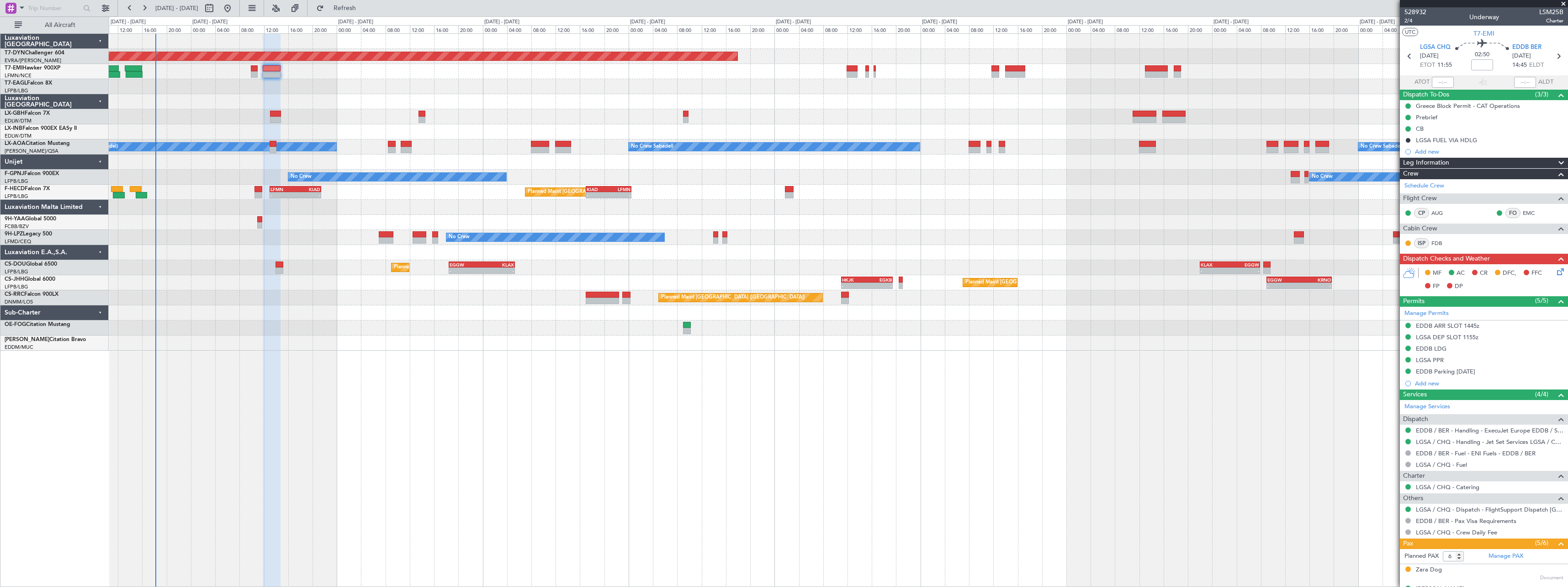
scroll to position [99, 0]
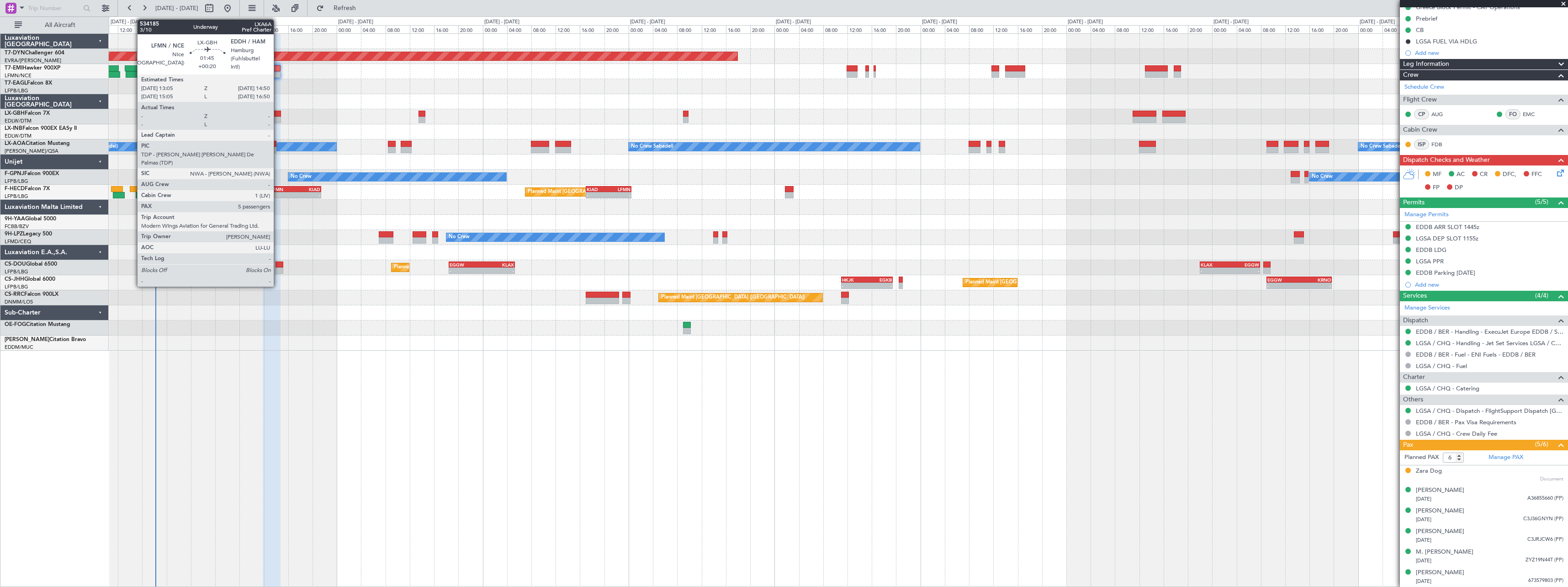
click at [278, 117] on div at bounding box center [275, 120] width 11 height 6
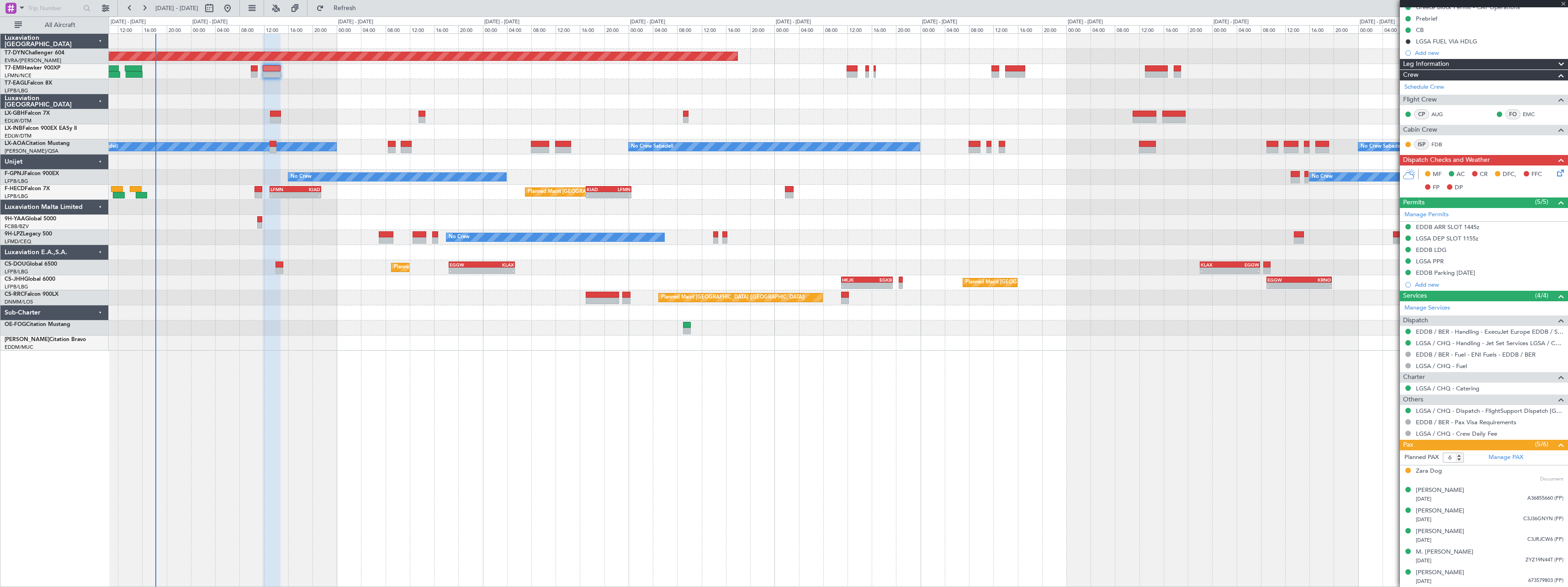
type input "+00:20"
type input "5"
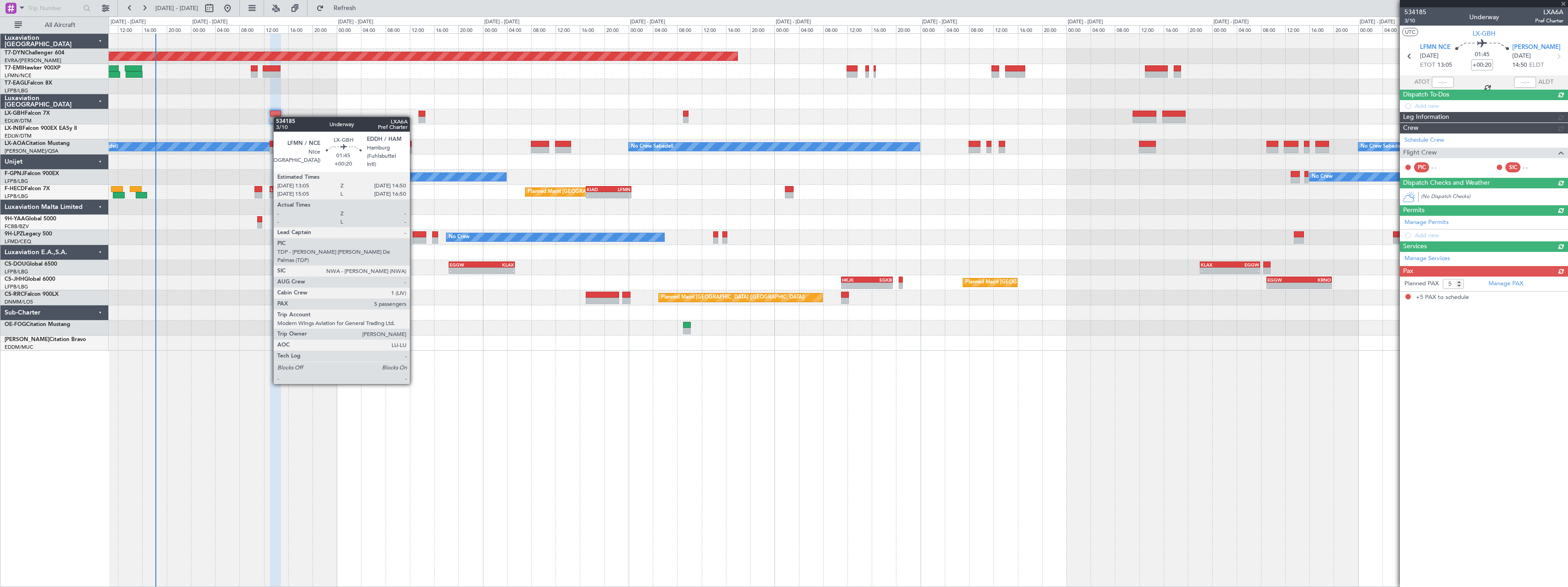
scroll to position [0, 0]
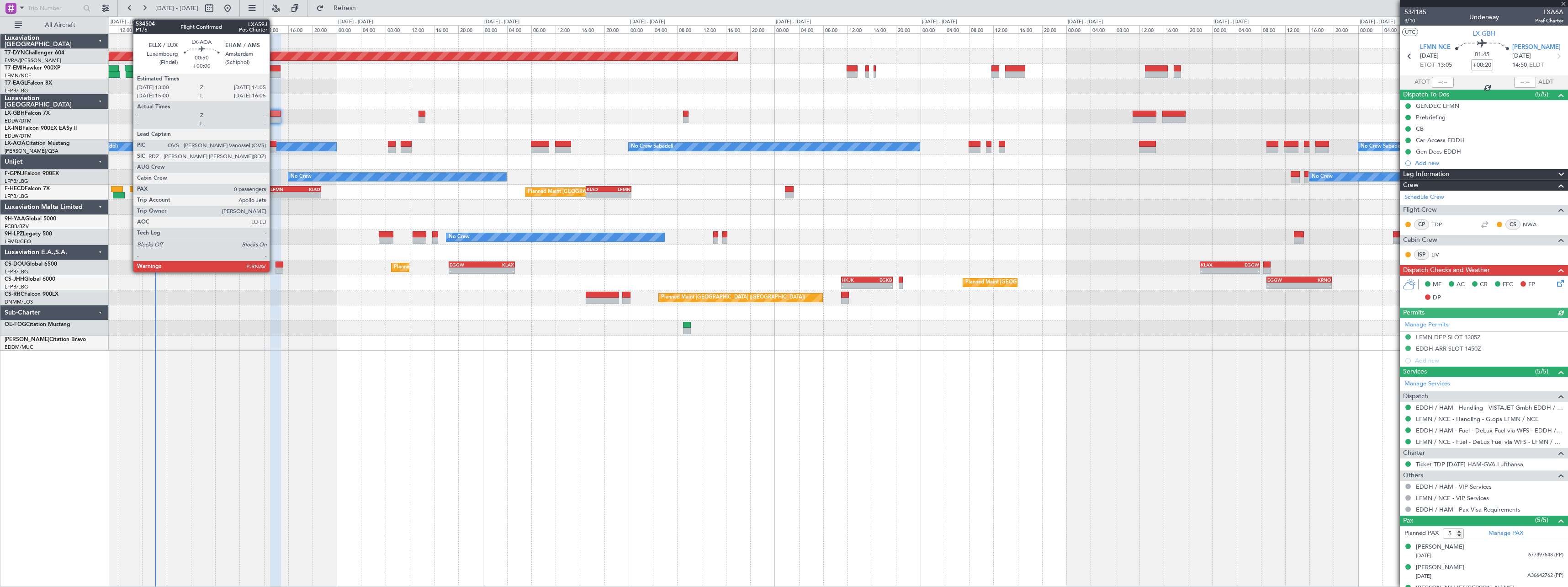
click at [274, 148] on div at bounding box center [273, 150] width 7 height 6
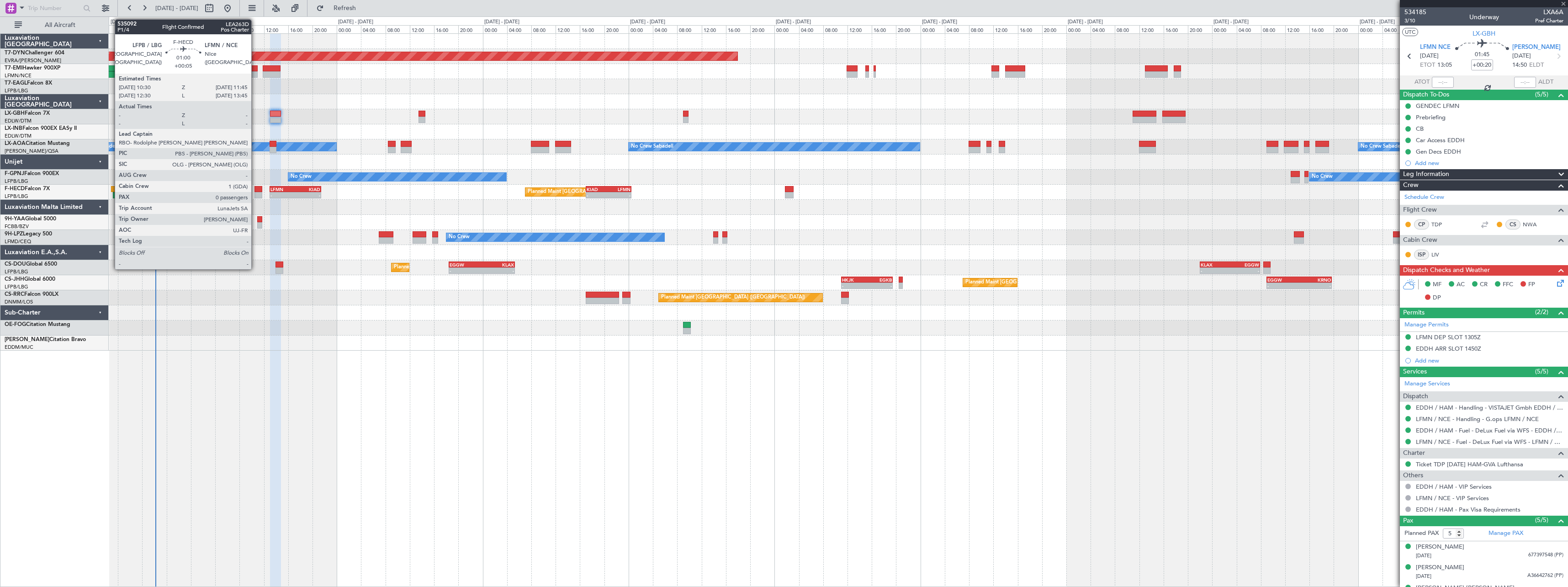
type input "0"
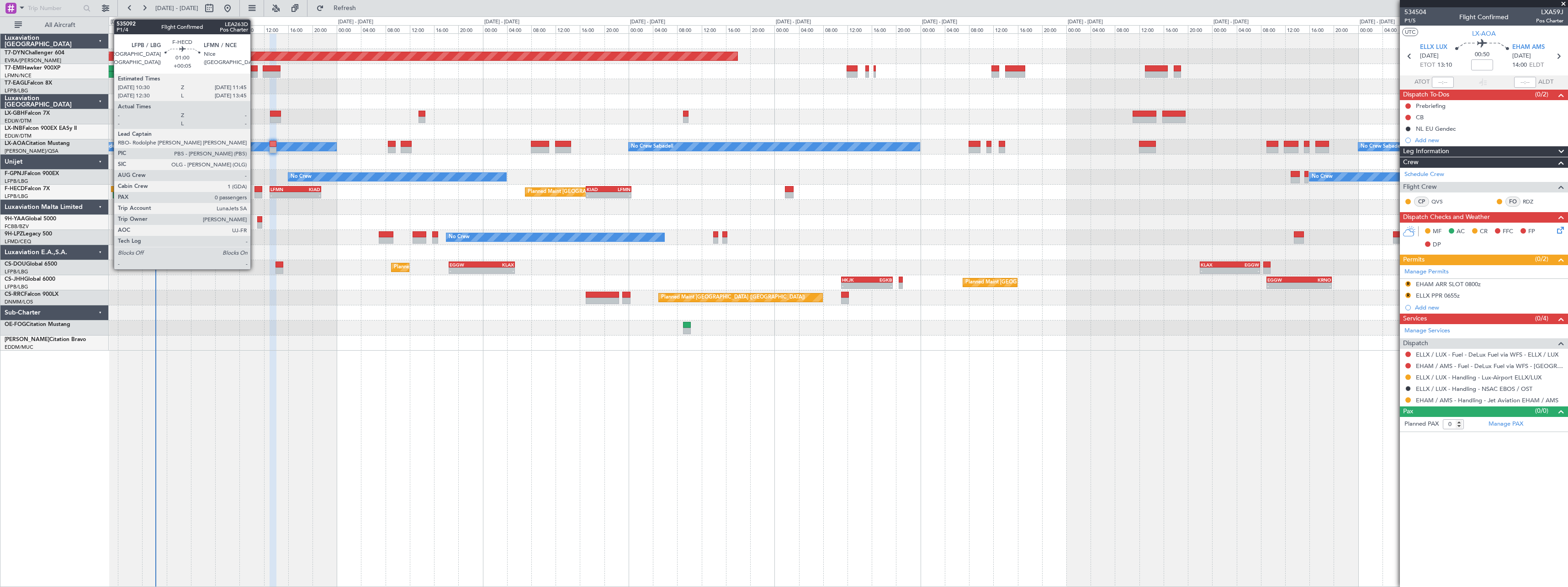
click at [254, 192] on div at bounding box center [258, 195] width 8 height 6
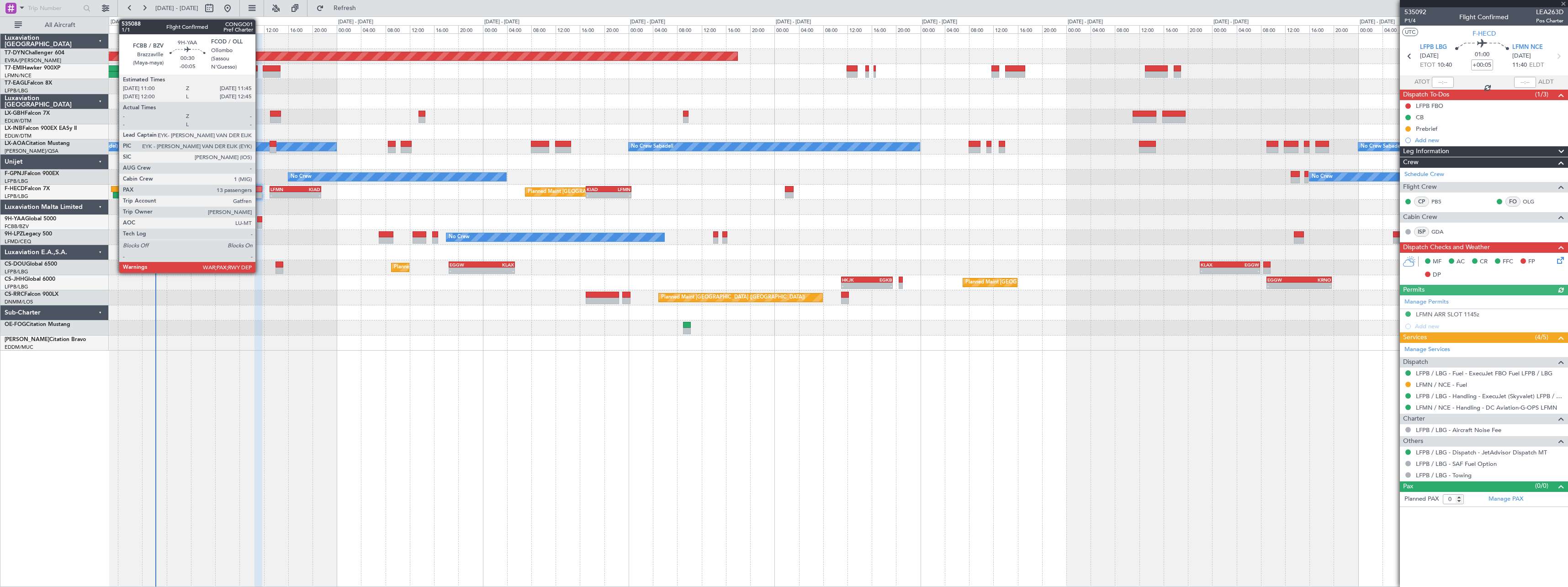
click at [259, 221] on div at bounding box center [259, 219] width 4 height 6
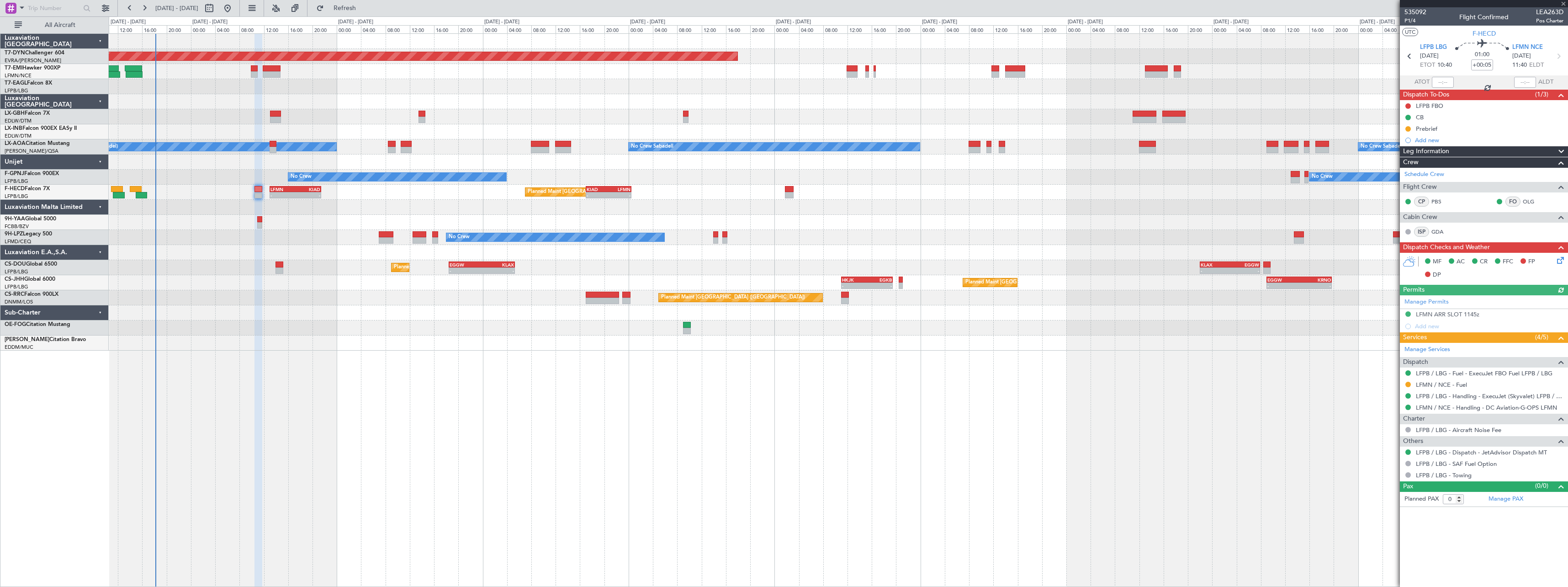
type input "-00:05"
type input "13"
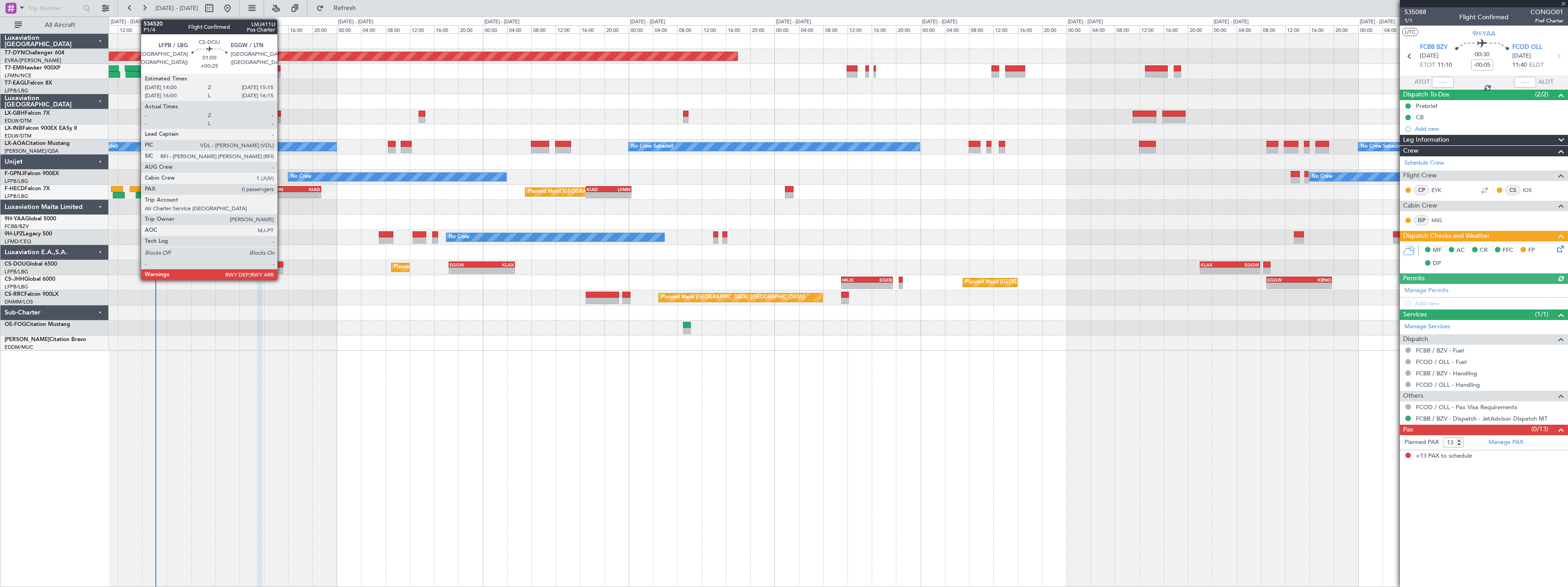
click at [282, 263] on div at bounding box center [279, 264] width 8 height 6
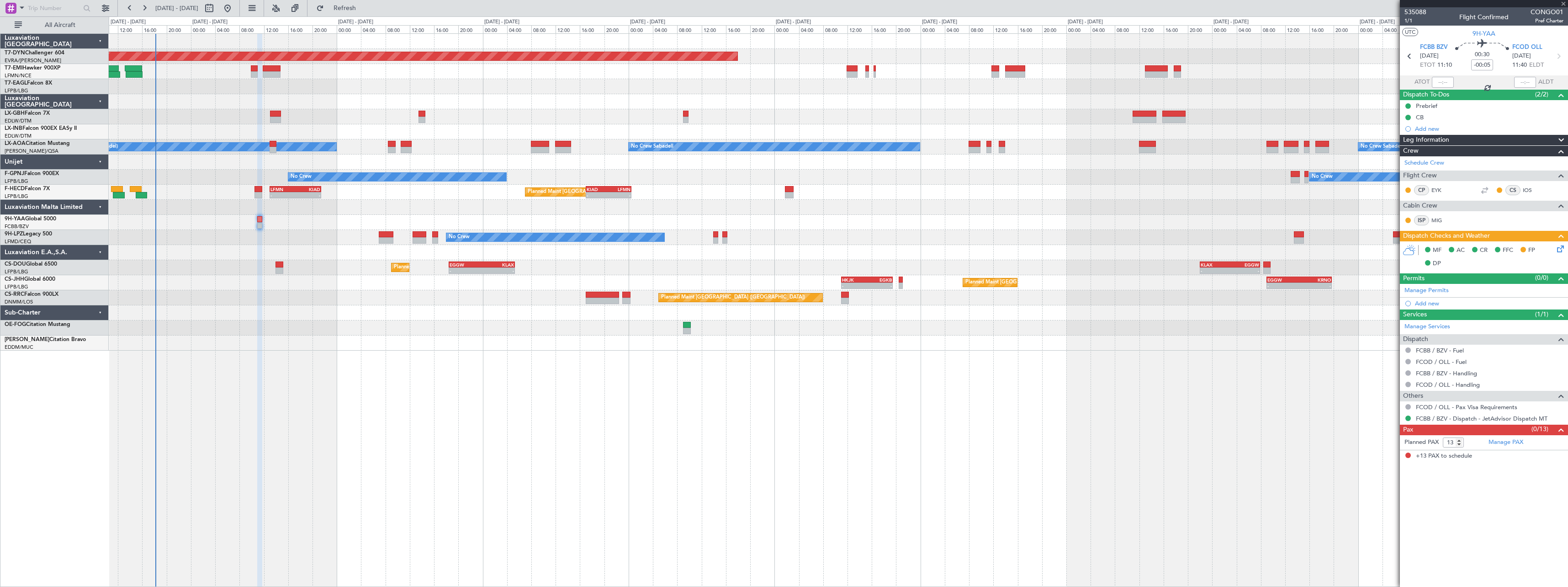
type input "+00:25"
type input "0"
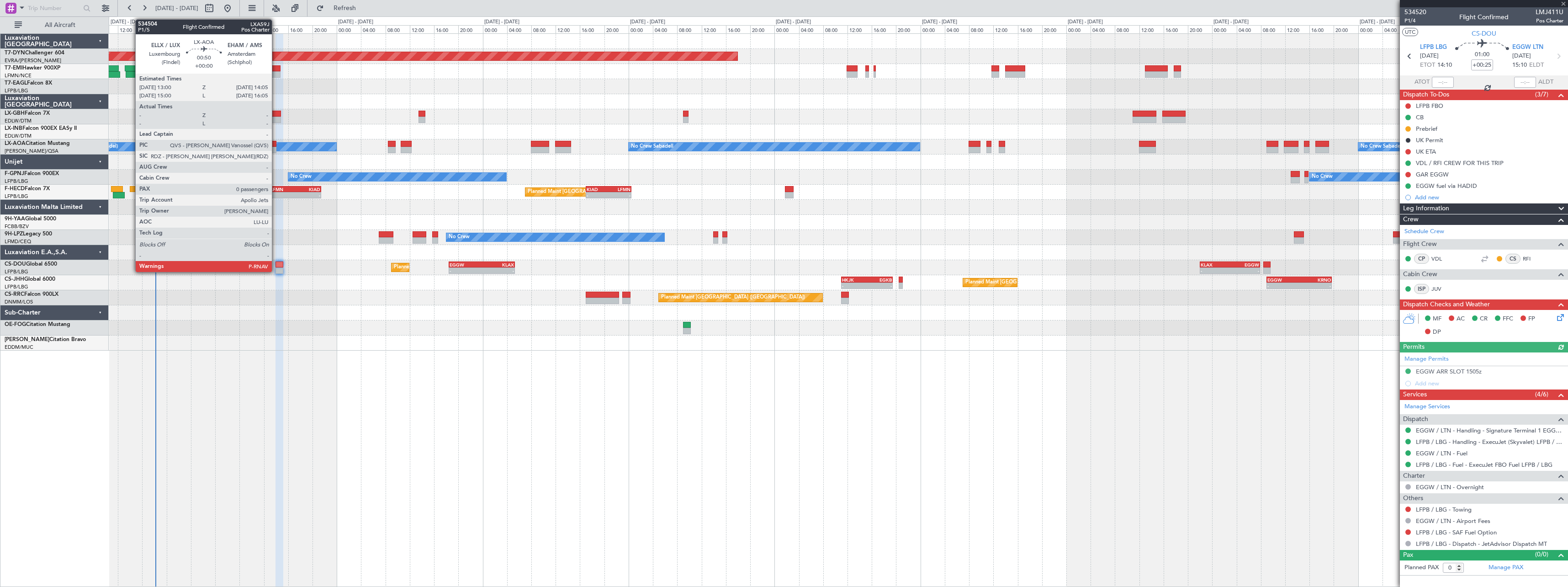
click at [276, 143] on div at bounding box center [273, 144] width 7 height 6
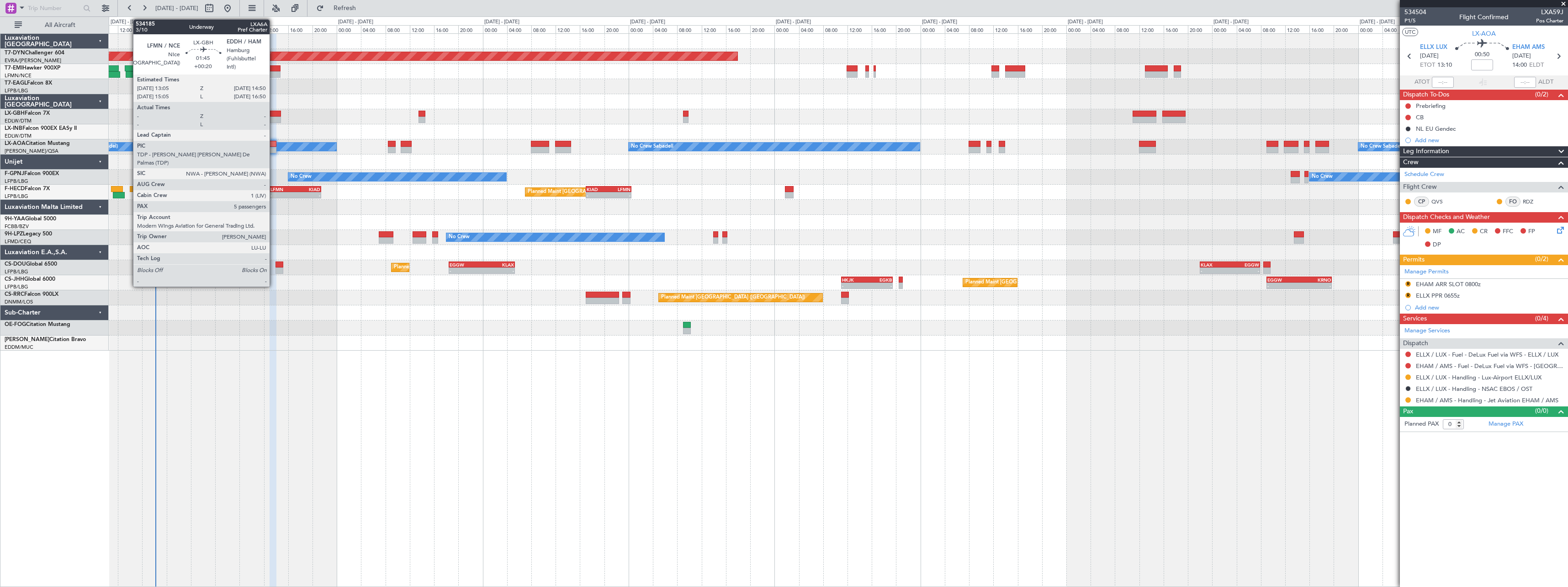
click at [274, 115] on div at bounding box center [275, 114] width 11 height 6
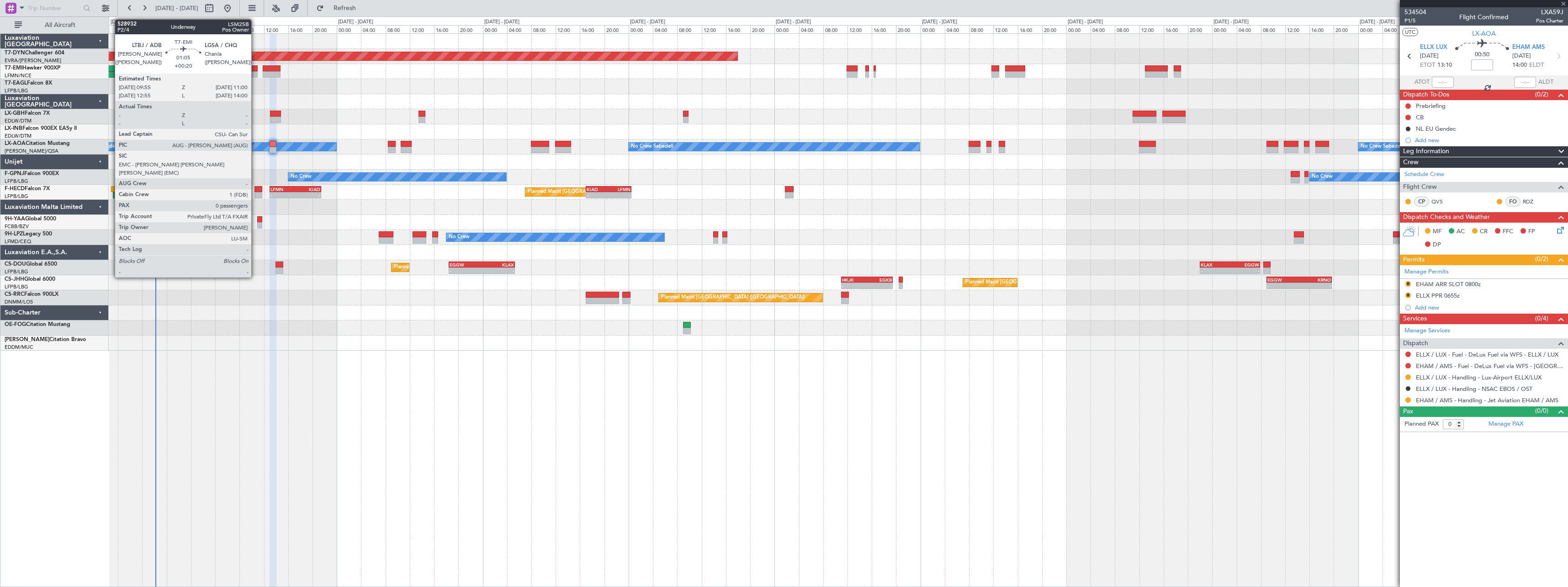
click at [256, 71] on div at bounding box center [254, 74] width 7 height 6
type input "+00:20"
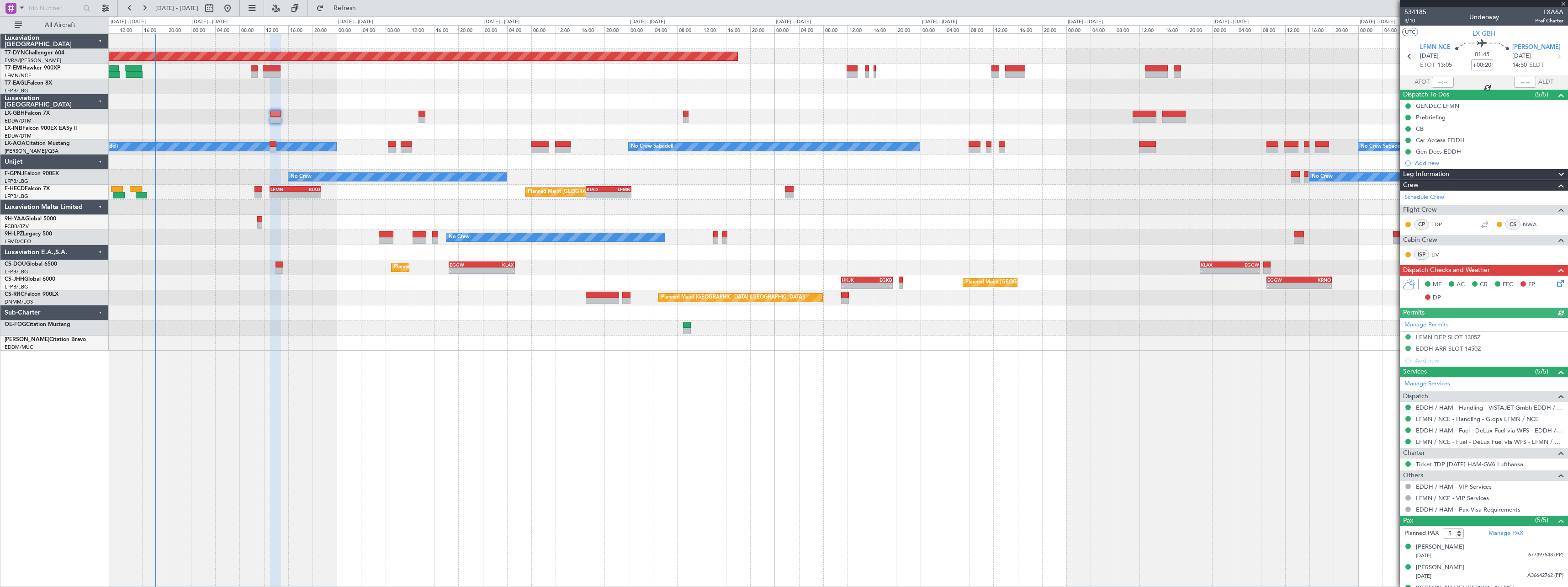
type input "0"
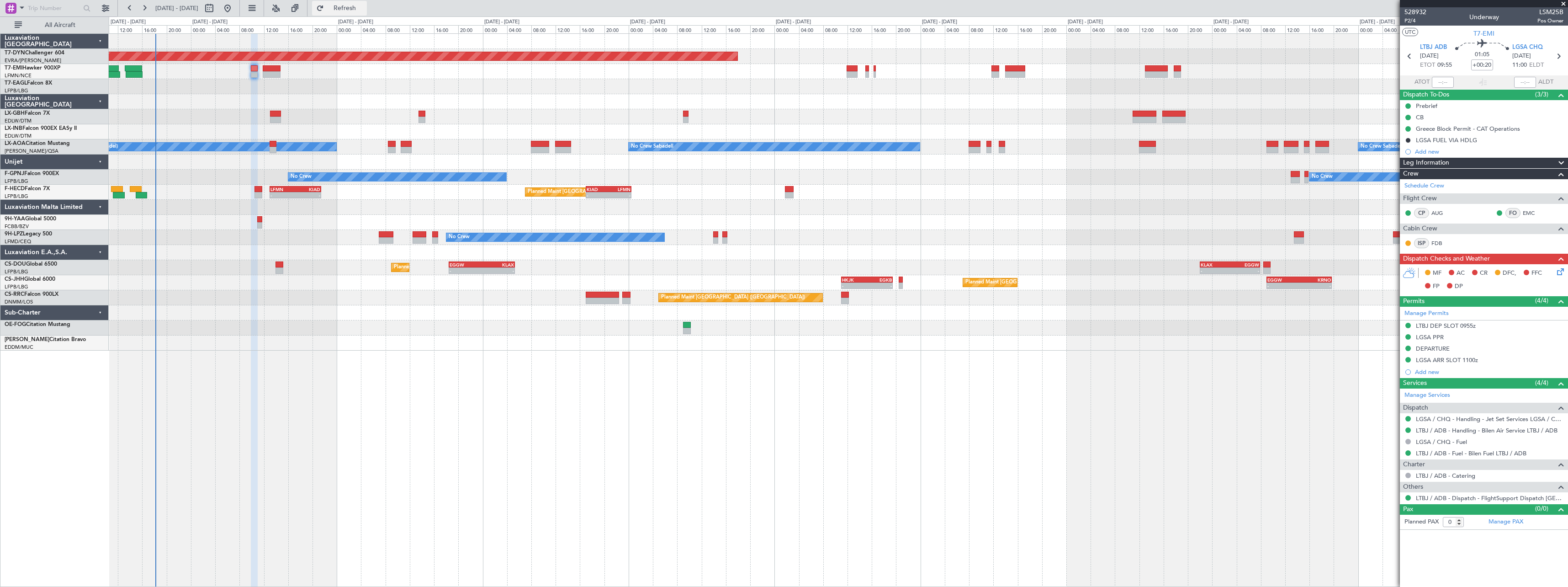
click at [364, 11] on span "Refresh" at bounding box center [345, 8] width 38 height 6
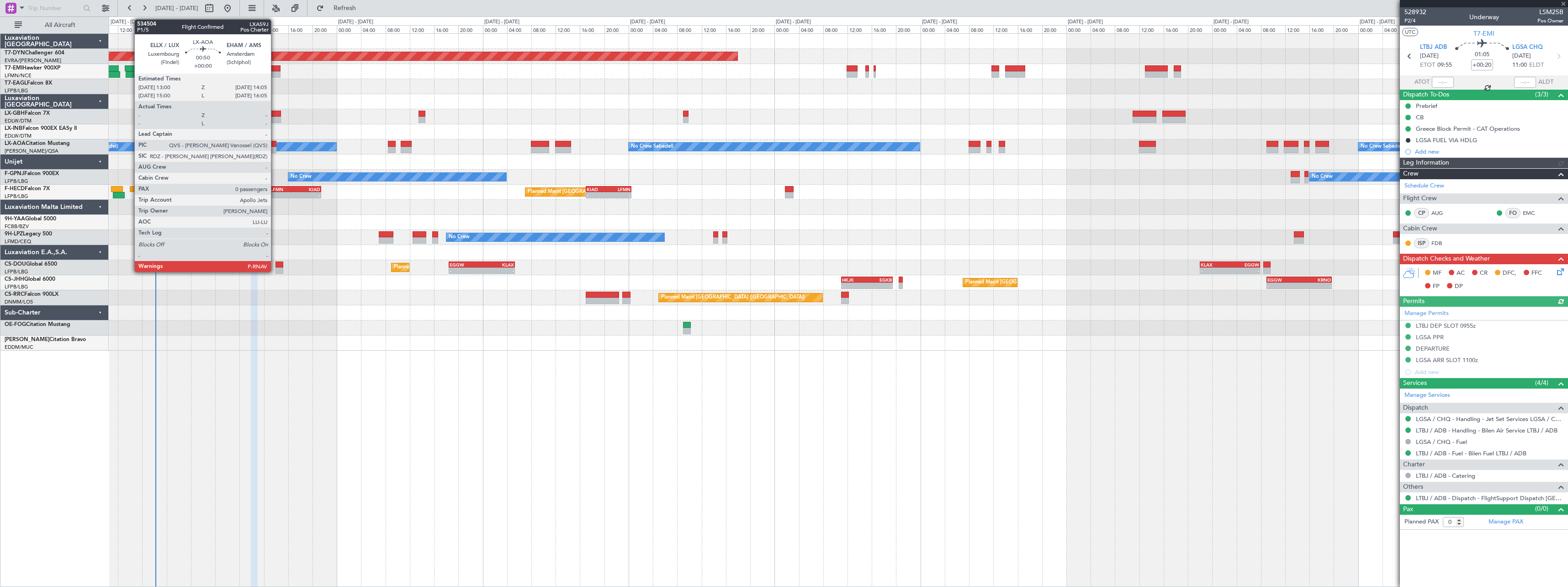
click at [275, 144] on div at bounding box center [273, 144] width 7 height 6
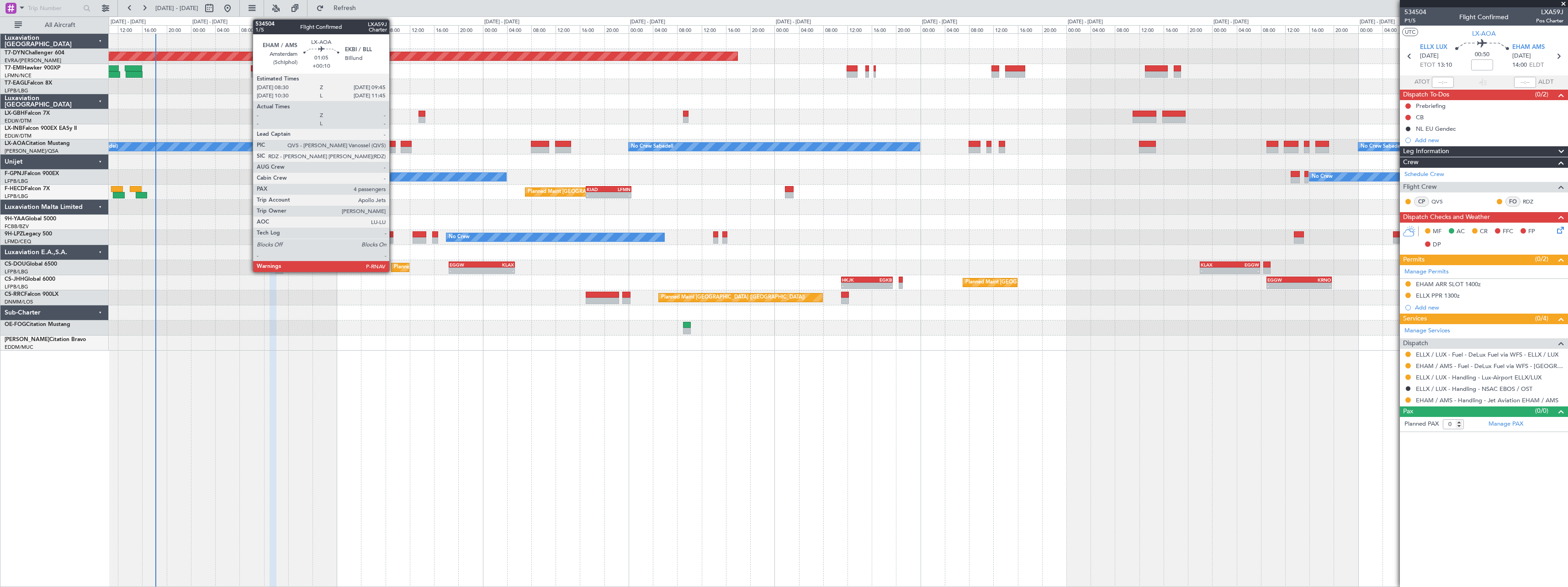
click at [393, 143] on div at bounding box center [392, 144] width 8 height 6
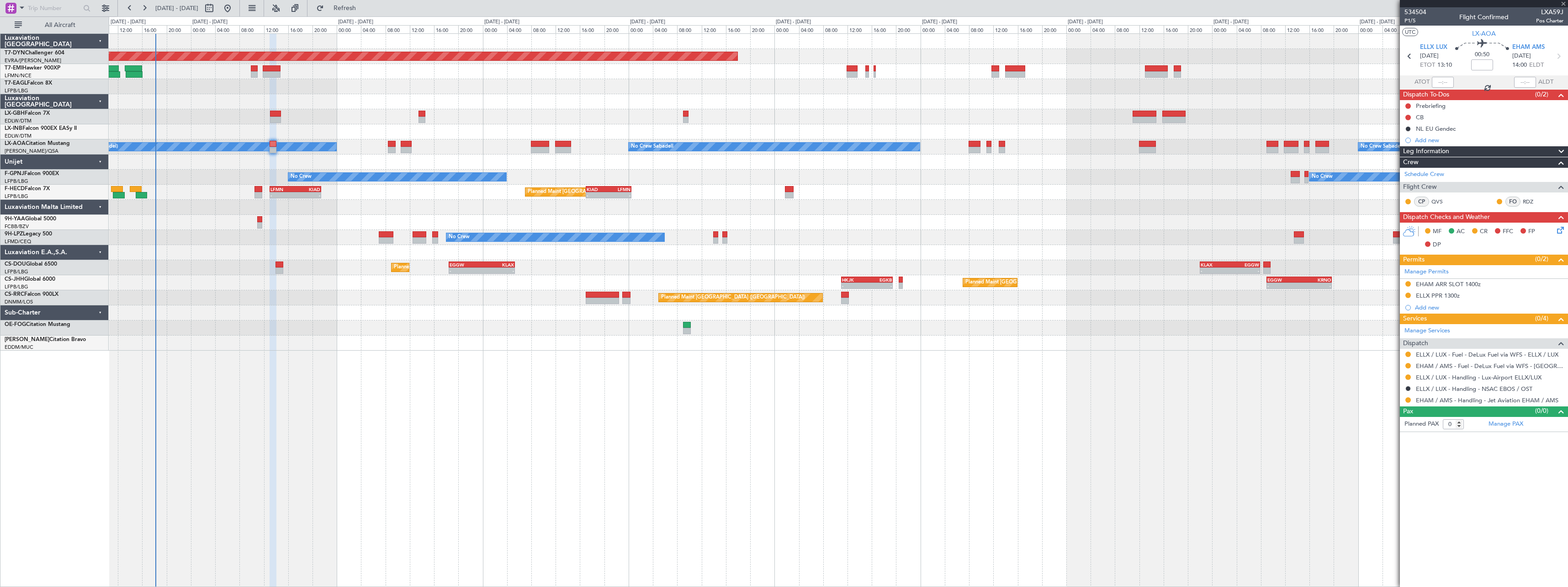
click at [390, 143] on div at bounding box center [392, 144] width 8 height 6
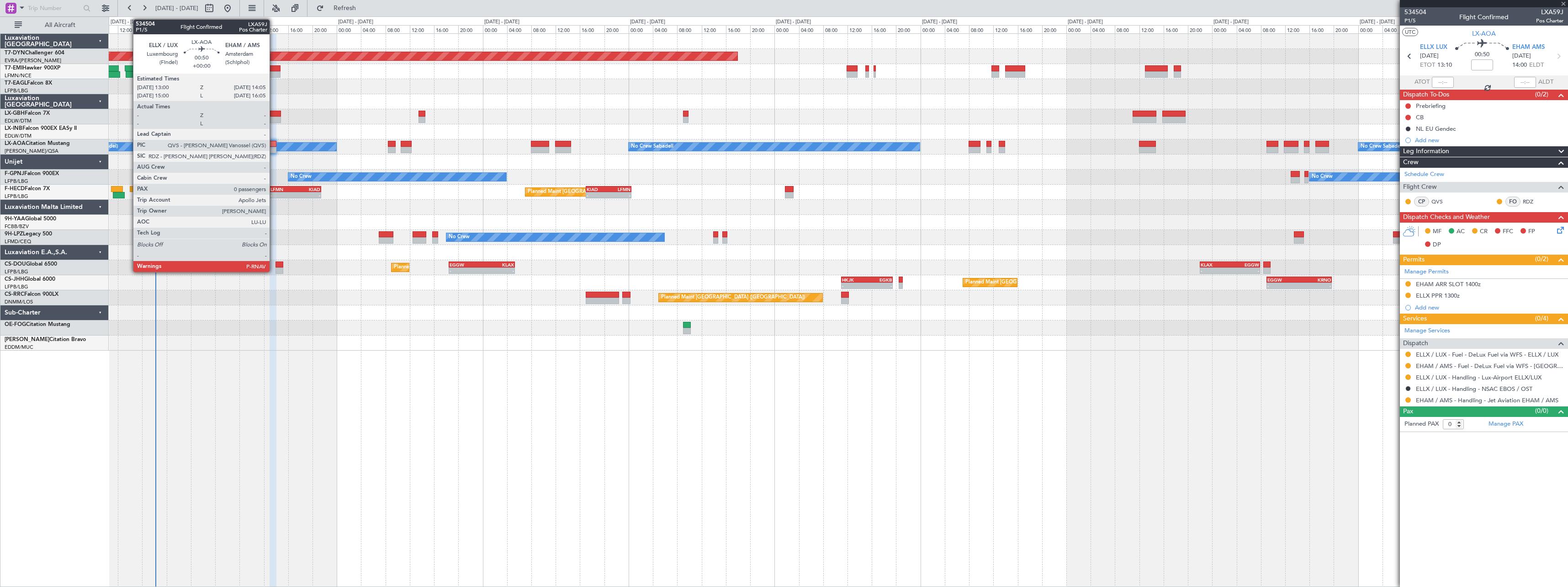
type input "+00:10"
type input "4"
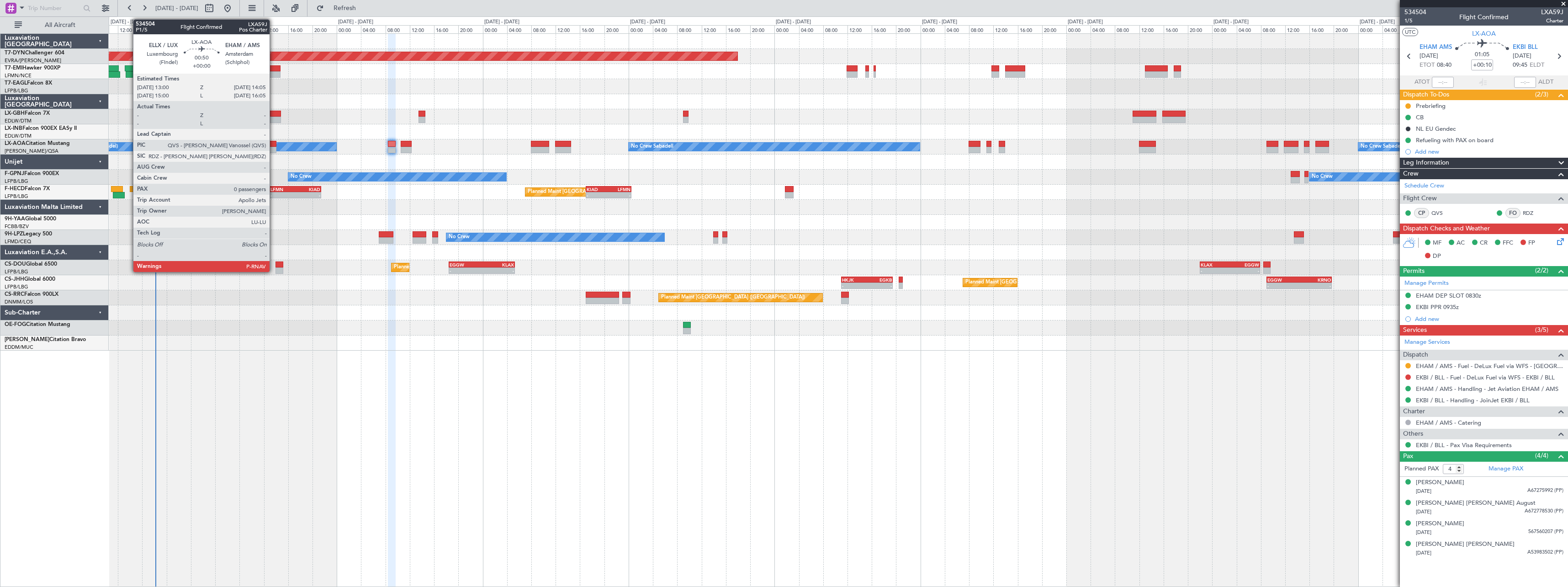
click at [274, 141] on div at bounding box center [273, 144] width 7 height 6
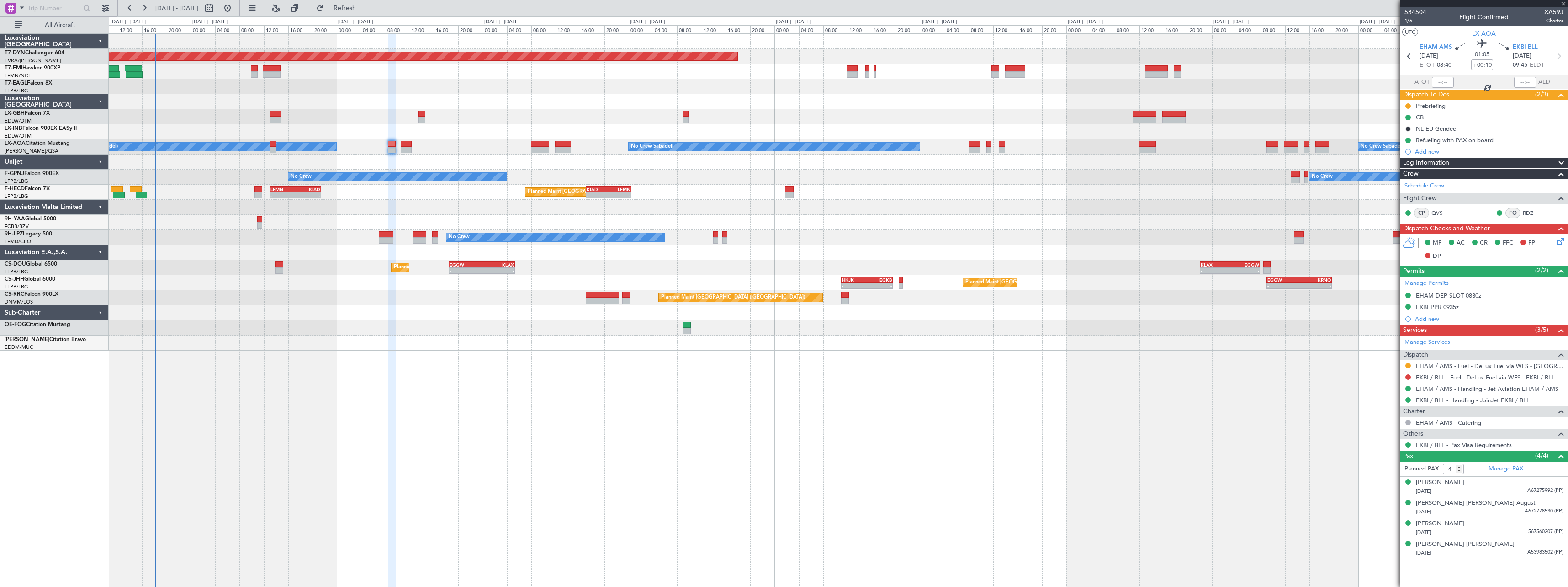
type input "0"
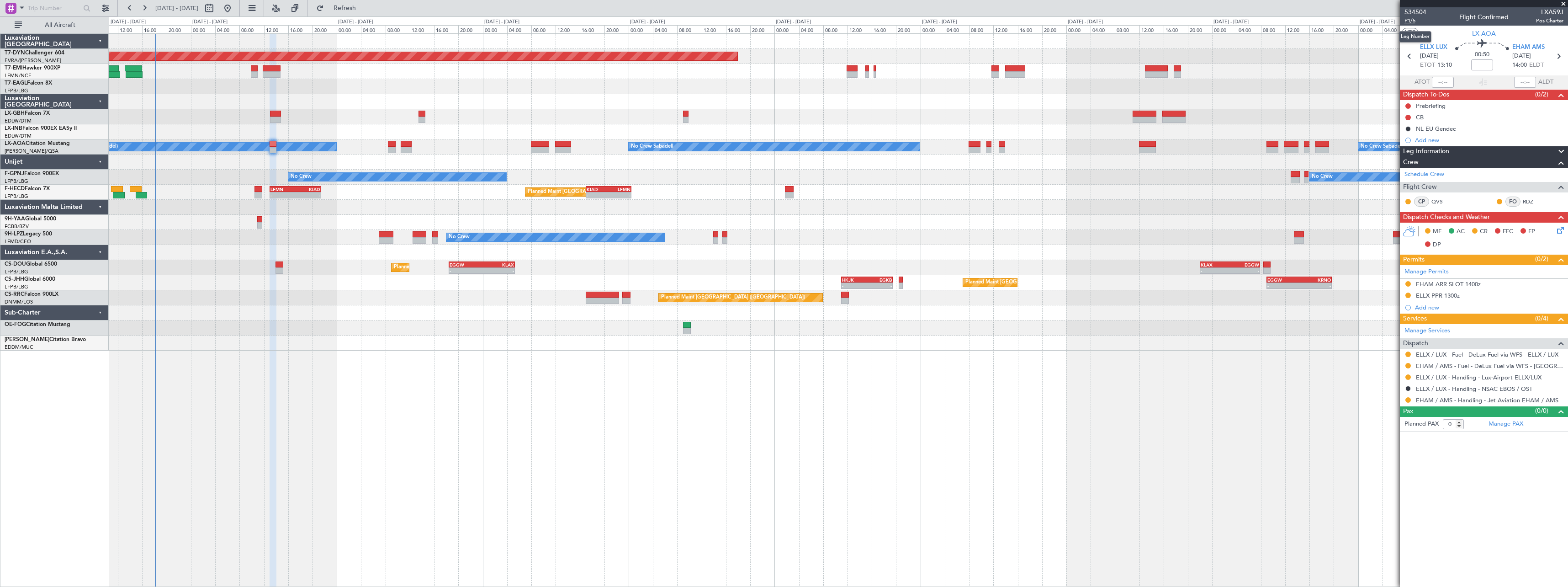
click at [1411, 20] on span "P1/5" at bounding box center [1415, 20] width 22 height 8
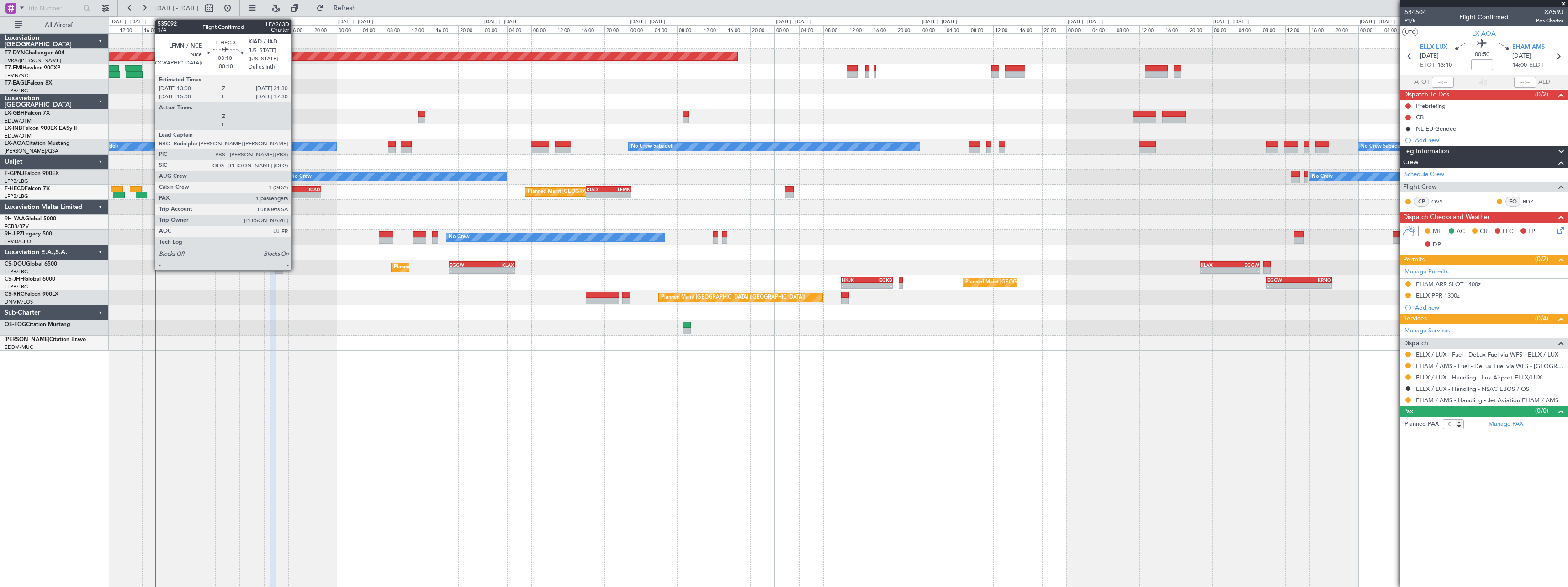
click at [296, 193] on div "-" at bounding box center [308, 195] width 25 height 6
type input "-00:10"
type input "1"
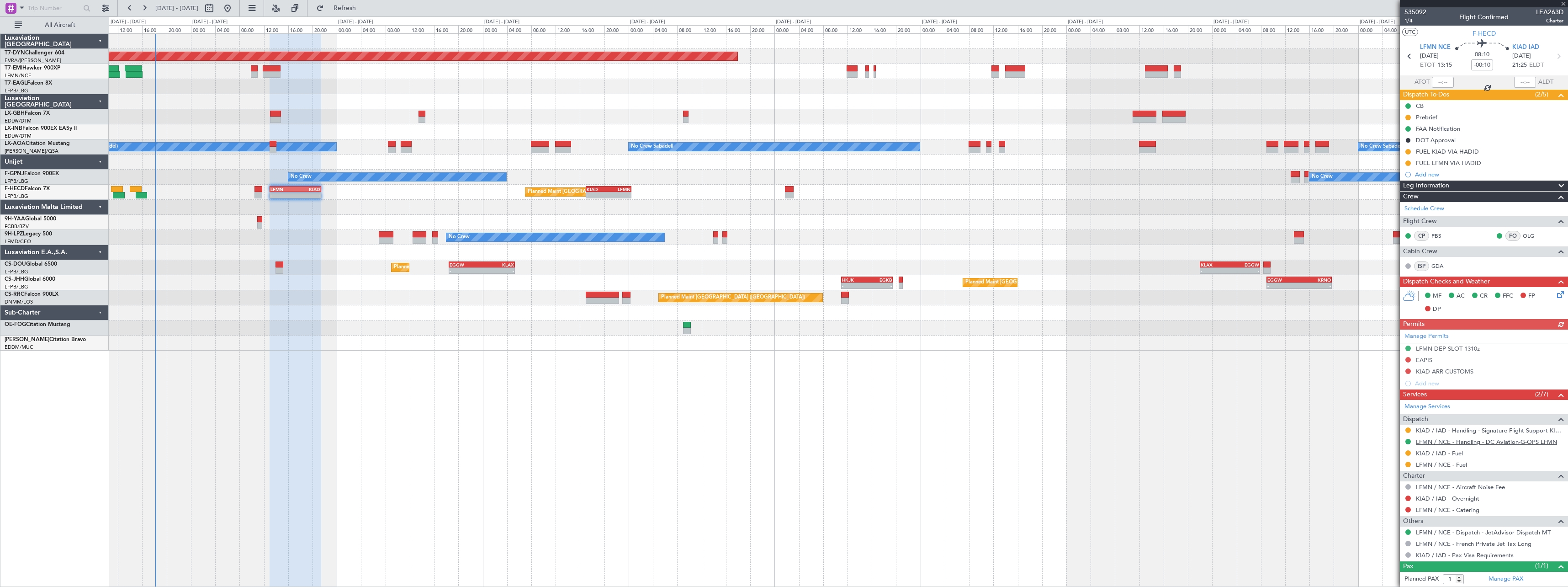
scroll to position [20, 0]
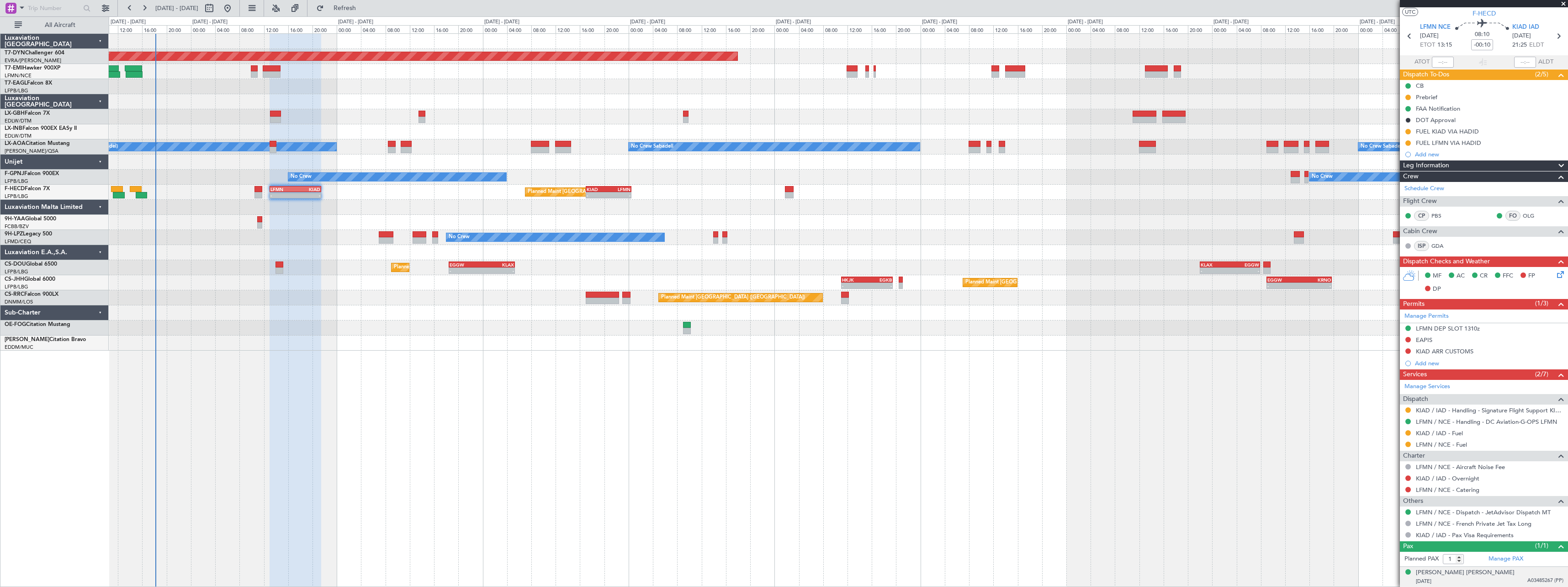
click at [1503, 572] on div "WAHID MASUDUL RONY 05/04/1969 A03485267 (PP)" at bounding box center [1490, 577] width 148 height 18
click at [1478, 575] on div "[PERSON_NAME] [PERSON_NAME]" at bounding box center [1465, 573] width 99 height 9
click at [358, 11] on span "Refresh" at bounding box center [345, 8] width 38 height 6
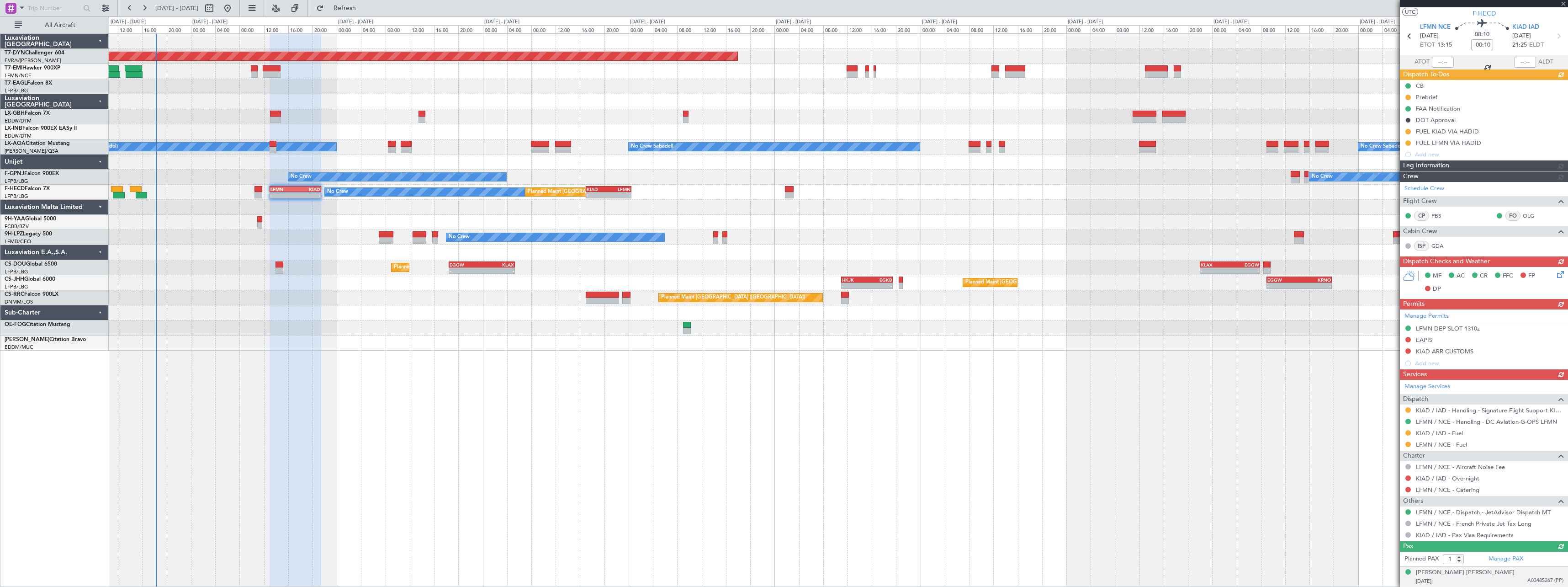
scroll to position [43, 0]
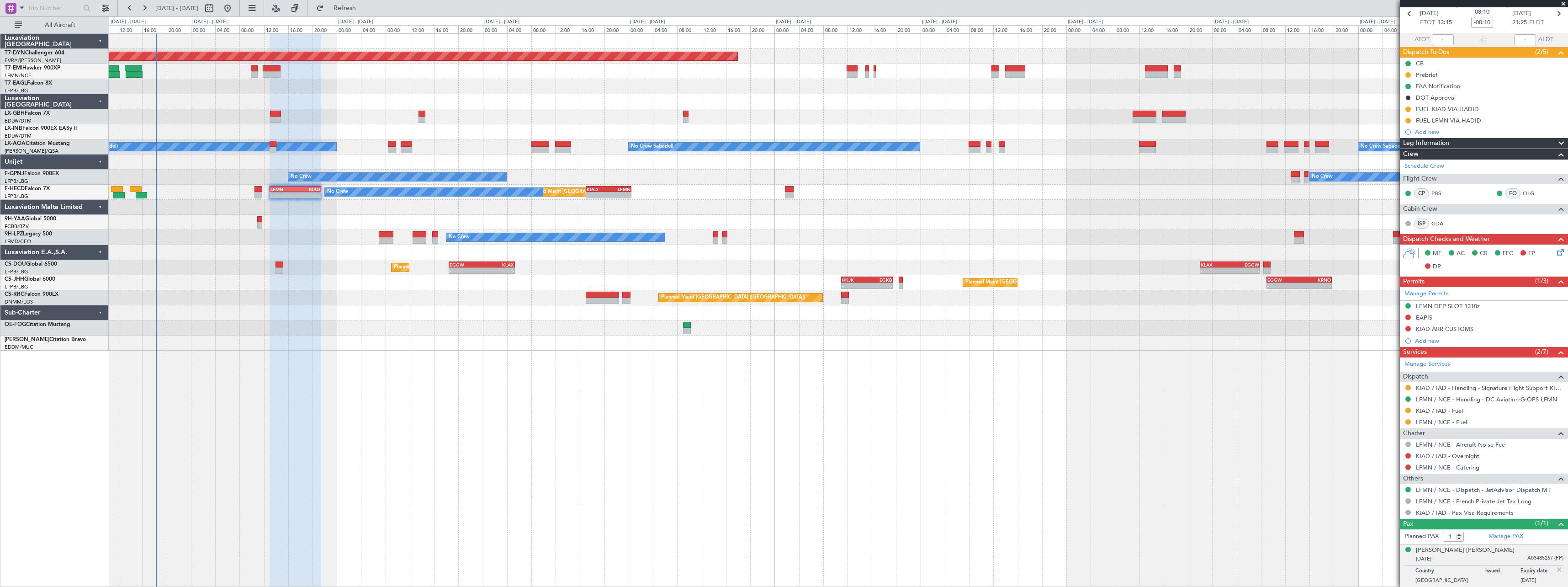
click at [611, 185] on div "Planned Maint Paris (Le Bourget) No Crew - - LFMN 13:00 Z KIAD 21:30 Z - - KIAD…" at bounding box center [838, 192] width 1459 height 15
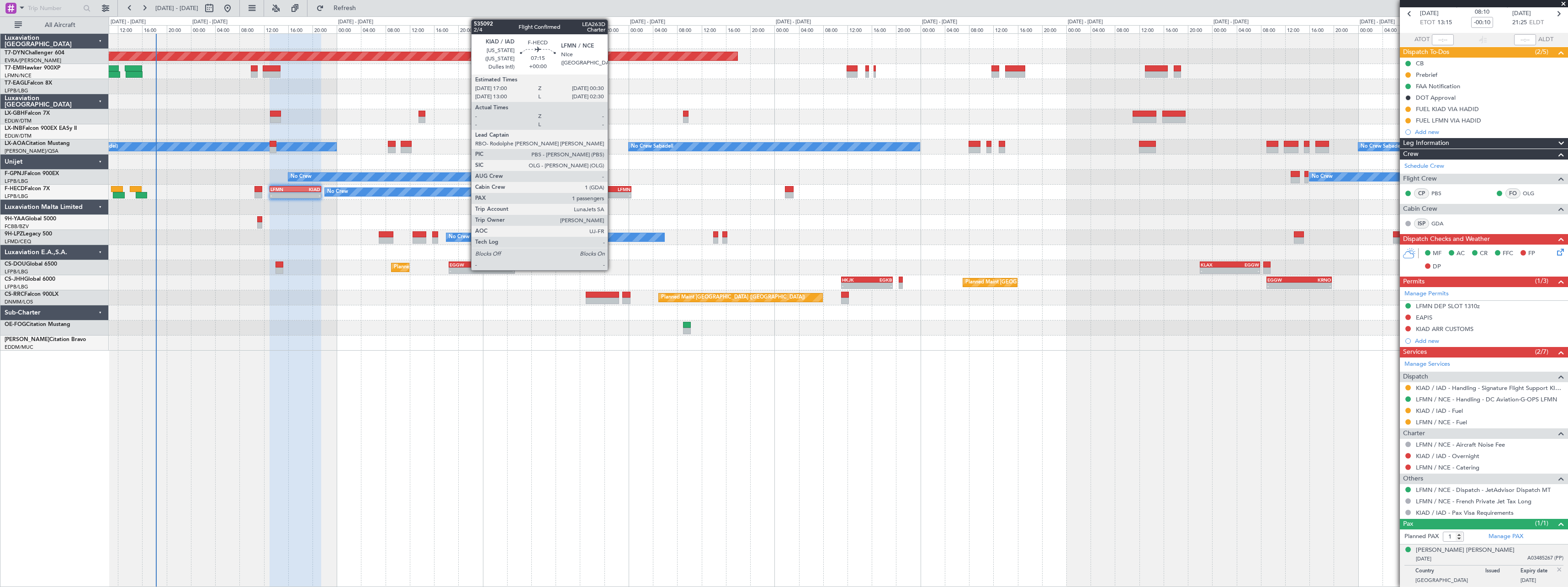
click at [612, 189] on div "LFMN" at bounding box center [619, 189] width 22 height 6
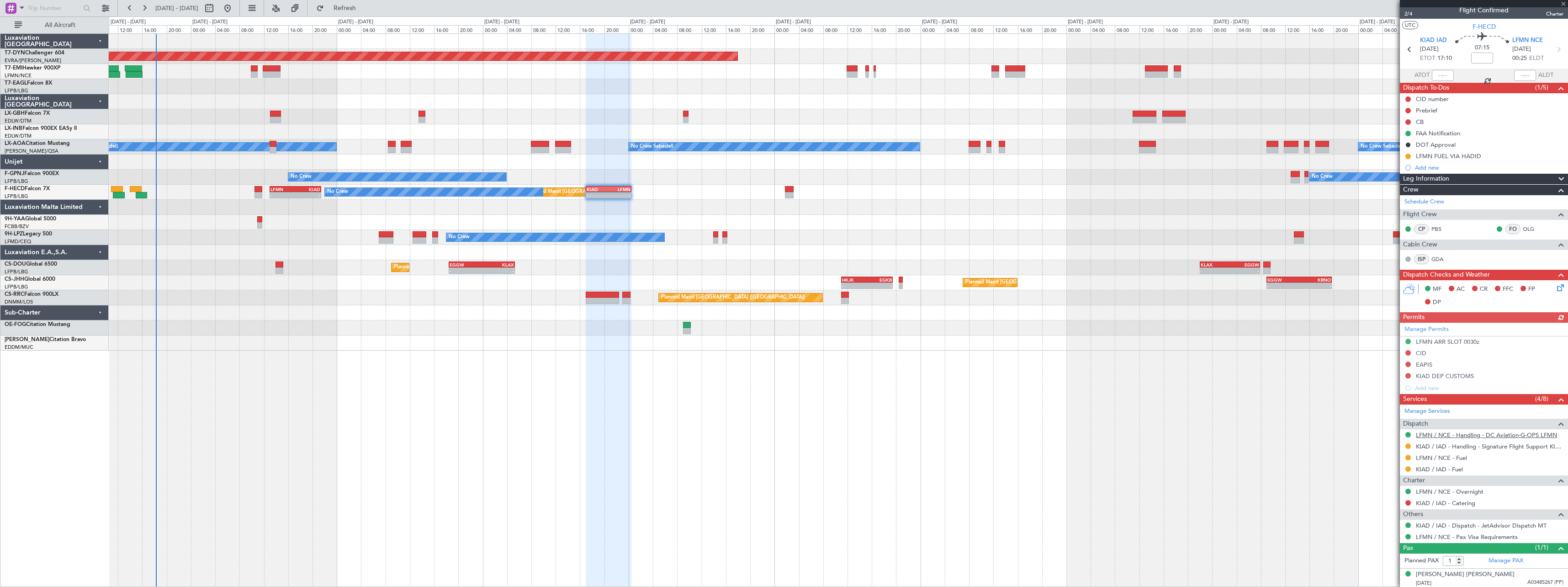
scroll to position [9, 0]
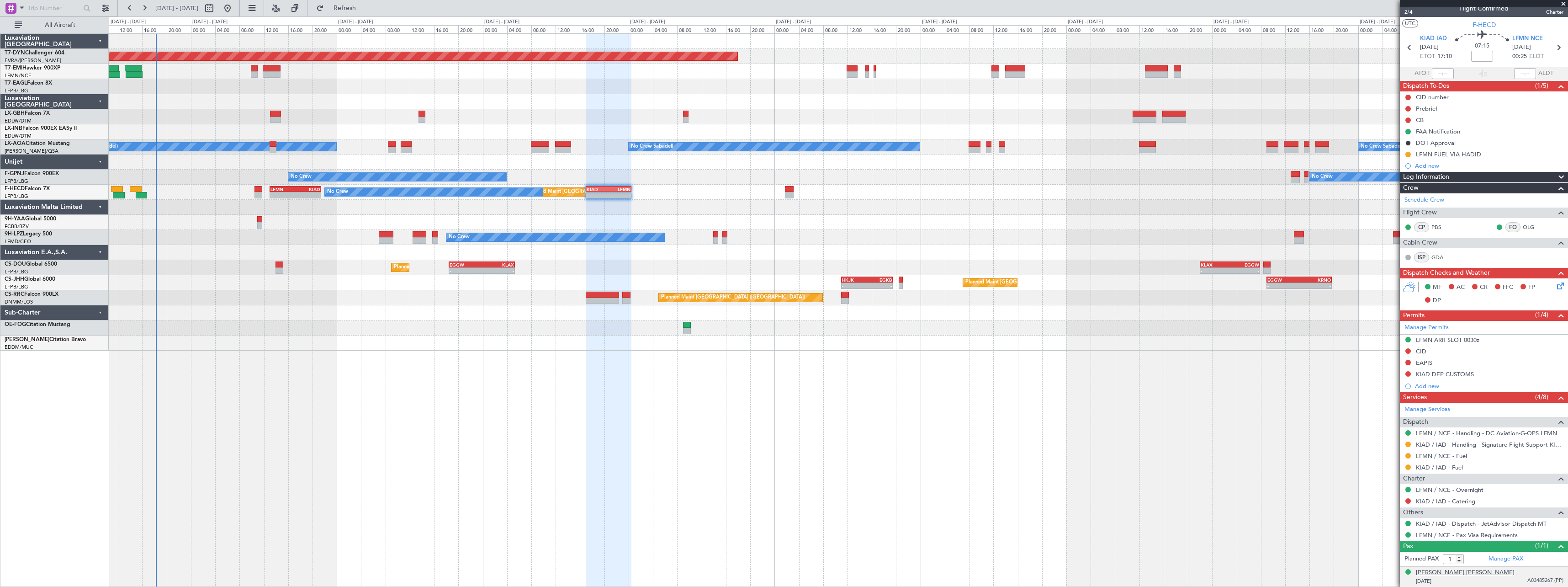
click at [1467, 571] on div "[PERSON_NAME] [PERSON_NAME]" at bounding box center [1465, 573] width 99 height 9
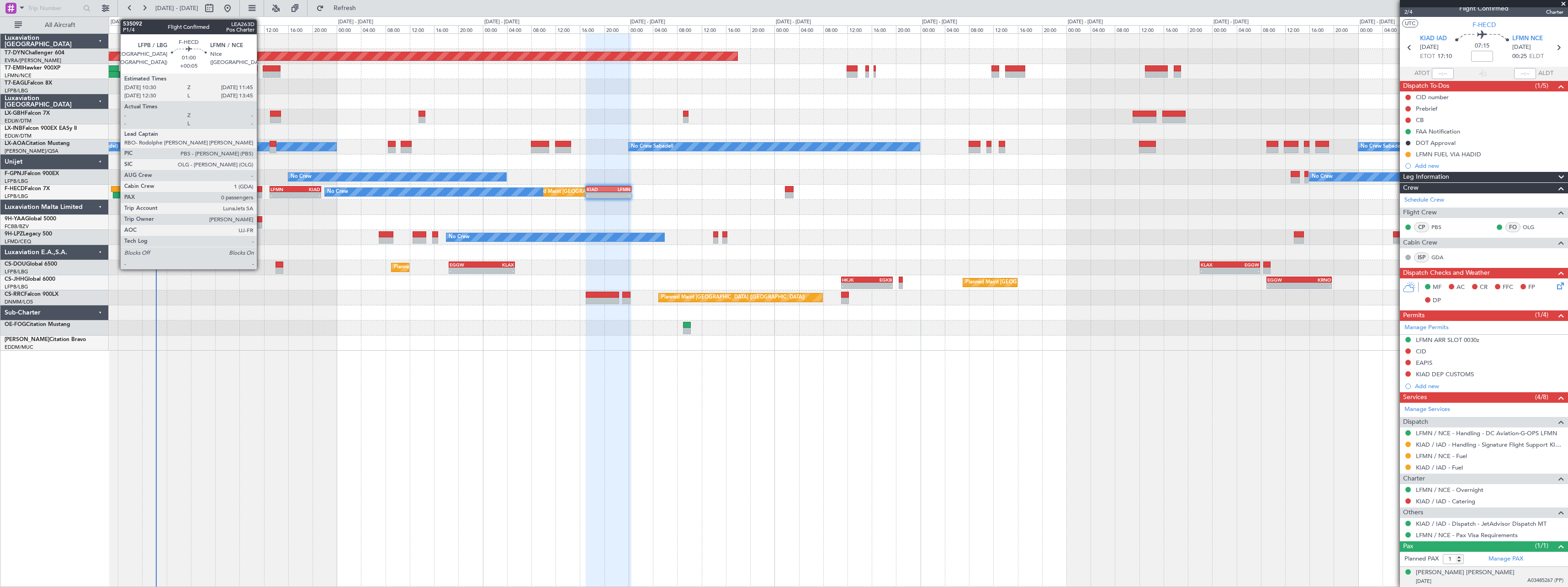
click at [261, 188] on div at bounding box center [258, 189] width 8 height 6
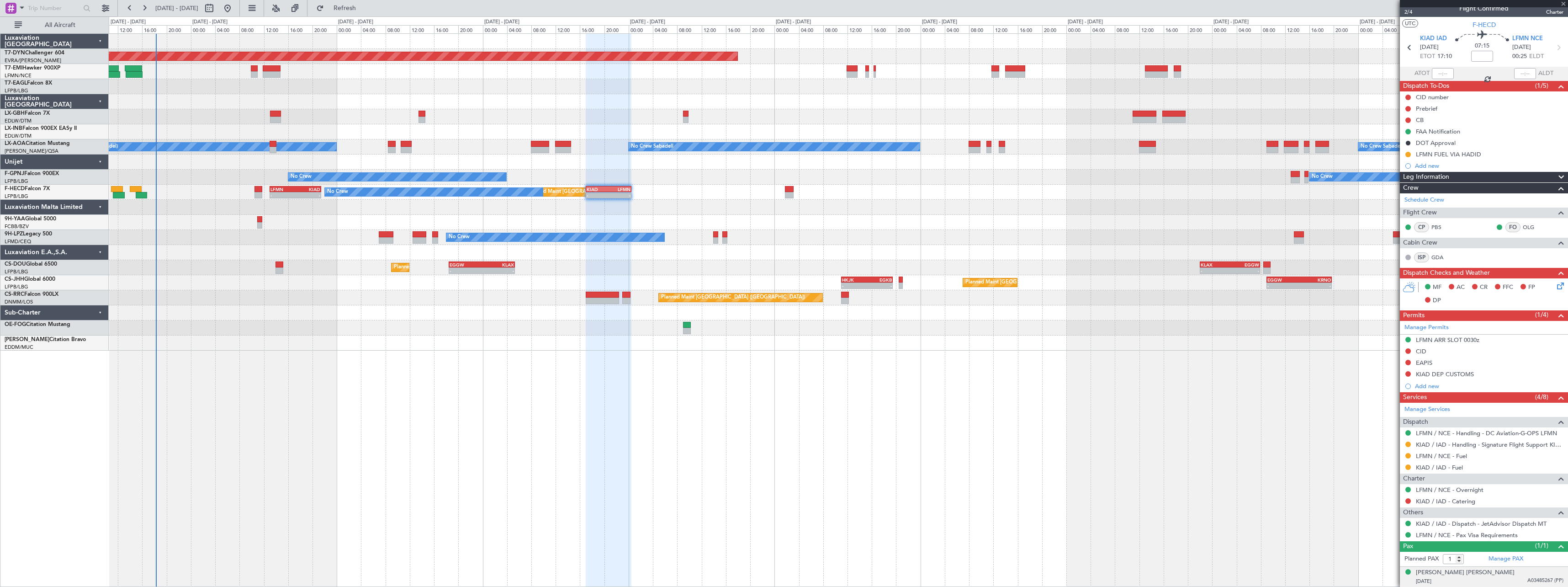
type input "+00:05"
type input "0"
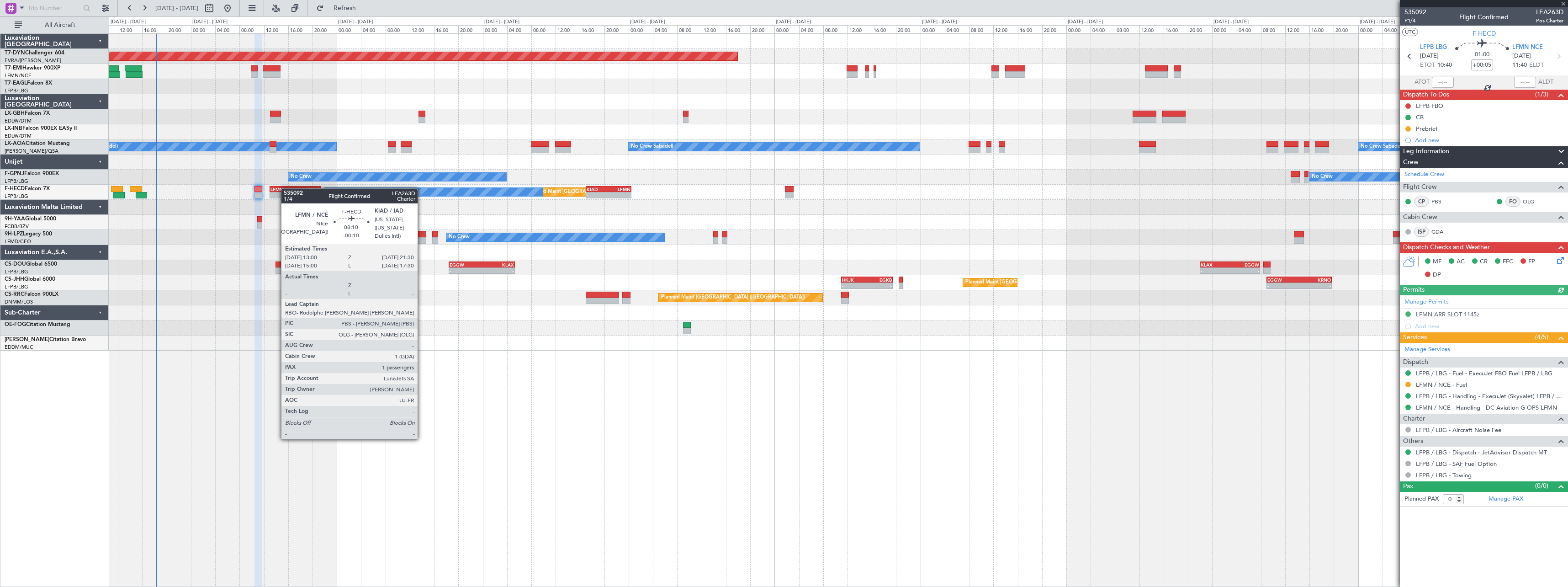
click at [285, 188] on div "LFMN" at bounding box center [283, 189] width 25 height 6
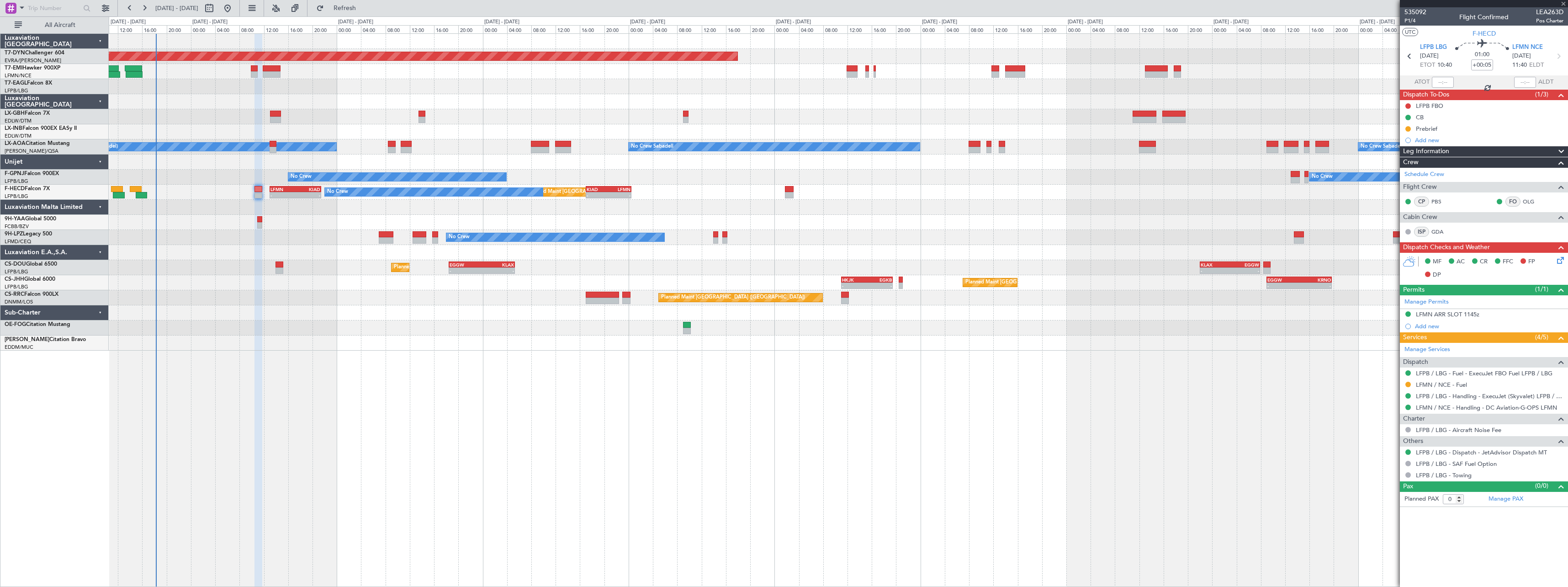
type input "-00:10"
type input "1"
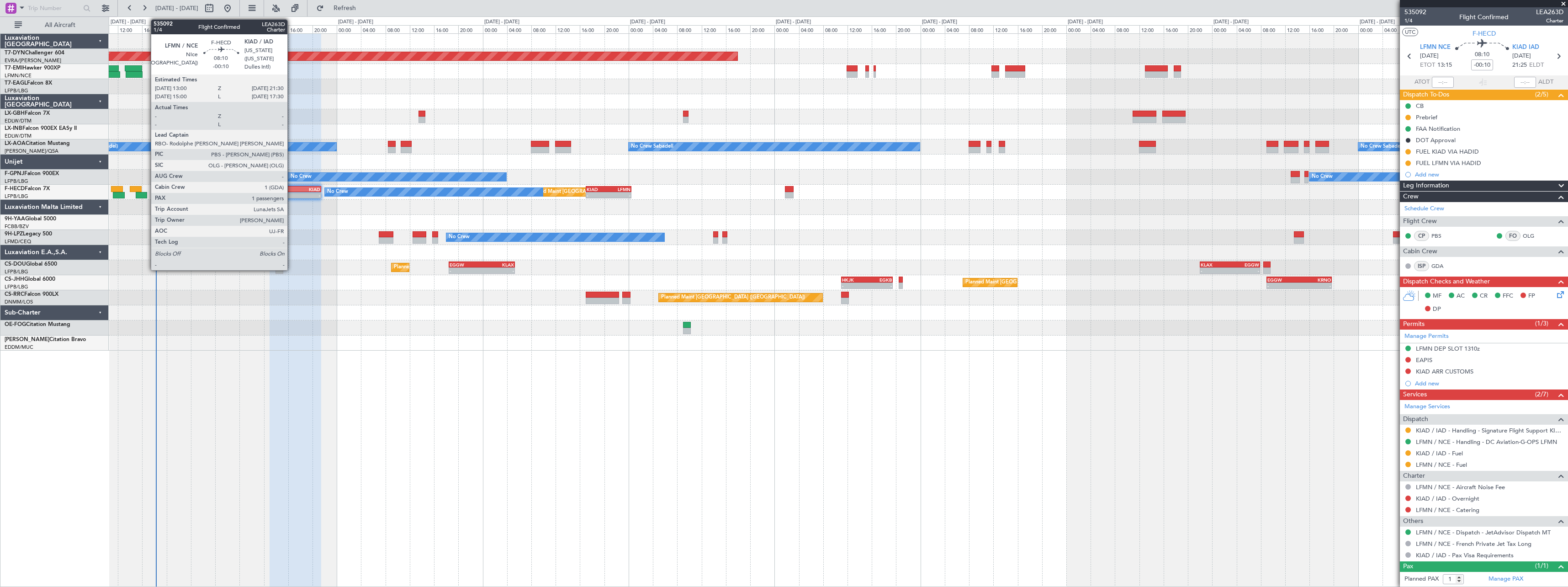
click at [291, 188] on div "LFMN" at bounding box center [283, 189] width 25 height 6
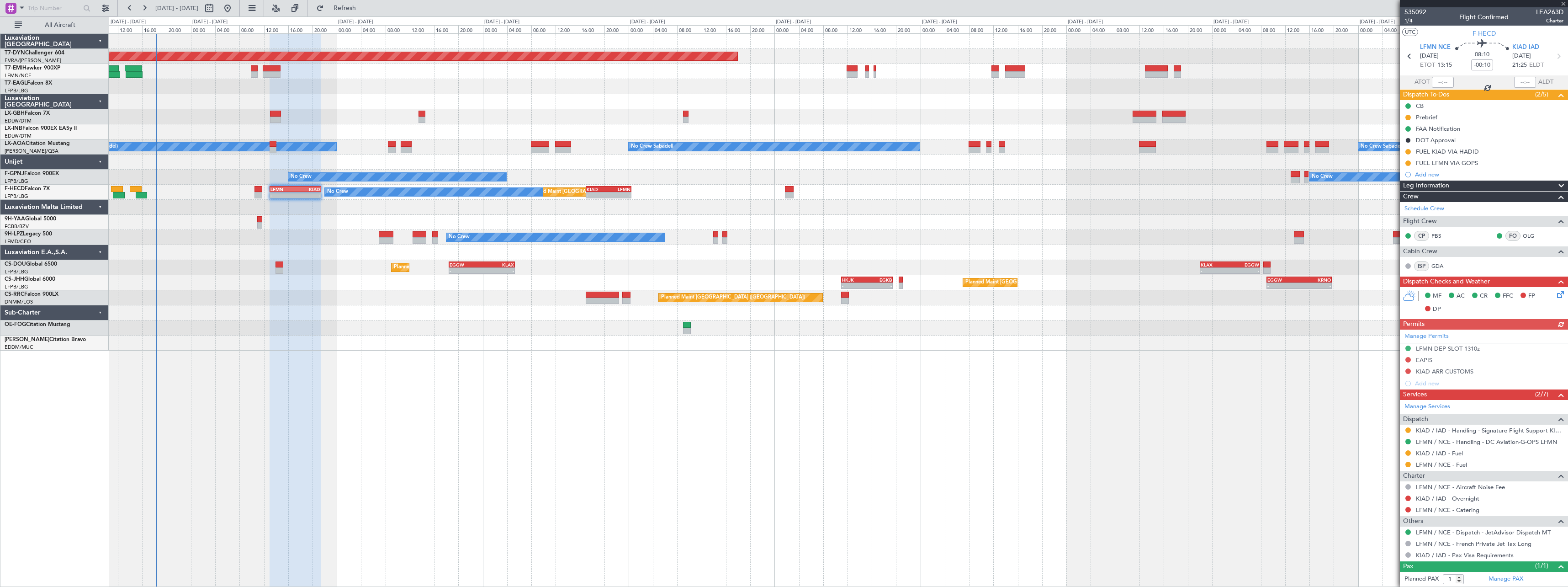
click at [1410, 22] on span "1/4" at bounding box center [1415, 20] width 22 height 8
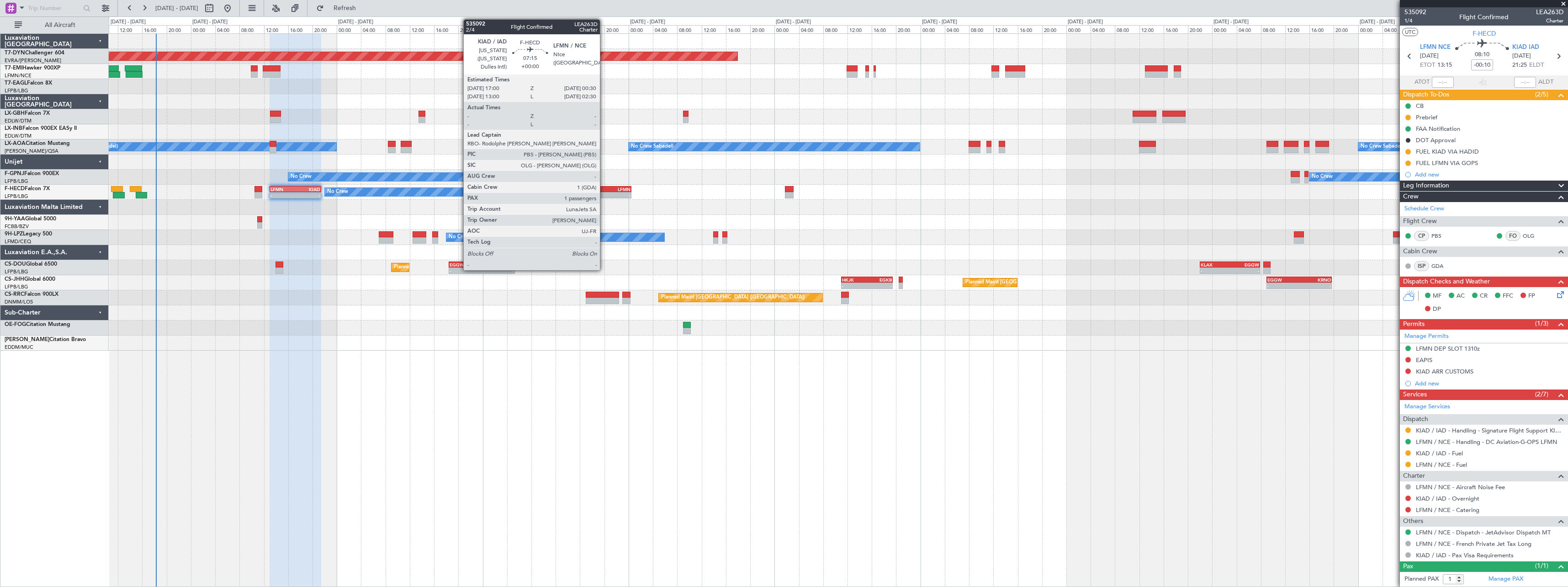
click at [604, 188] on div "KIAD" at bounding box center [598, 189] width 22 height 6
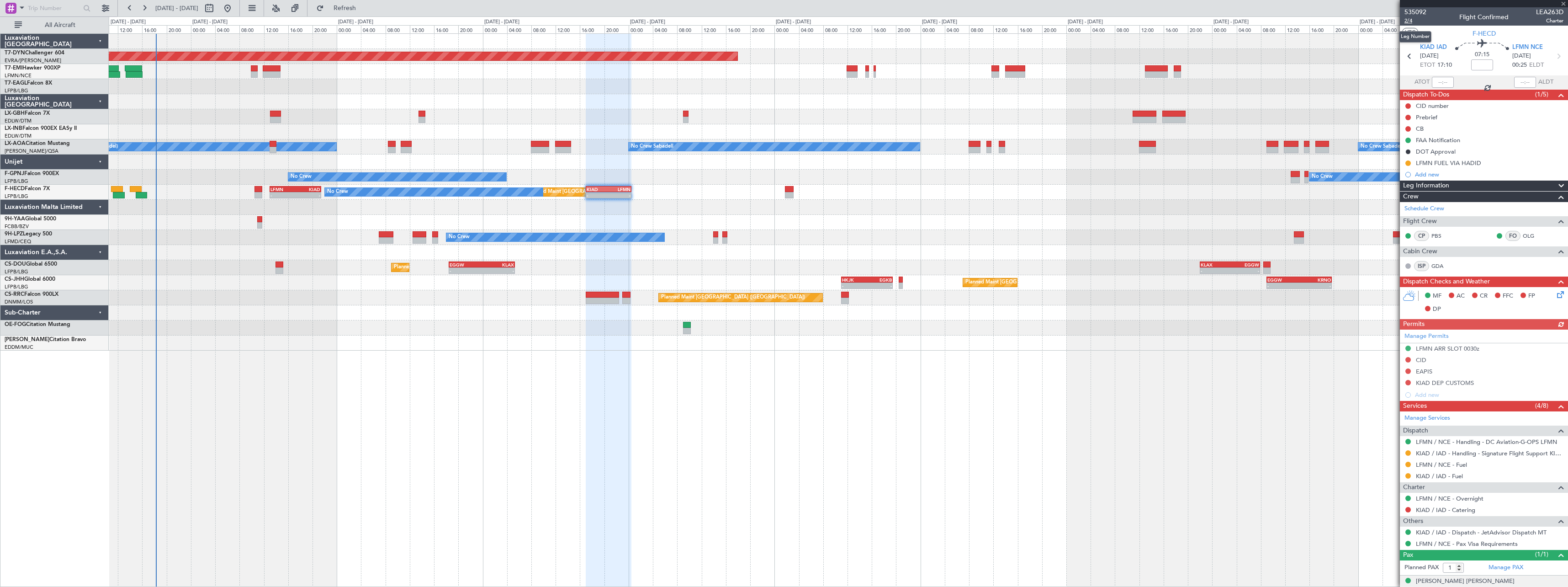
click at [1412, 21] on span "2/4" at bounding box center [1415, 20] width 22 height 8
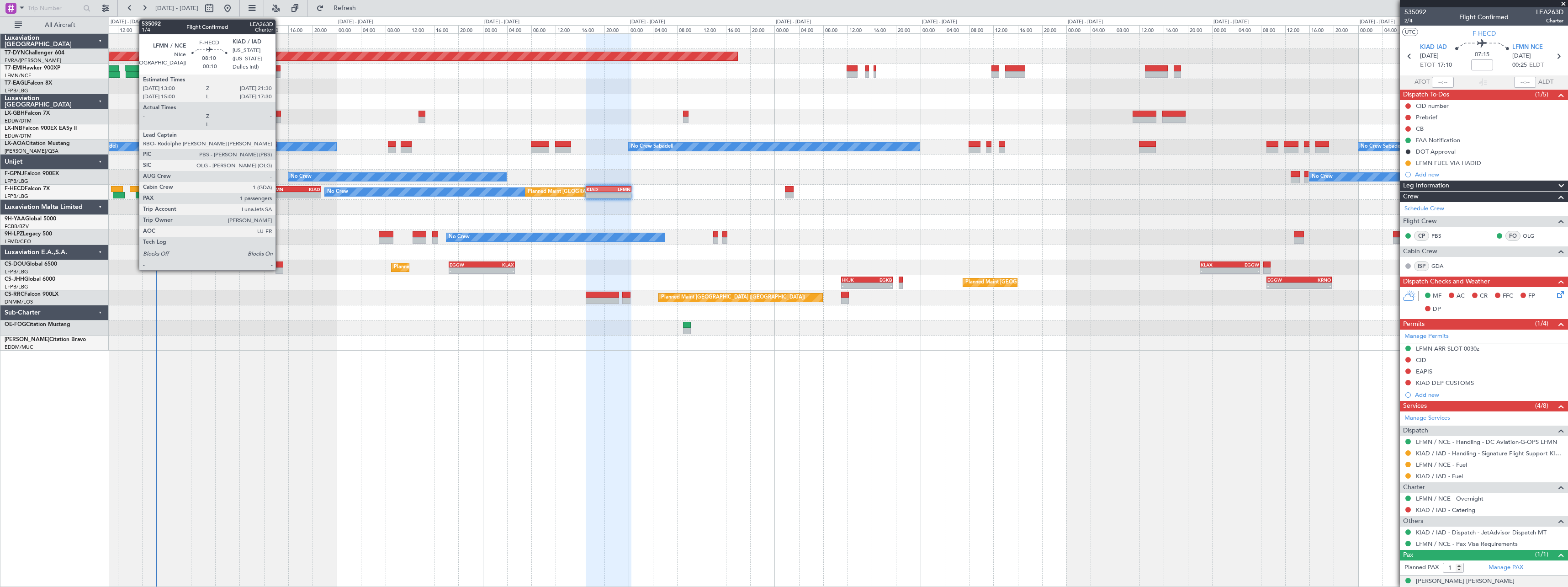
click at [280, 192] on div "-" at bounding box center [283, 195] width 25 height 6
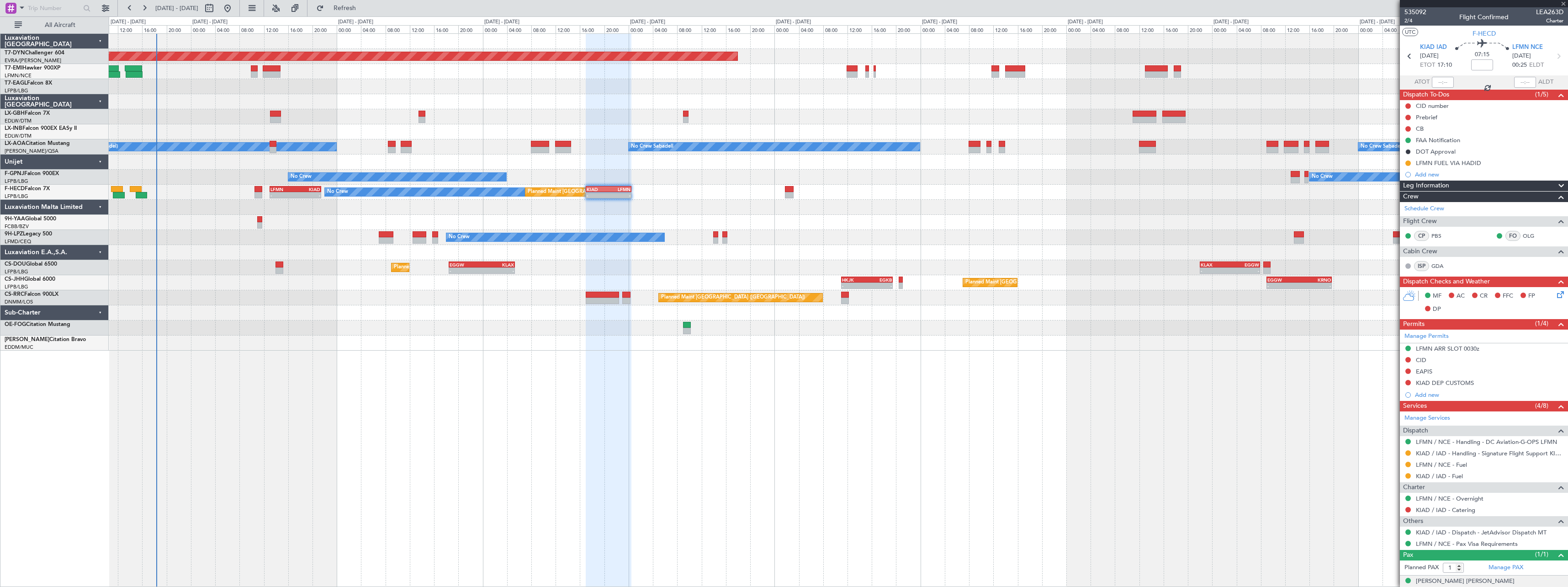
type input "-00:10"
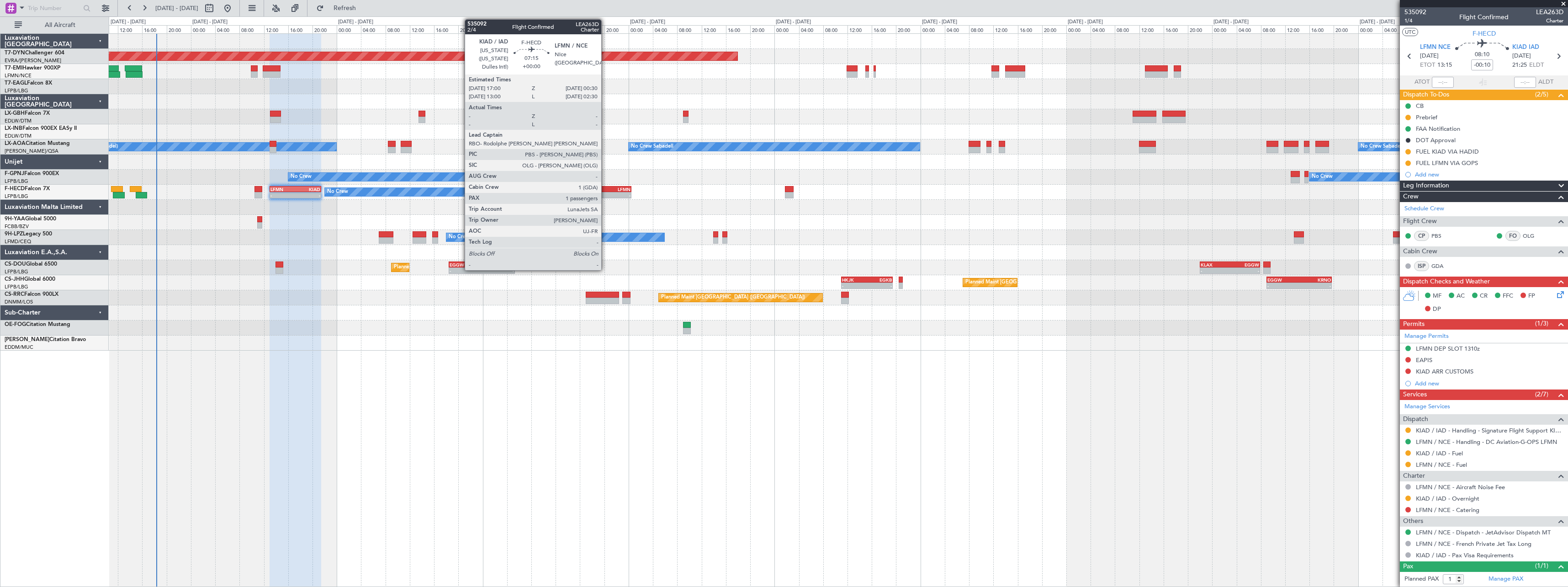
click at [605, 187] on div "KIAD" at bounding box center [598, 189] width 22 height 6
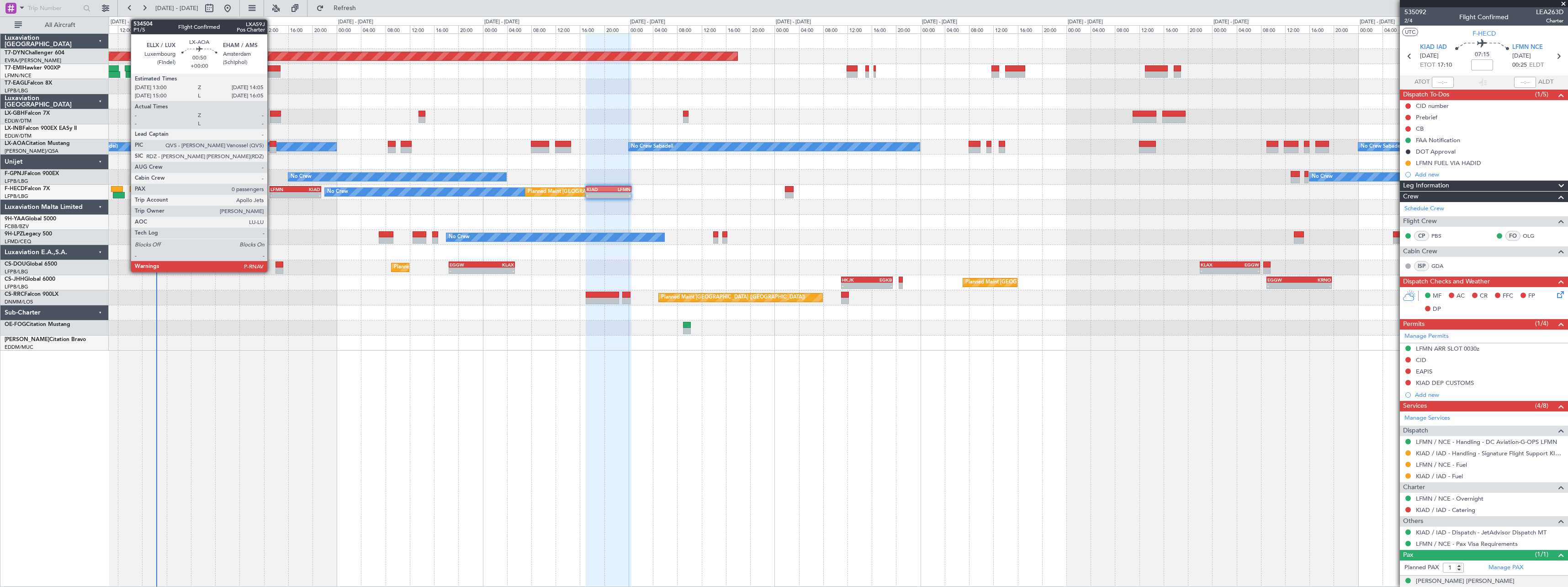
click at [271, 141] on div at bounding box center [273, 144] width 7 height 6
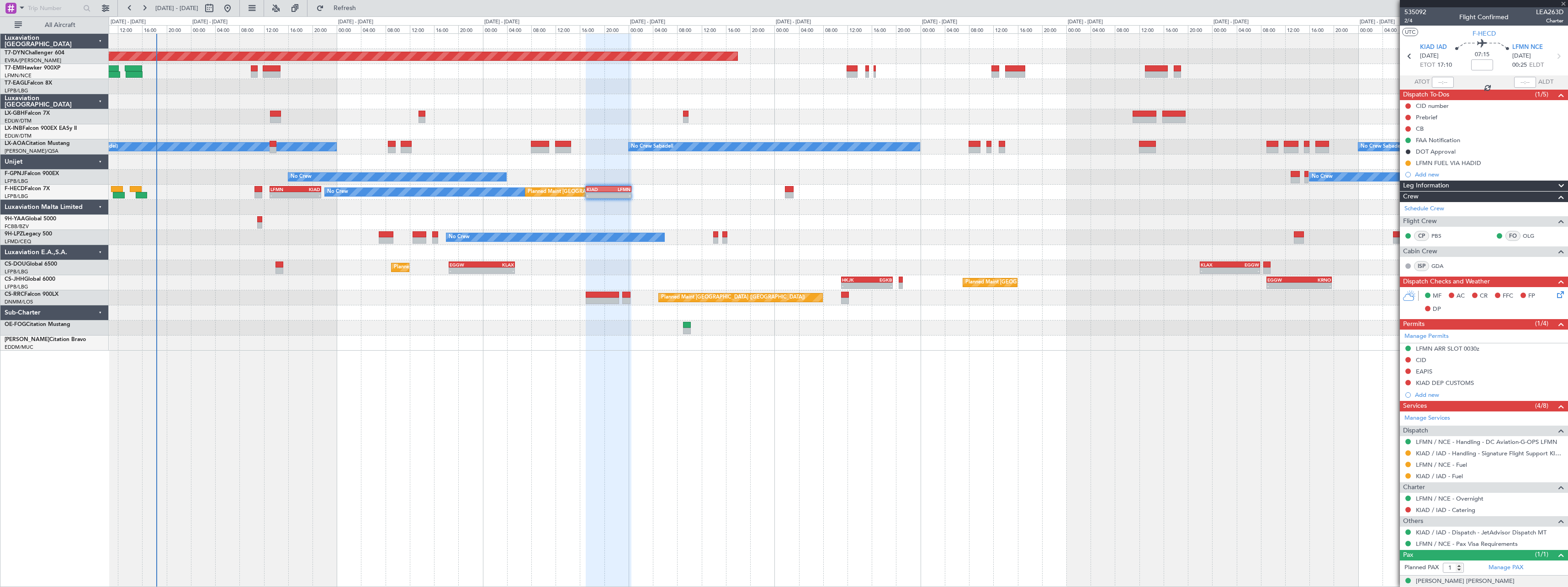
type input "0"
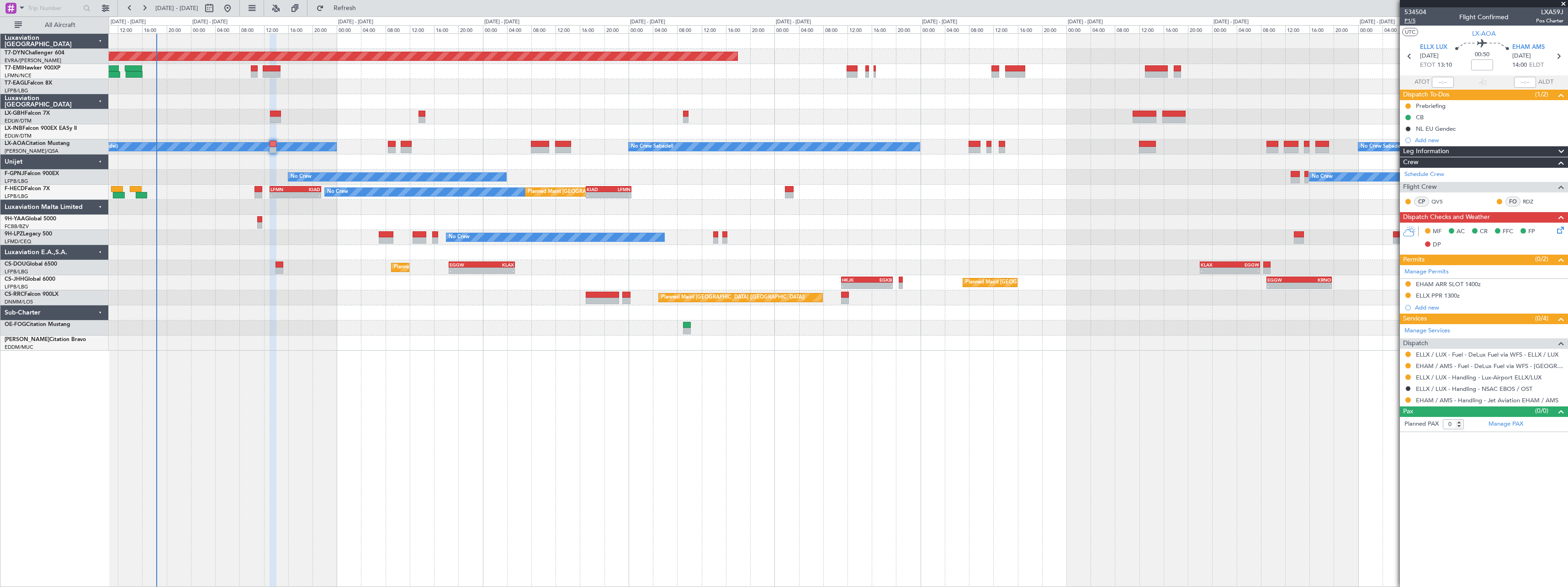
click at [1410, 20] on span "P1/5" at bounding box center [1415, 20] width 22 height 8
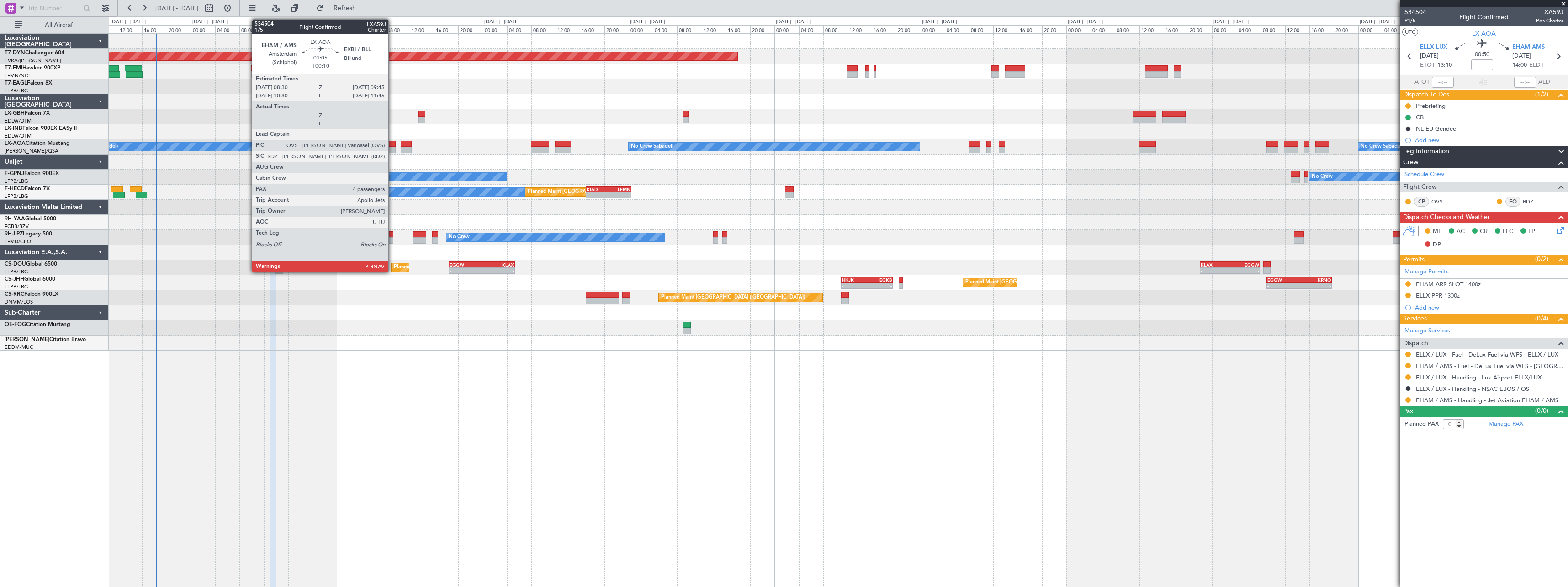
click at [393, 142] on div at bounding box center [392, 144] width 8 height 6
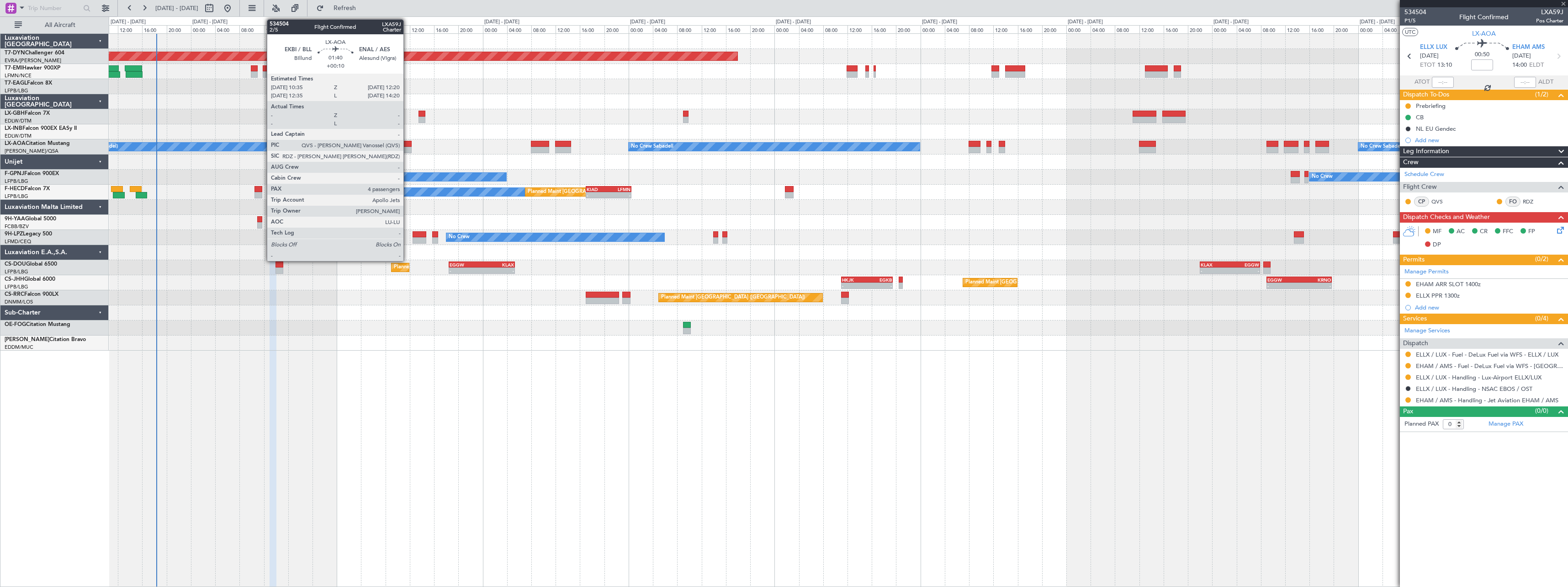
type input "+00:10"
type input "4"
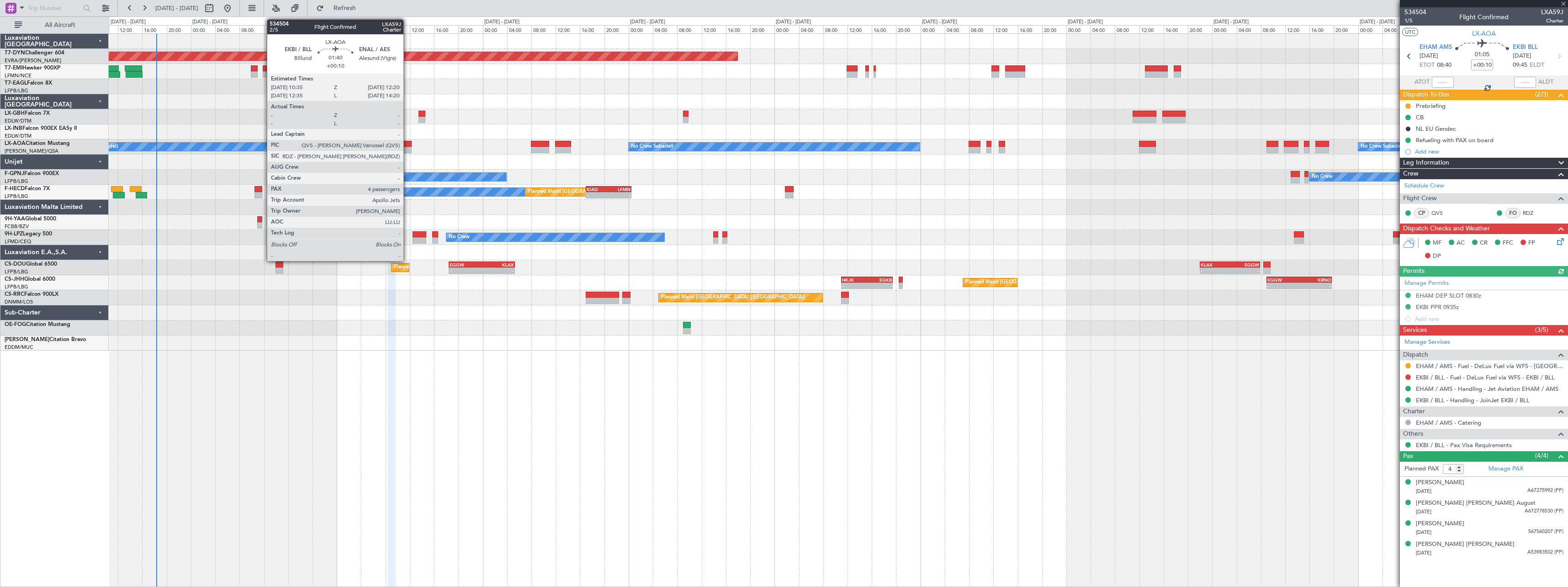
click at [408, 144] on div at bounding box center [406, 144] width 11 height 6
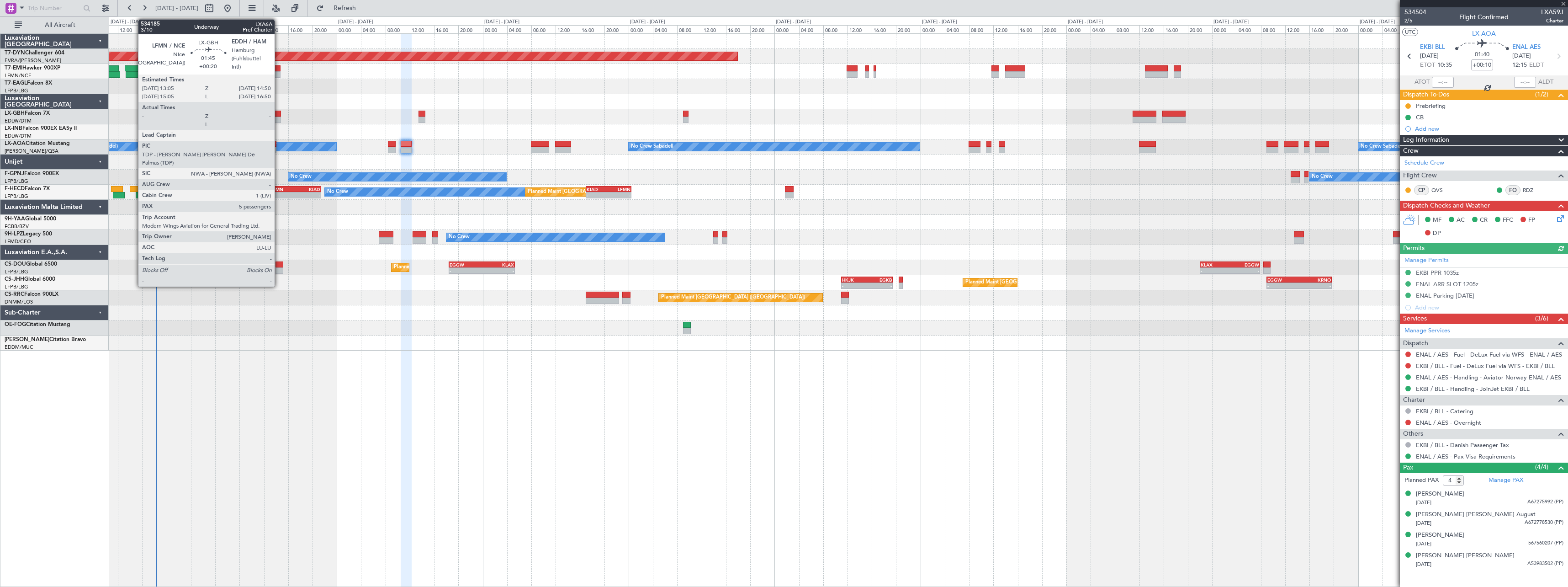
click at [279, 117] on div at bounding box center [275, 120] width 11 height 6
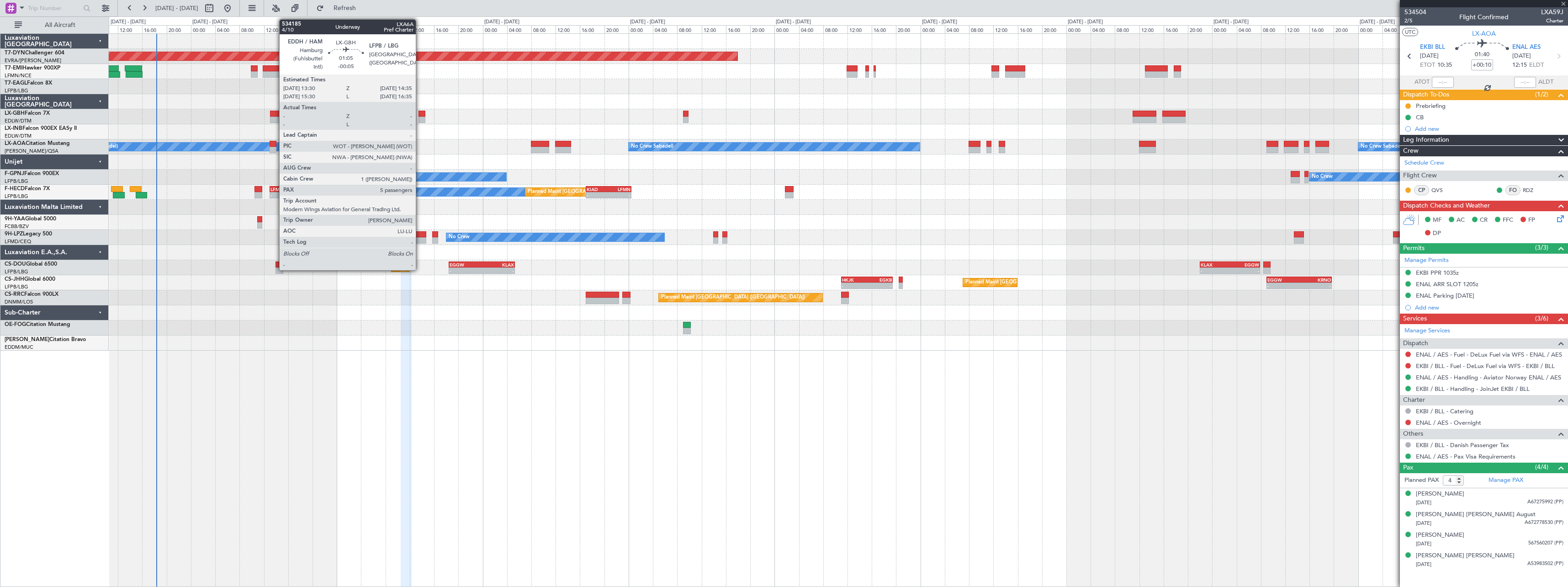
type input "+00:20"
type input "5"
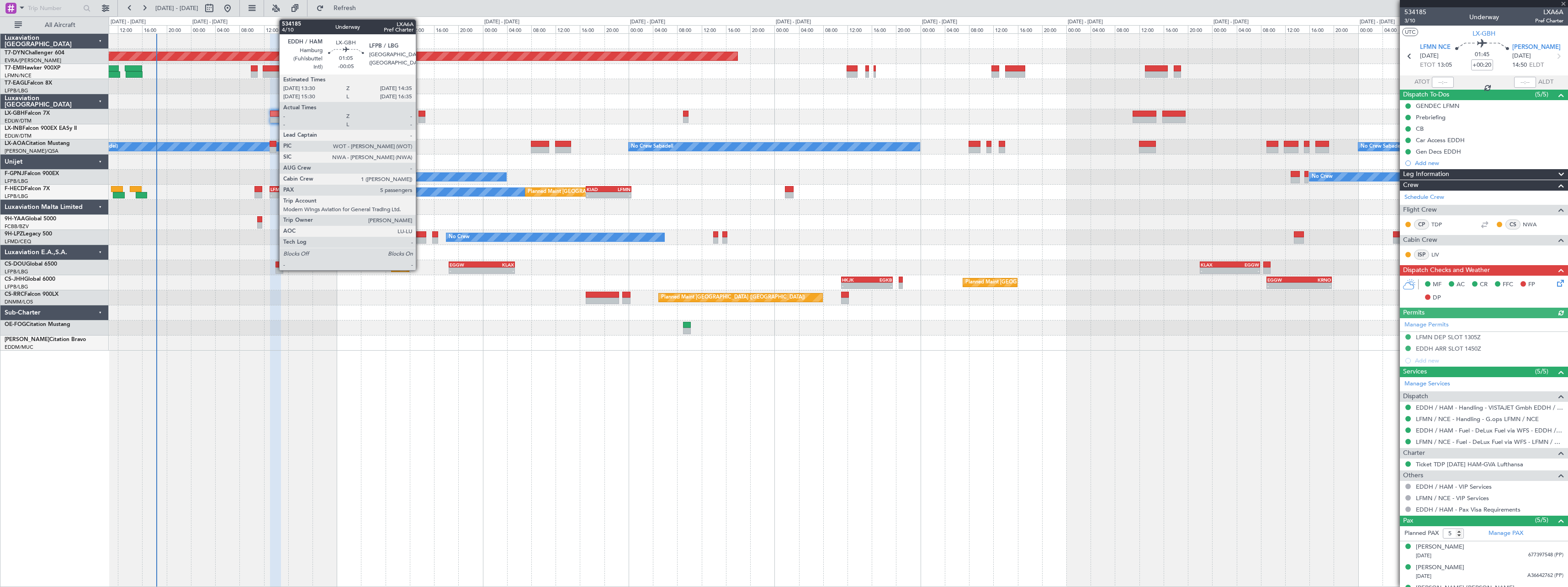
click at [420, 113] on div at bounding box center [422, 114] width 7 height 6
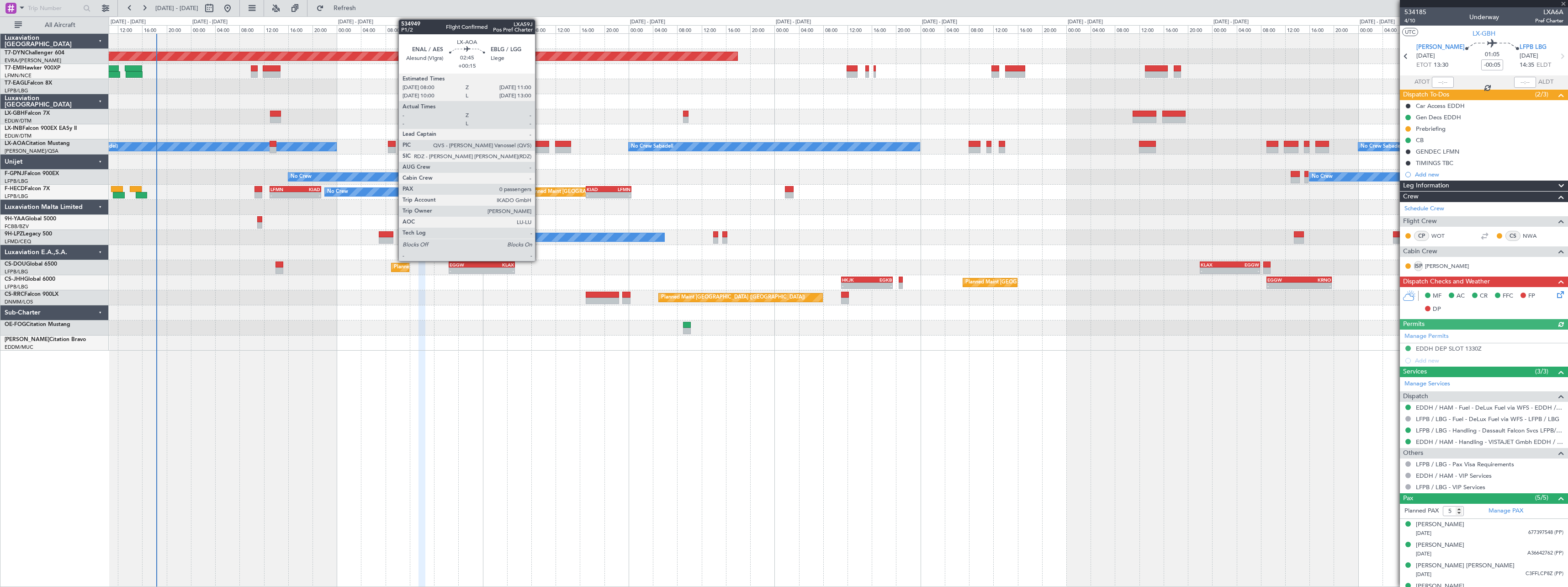
click at [539, 141] on div at bounding box center [540, 144] width 19 height 6
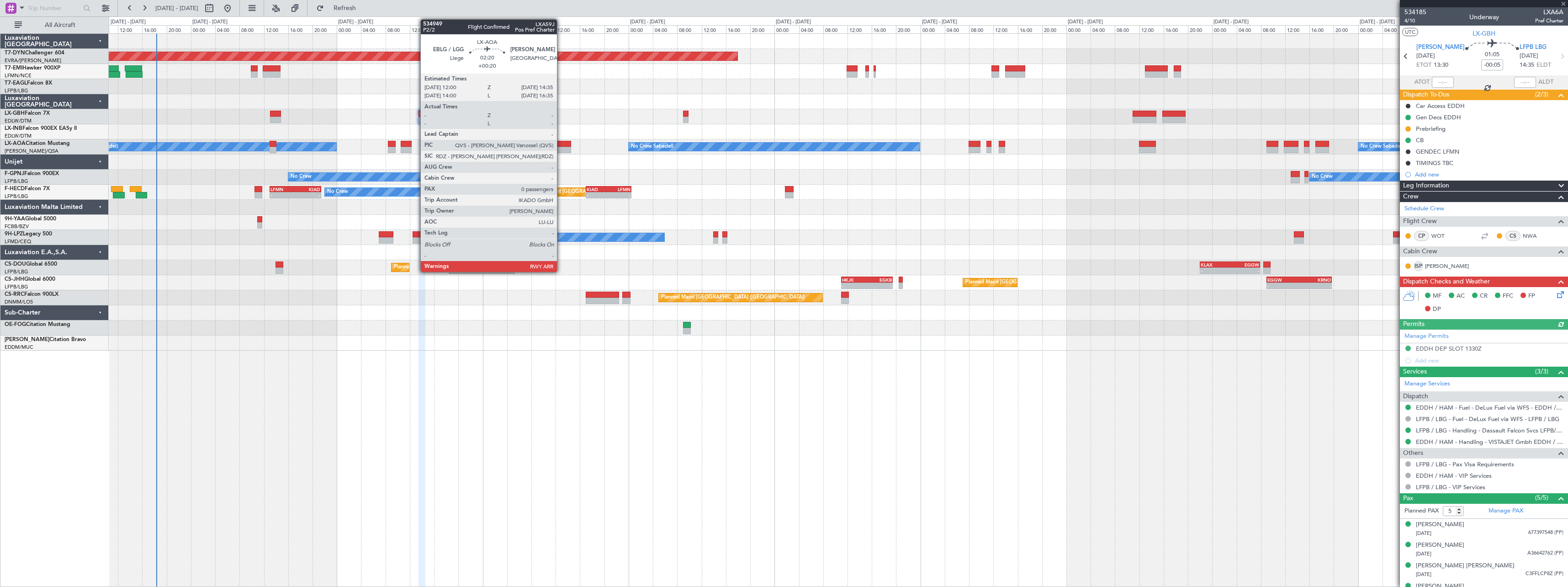
type input "+00:15"
type input "0"
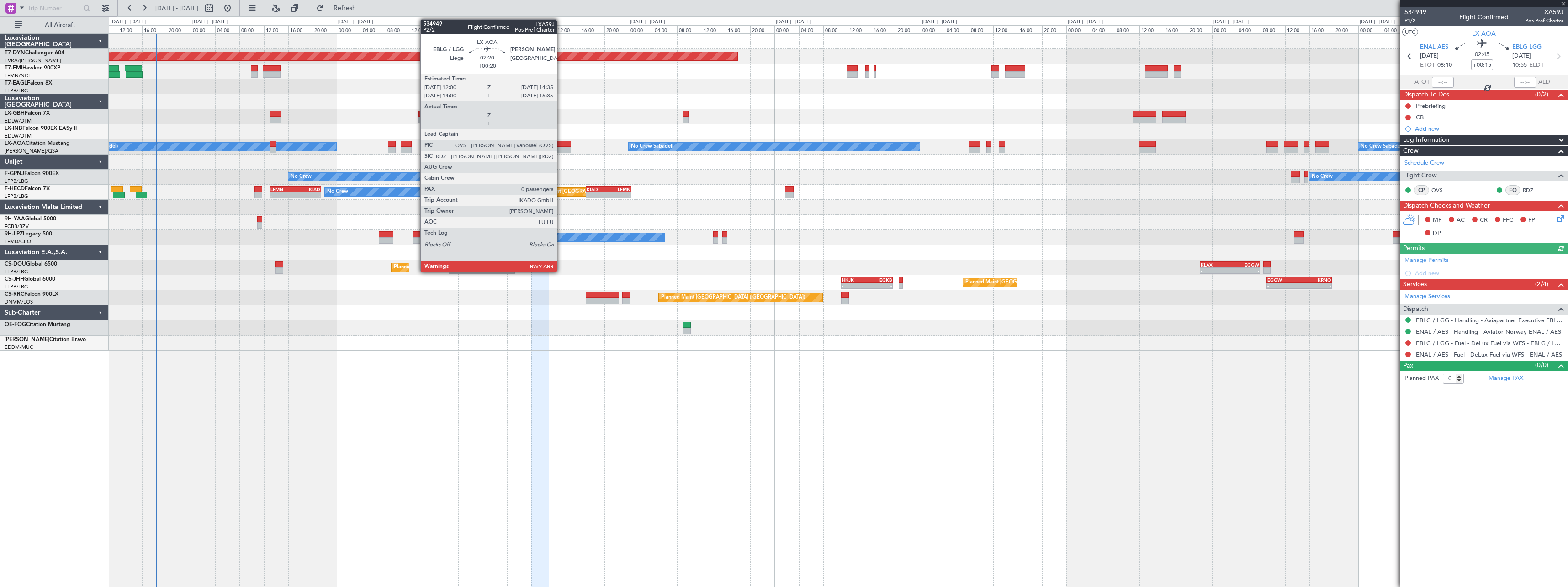
click at [561, 145] on div at bounding box center [563, 144] width 16 height 6
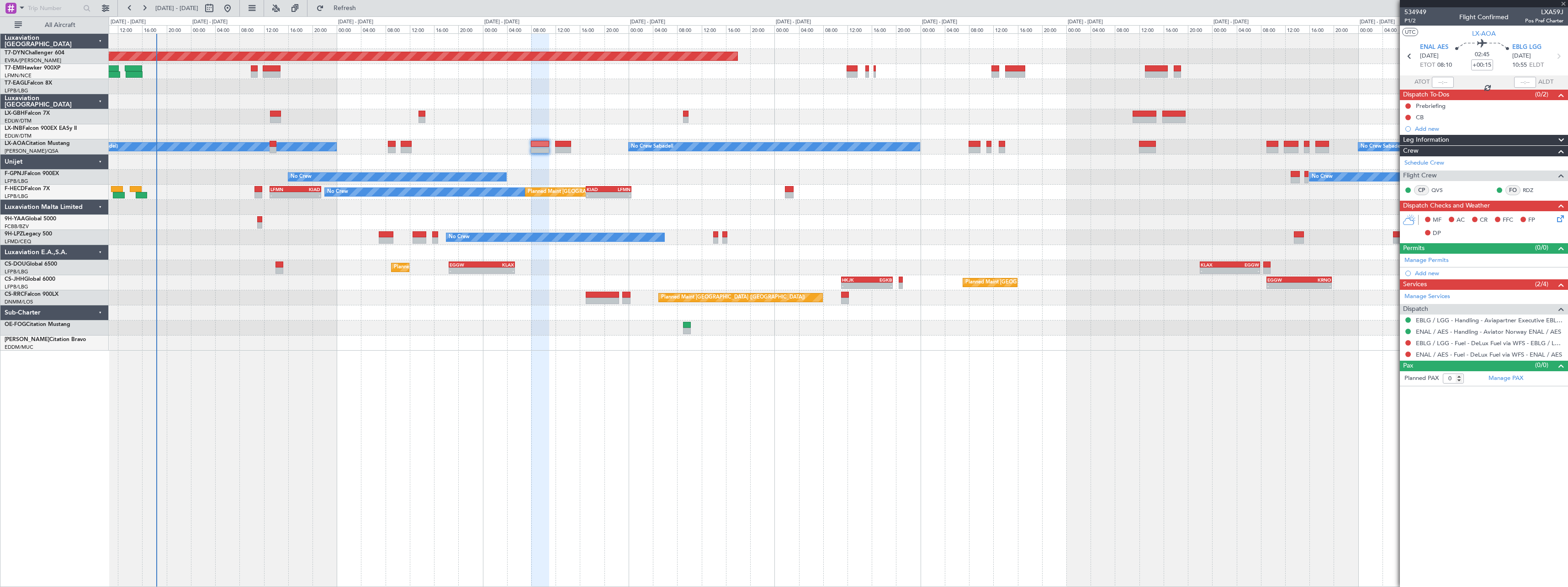
type input "+00:20"
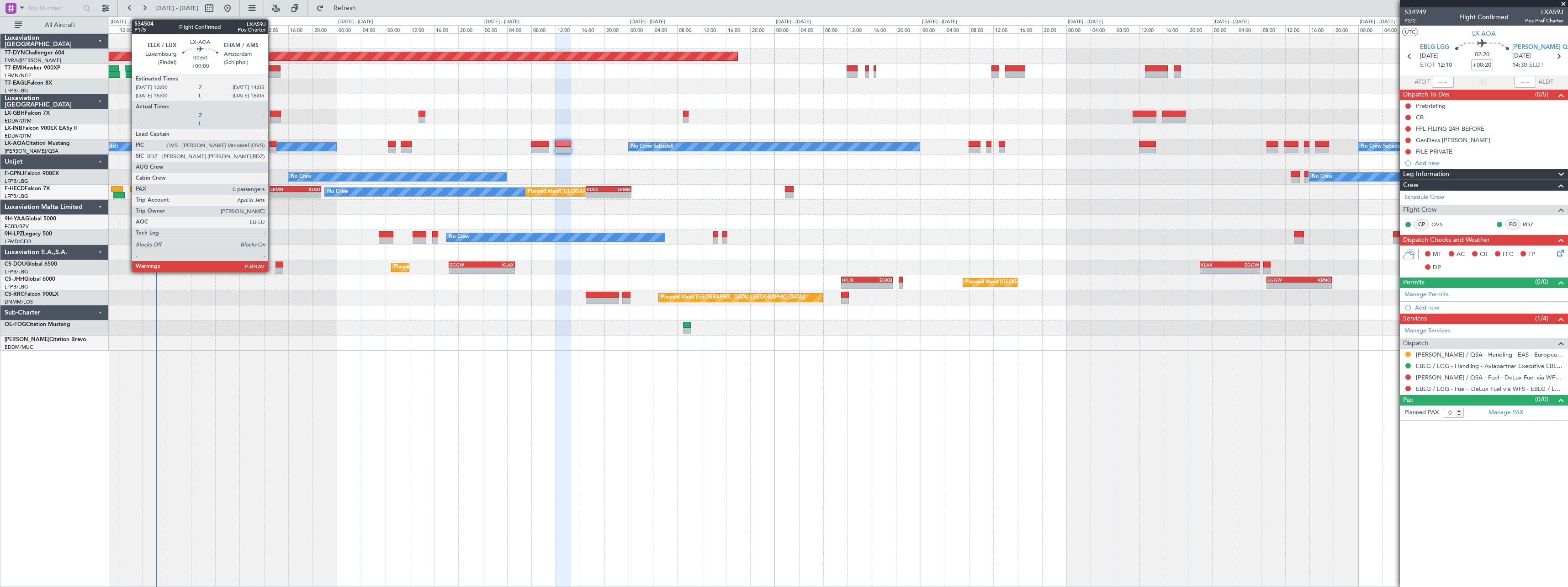
click at [272, 143] on div at bounding box center [273, 144] width 7 height 6
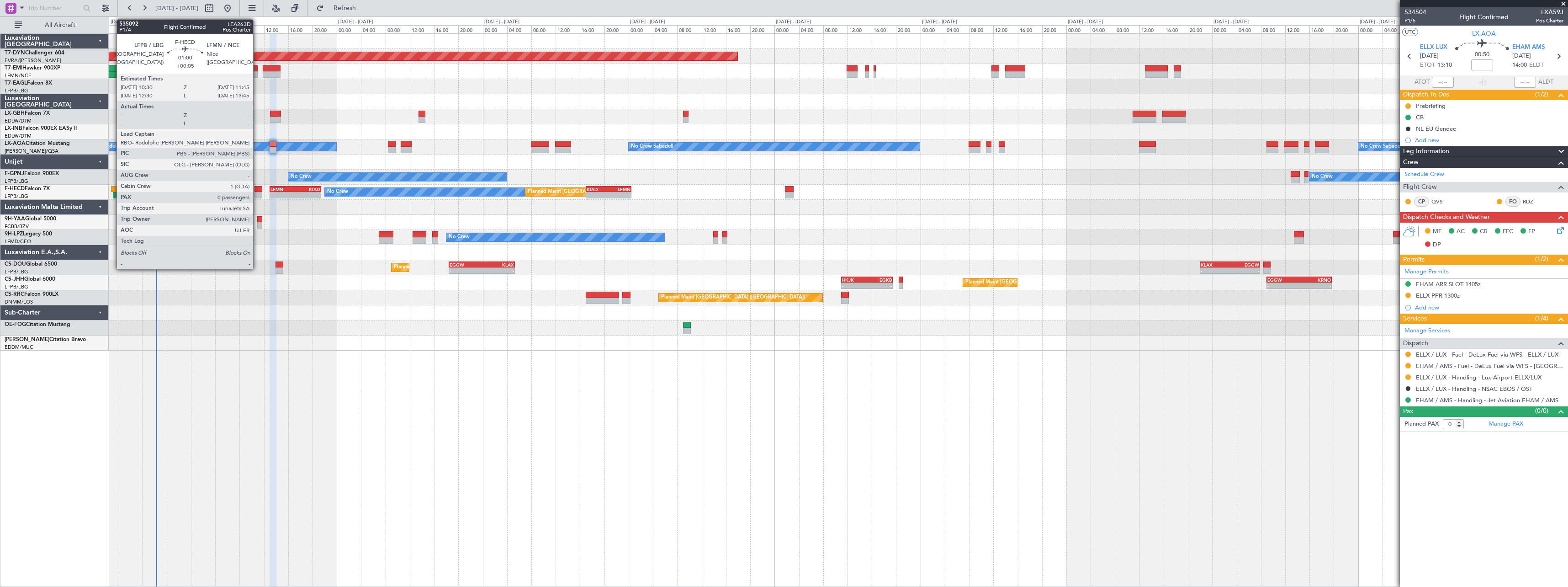
click at [258, 192] on div at bounding box center [258, 195] width 8 height 6
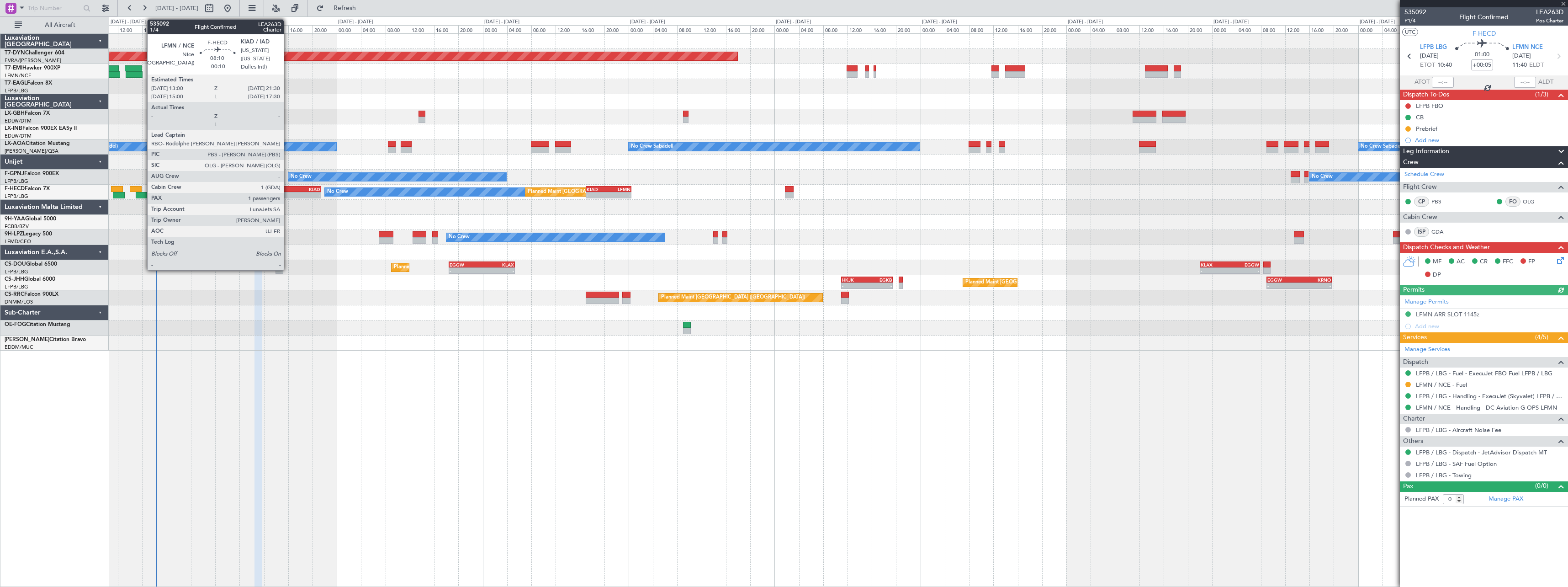
click at [288, 189] on div "LFMN" at bounding box center [283, 189] width 25 height 6
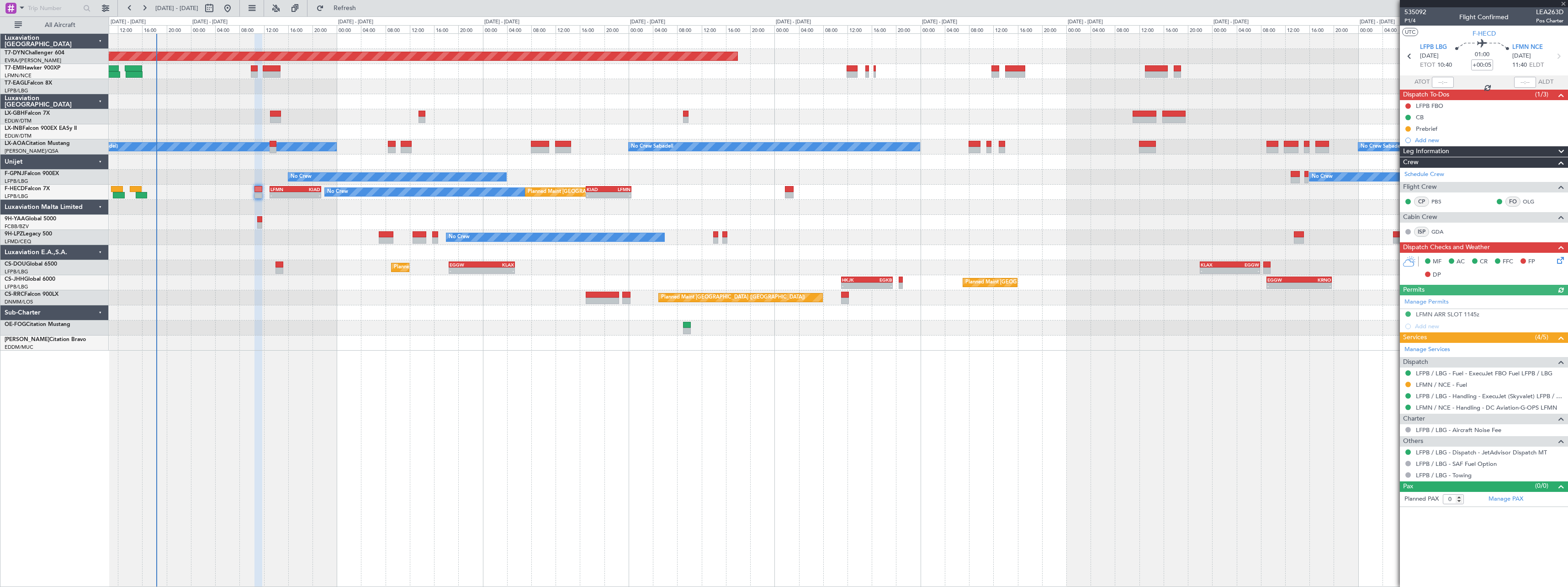
type input "-00:10"
type input "1"
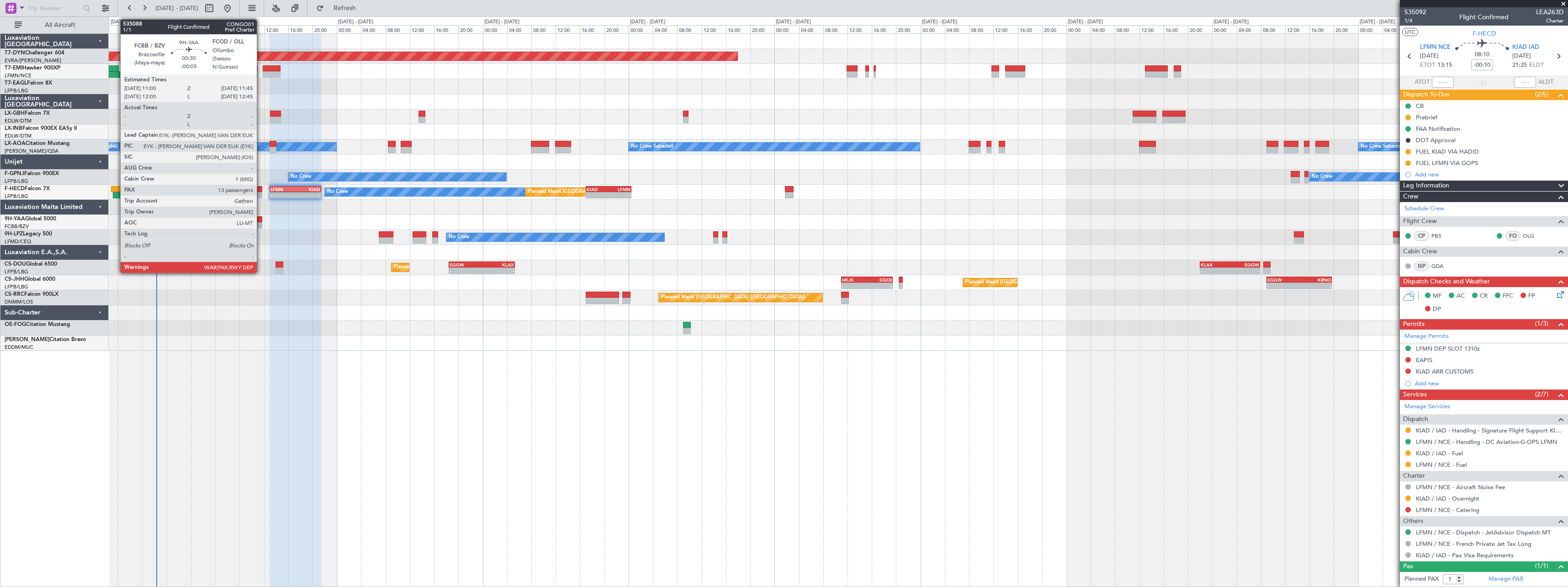
click at [261, 217] on div at bounding box center [259, 219] width 4 height 6
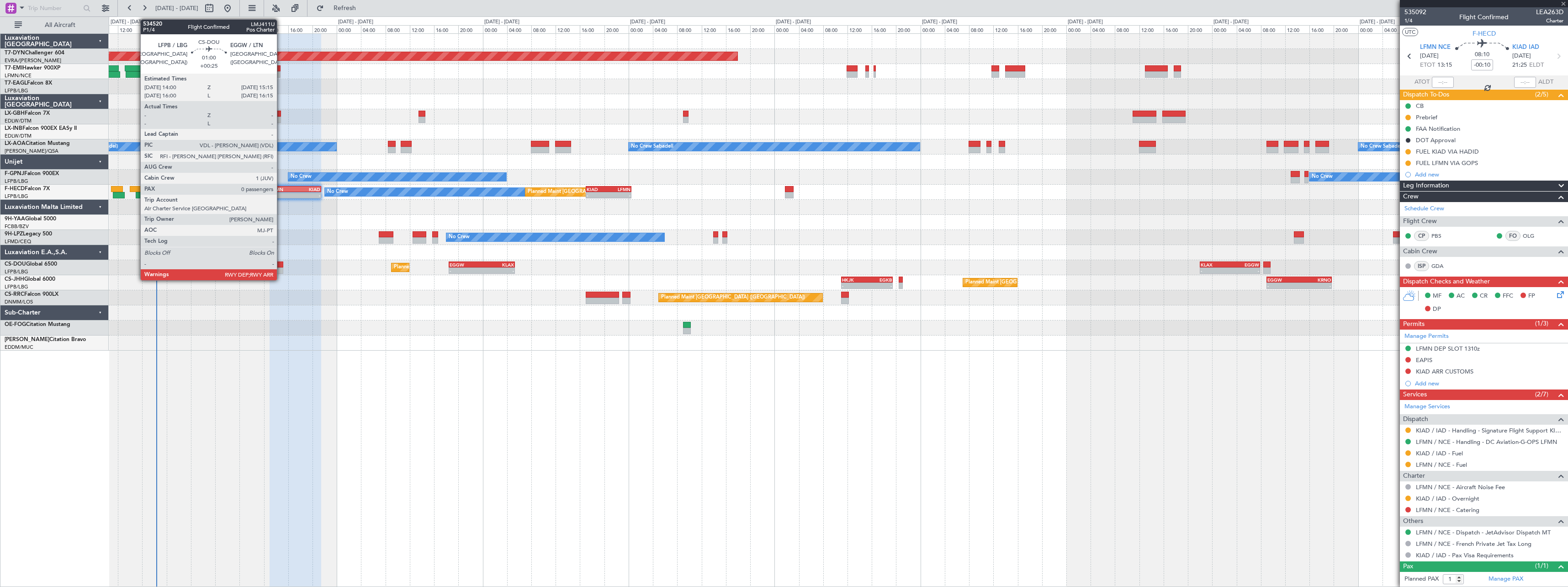
type input "-00:05"
type input "13"
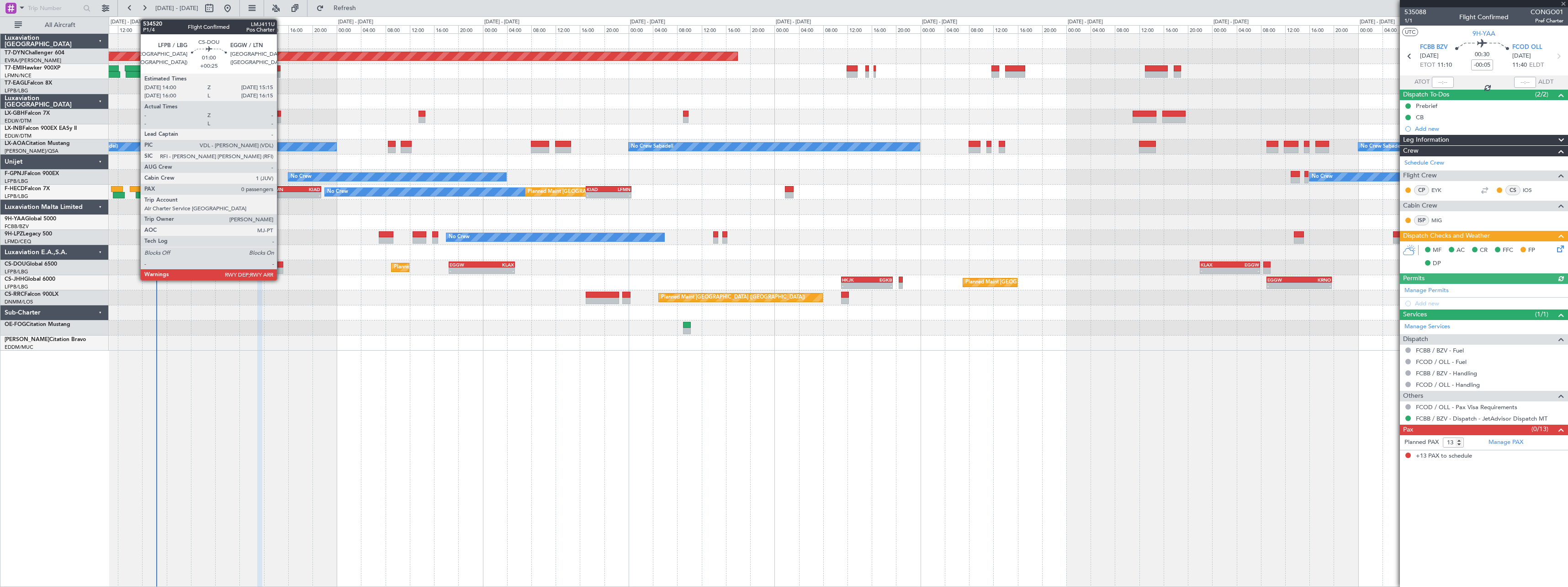
click at [281, 268] on div at bounding box center [279, 271] width 8 height 6
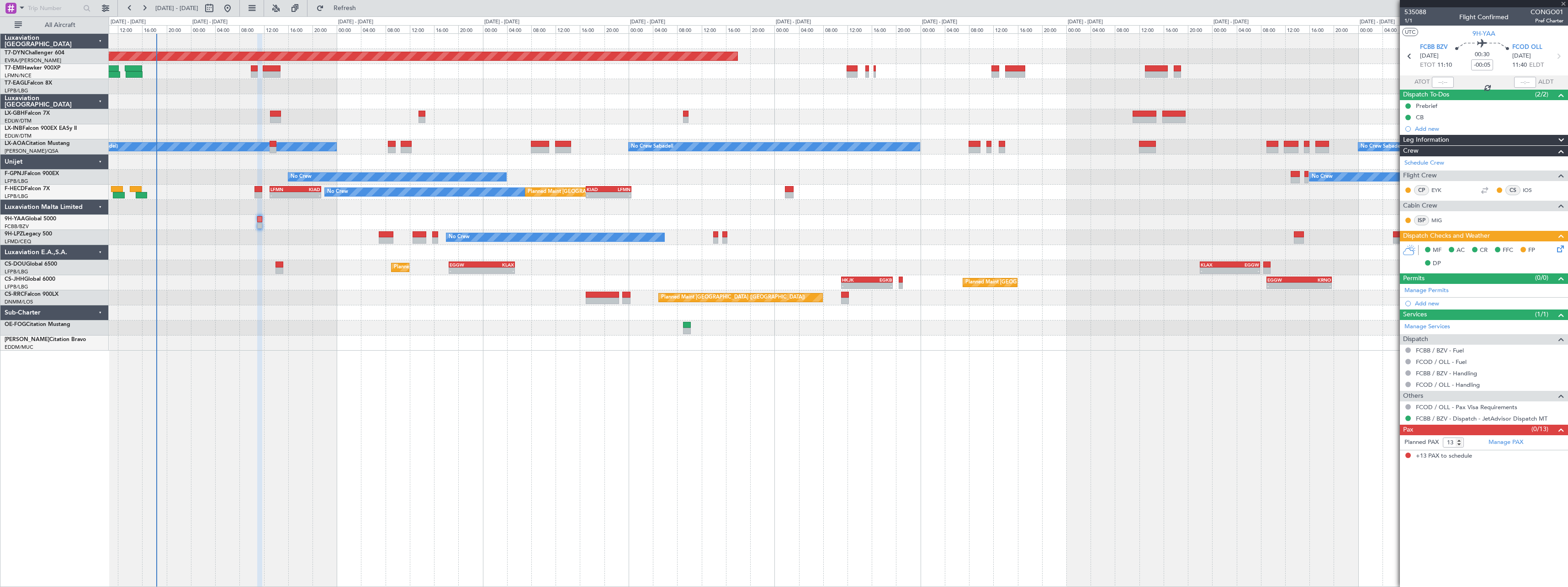
type input "+00:25"
type input "0"
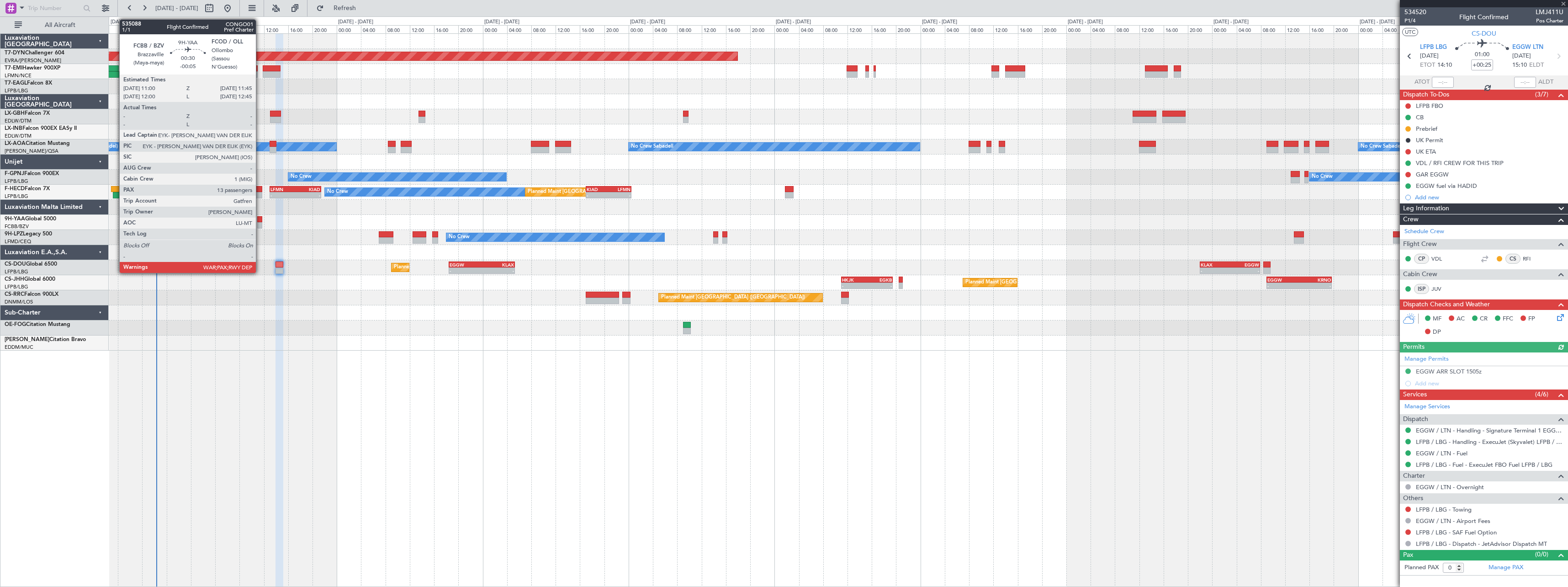
click at [260, 221] on div at bounding box center [259, 219] width 4 height 6
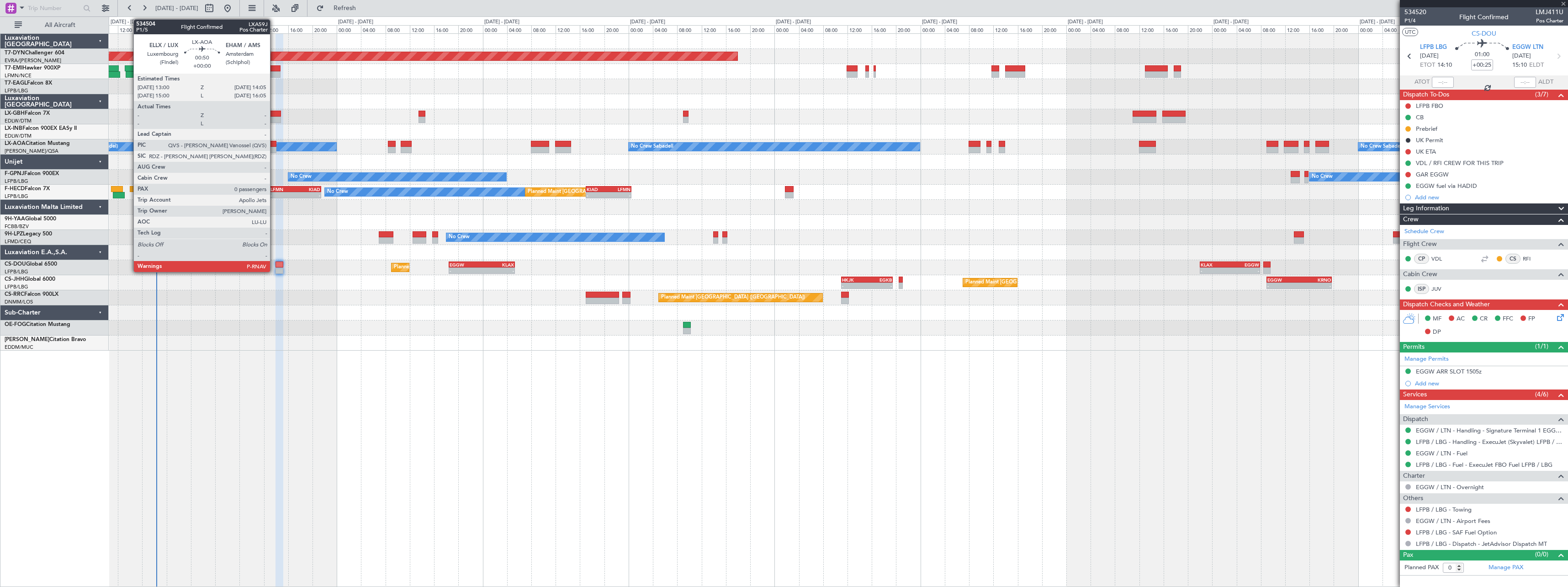
type input "-00:05"
type input "13"
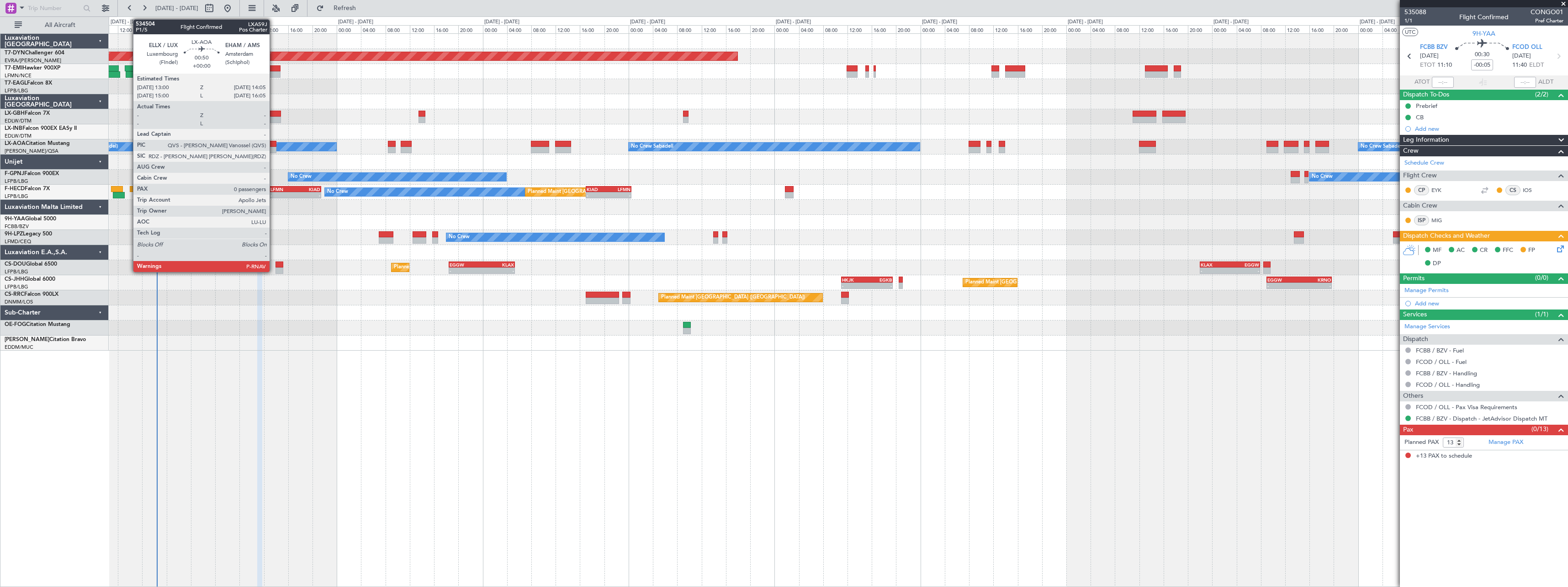
click at [274, 143] on div at bounding box center [273, 144] width 7 height 6
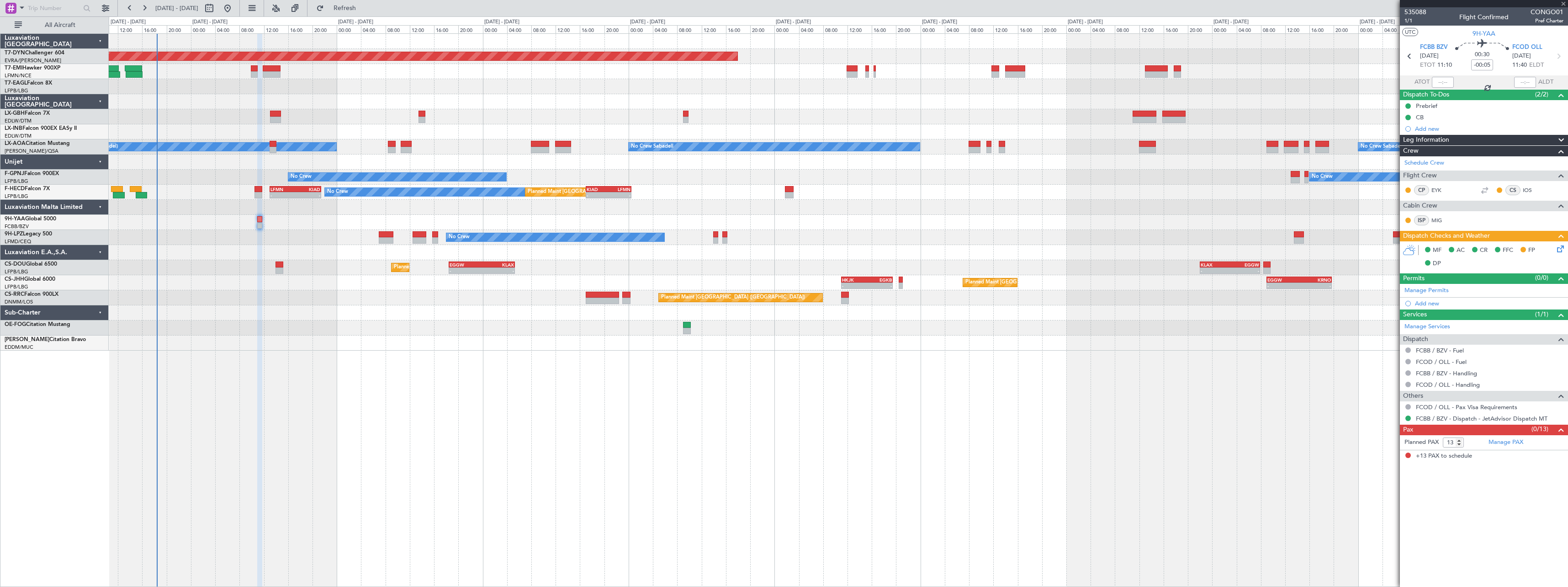
type input "0"
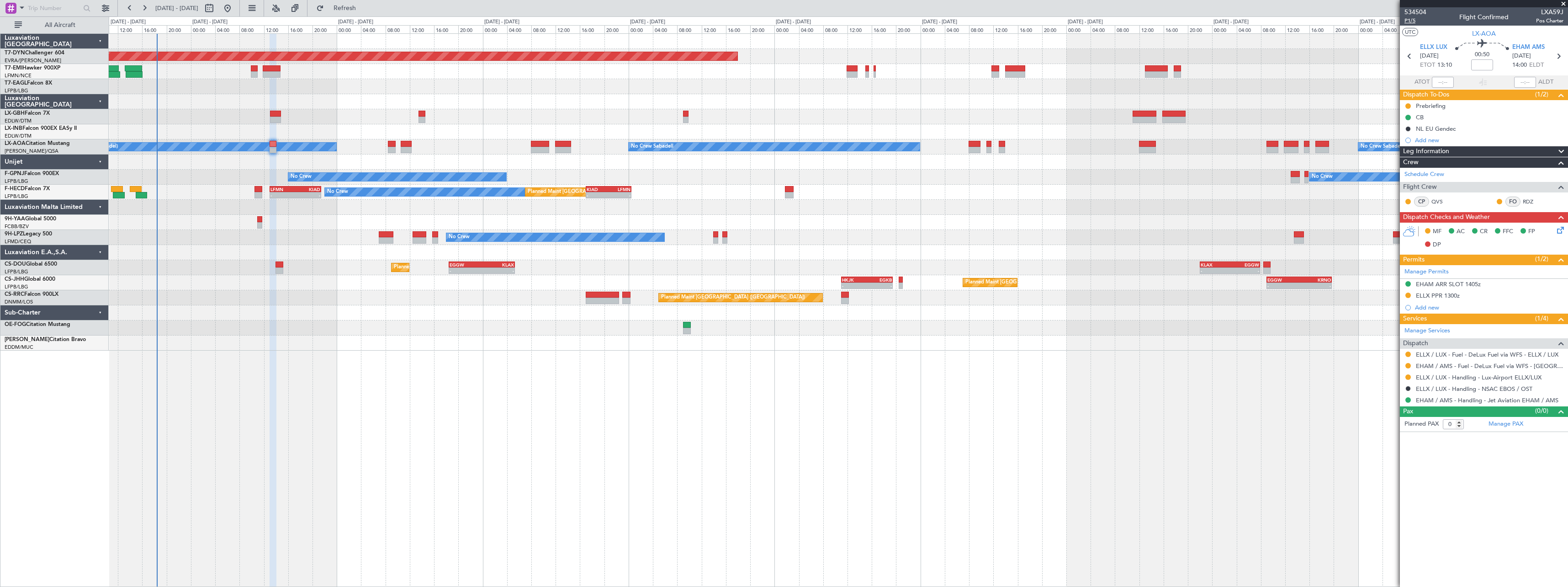
click at [1412, 19] on span "P1/5" at bounding box center [1415, 20] width 22 height 8
click at [1507, 374] on link "ELLX / LUX - Handling - Lux-Airport ELLX/LUX" at bounding box center [1478, 377] width 125 height 8
click at [1527, 400] on link "EHAM / AMS - Handling - Jet Aviation EHAM / AMS" at bounding box center [1487, 400] width 143 height 8
click at [1561, 232] on icon at bounding box center [1559, 229] width 7 height 7
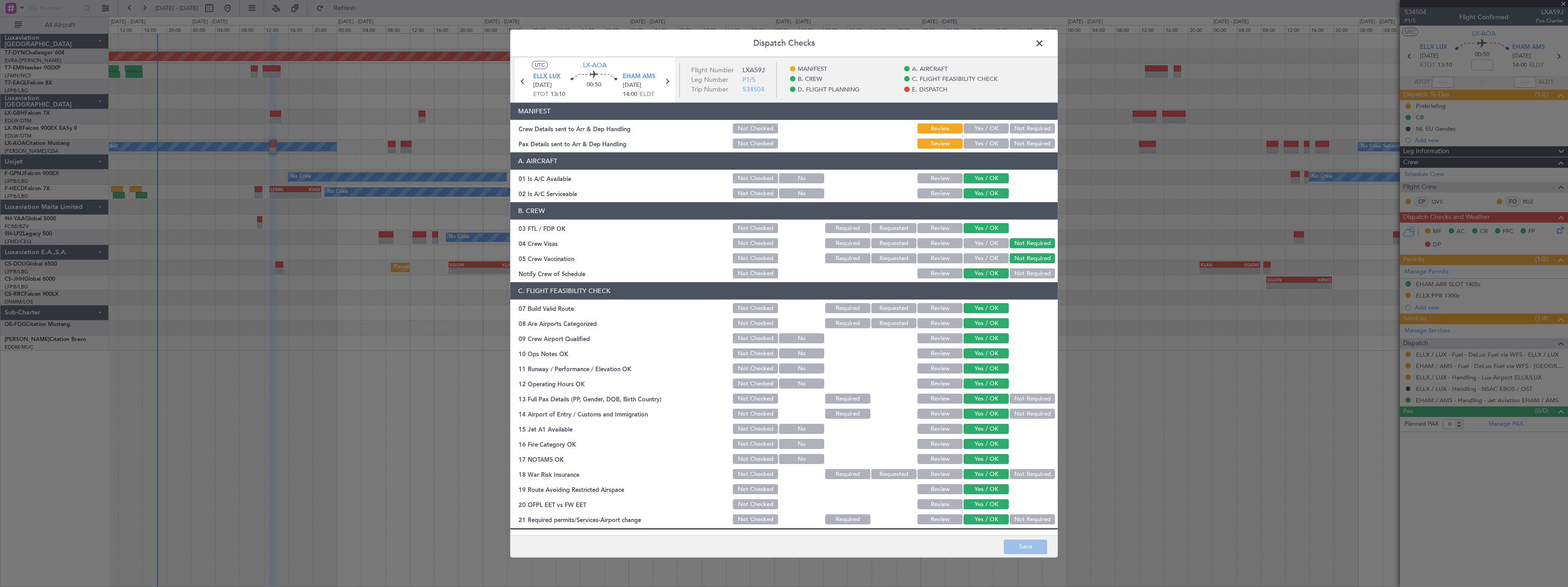
click at [963, 127] on button "Yes / OK" at bounding box center [986, 129] width 45 height 10
click at [993, 144] on button "Yes / OK" at bounding box center [986, 144] width 45 height 10
click at [1029, 547] on button "Save" at bounding box center [1025, 547] width 43 height 15
click at [1044, 41] on span at bounding box center [1044, 46] width 0 height 19
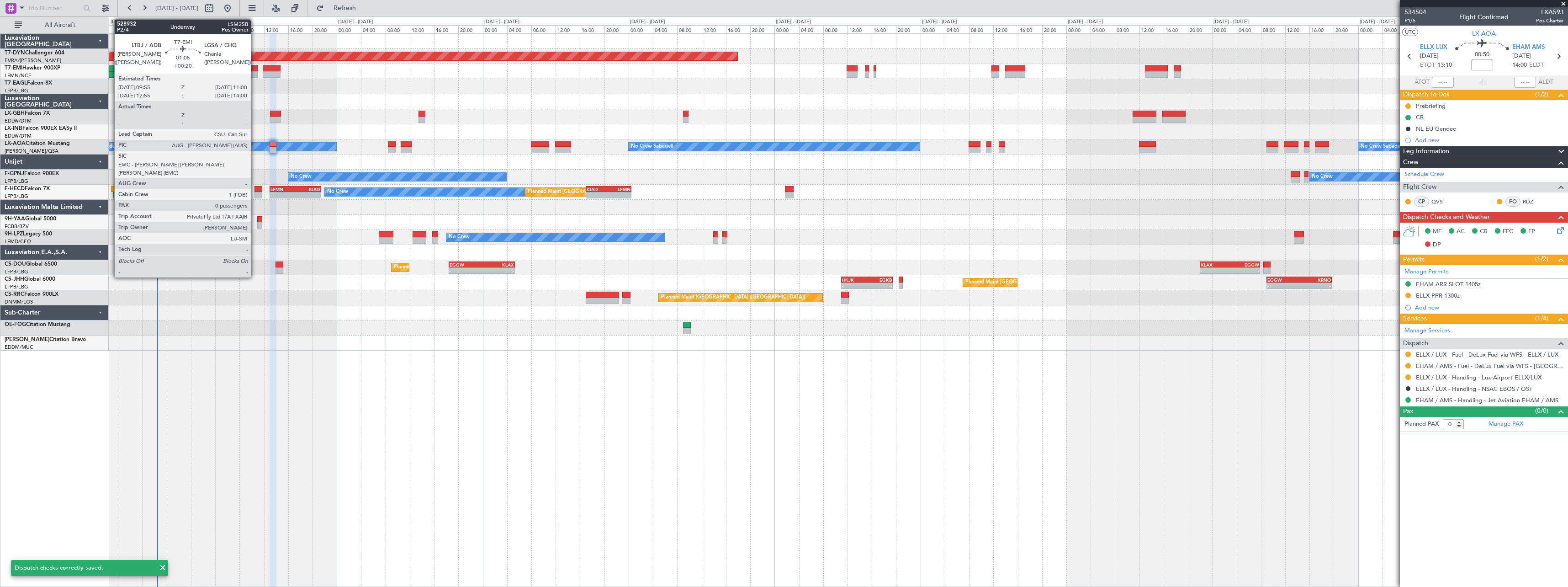
click at [255, 70] on div at bounding box center [254, 69] width 7 height 6
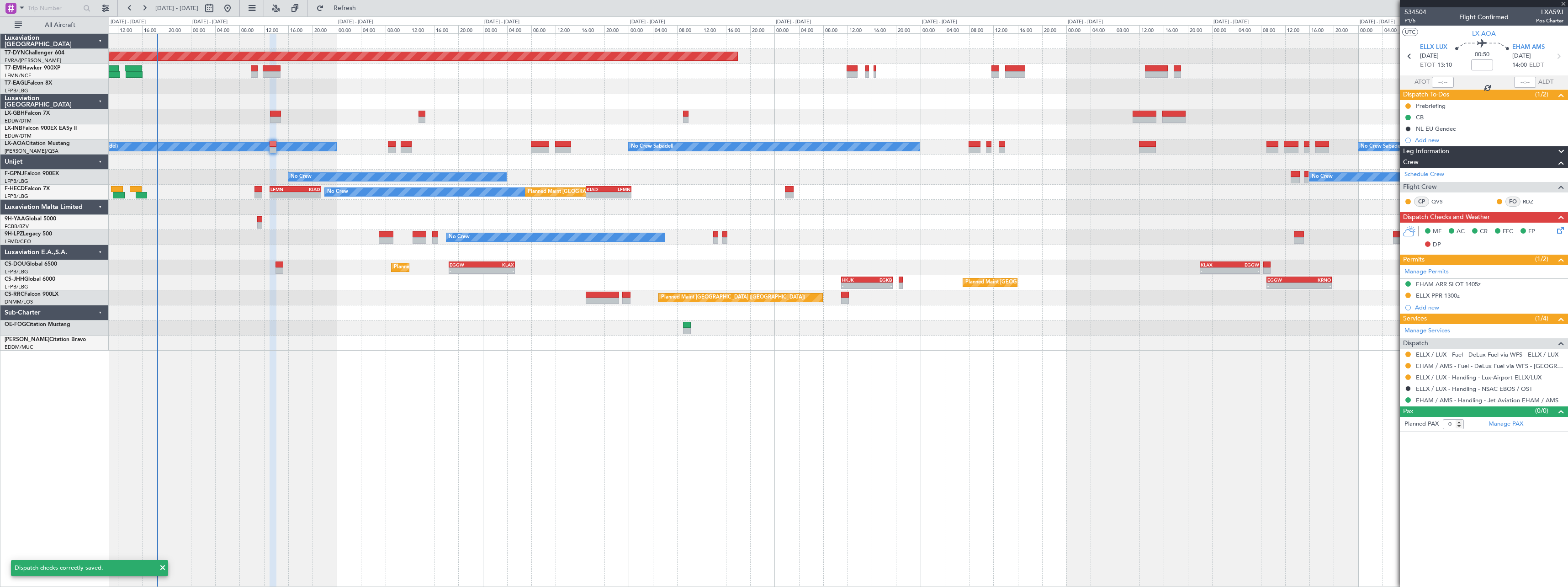
type input "+00:20"
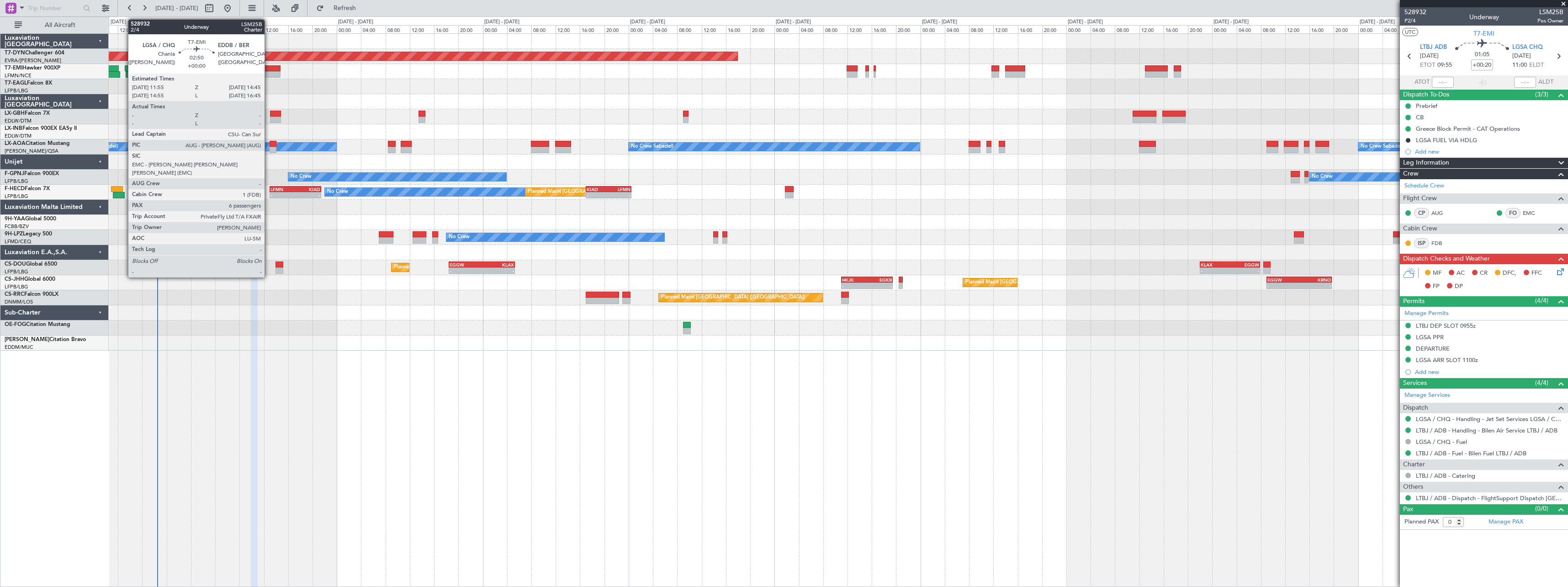
click at [269, 65] on div at bounding box center [271, 69] width 17 height 6
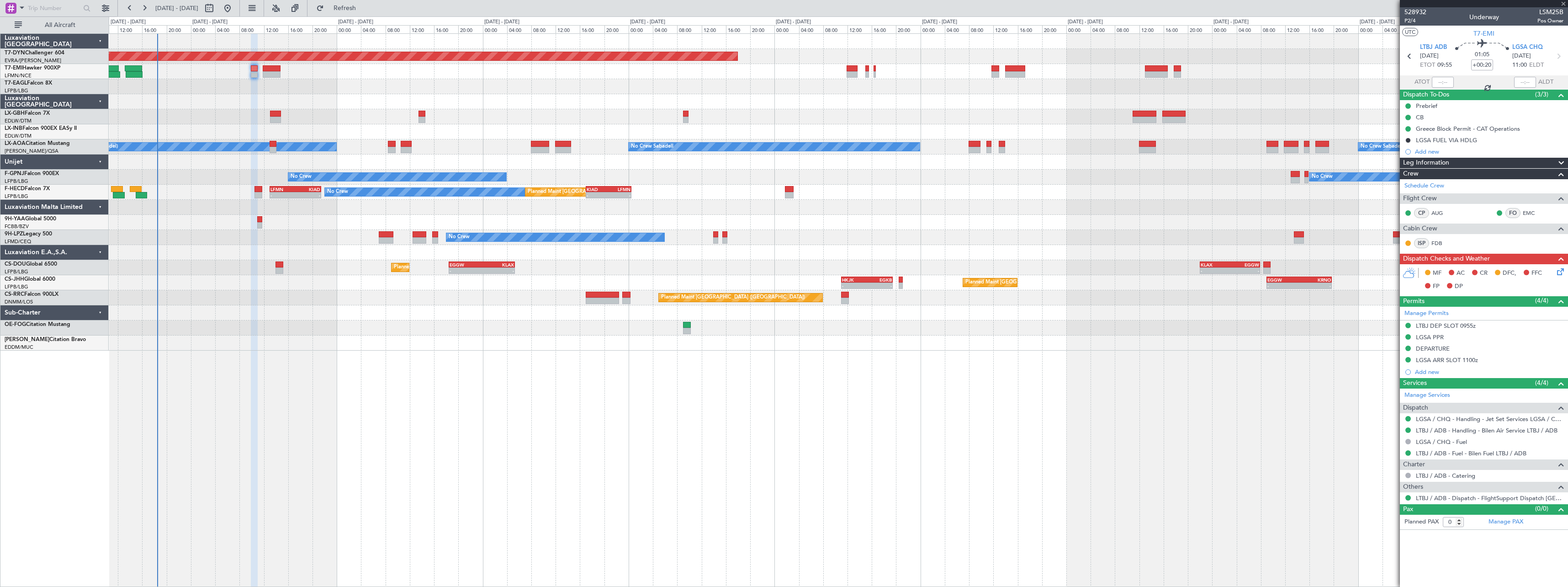
type input "6"
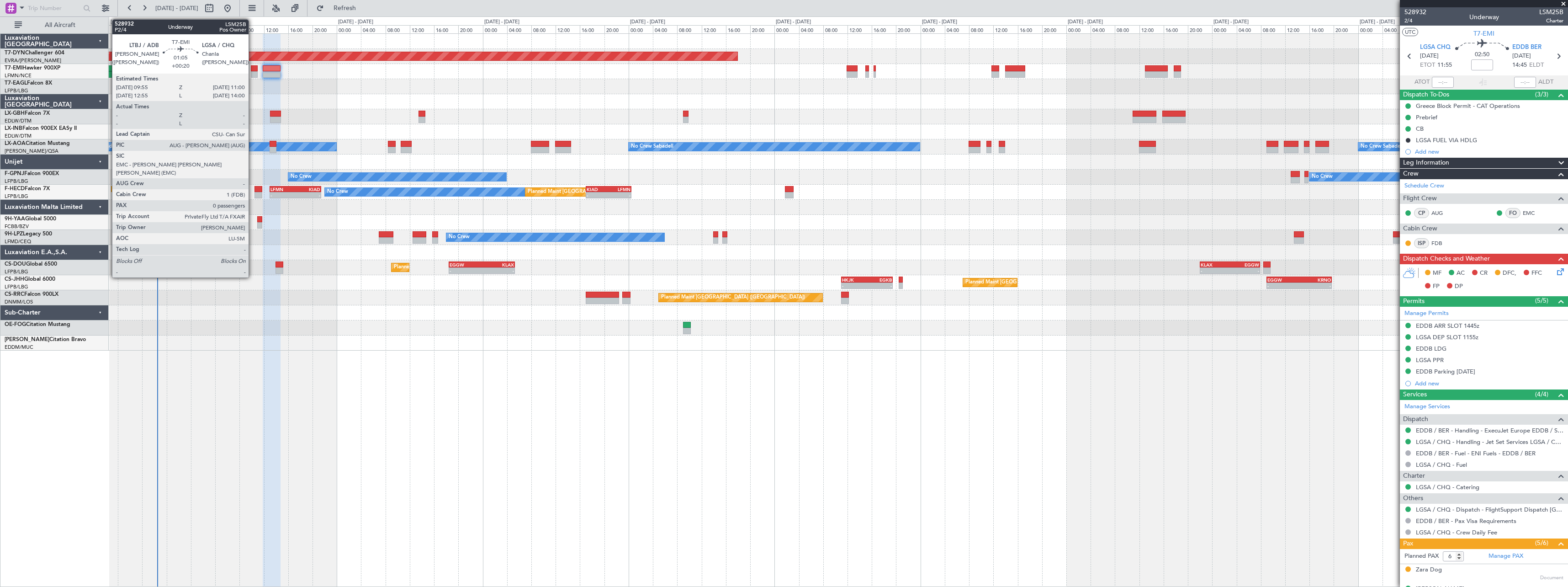
click at [253, 69] on div at bounding box center [254, 69] width 7 height 6
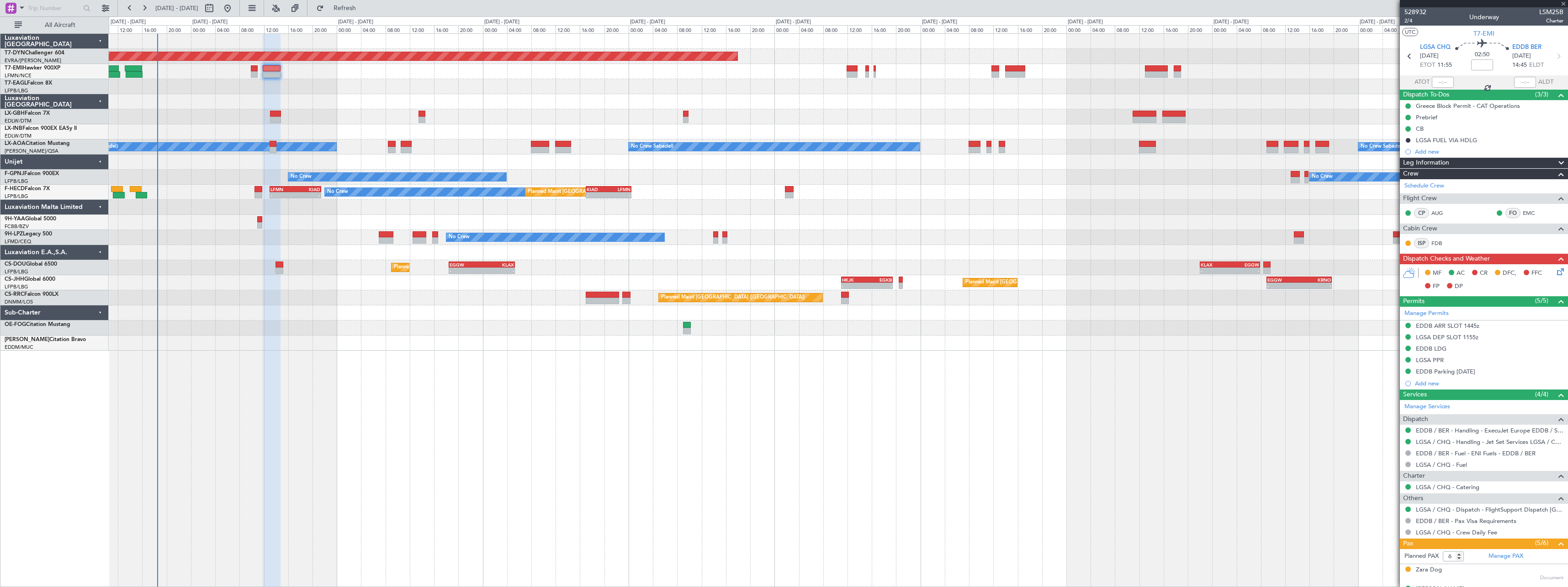
type input "+00:20"
type input "0"
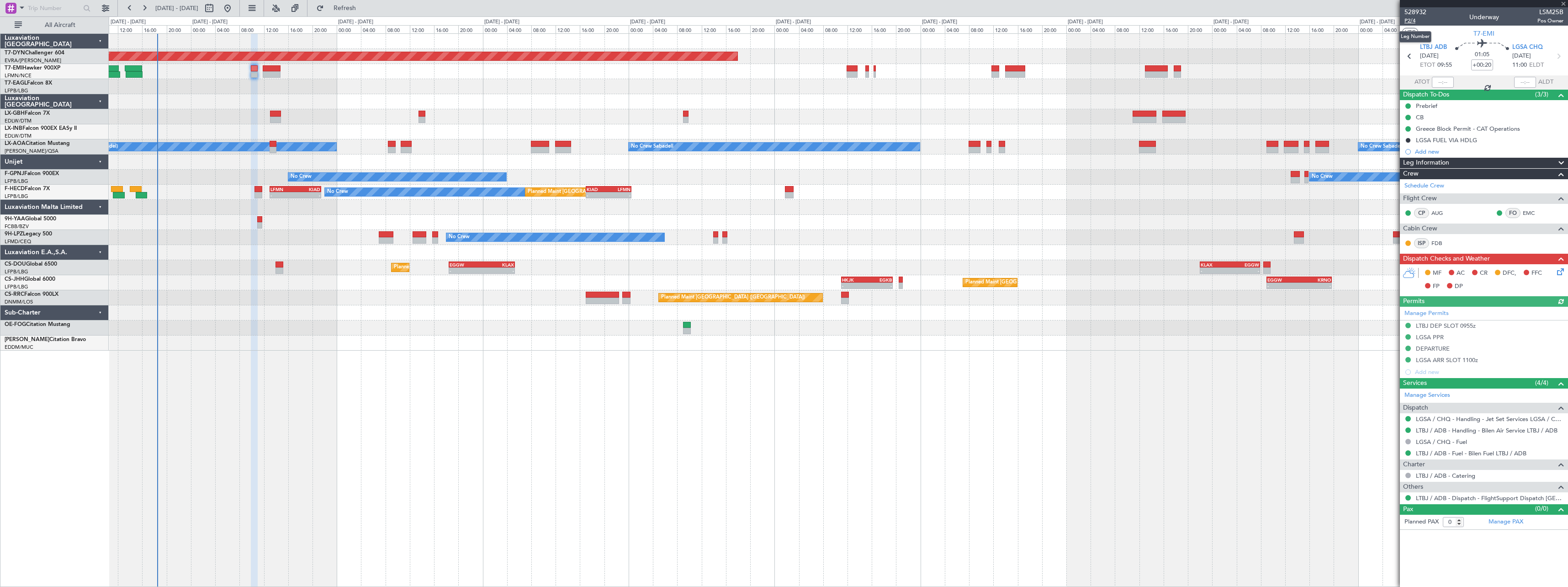
click at [1412, 20] on span "P2/4" at bounding box center [1415, 20] width 22 height 8
click at [1415, 20] on span "P2/4" at bounding box center [1415, 20] width 22 height 8
click at [1410, 22] on span "P2/4" at bounding box center [1415, 20] width 22 height 8
drag, startPoint x: 0, startPoint y: 0, endPoint x: 1522, endPoint y: 433, distance: 1582.4
click at [1522, 433] on link "LTBJ / ADB - Handling - Bilen Air Service LTBJ / ADB" at bounding box center [1486, 430] width 141 height 8
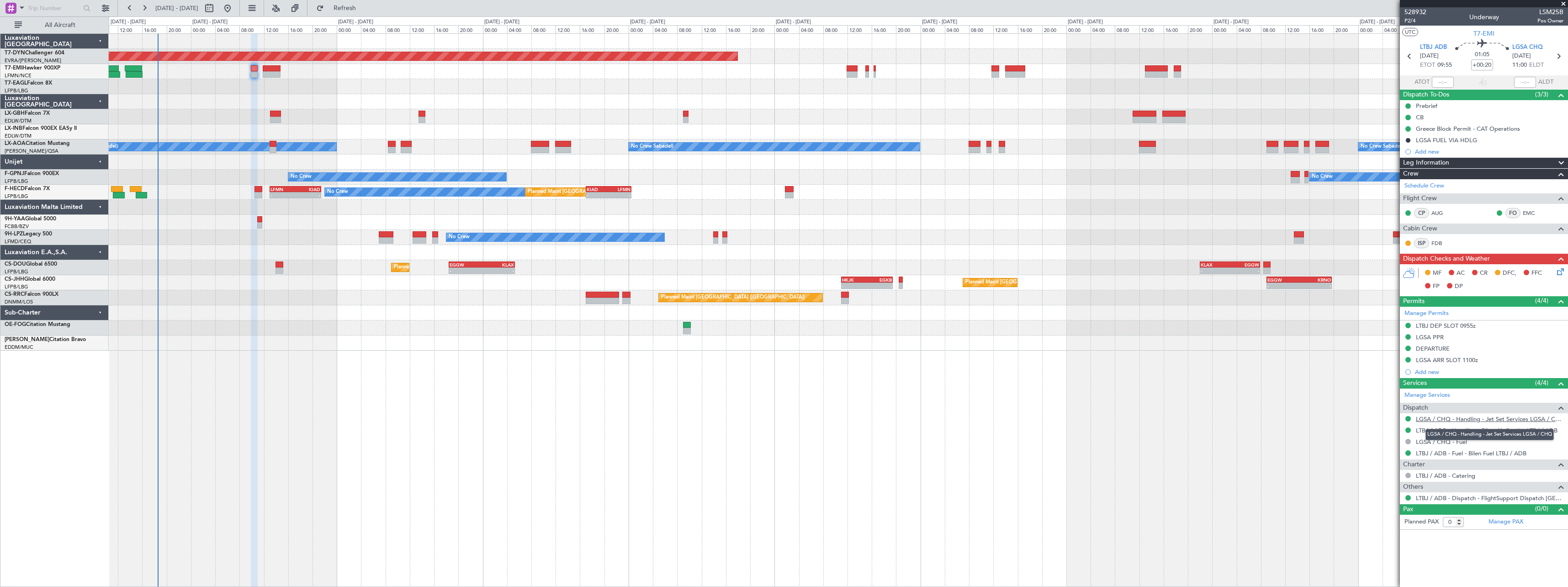
click at [1518, 418] on link "LGSA / CHQ - Handling - Jet Set Services LGSA / CHQ" at bounding box center [1490, 419] width 148 height 8
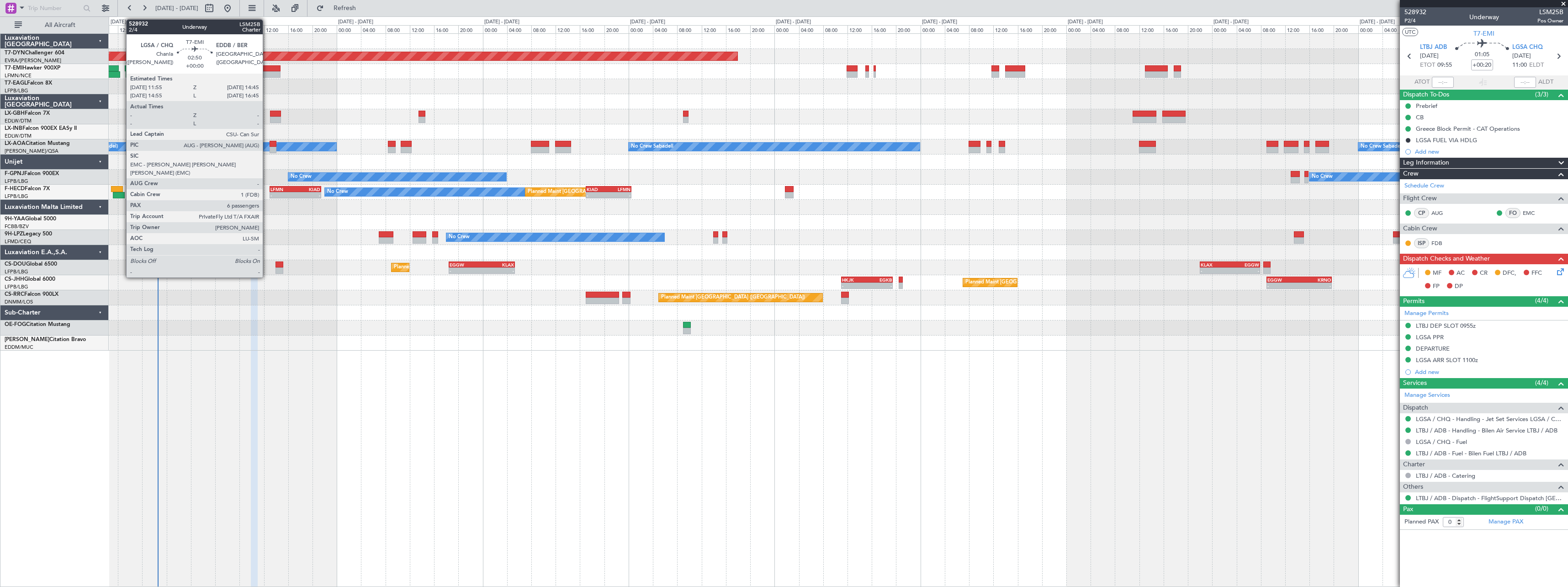
click at [267, 70] on div at bounding box center [271, 69] width 17 height 6
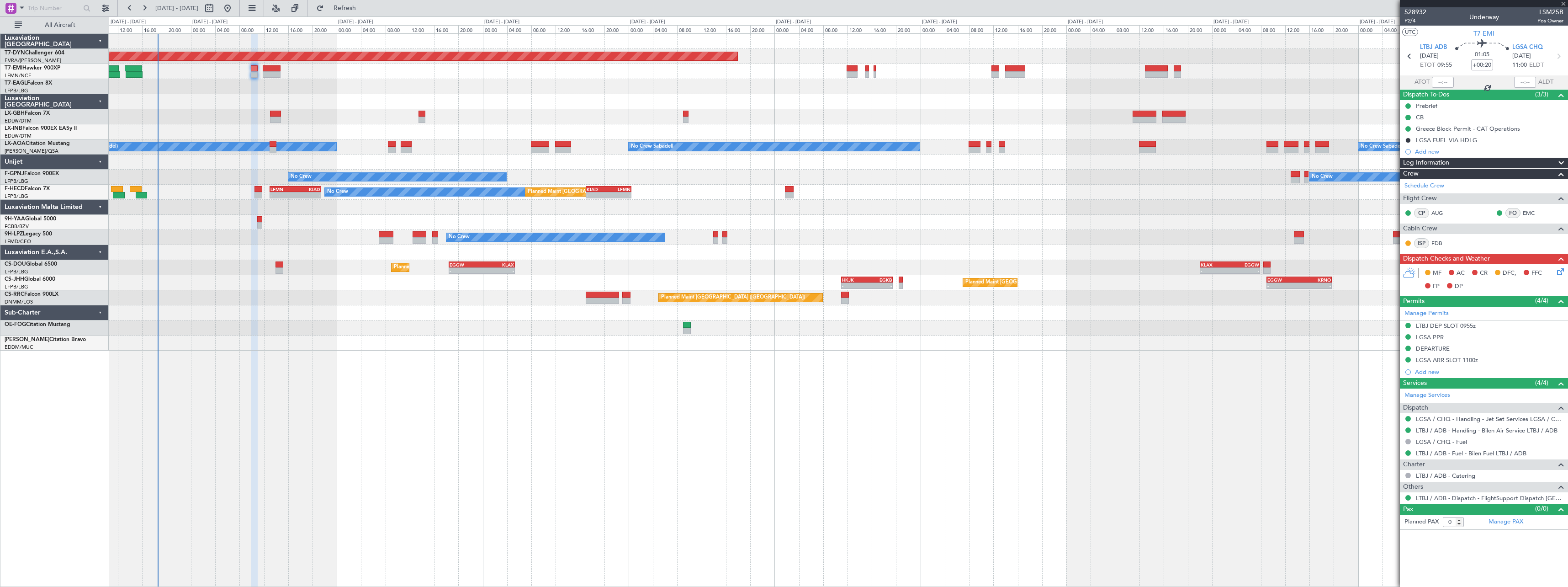
type input "6"
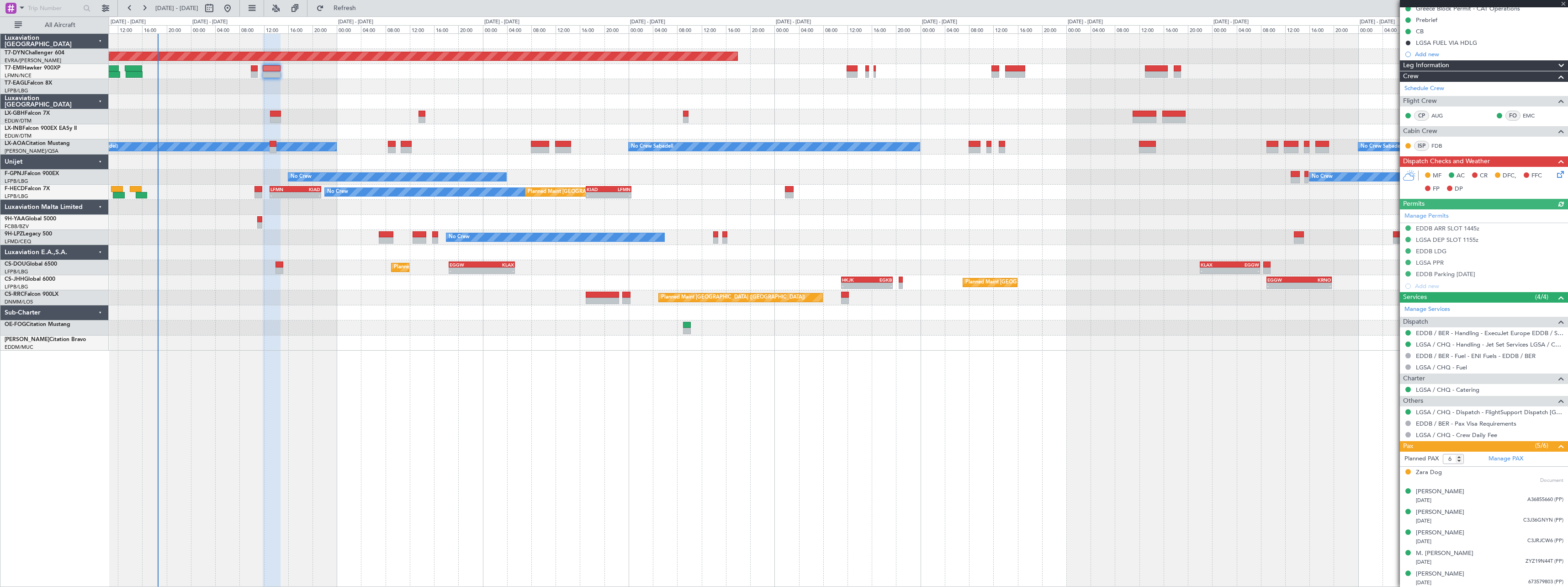
scroll to position [99, 0]
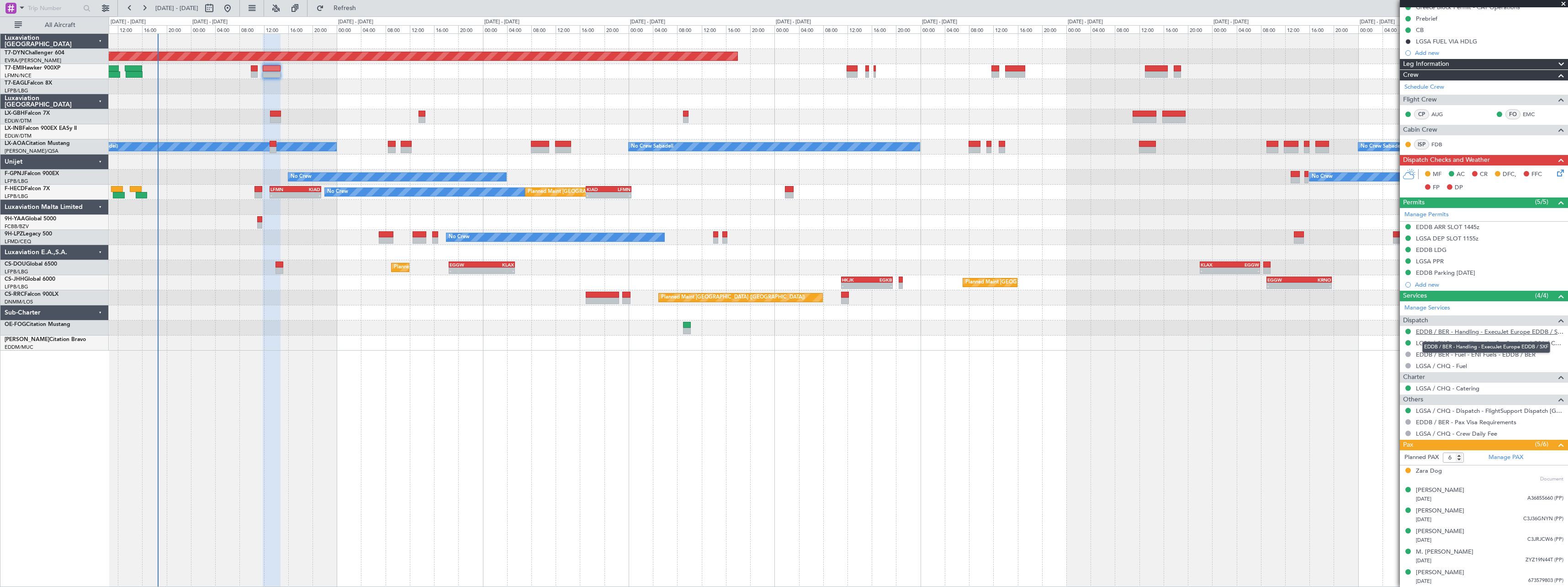
click at [1516, 334] on link "EDDB / BER - Handling - ExecuJet Europe EDDB / SXF" at bounding box center [1490, 331] width 148 height 8
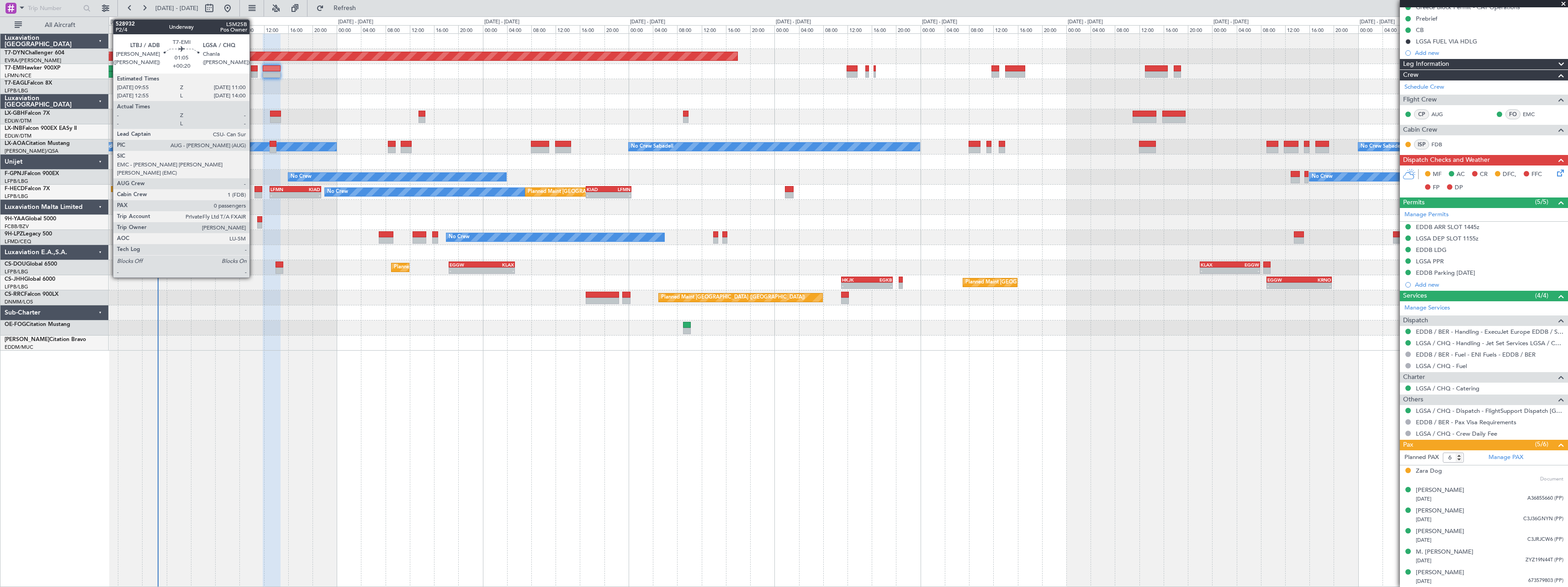
click at [254, 67] on div at bounding box center [254, 69] width 7 height 6
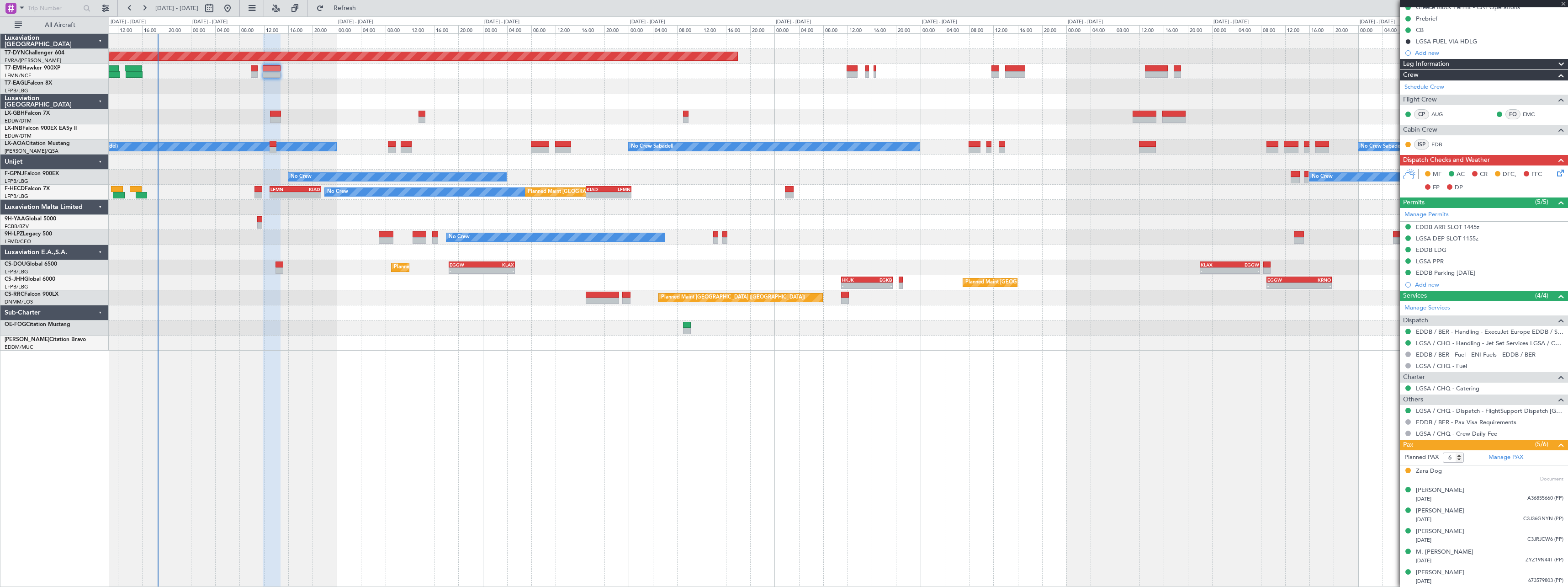
type input "+00:20"
type input "0"
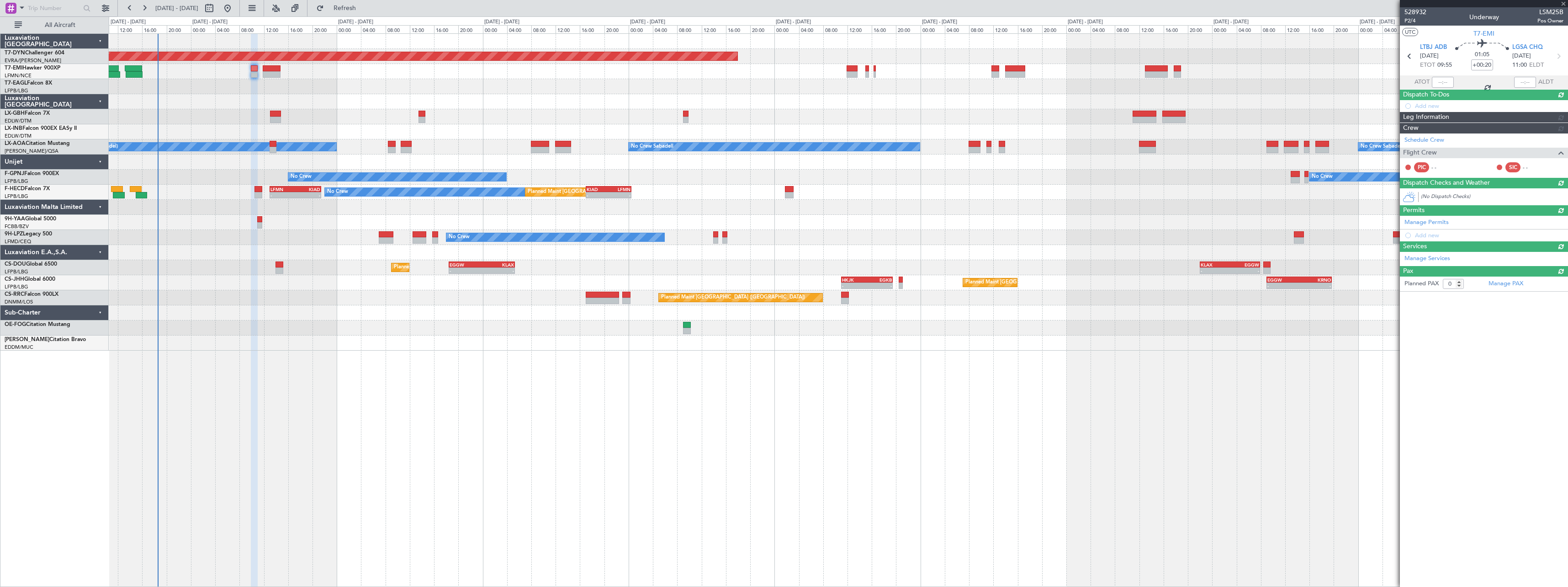
scroll to position [0, 0]
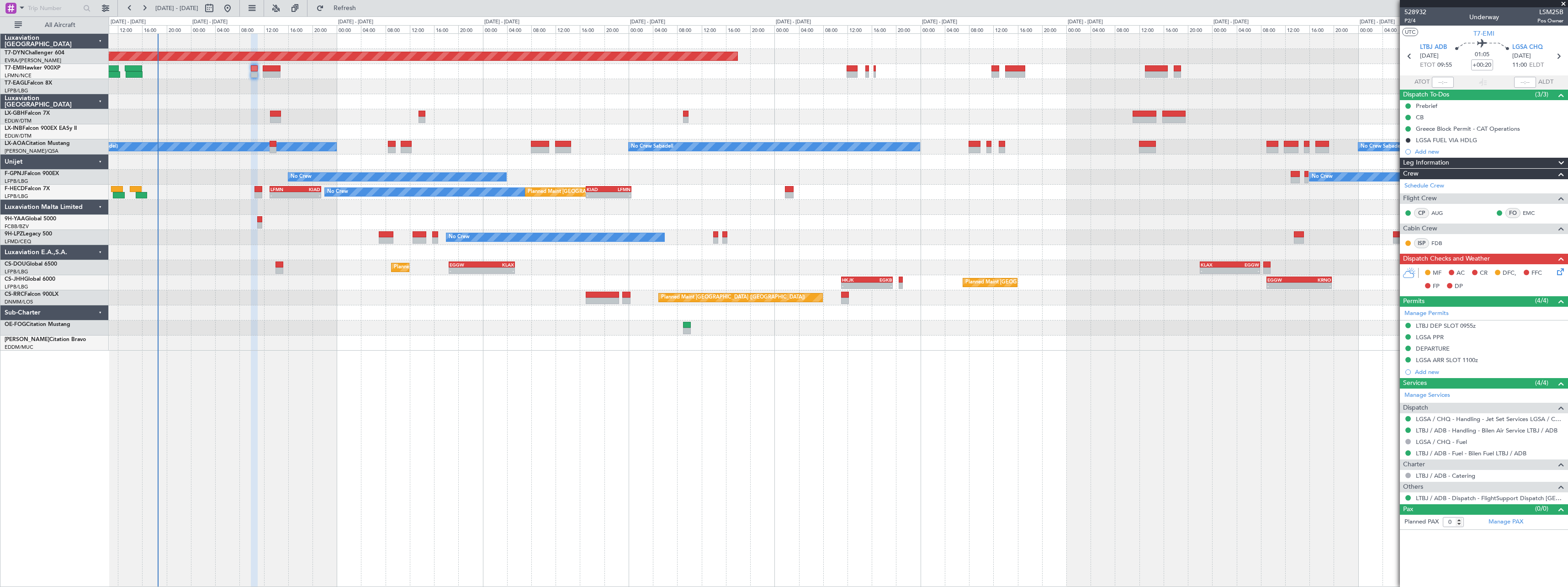
click at [1562, 272] on icon at bounding box center [1559, 270] width 7 height 7
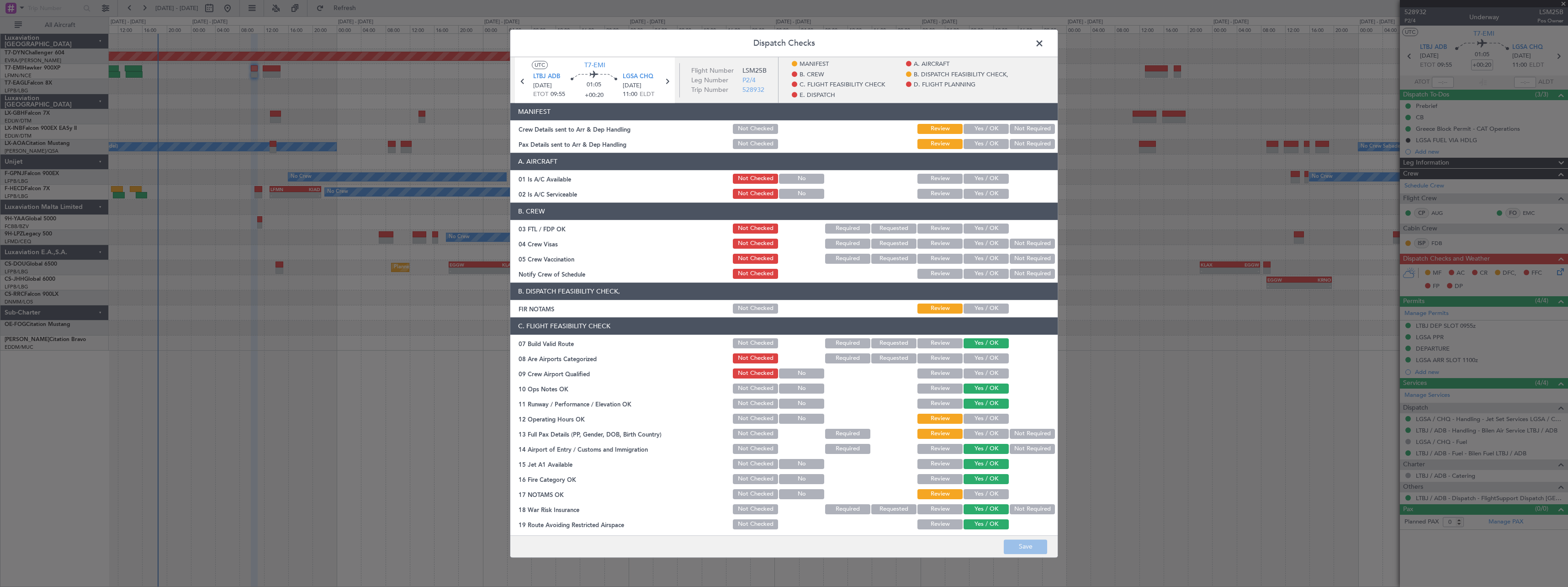
click at [986, 130] on button "Yes / OK" at bounding box center [986, 129] width 45 height 10
click at [983, 145] on button "Yes / OK" at bounding box center [986, 144] width 45 height 10
click at [1032, 546] on button "Save" at bounding box center [1025, 547] width 43 height 15
click at [1044, 41] on span at bounding box center [1044, 46] width 0 height 19
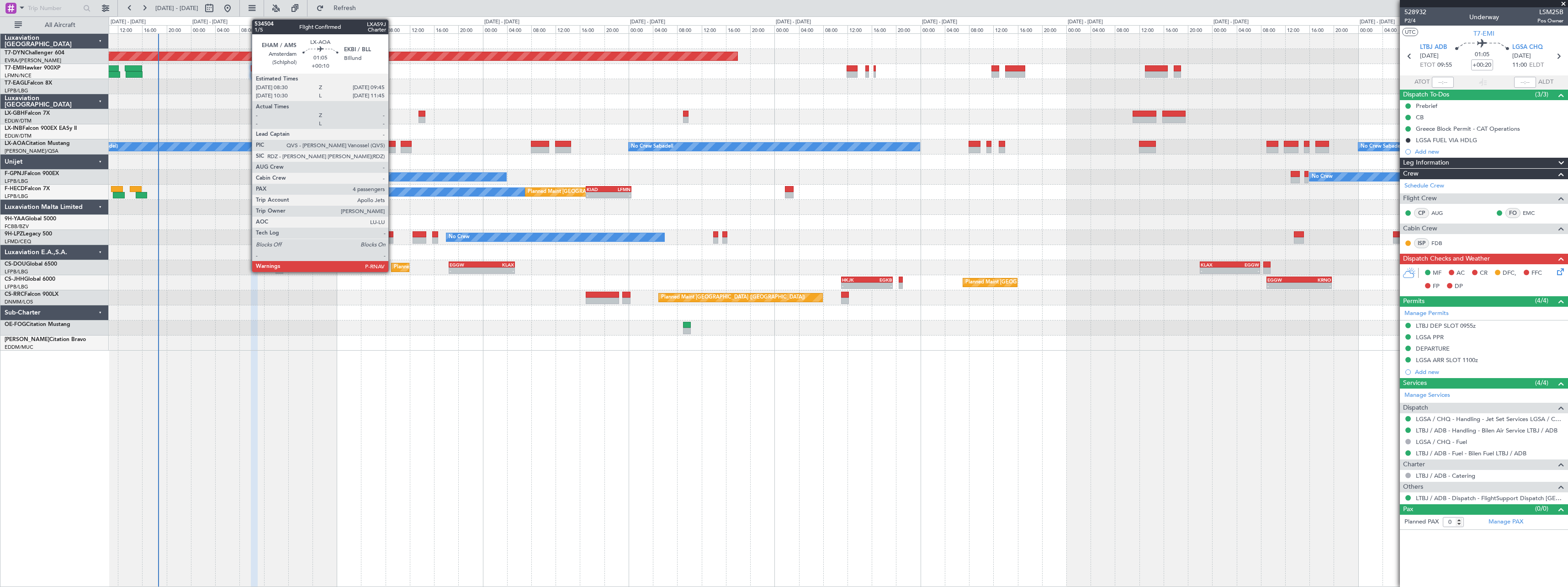
click at [393, 146] on div at bounding box center [392, 144] width 8 height 6
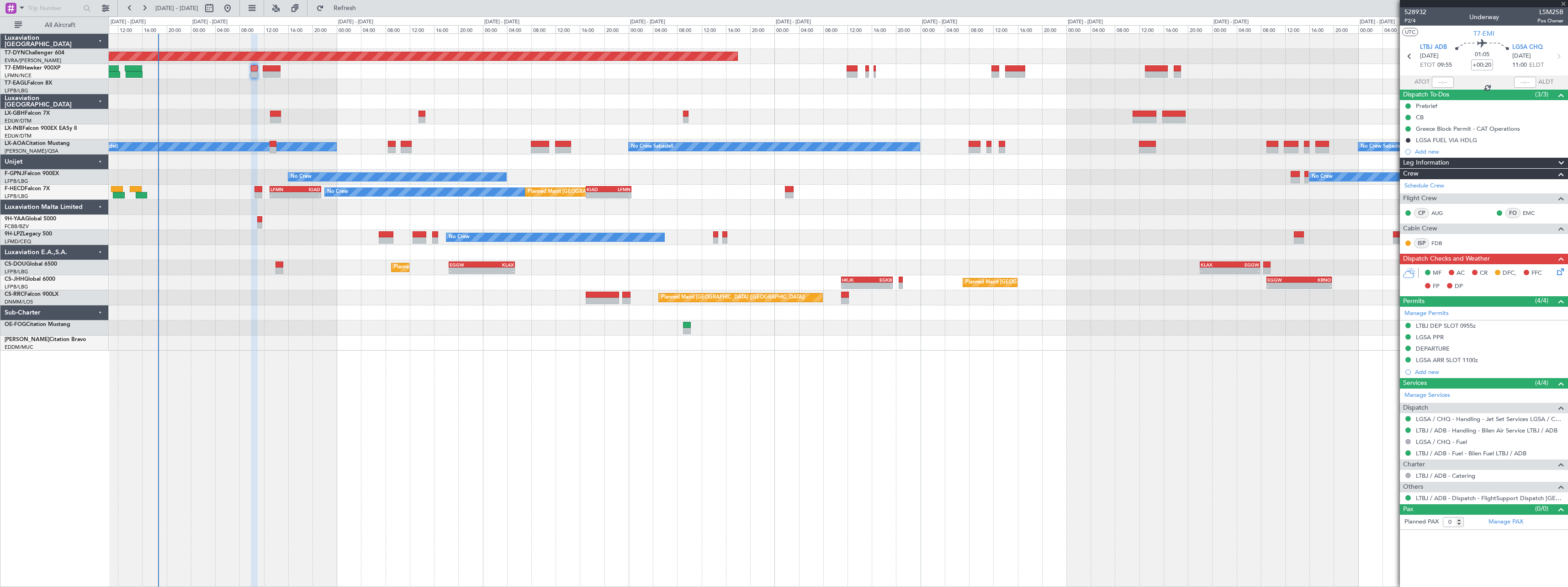
type input "+00:10"
type input "4"
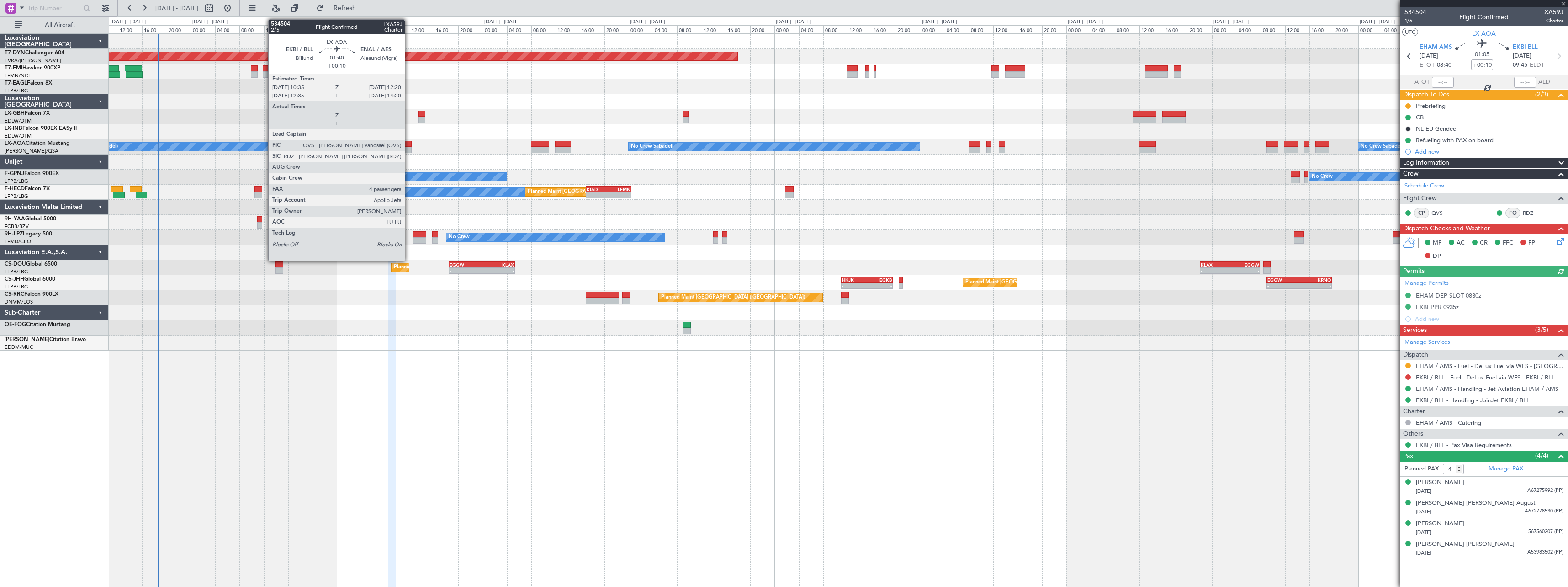
click at [409, 141] on div at bounding box center [406, 144] width 11 height 6
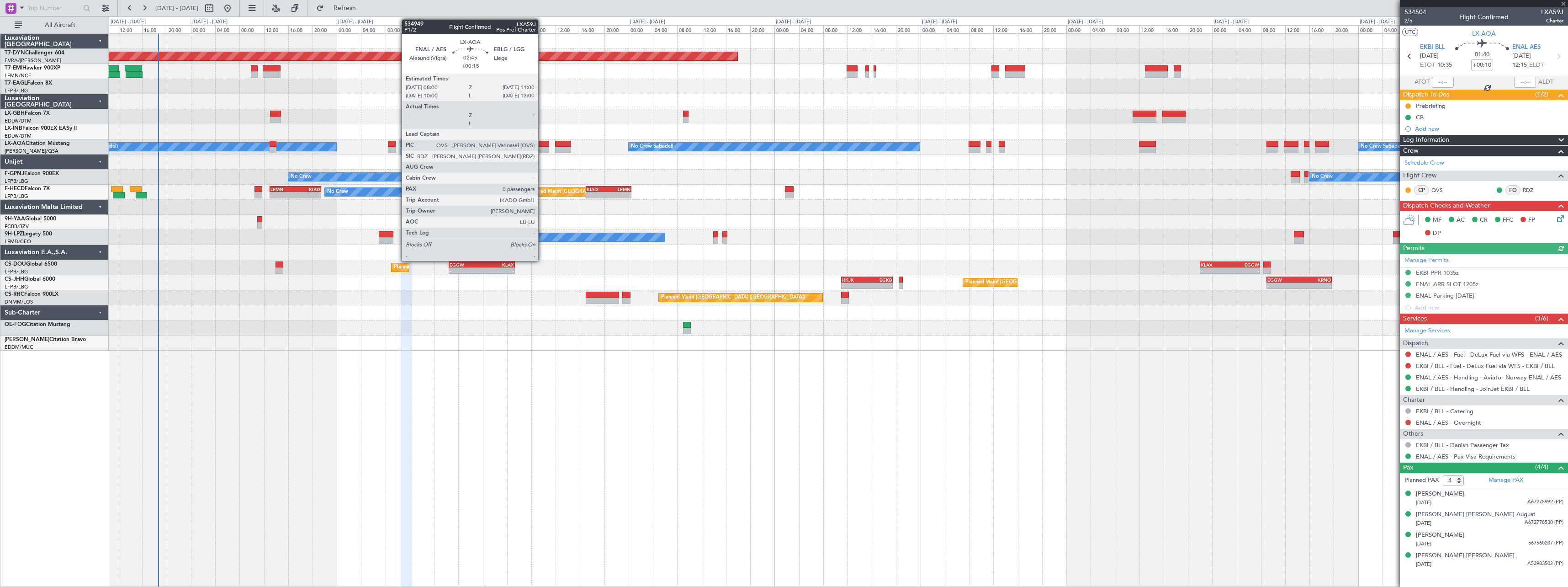
click at [542, 141] on div at bounding box center [540, 144] width 19 height 6
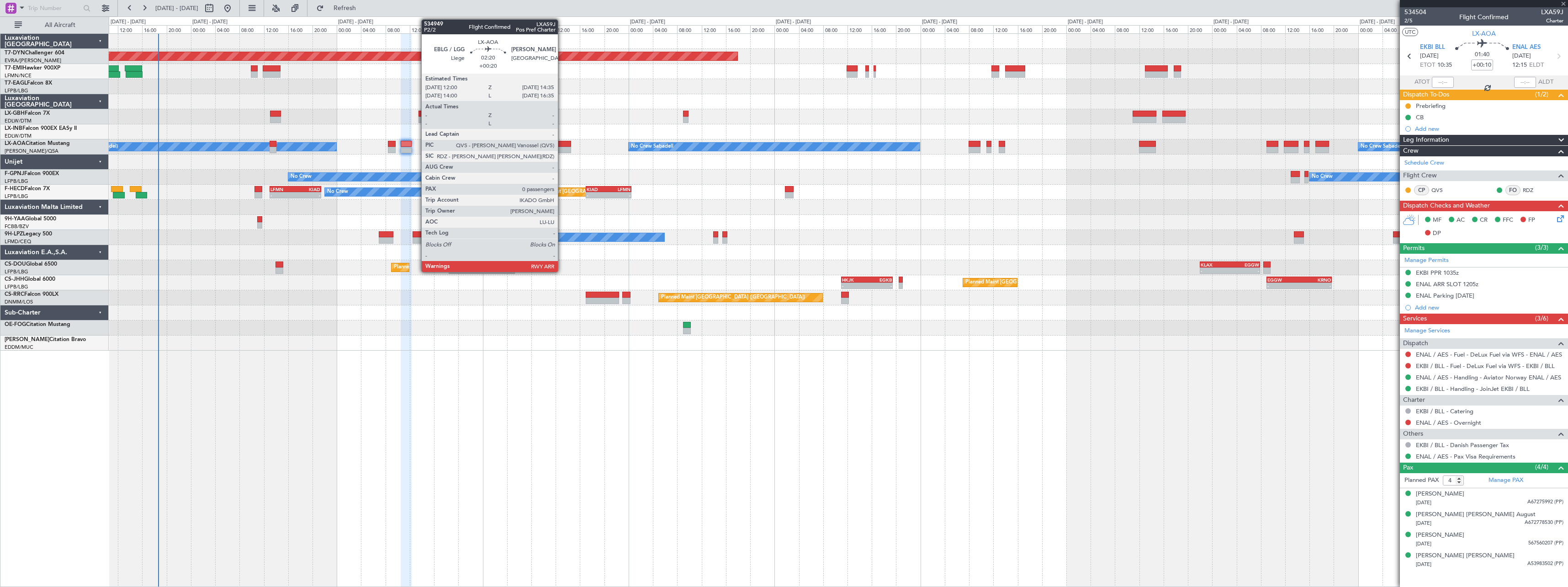
type input "+00:15"
type input "0"
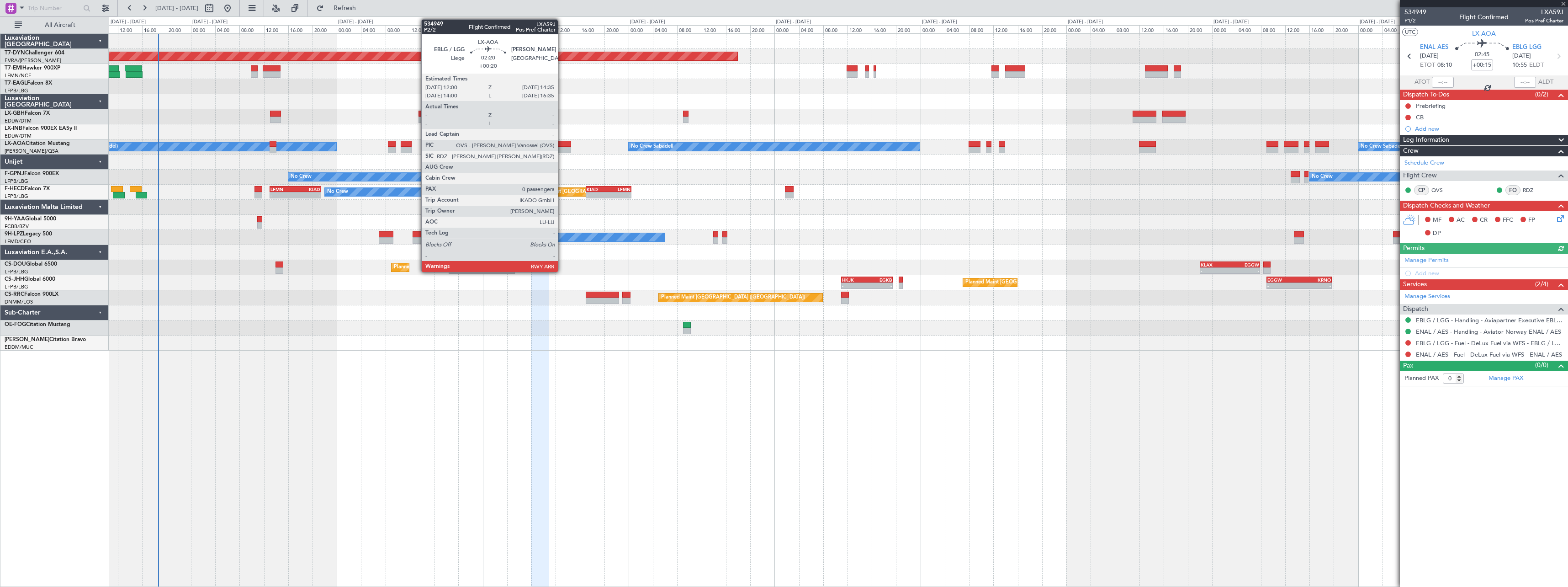
click at [562, 143] on div at bounding box center [563, 144] width 16 height 6
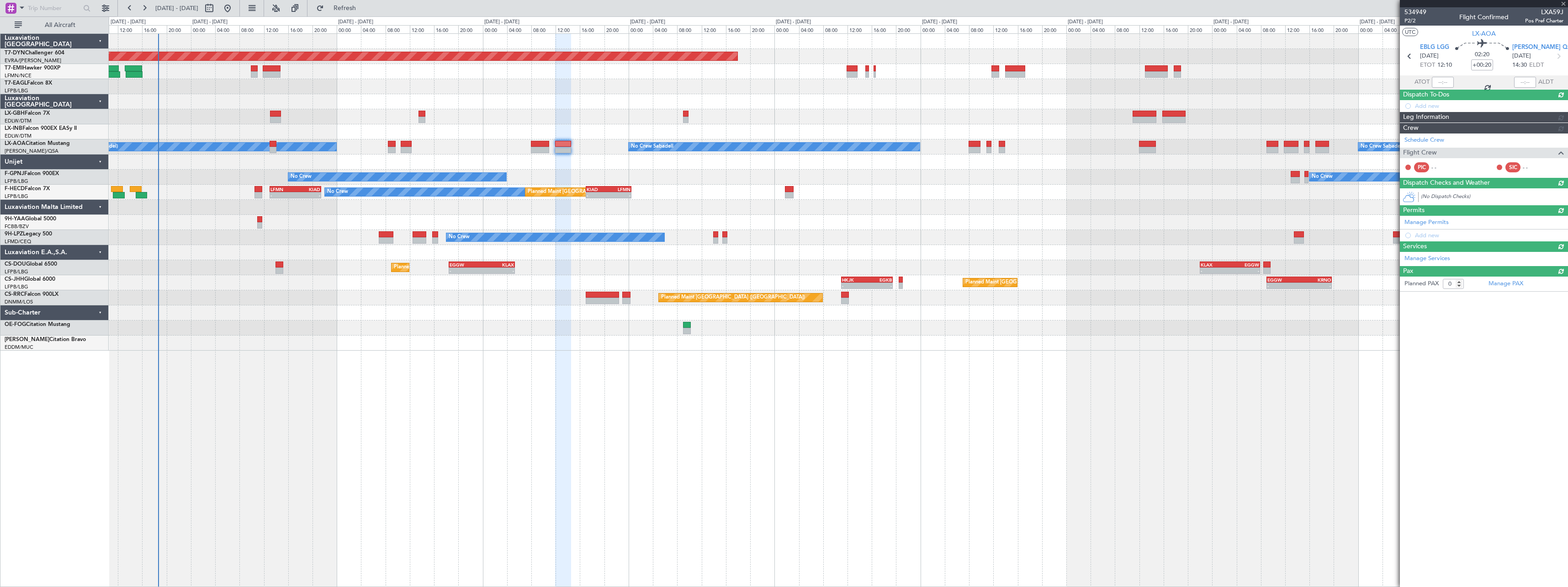
click at [262, 213] on div at bounding box center [838, 207] width 1459 height 15
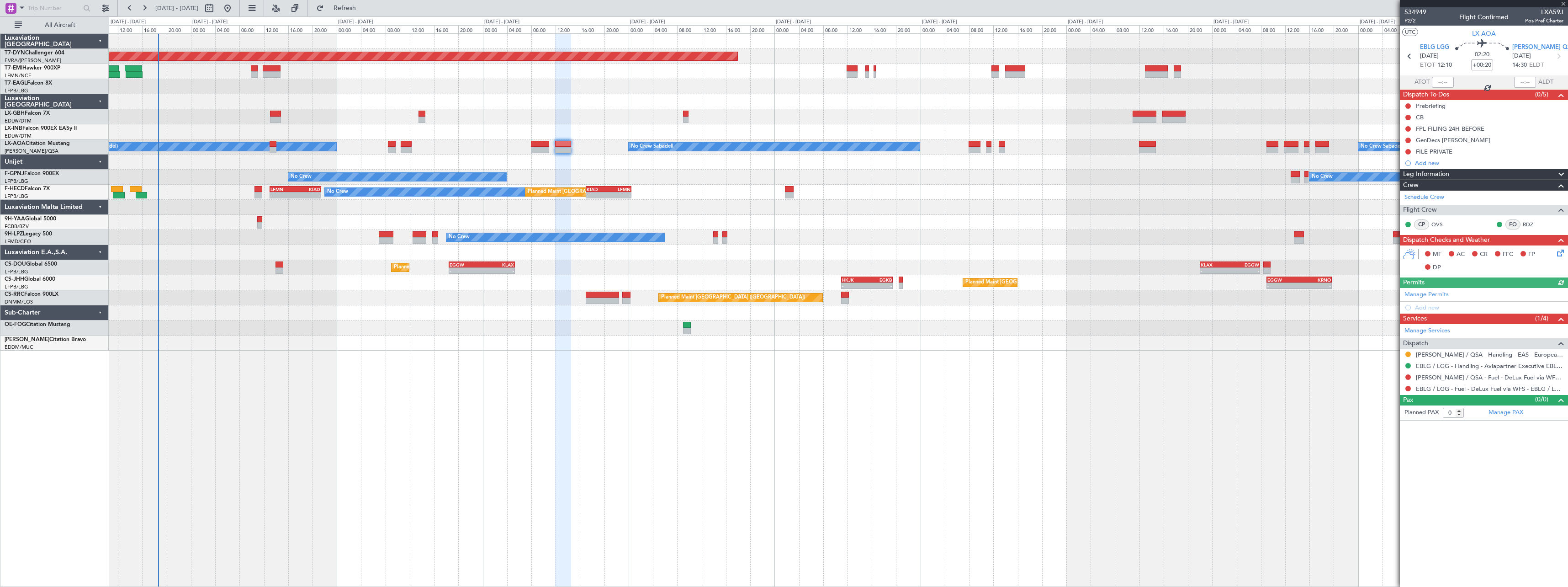
click at [262, 214] on div at bounding box center [838, 207] width 1459 height 15
click at [257, 220] on div at bounding box center [838, 222] width 1459 height 15
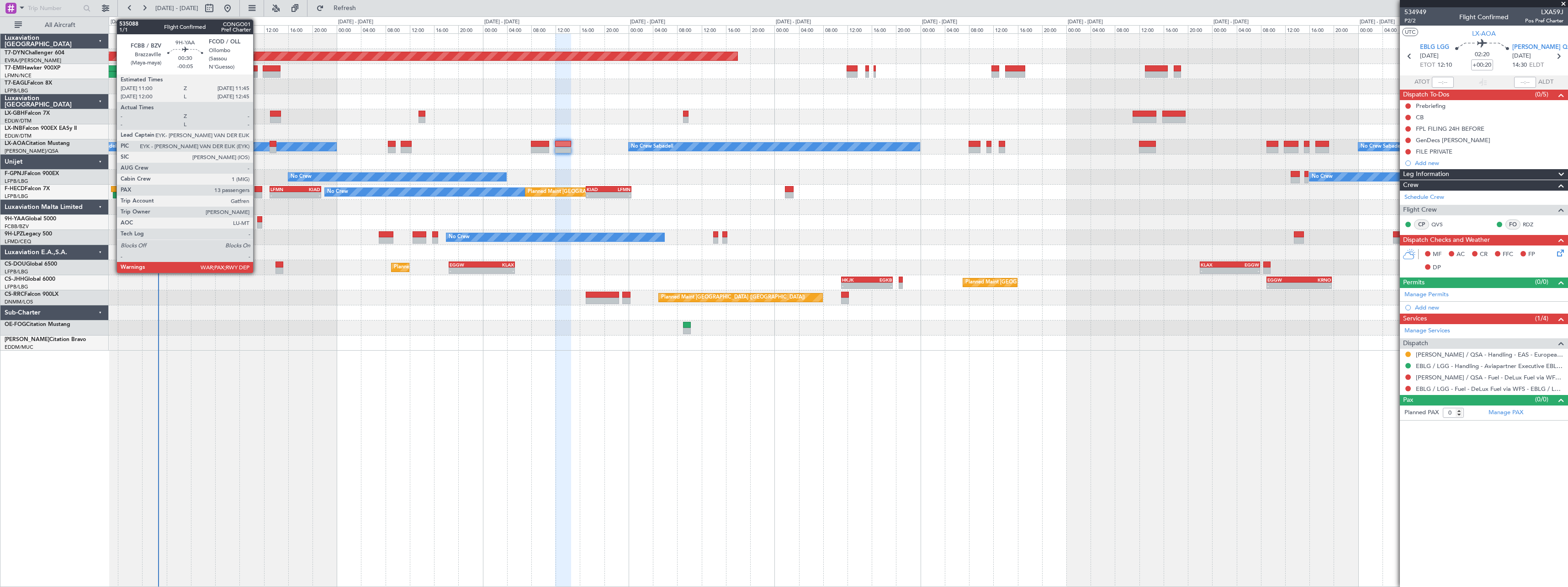
click at [258, 220] on div at bounding box center [259, 219] width 4 height 6
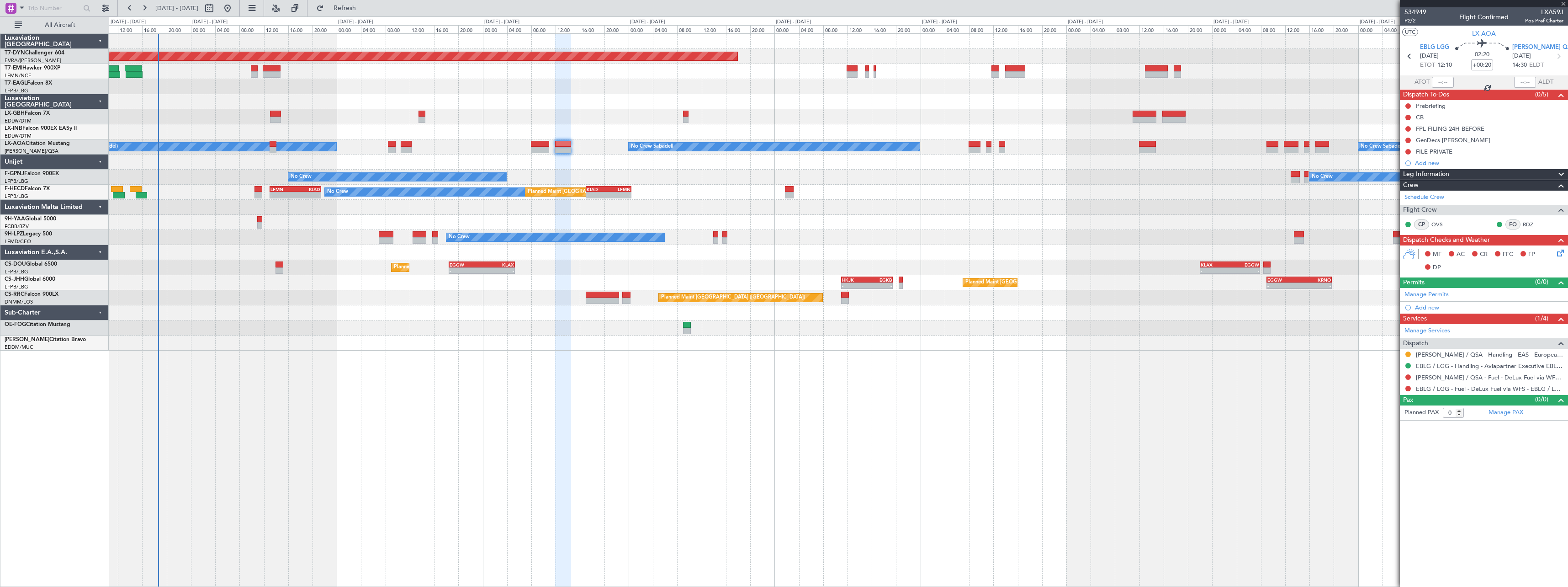
type input "-00:05"
type input "13"
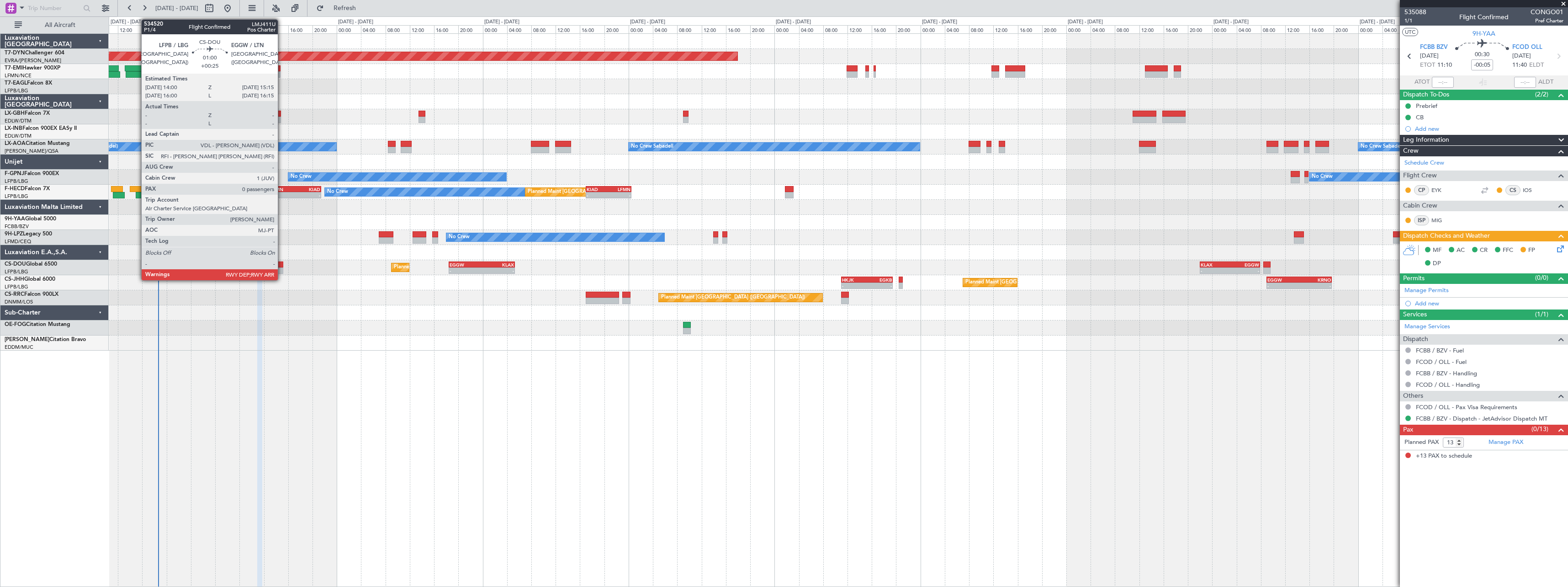
click at [282, 264] on div at bounding box center [279, 264] width 8 height 6
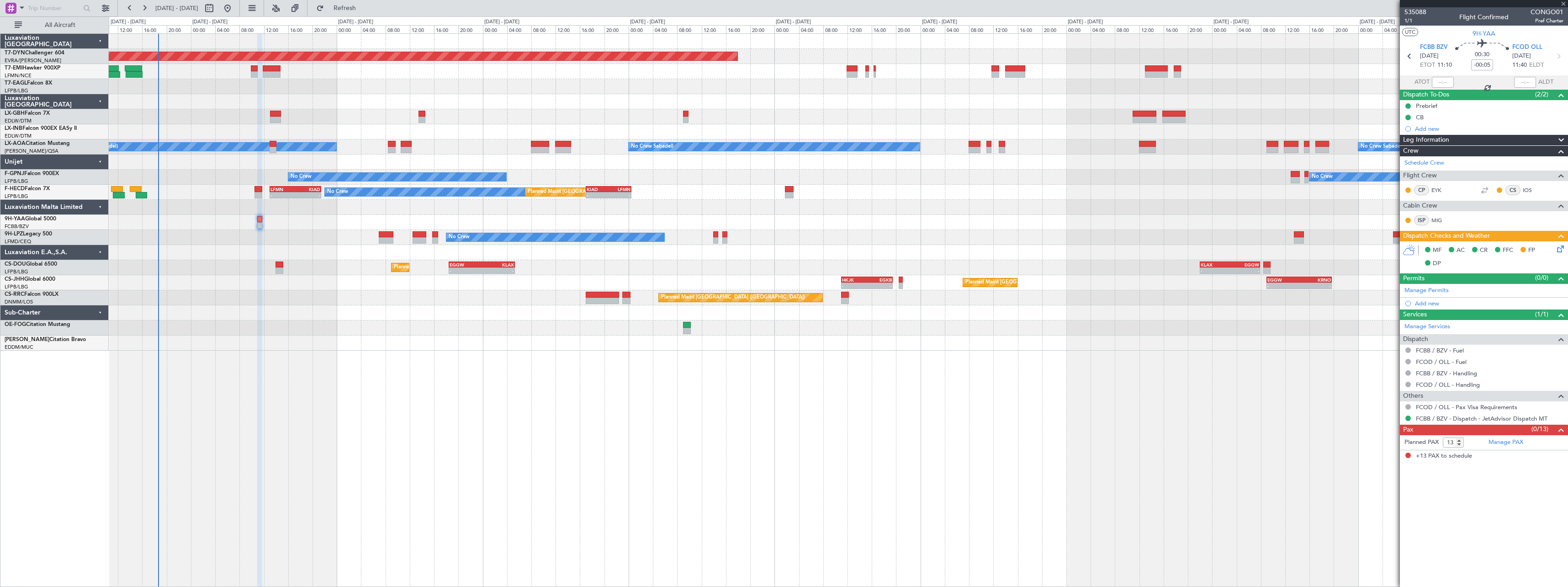
type input "+00:25"
type input "0"
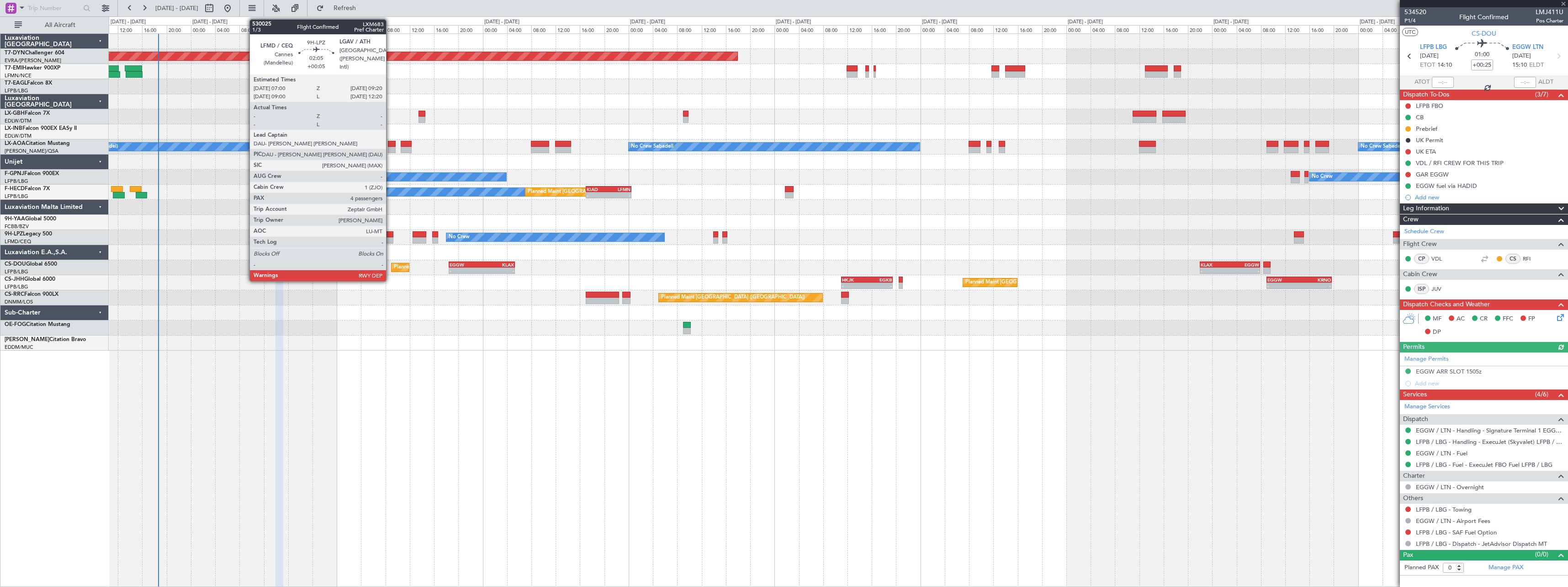
click at [390, 233] on div at bounding box center [386, 234] width 15 height 6
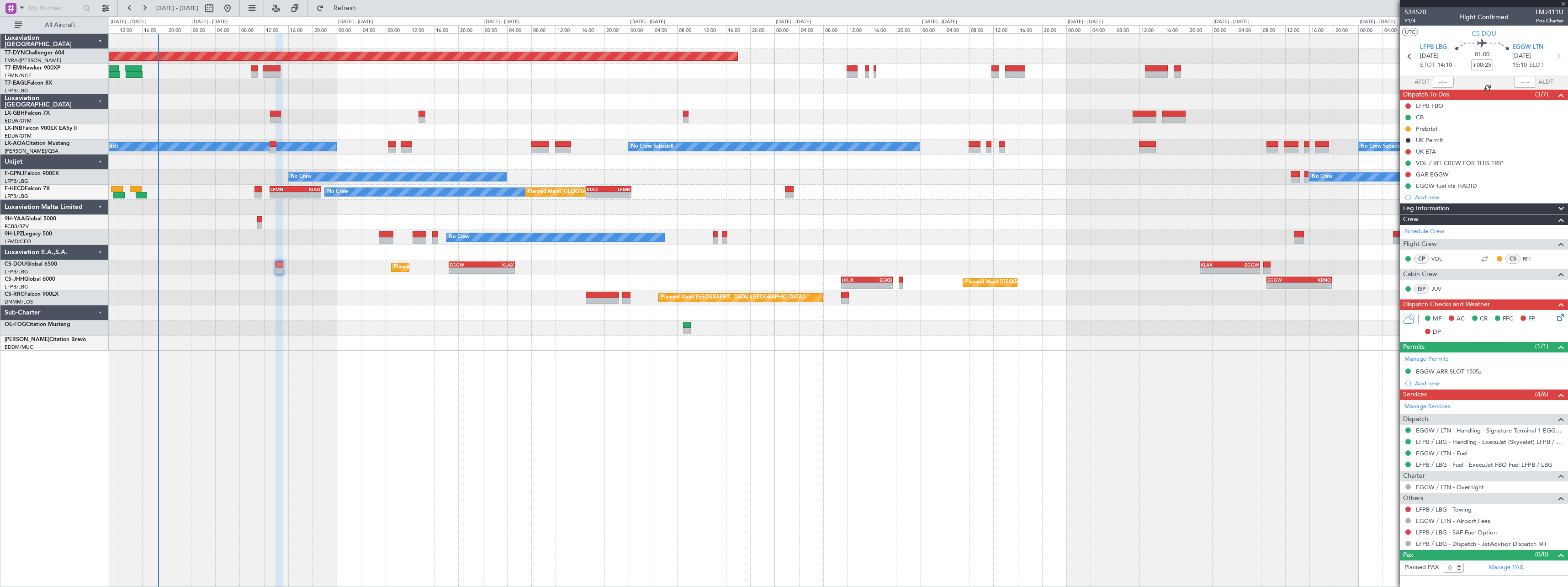
type input "+00:05"
type input "4"
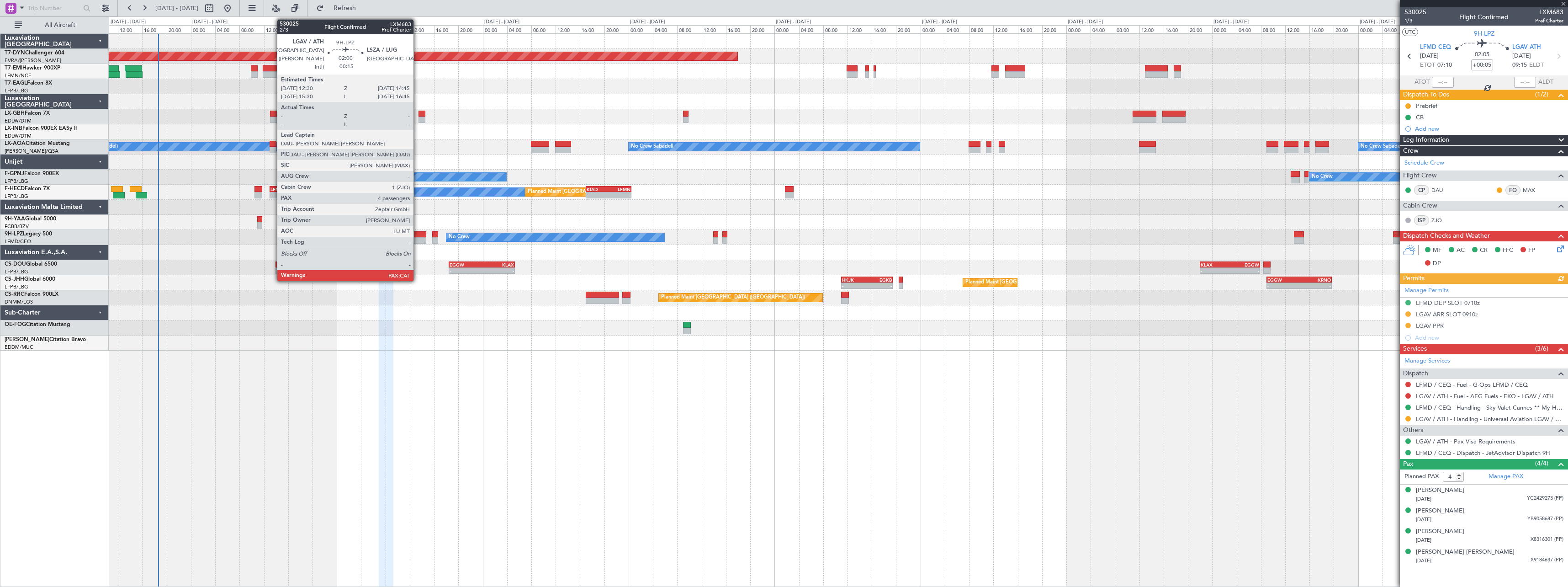
click at [417, 235] on div at bounding box center [419, 234] width 14 height 6
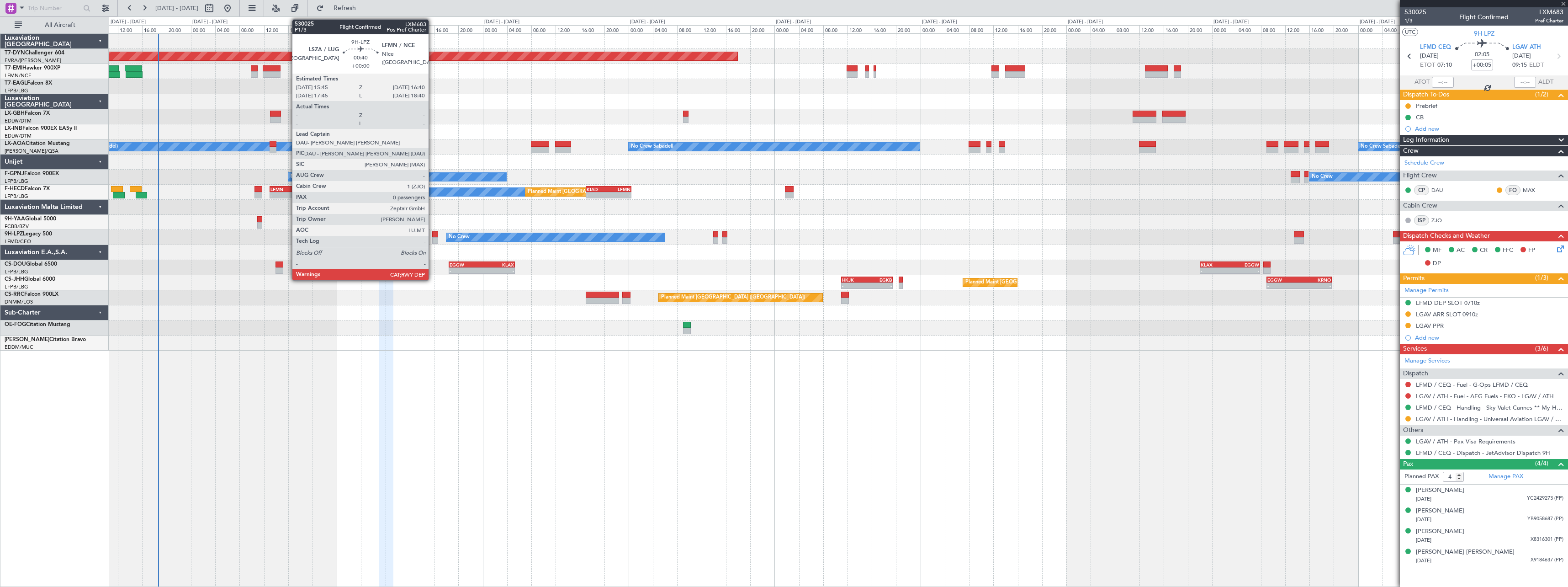
type input "-00:15"
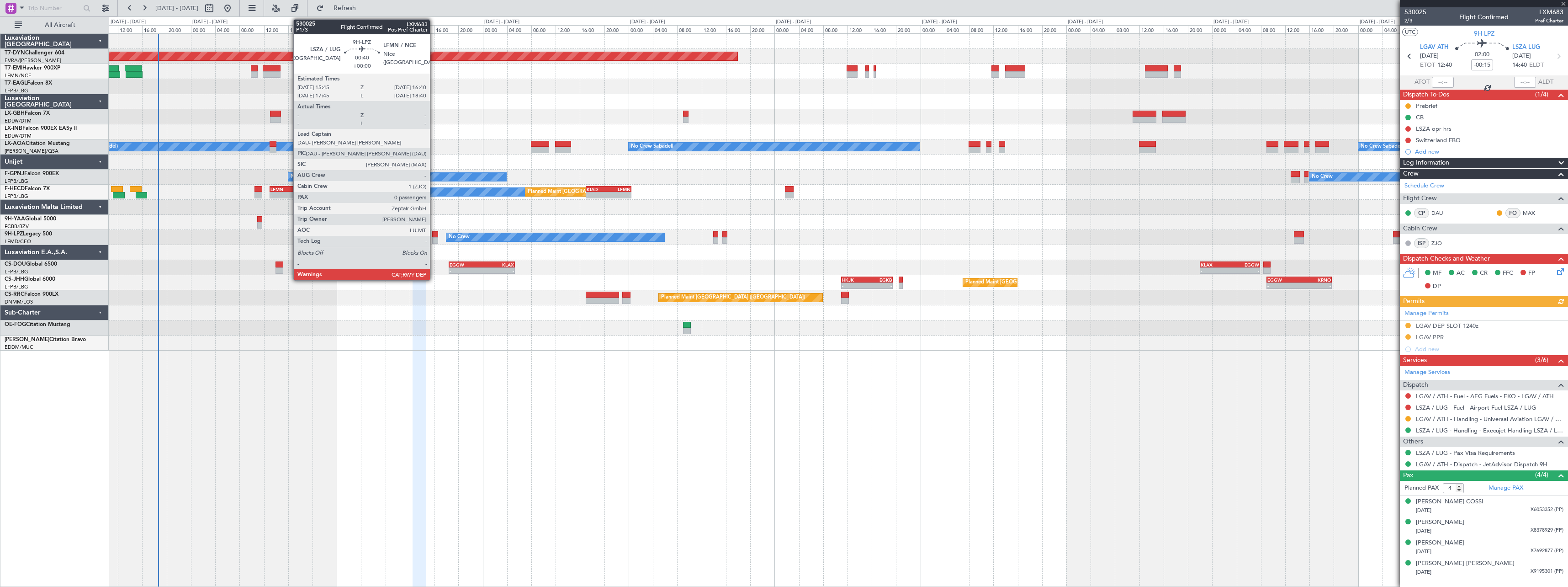
click at [434, 235] on div at bounding box center [435, 234] width 6 height 6
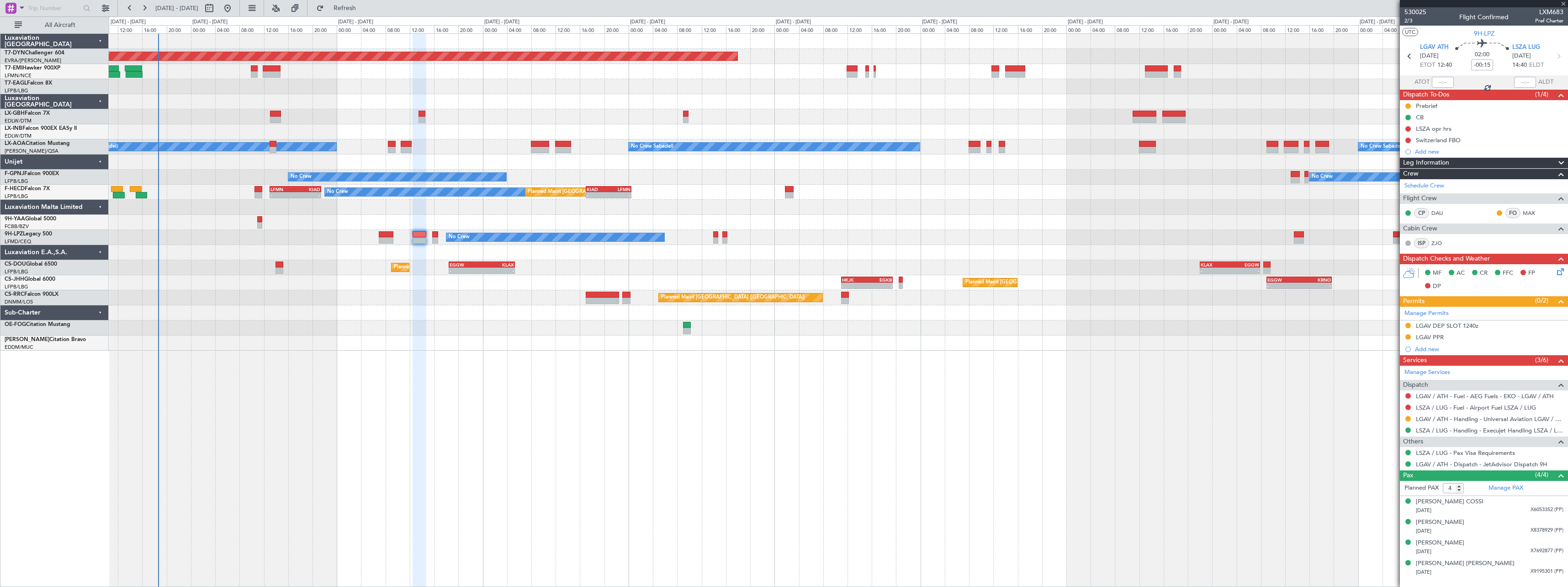
type input "0"
